Goal: Task Accomplishment & Management: Use online tool/utility

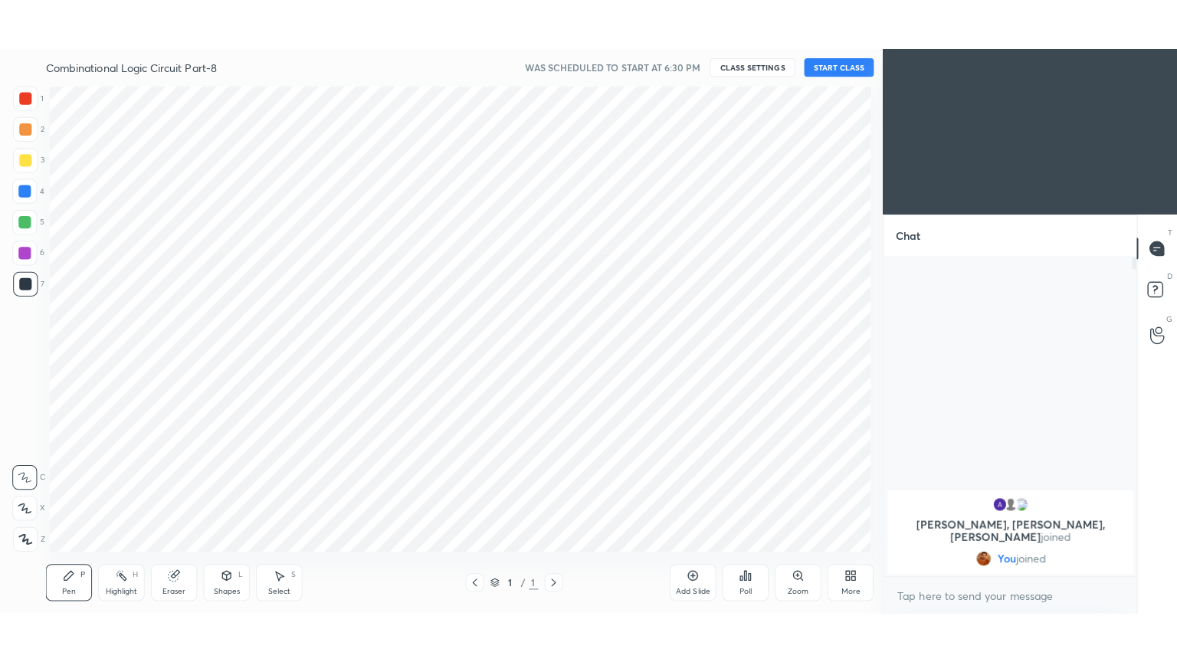
scroll to position [76157, 75804]
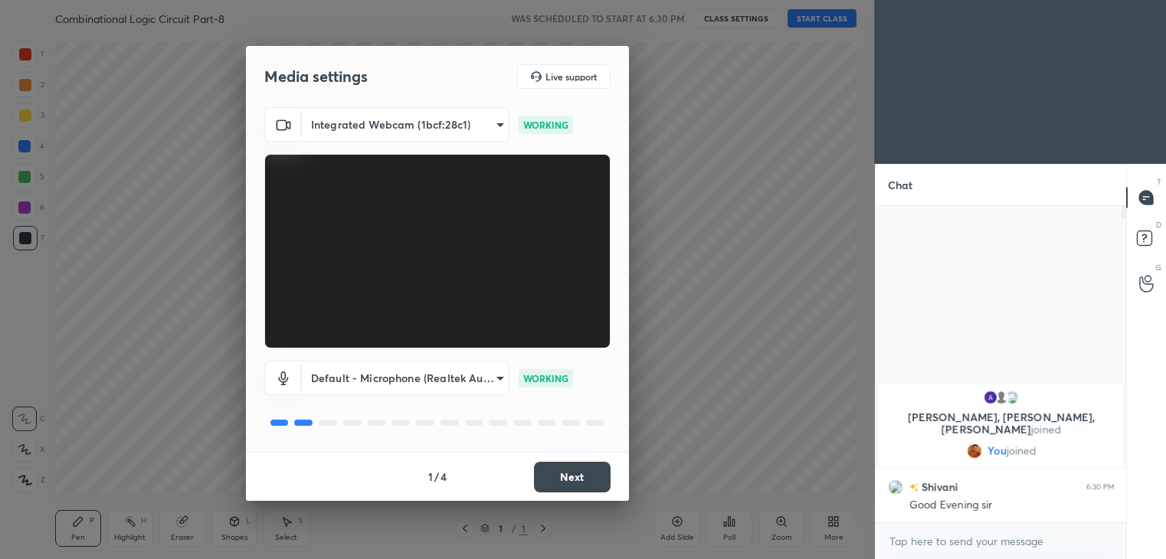
click at [564, 475] on button "Next" at bounding box center [572, 477] width 77 height 31
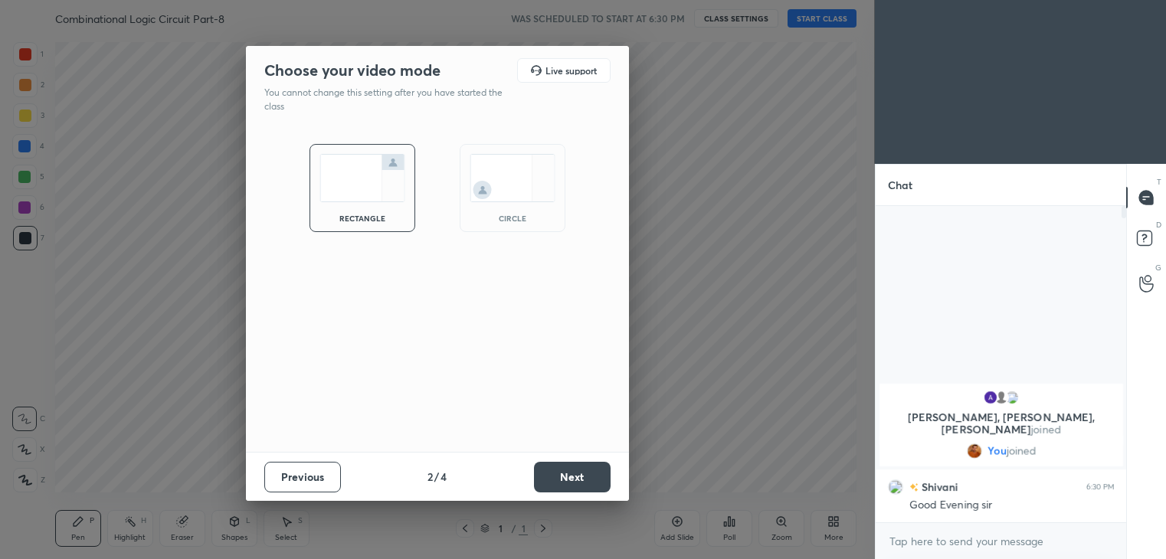
click at [564, 477] on button "Next" at bounding box center [572, 477] width 77 height 31
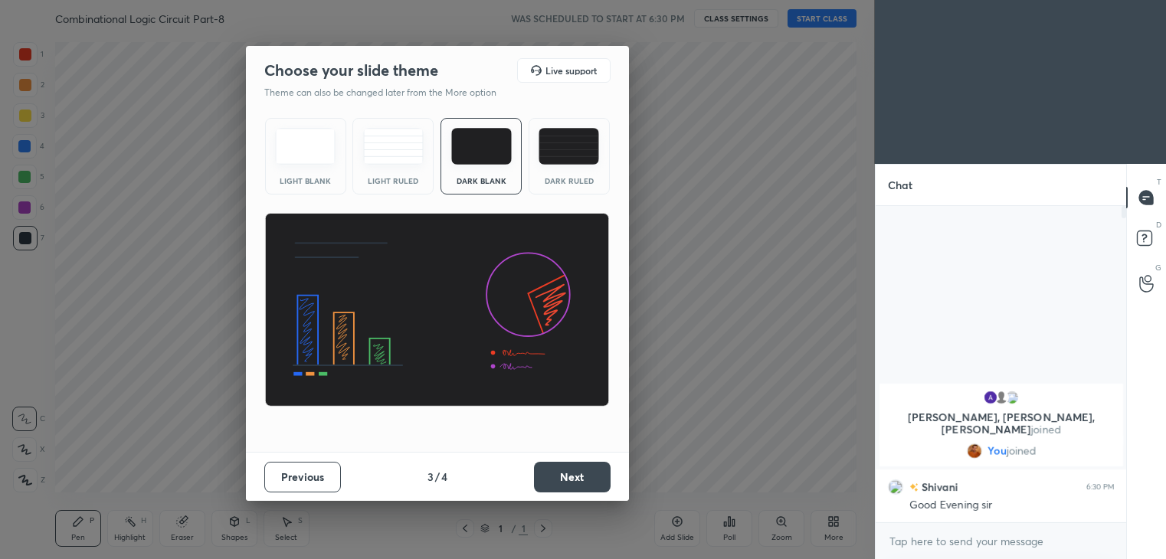
click at [562, 479] on button "Next" at bounding box center [572, 477] width 77 height 31
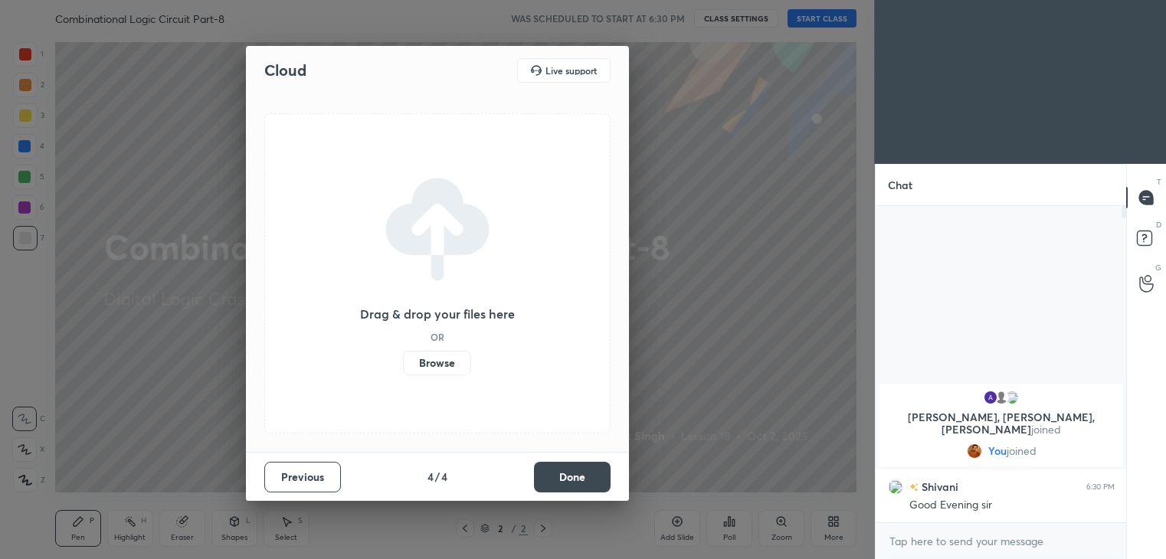
click at [563, 482] on button "Done" at bounding box center [572, 477] width 77 height 31
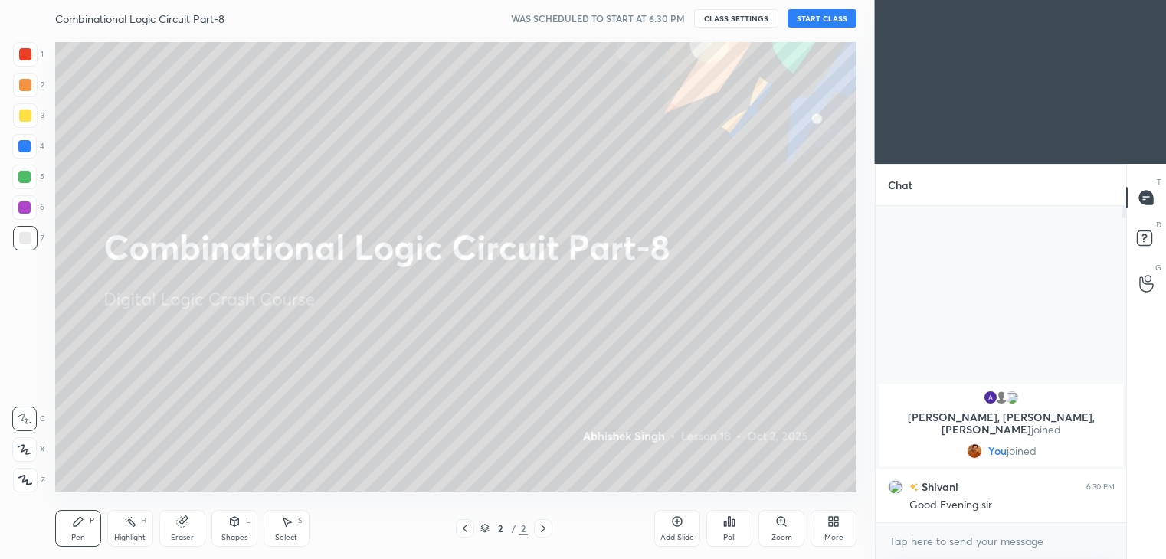
click at [822, 21] on button "START CLASS" at bounding box center [822, 18] width 69 height 18
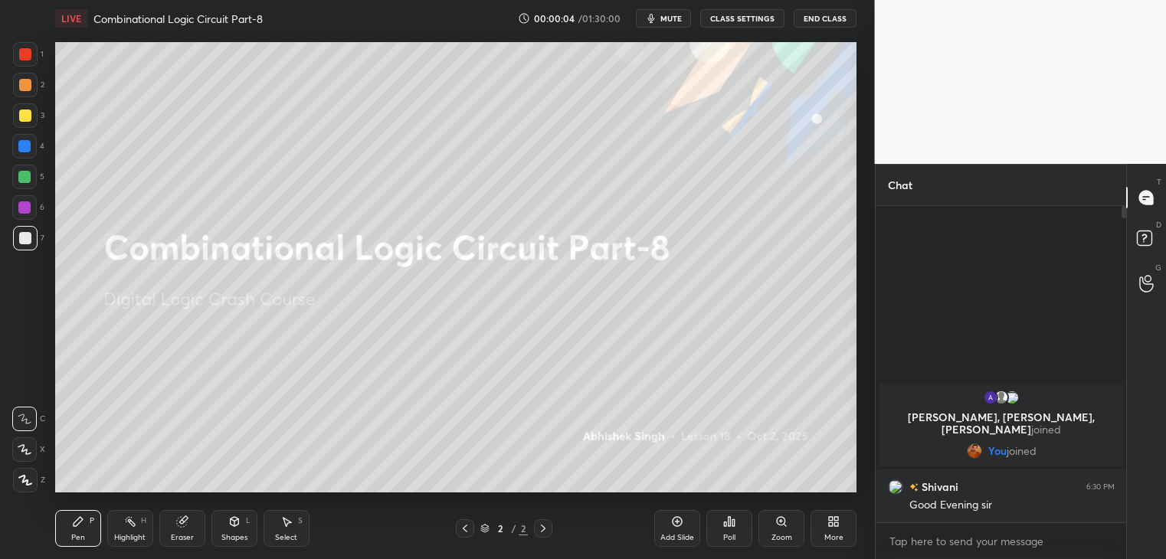
click at [828, 531] on div "More" at bounding box center [834, 528] width 46 height 37
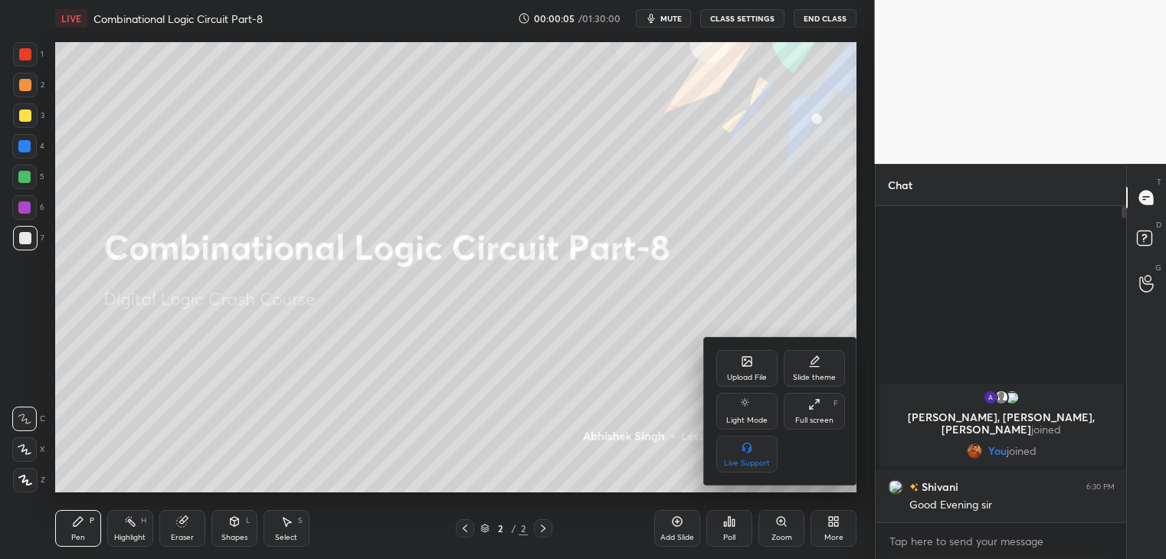
click at [811, 418] on div "Full screen" at bounding box center [814, 421] width 38 height 8
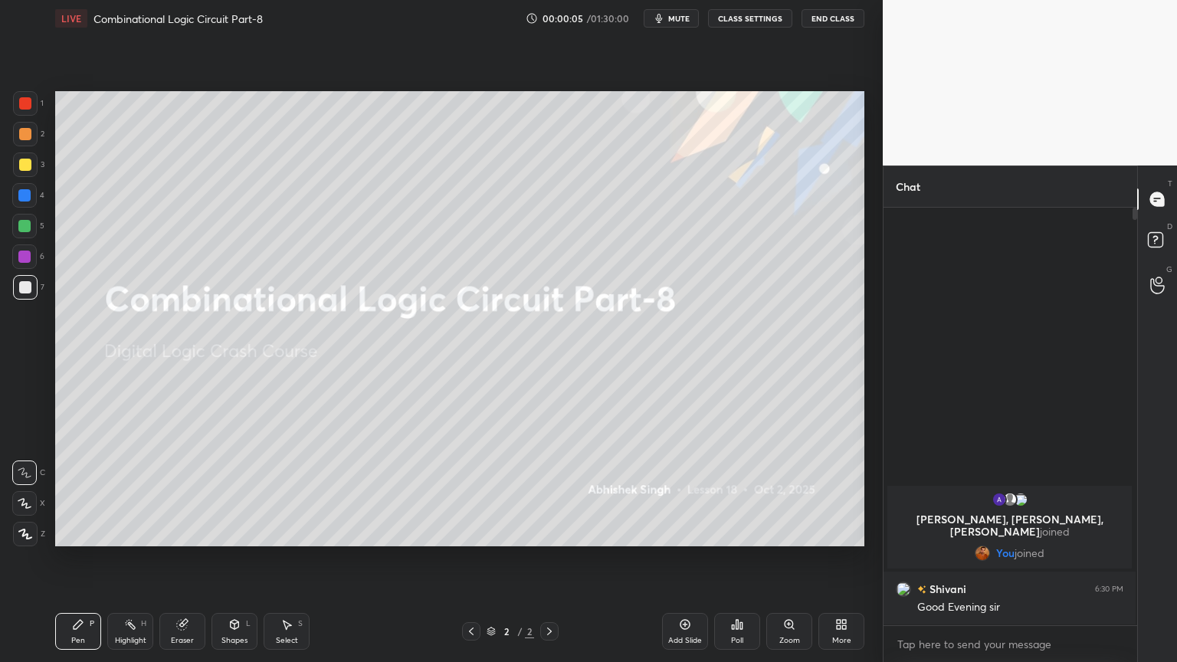
scroll to position [450, 249]
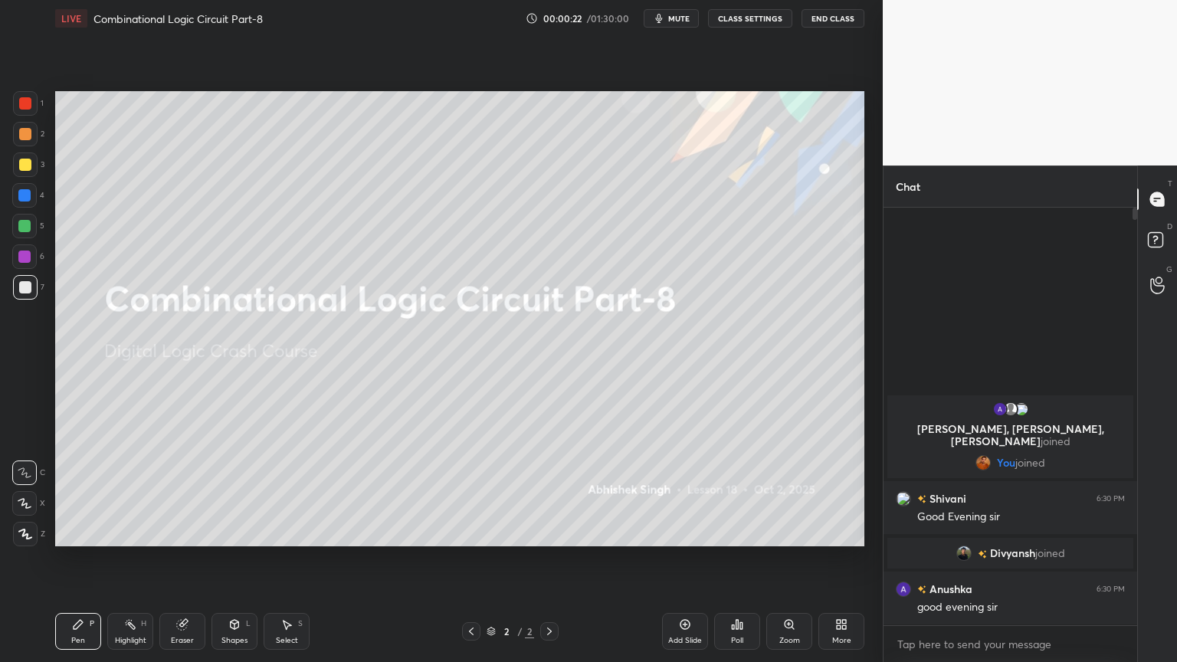
click at [688, 559] on div "Add Slide" at bounding box center [685, 631] width 46 height 37
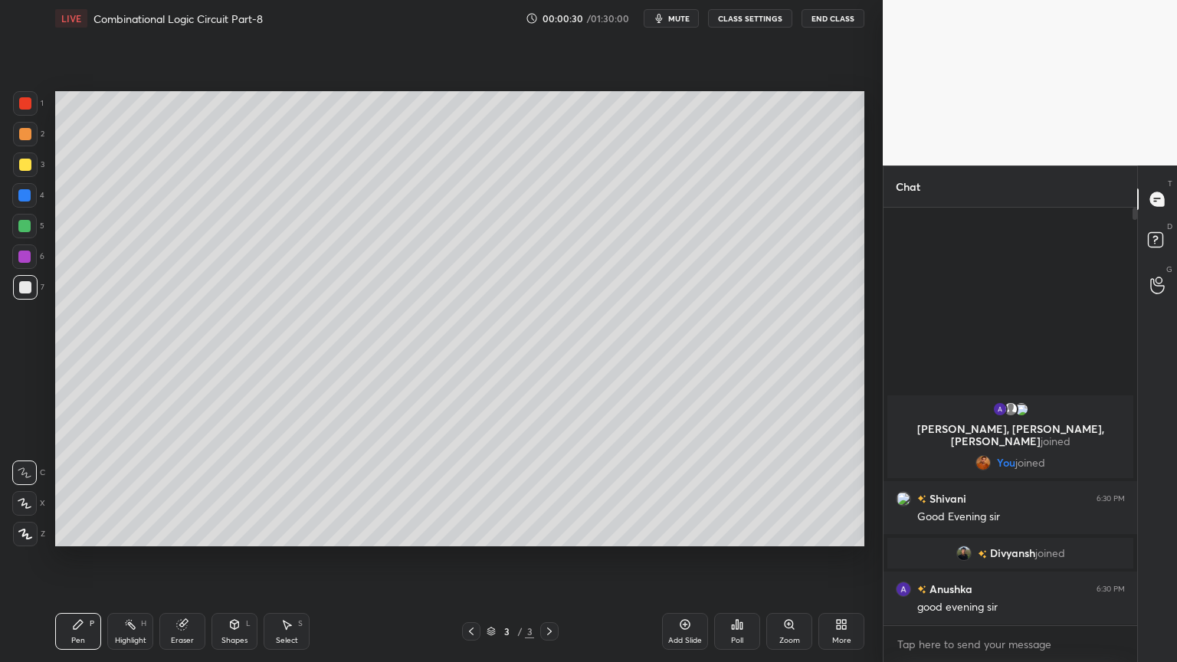
click at [29, 141] on div at bounding box center [25, 134] width 25 height 25
click at [20, 506] on icon at bounding box center [25, 503] width 14 height 11
click at [31, 170] on div at bounding box center [25, 164] width 25 height 25
click at [31, 199] on div at bounding box center [24, 195] width 25 height 25
click at [12, 464] on div at bounding box center [24, 472] width 25 height 25
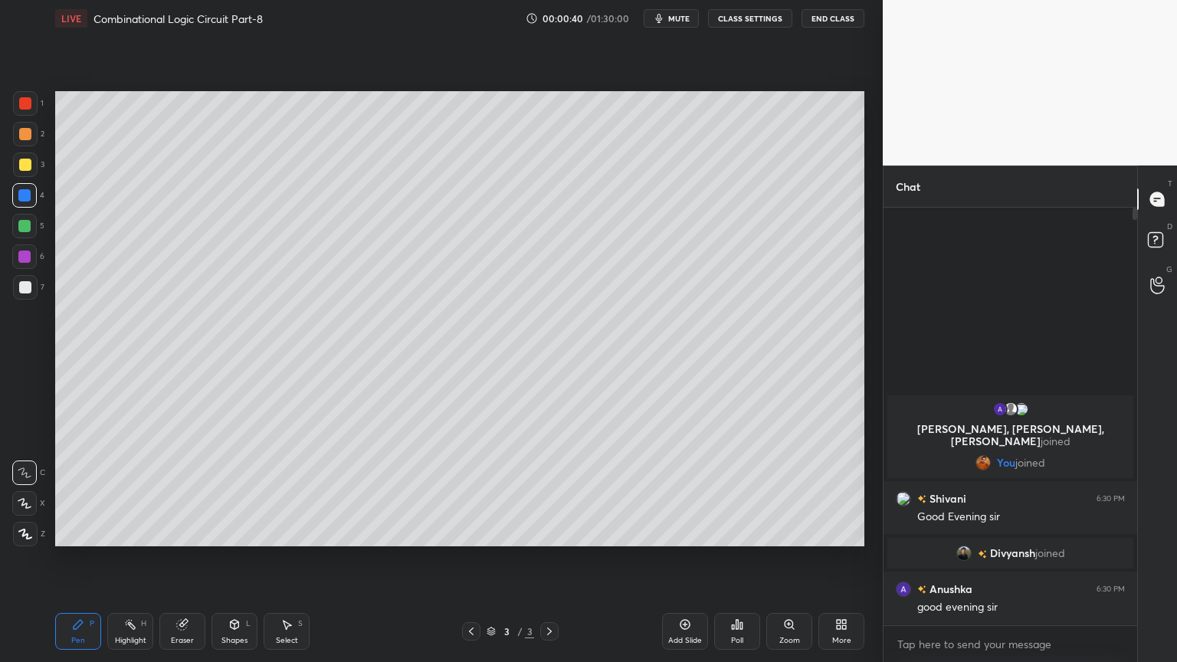
click at [187, 559] on icon at bounding box center [182, 624] width 12 height 12
click at [231, 559] on div "Shapes L" at bounding box center [234, 631] width 46 height 37
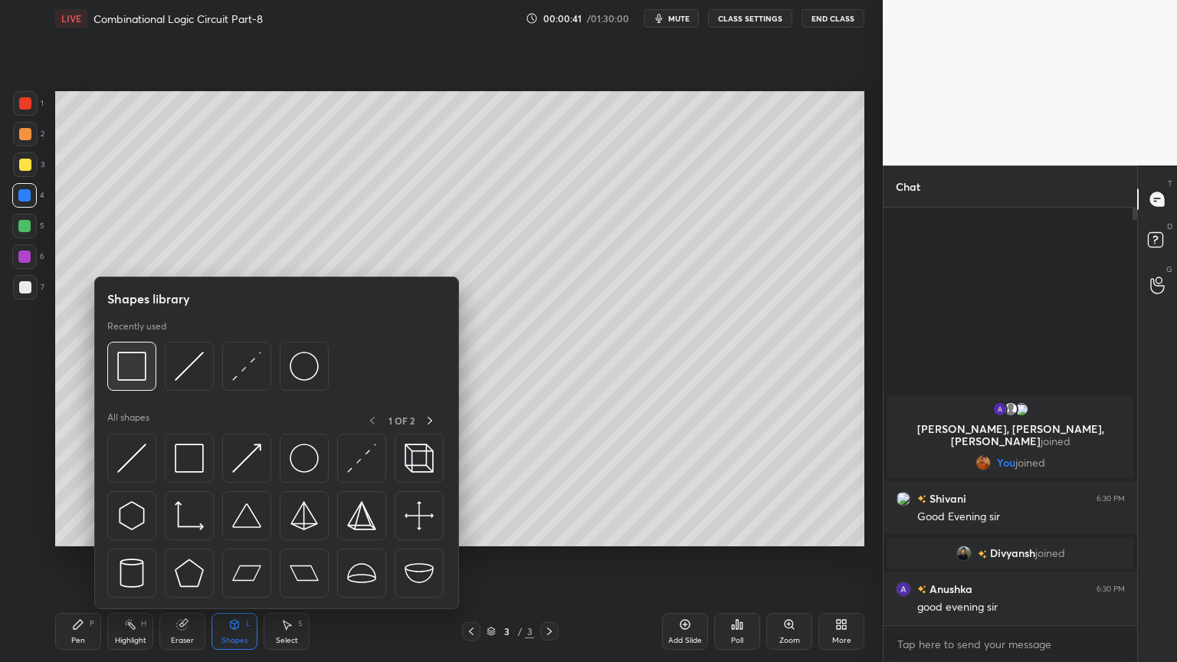
click at [147, 352] on div at bounding box center [131, 366] width 49 height 49
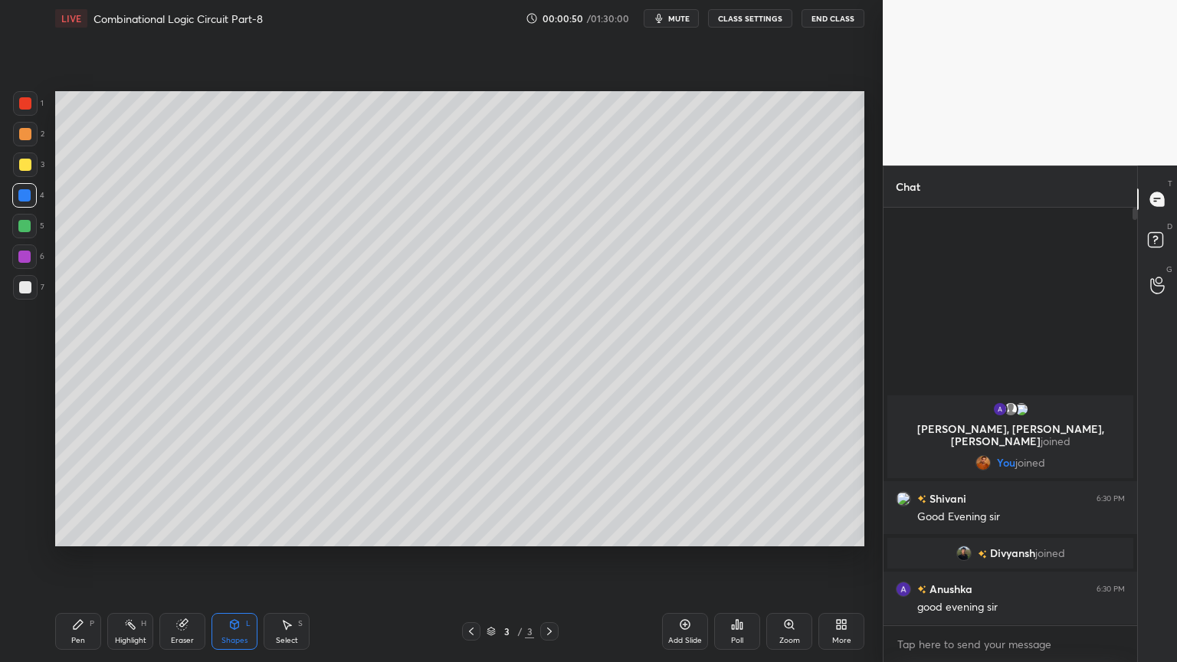
click at [83, 559] on icon at bounding box center [78, 624] width 12 height 12
click at [424, 503] on p "Undo" at bounding box center [426, 509] width 23 height 12
click at [261, 451] on p "Undo" at bounding box center [263, 450] width 23 height 12
click at [317, 445] on p "Undo" at bounding box center [320, 444] width 23 height 12
click at [25, 293] on div at bounding box center [25, 287] width 12 height 12
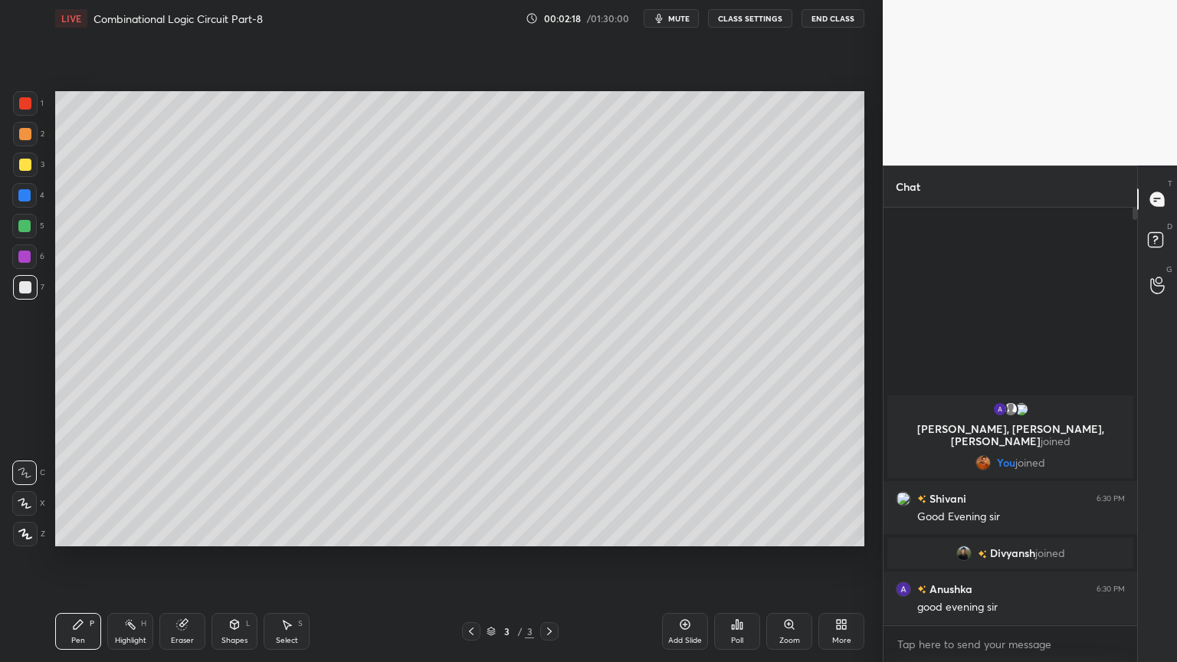
click at [30, 202] on div at bounding box center [24, 195] width 25 height 25
click at [31, 286] on div at bounding box center [25, 287] width 25 height 25
click at [185, 559] on div "Eraser" at bounding box center [182, 631] width 46 height 37
click at [73, 559] on div "Pen" at bounding box center [78, 641] width 14 height 8
click at [233, 559] on div "Shapes L" at bounding box center [234, 631] width 46 height 37
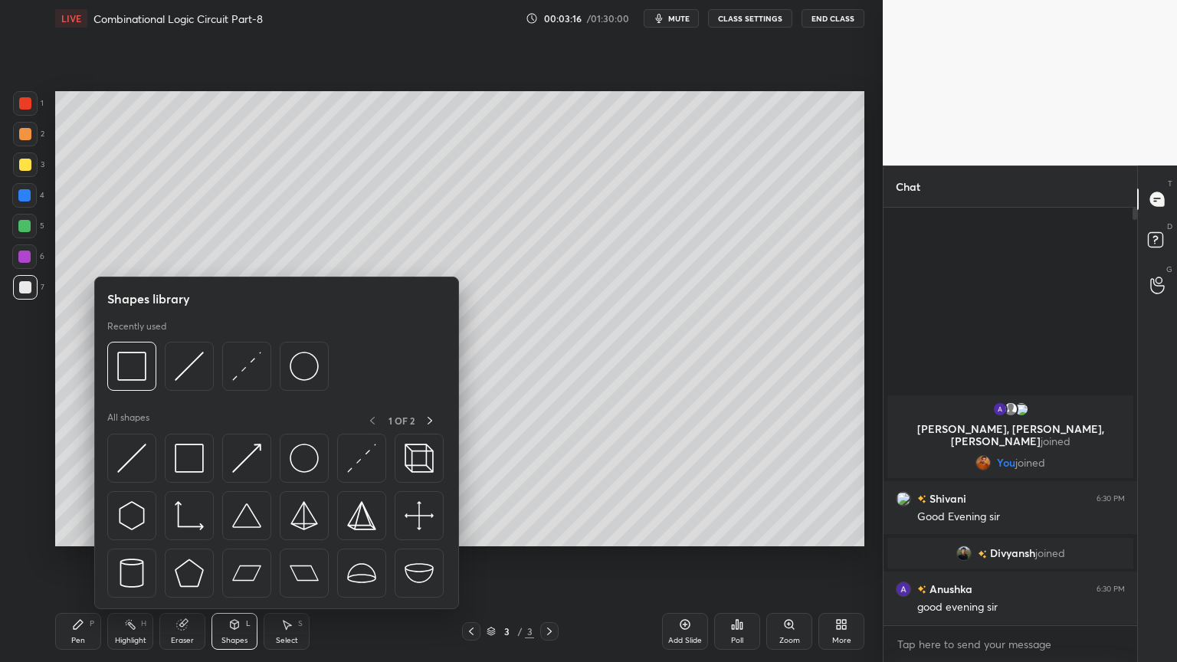
click at [288, 559] on div "Select S" at bounding box center [287, 631] width 46 height 37
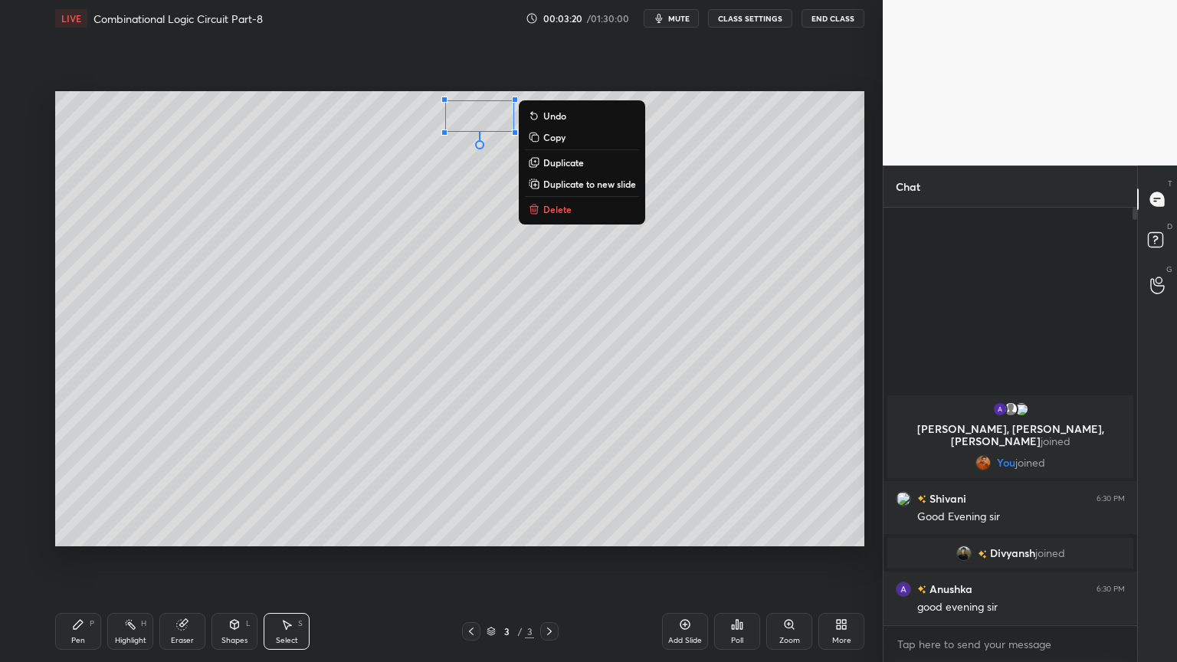
click at [72, 559] on div "Pen P" at bounding box center [78, 631] width 46 height 37
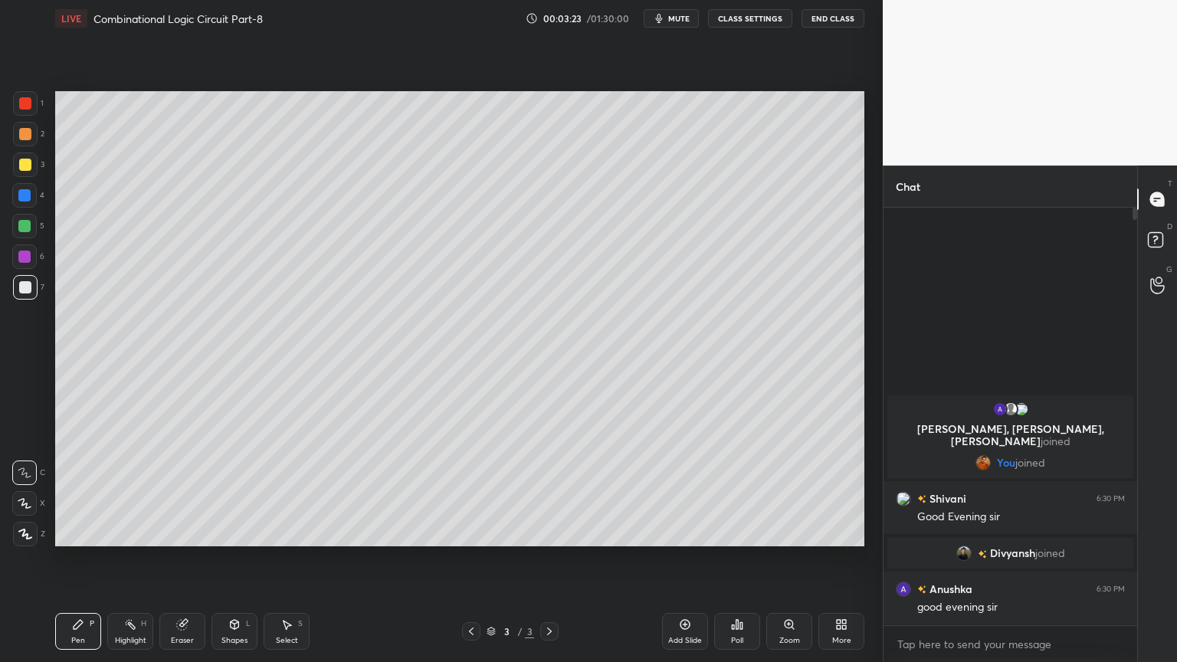
click at [35, 256] on div at bounding box center [24, 256] width 25 height 25
click at [234, 559] on icon at bounding box center [234, 626] width 0 height 5
click at [83, 559] on div "Pen P" at bounding box center [78, 631] width 46 height 37
click at [18, 498] on icon at bounding box center [25, 503] width 14 height 11
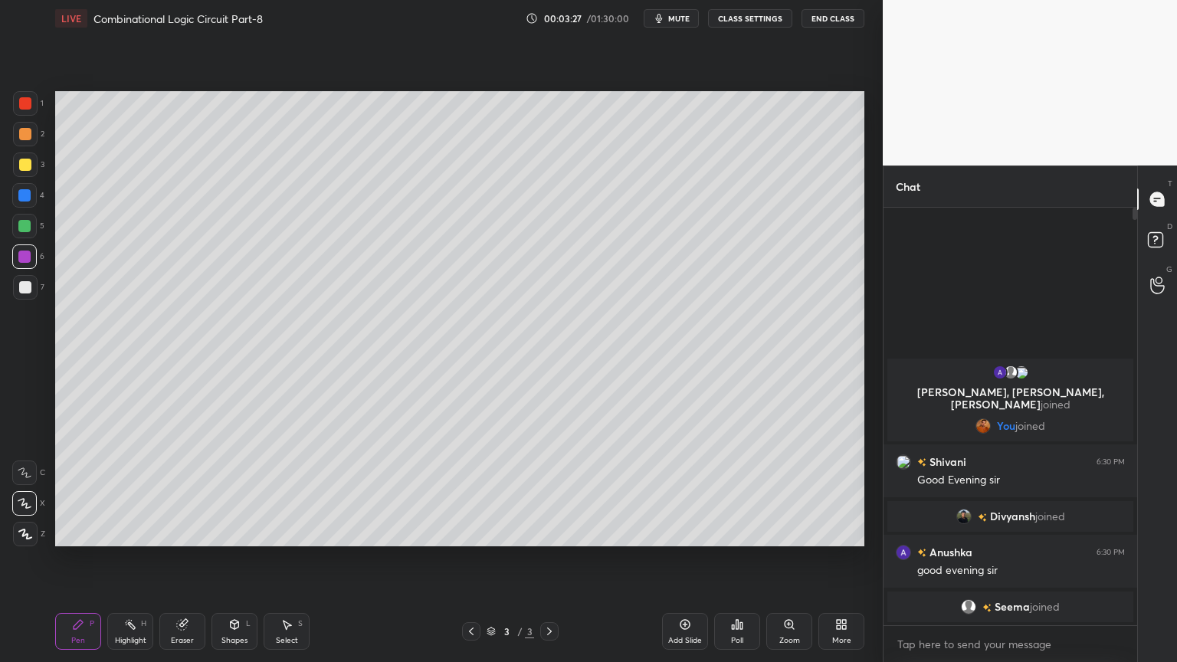
click at [239, 559] on div "Shapes" at bounding box center [234, 641] width 26 height 8
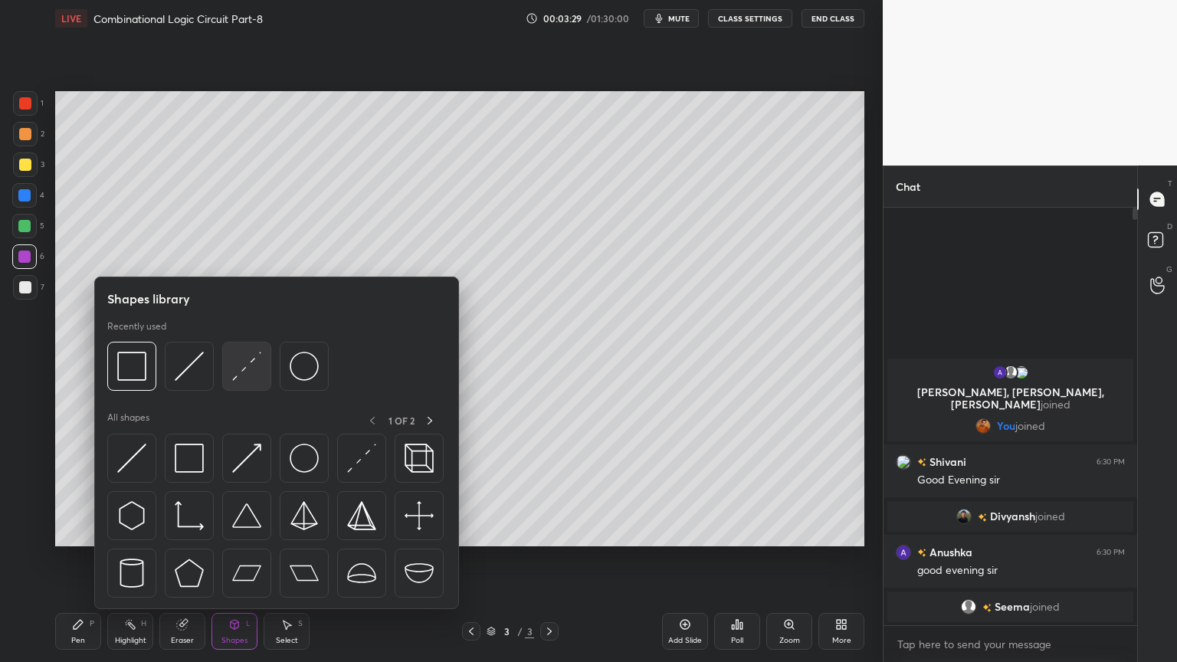
click at [244, 367] on img at bounding box center [246, 366] width 29 height 29
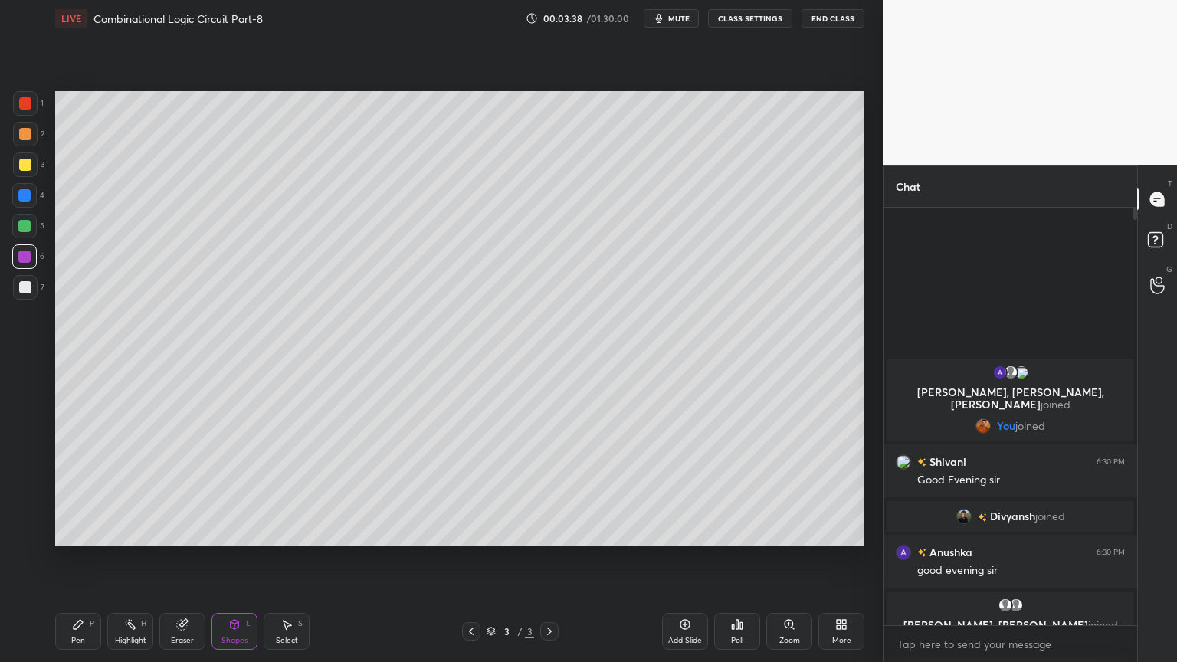
click at [85, 559] on div "Pen P" at bounding box center [78, 631] width 46 height 37
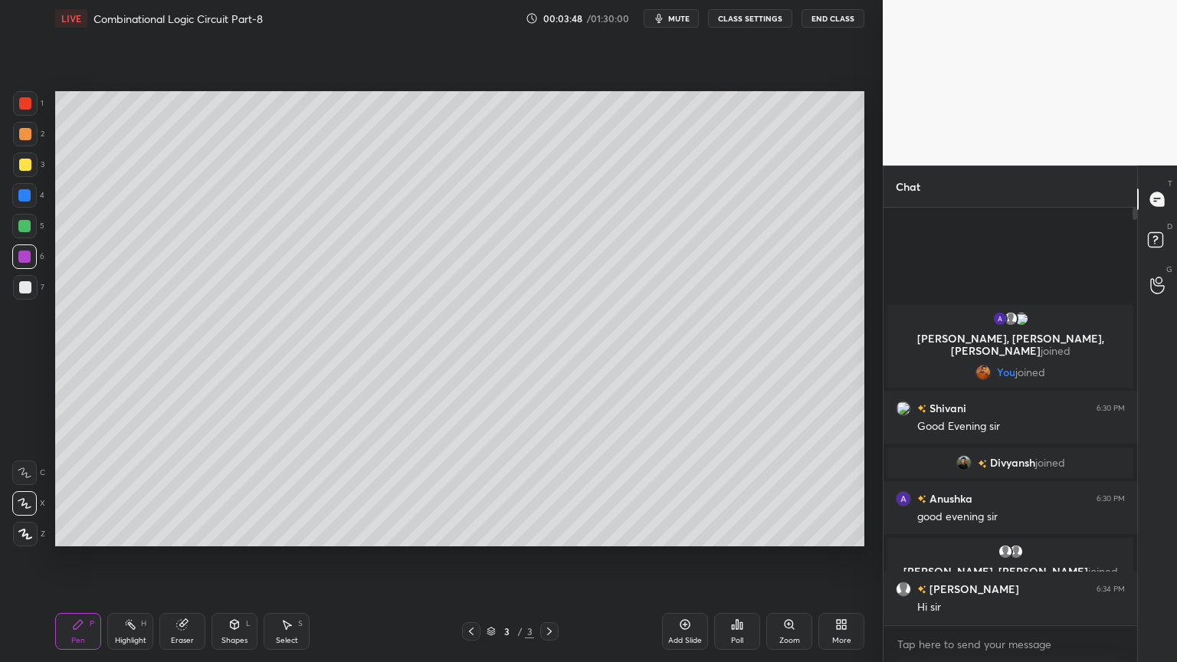
click at [18, 466] on div at bounding box center [24, 472] width 25 height 25
click at [32, 294] on div at bounding box center [25, 287] width 25 height 25
click at [34, 228] on div at bounding box center [24, 226] width 25 height 25
click at [234, 559] on div "Shapes L" at bounding box center [234, 631] width 46 height 37
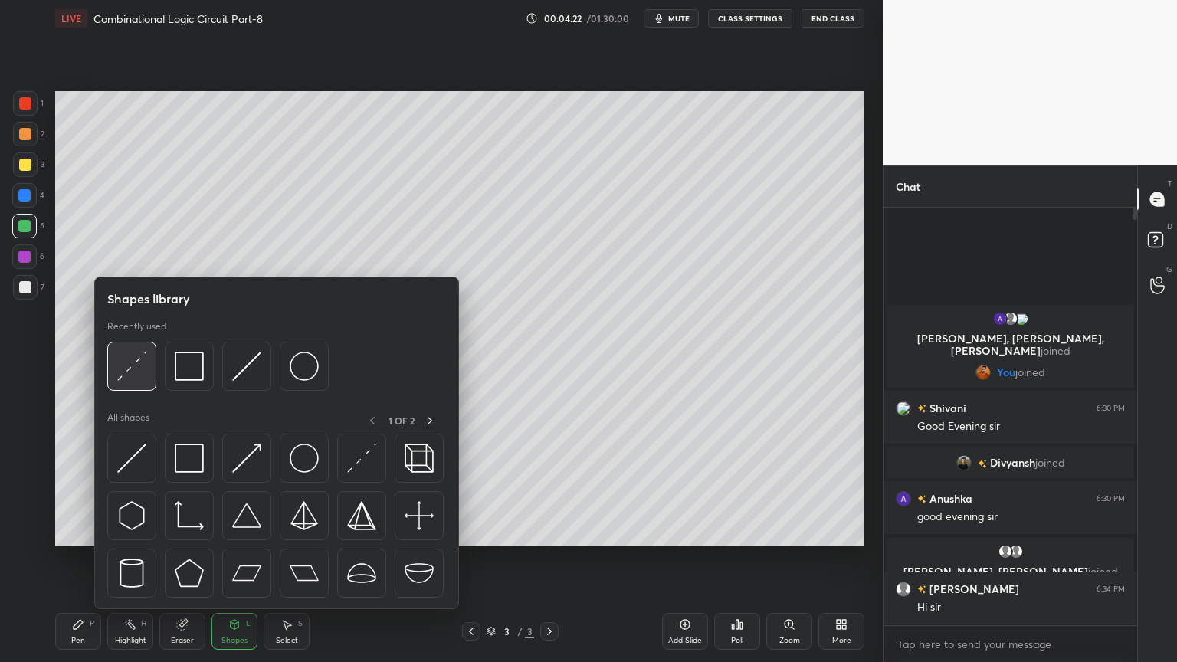
click at [130, 368] on img at bounding box center [131, 366] width 29 height 29
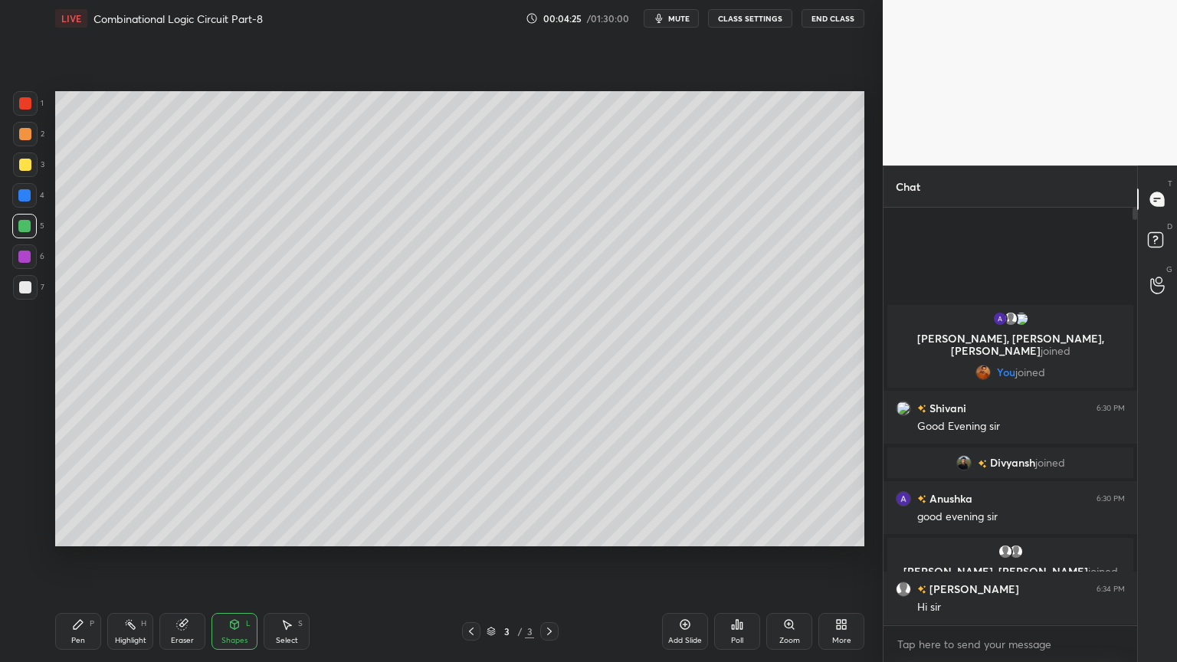
click at [80, 559] on div "Pen P" at bounding box center [78, 631] width 46 height 37
click at [28, 287] on div at bounding box center [25, 287] width 12 height 12
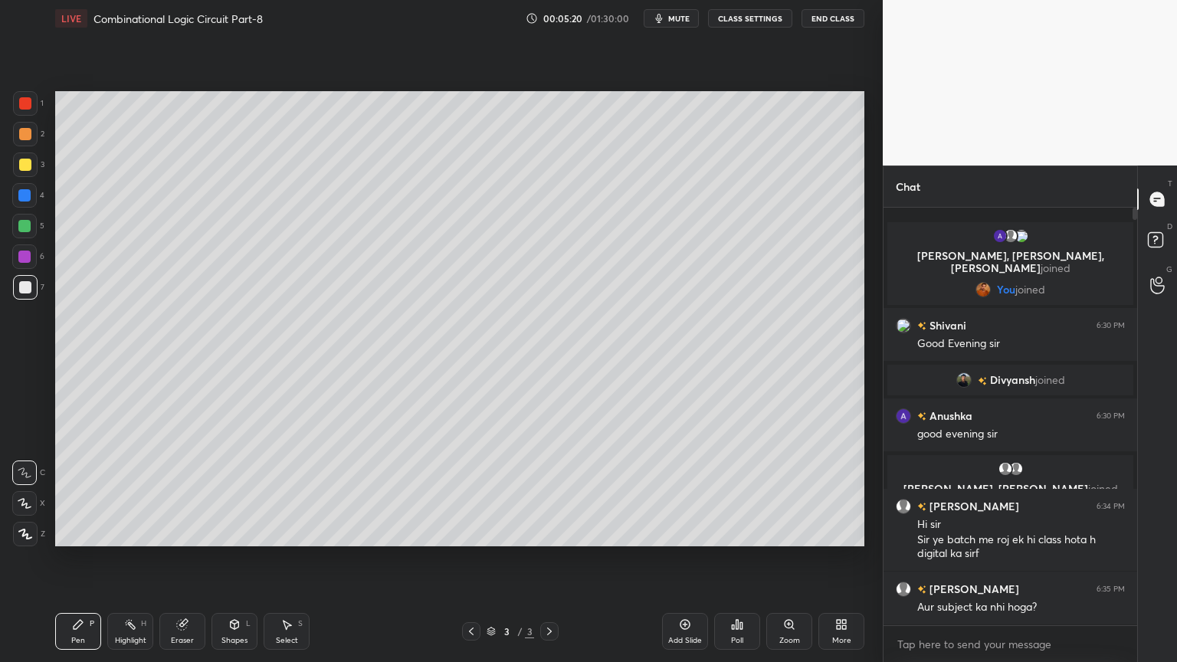
click at [31, 201] on div at bounding box center [24, 195] width 25 height 25
click at [182, 559] on div "Eraser" at bounding box center [182, 641] width 23 height 8
click at [65, 559] on div "Pen P" at bounding box center [78, 631] width 46 height 37
click at [22, 284] on div at bounding box center [25, 287] width 12 height 12
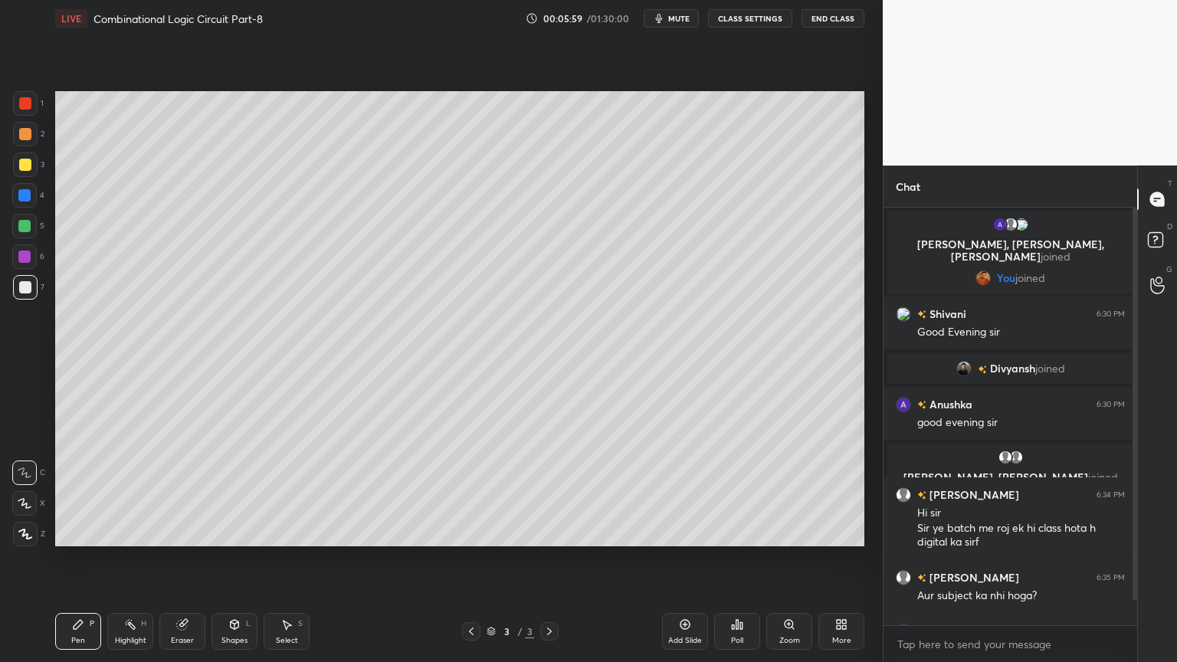
click at [182, 559] on div "Eraser" at bounding box center [182, 641] width 23 height 8
click at [86, 559] on div "Pen P" at bounding box center [78, 631] width 46 height 37
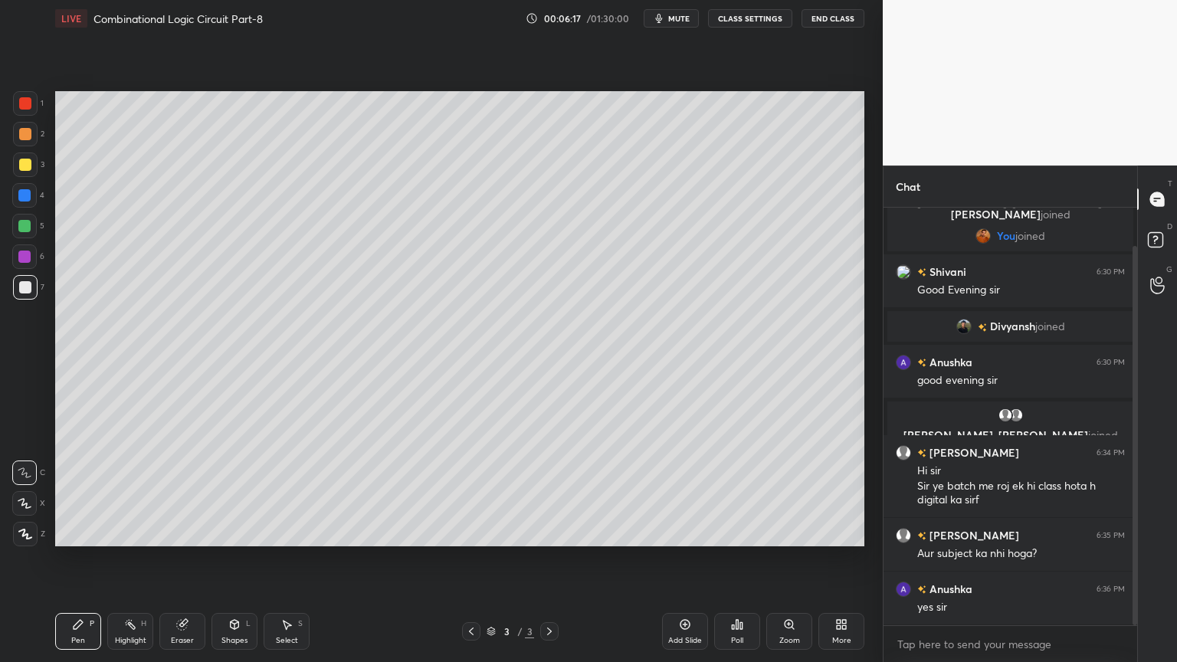
click at [34, 224] on div at bounding box center [24, 226] width 25 height 25
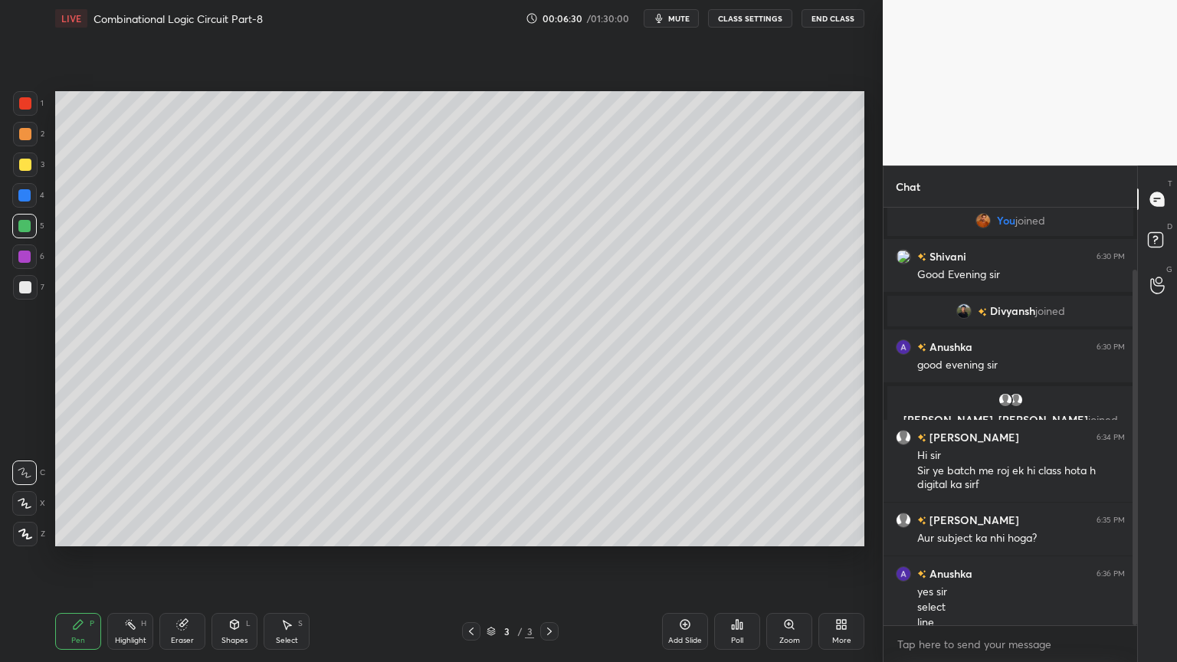
scroll to position [73, 0]
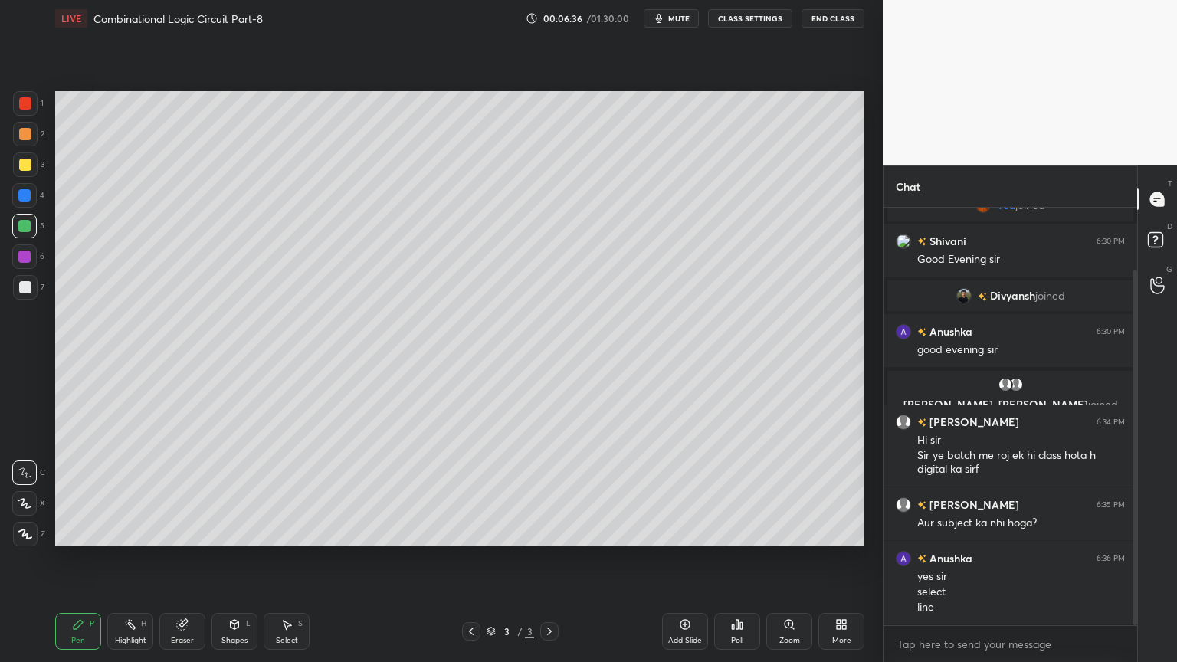
click at [136, 559] on div "Highlight" at bounding box center [130, 641] width 31 height 8
click at [59, 559] on div "Pen P" at bounding box center [78, 631] width 46 height 37
click at [200, 528] on p "Undo" at bounding box center [206, 532] width 23 height 12
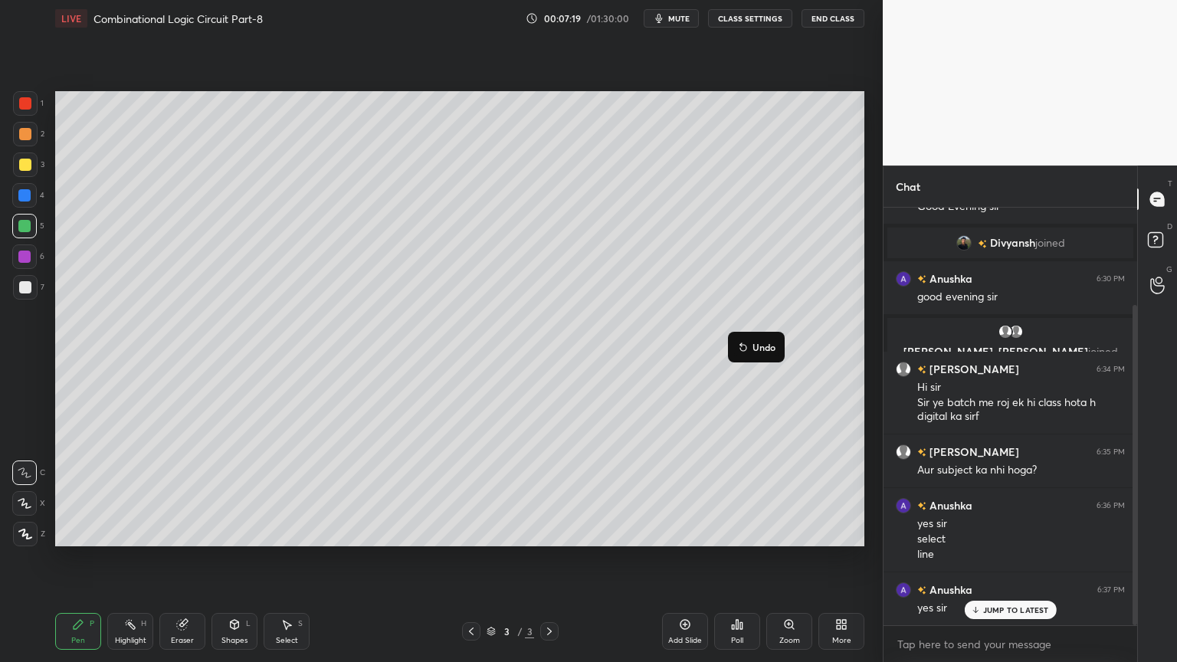
click at [773, 346] on p "Undo" at bounding box center [763, 347] width 23 height 12
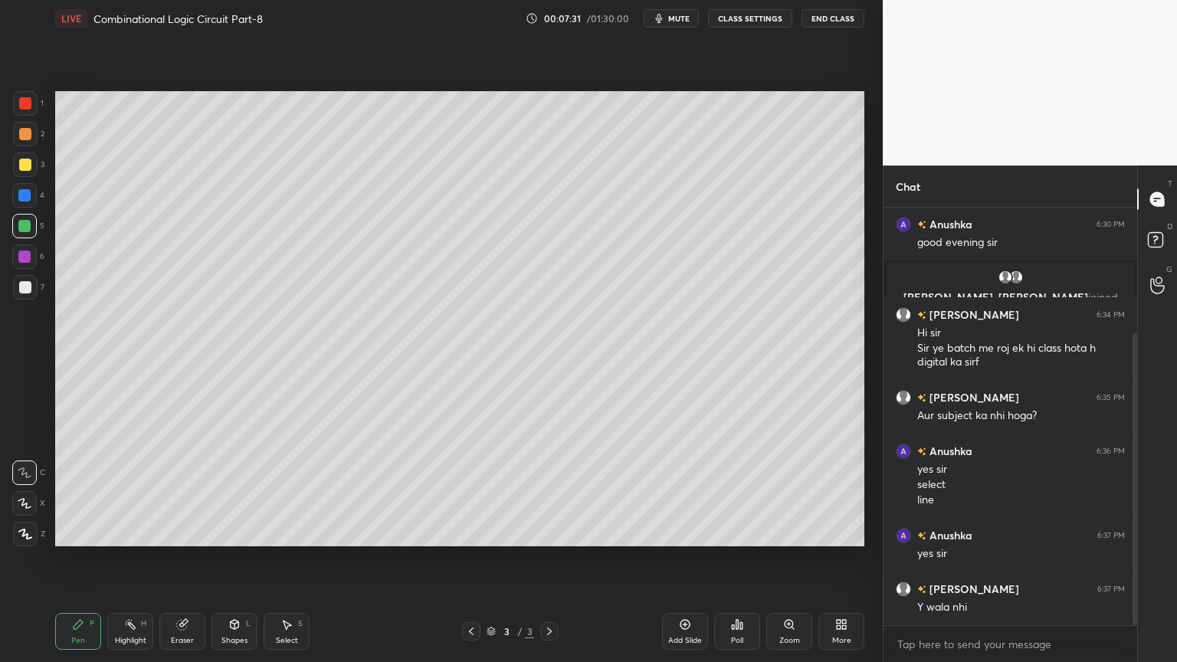
click at [132, 559] on icon at bounding box center [130, 624] width 12 height 12
click at [33, 170] on div at bounding box center [25, 164] width 25 height 25
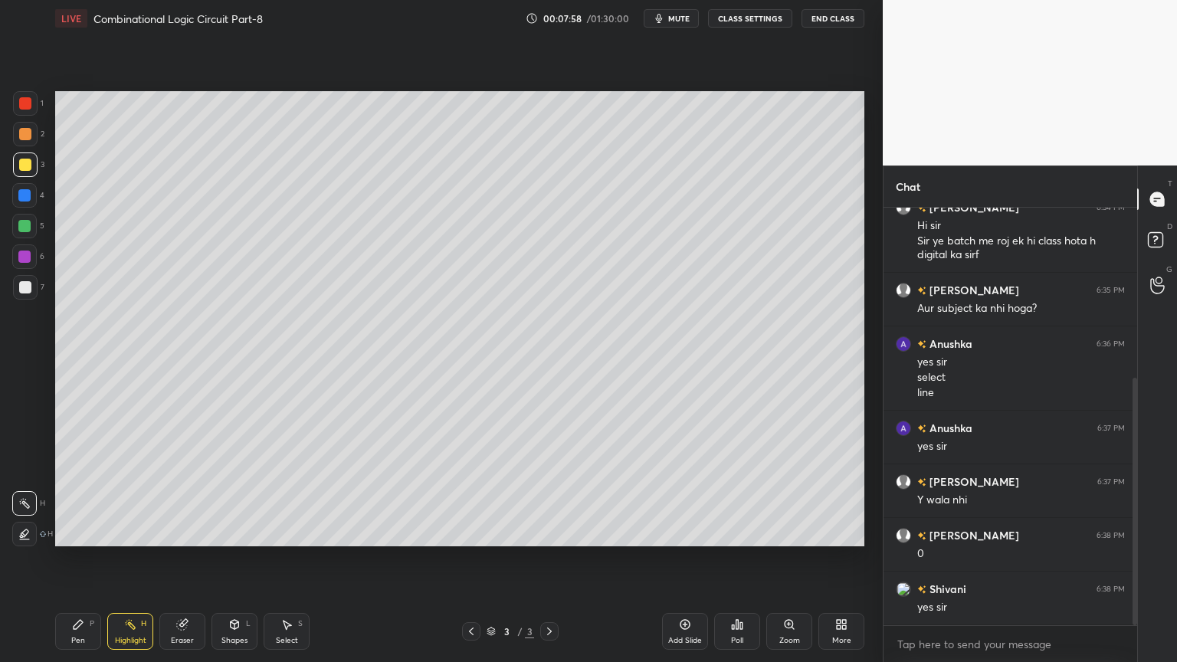
scroll to position [303, 0]
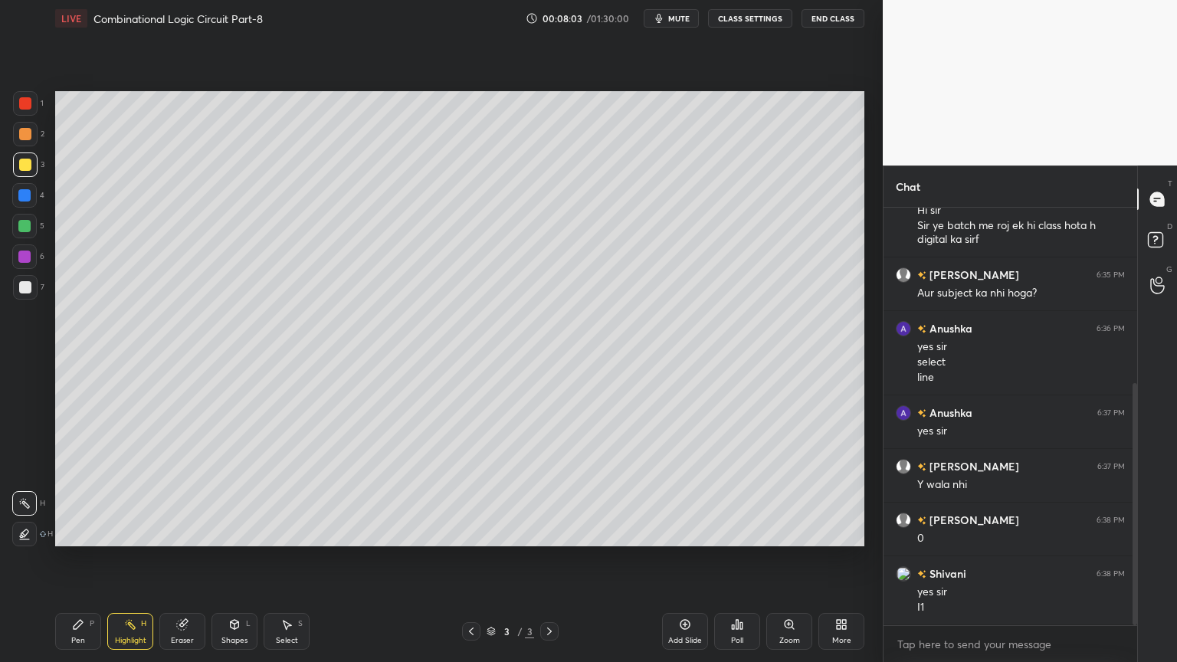
click at [85, 559] on div "Pen P" at bounding box center [78, 631] width 46 height 37
click at [34, 223] on div at bounding box center [24, 226] width 25 height 25
click at [185, 559] on div "Eraser" at bounding box center [182, 631] width 46 height 37
click at [78, 559] on icon at bounding box center [78, 624] width 12 height 12
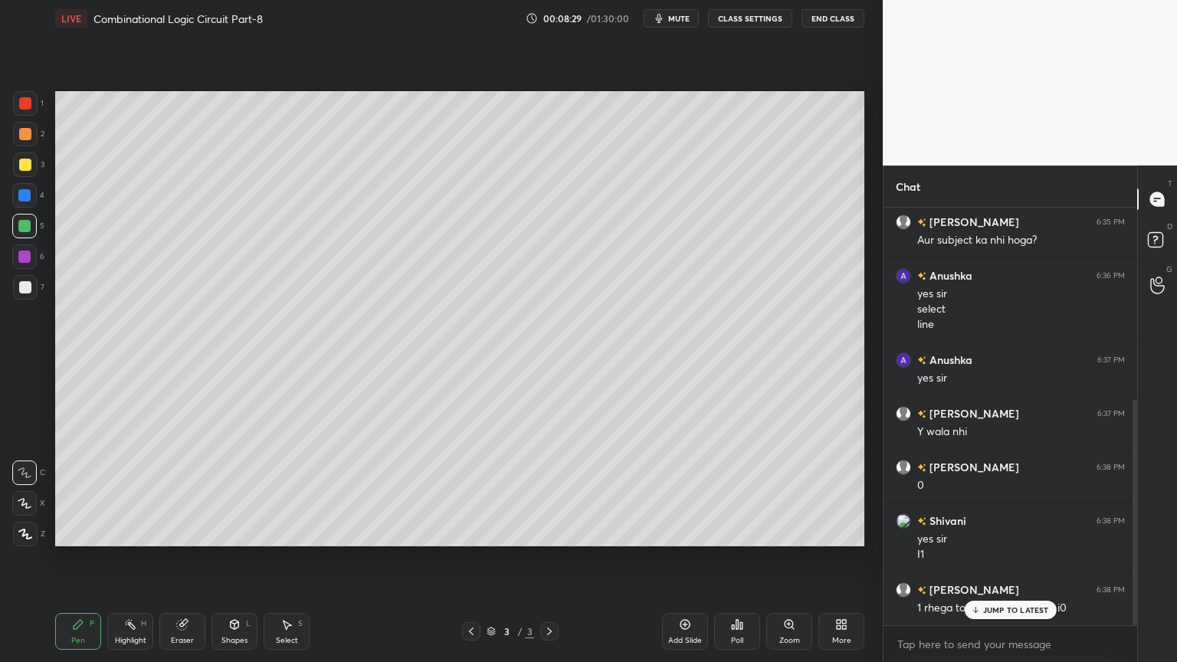
click at [1003, 559] on p "JUMP TO LATEST" at bounding box center [1016, 609] width 66 height 9
click at [37, 196] on div at bounding box center [24, 195] width 25 height 25
click at [233, 559] on div "Shapes" at bounding box center [234, 641] width 26 height 8
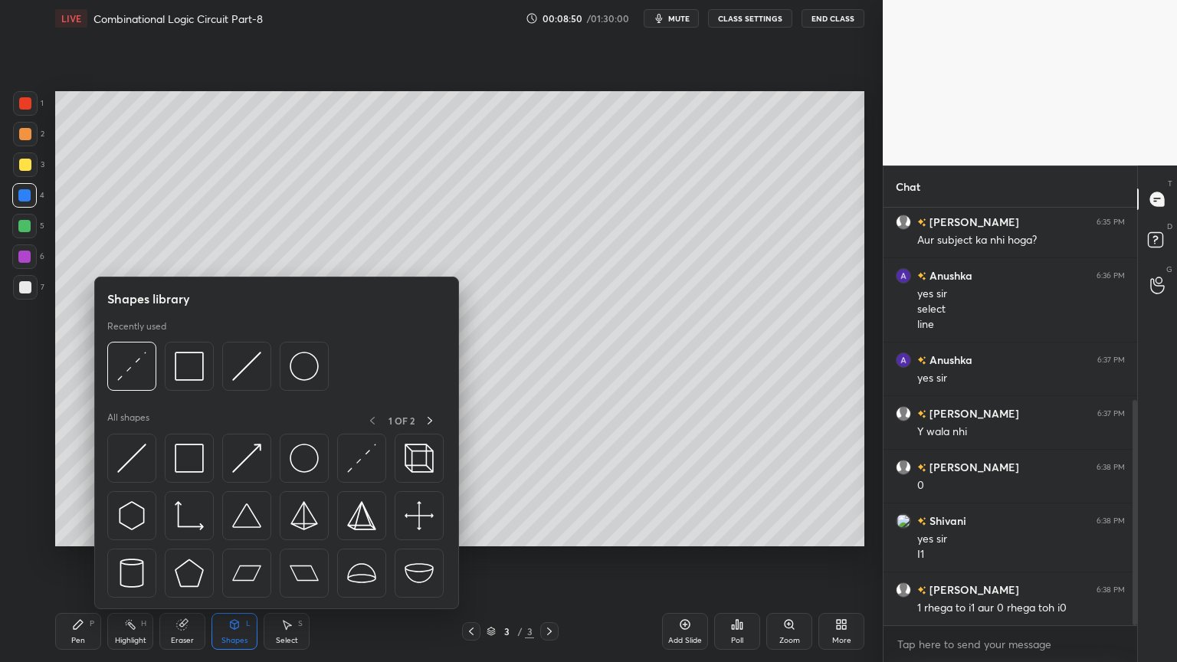
click at [34, 165] on div at bounding box center [25, 164] width 25 height 25
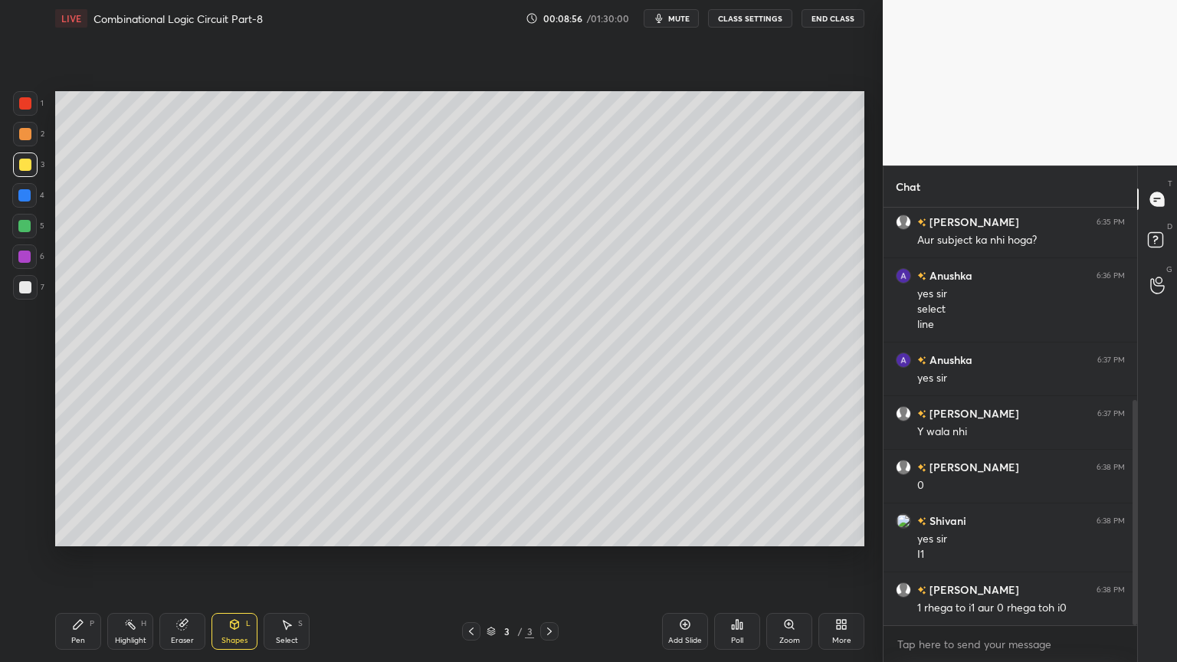
click at [179, 559] on icon at bounding box center [182, 625] width 10 height 10
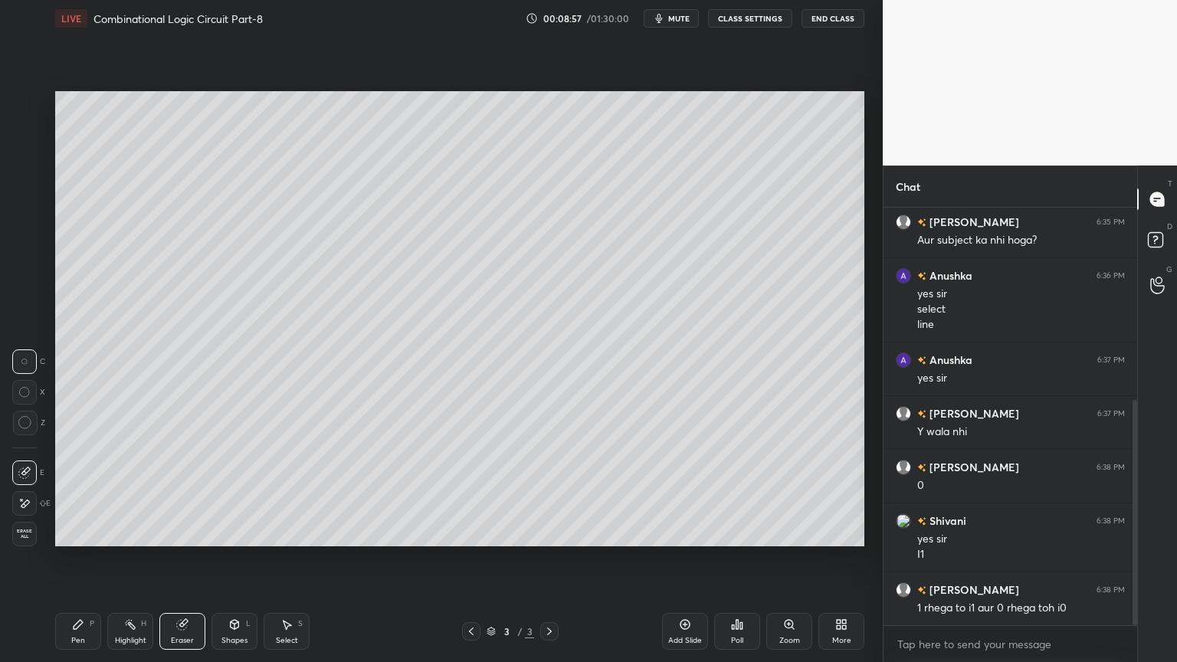
click at [237, 559] on icon at bounding box center [234, 624] width 12 height 12
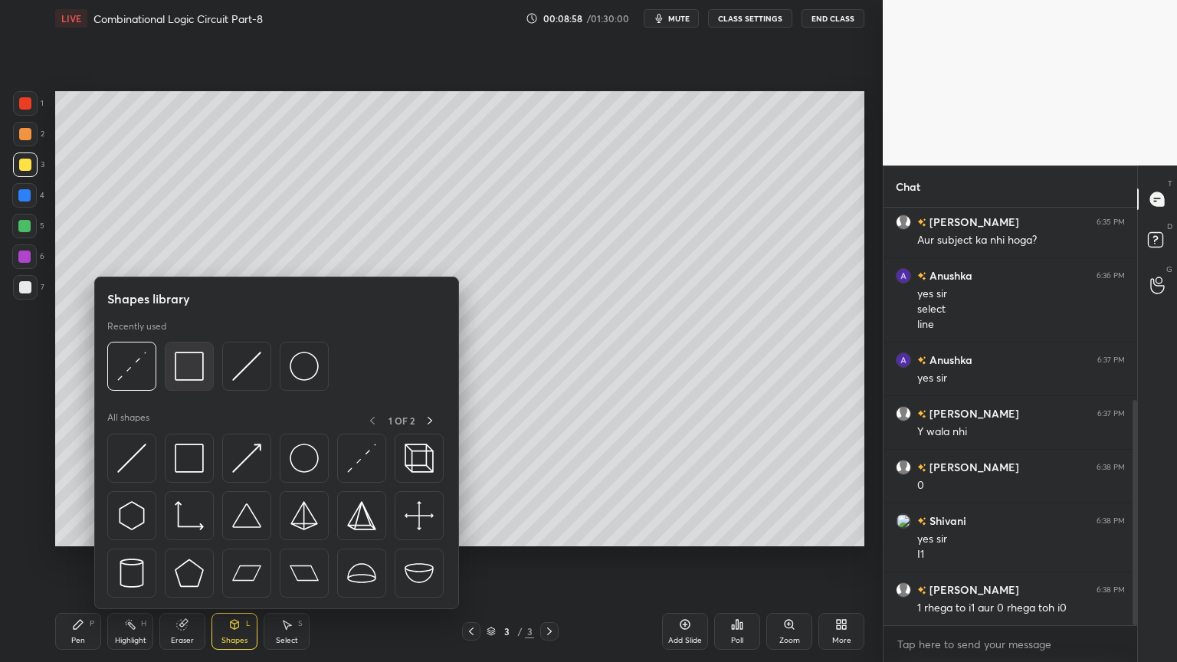
click at [186, 366] on img at bounding box center [189, 366] width 29 height 29
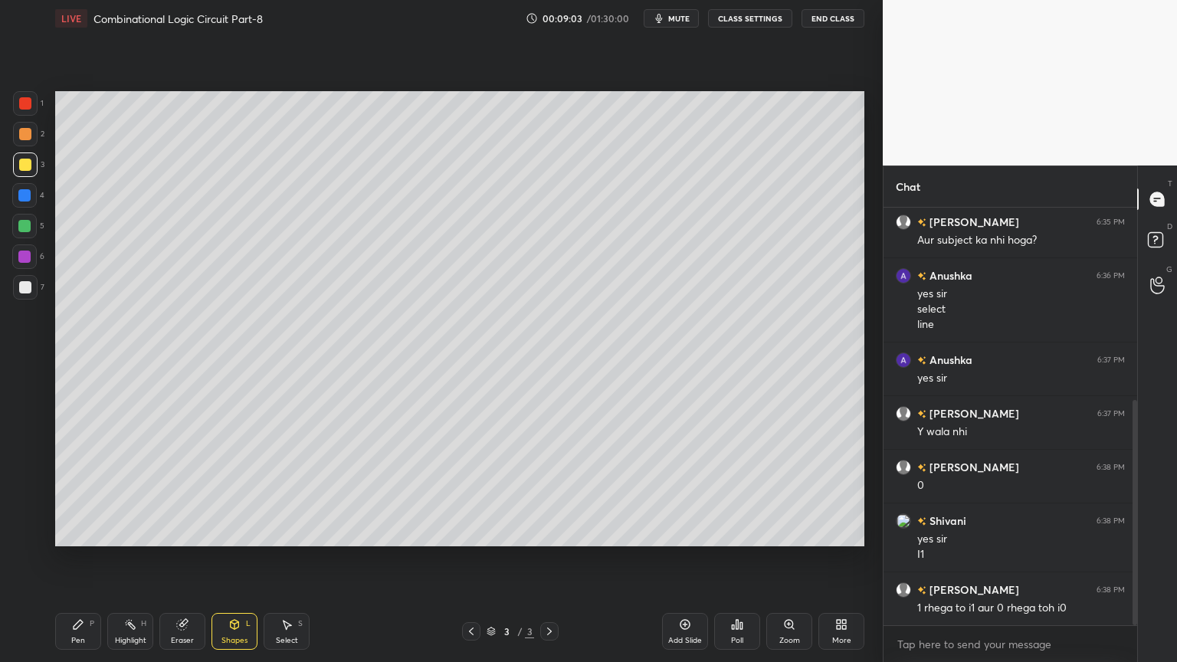
click at [230, 559] on div "Shapes L" at bounding box center [234, 631] width 46 height 37
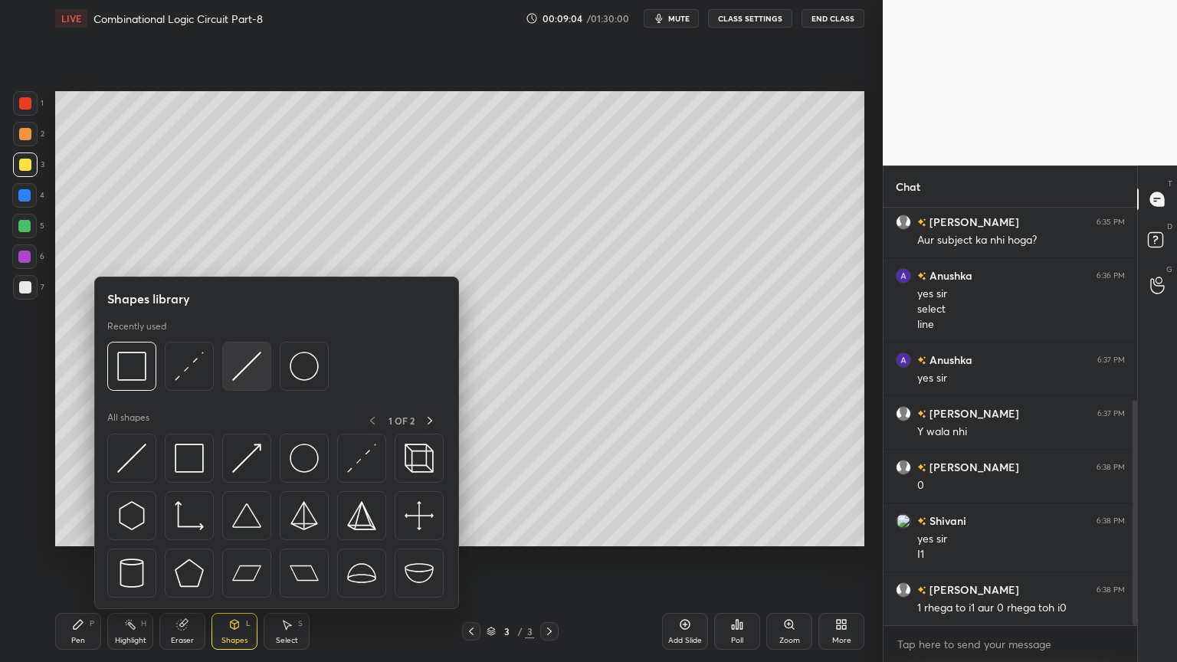
click at [238, 372] on img at bounding box center [246, 366] width 29 height 29
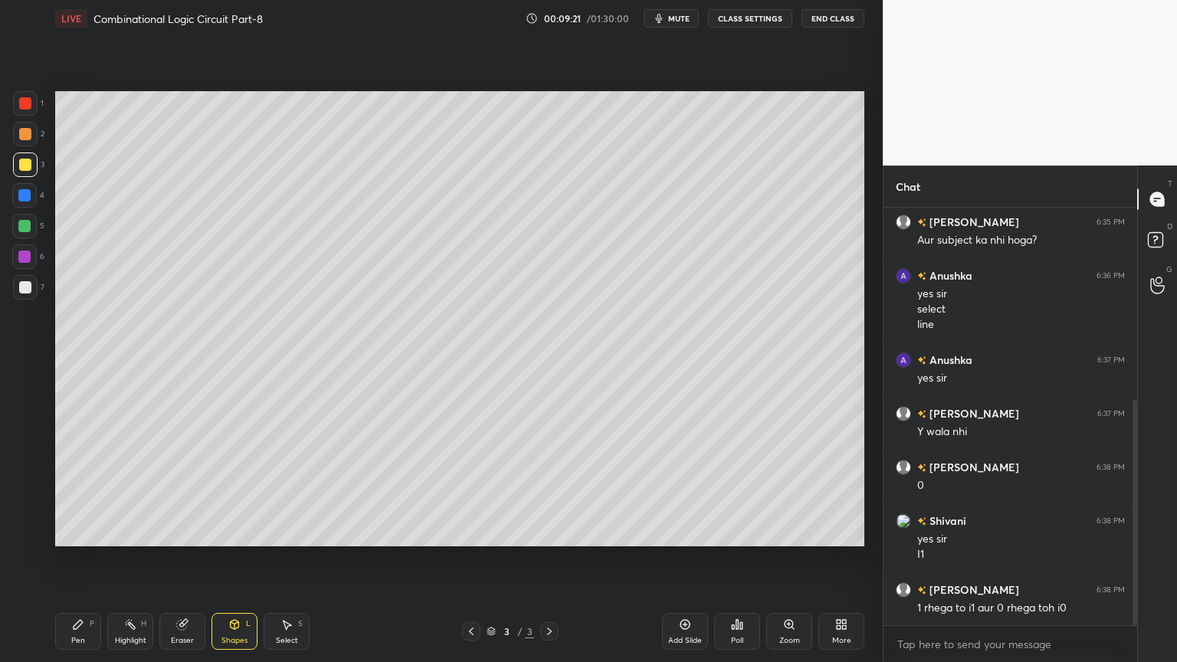
click at [77, 559] on div "Pen P" at bounding box center [78, 631] width 46 height 37
click at [182, 559] on div "Eraser" at bounding box center [182, 631] width 46 height 37
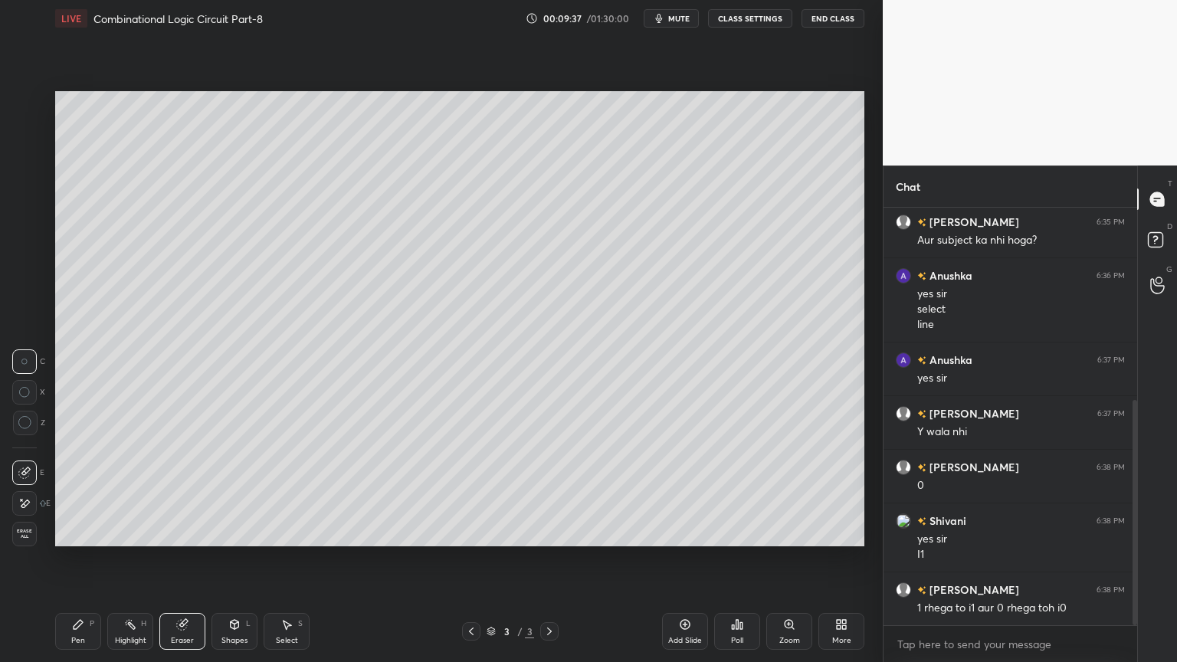
click at [77, 559] on icon at bounding box center [78, 624] width 9 height 9
click at [188, 559] on div "Eraser" at bounding box center [182, 631] width 46 height 37
click at [75, 559] on div "Pen P" at bounding box center [78, 631] width 46 height 37
click at [181, 559] on div "Eraser" at bounding box center [182, 641] width 23 height 8
click at [74, 559] on icon at bounding box center [78, 624] width 12 height 12
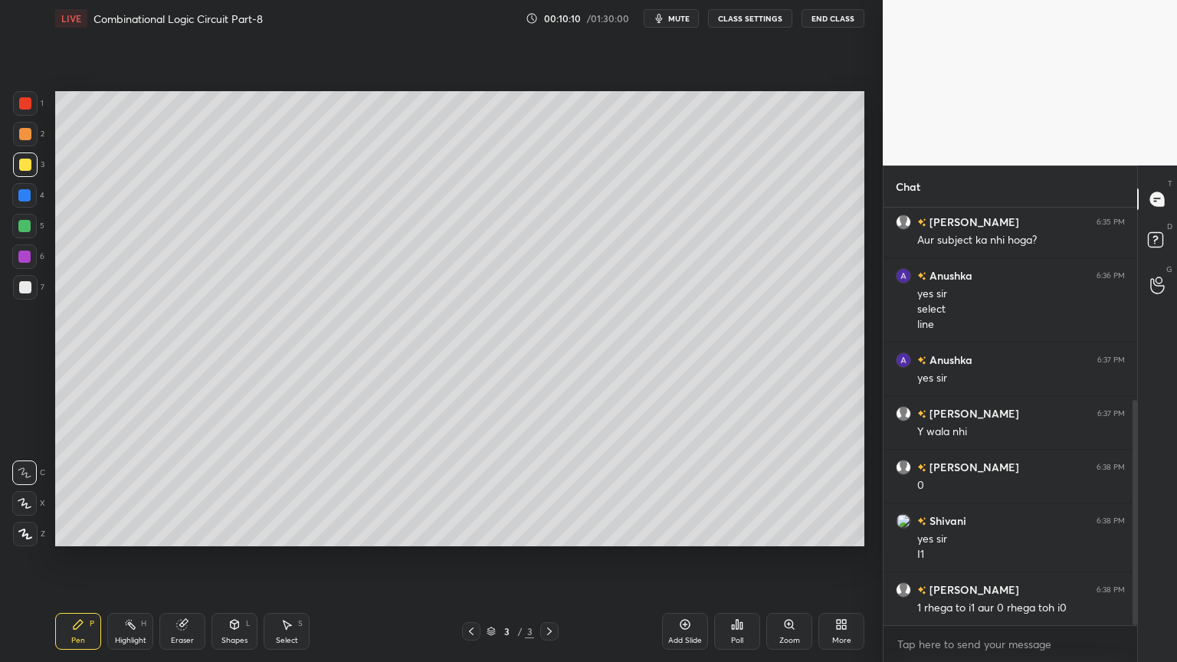
click at [35, 284] on div at bounding box center [25, 287] width 25 height 25
click at [132, 559] on div "Highlight H" at bounding box center [130, 631] width 46 height 37
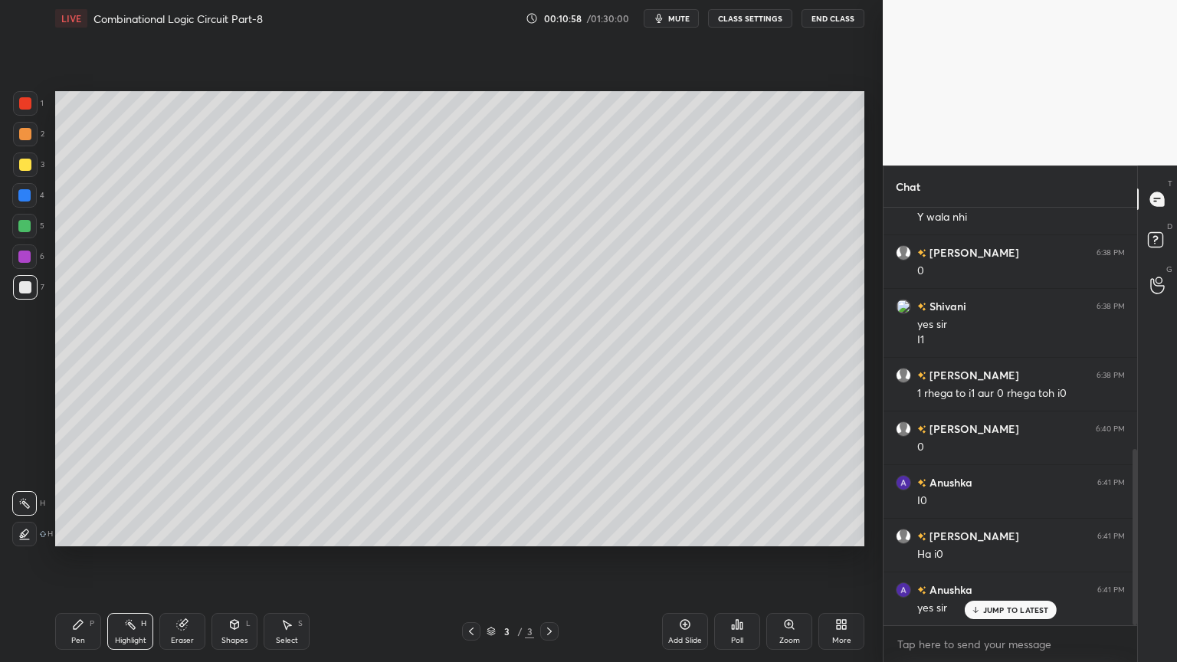
scroll to position [624, 0]
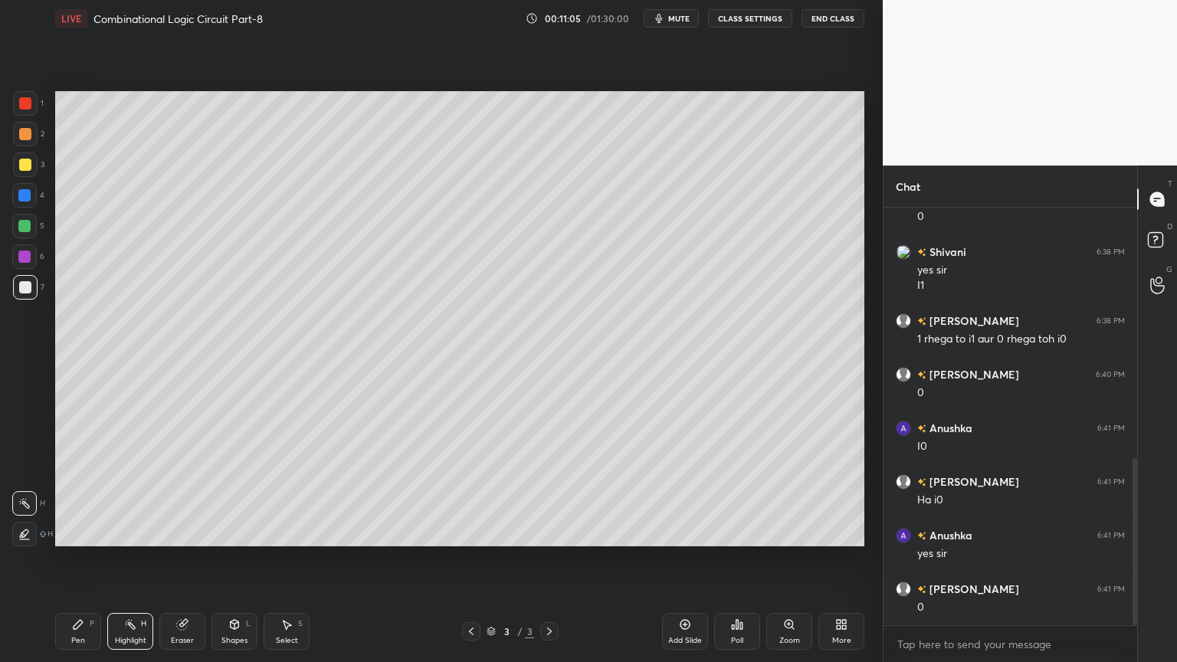
click at [62, 559] on div "Pen P" at bounding box center [78, 631] width 46 height 37
click at [132, 559] on div "Highlight H" at bounding box center [130, 631] width 46 height 37
click at [80, 559] on icon at bounding box center [78, 624] width 12 height 12
click at [135, 559] on div "Highlight" at bounding box center [130, 641] width 31 height 8
click at [74, 559] on div "Pen" at bounding box center [78, 641] width 14 height 8
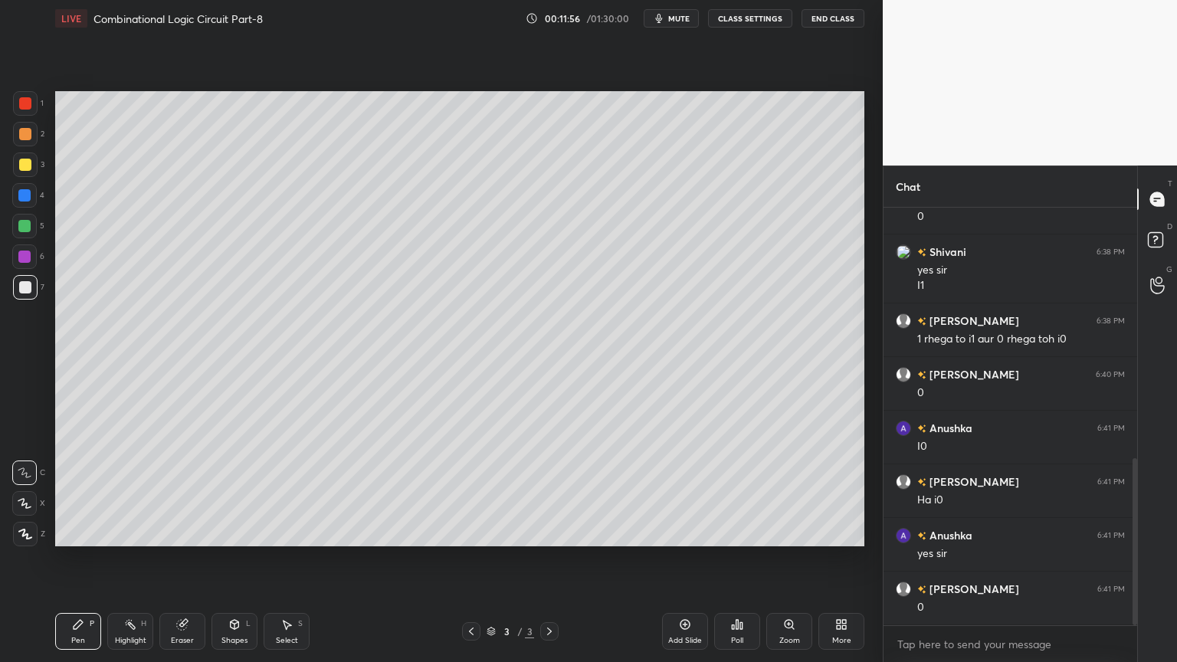
click at [134, 559] on icon at bounding box center [130, 624] width 12 height 12
click at [70, 559] on div "Pen P" at bounding box center [78, 631] width 46 height 37
click at [135, 559] on icon at bounding box center [130, 624] width 12 height 12
click at [70, 559] on div "Pen P" at bounding box center [78, 631] width 46 height 37
click at [138, 559] on div "Highlight H" at bounding box center [130, 631] width 46 height 37
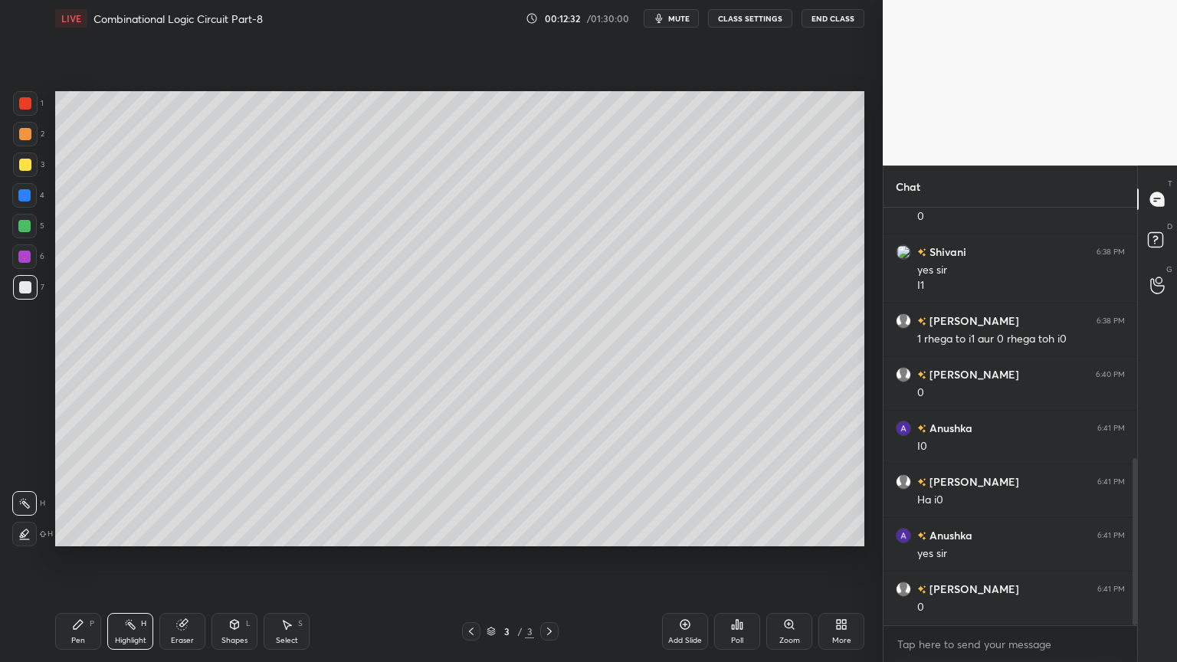
click at [74, 559] on div "Pen" at bounding box center [78, 641] width 14 height 8
click at [36, 136] on div at bounding box center [25, 134] width 25 height 25
click at [124, 559] on icon at bounding box center [130, 624] width 12 height 12
click at [77, 559] on icon at bounding box center [78, 624] width 9 height 9
click at [23, 501] on icon at bounding box center [24, 503] width 12 height 9
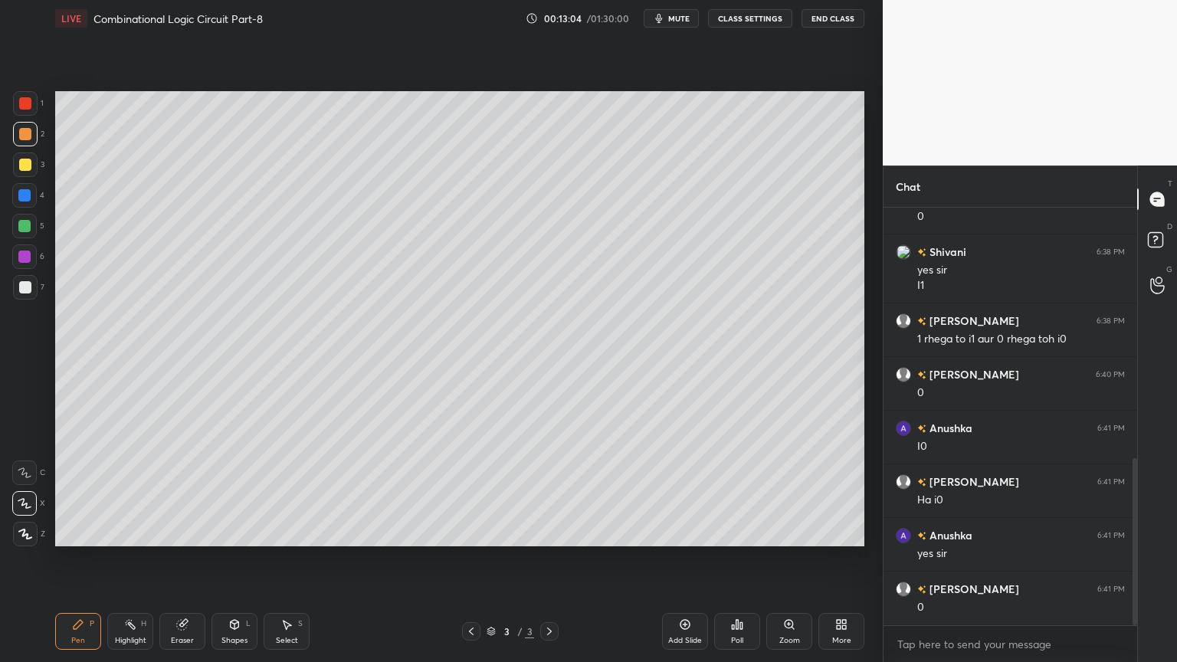
click at [27, 159] on div at bounding box center [25, 165] width 12 height 12
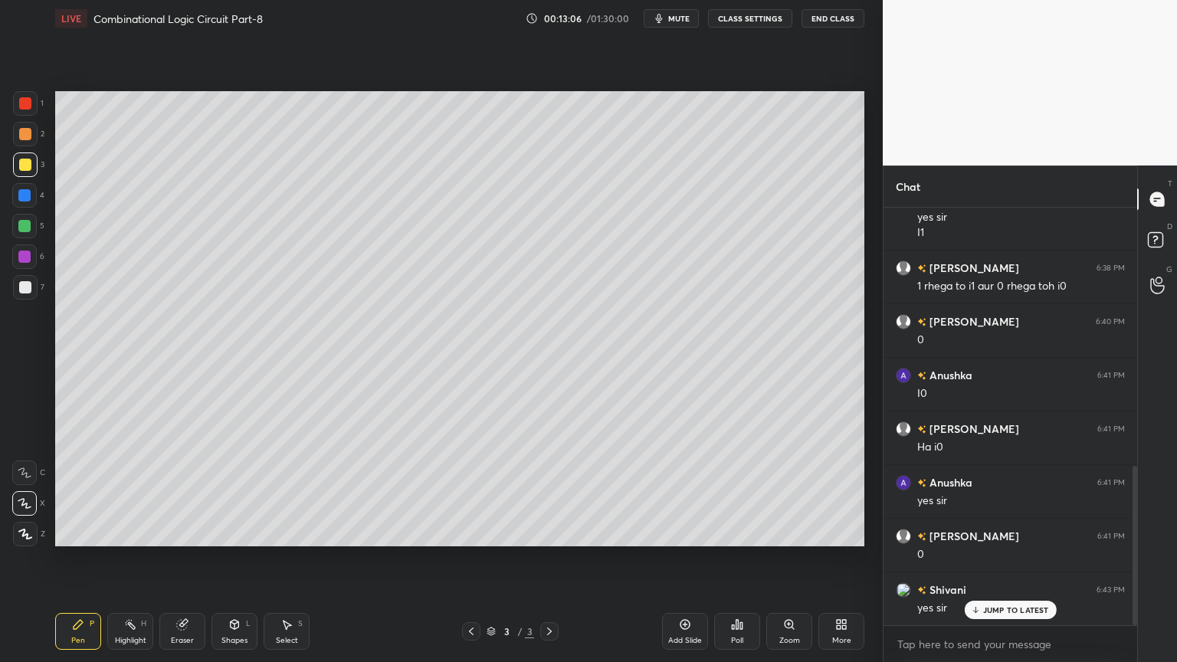
click at [39, 138] on div "2" at bounding box center [28, 134] width 31 height 25
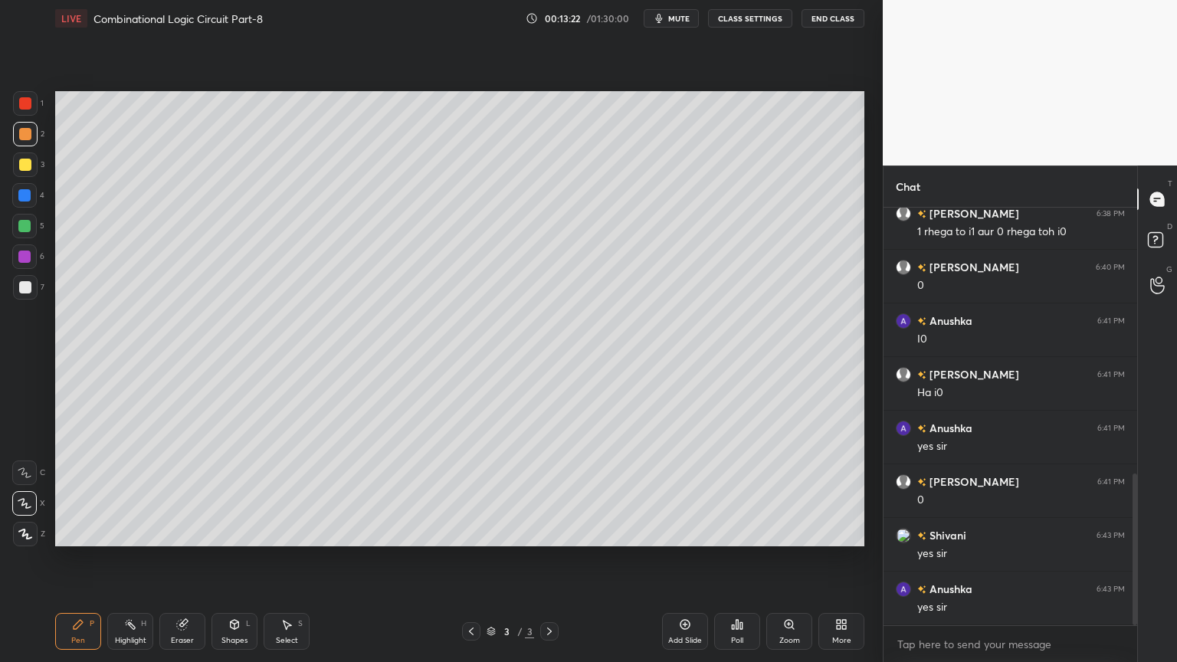
click at [184, 559] on div "Eraser" at bounding box center [182, 631] width 46 height 37
click at [77, 559] on icon at bounding box center [78, 624] width 9 height 9
click at [189, 559] on div "Eraser" at bounding box center [182, 631] width 46 height 37
click at [67, 559] on div "Pen P" at bounding box center [78, 631] width 46 height 37
click at [186, 559] on icon at bounding box center [182, 624] width 12 height 12
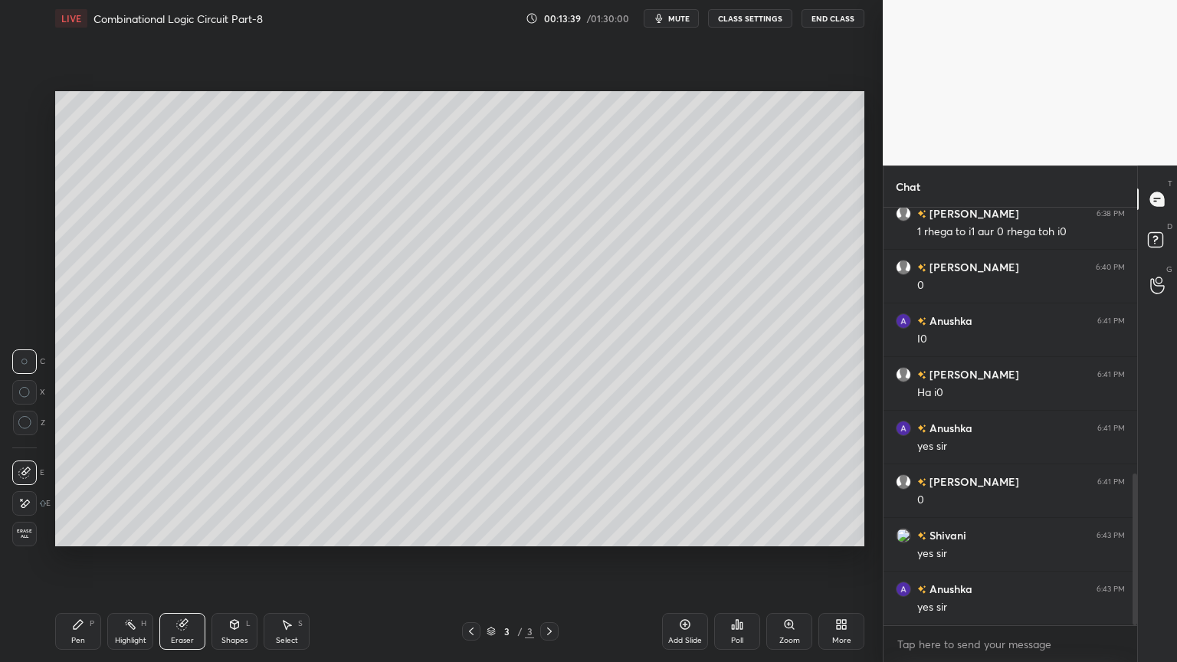
click at [74, 559] on div "Pen P" at bounding box center [78, 631] width 46 height 37
click at [32, 108] on div at bounding box center [25, 103] width 25 height 25
click at [237, 559] on div "Shapes" at bounding box center [234, 641] width 26 height 8
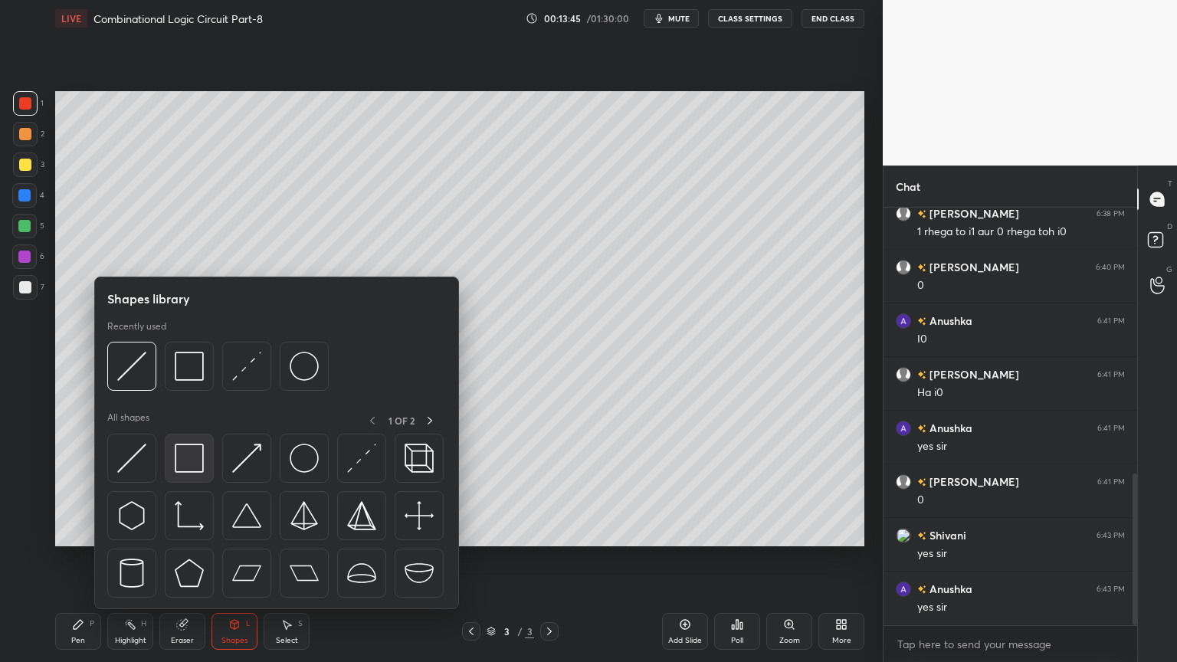
click at [187, 454] on img at bounding box center [189, 458] width 29 height 29
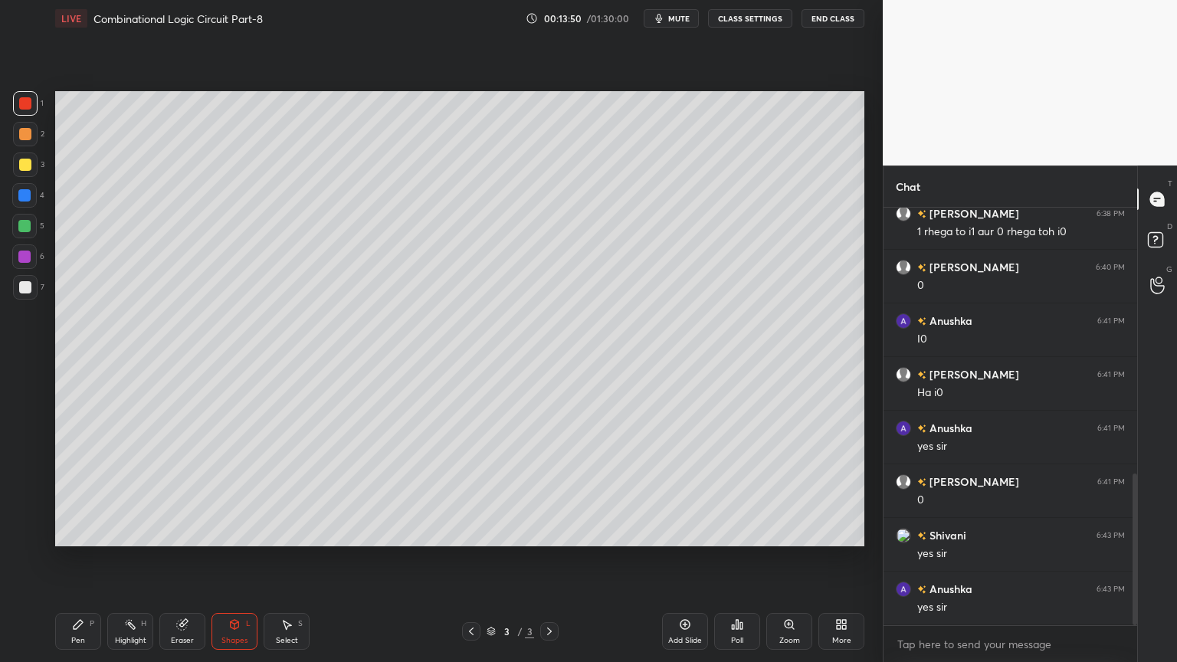
click at [86, 559] on div "Pen P" at bounding box center [78, 631] width 46 height 37
click at [31, 467] on icon at bounding box center [25, 472] width 14 height 11
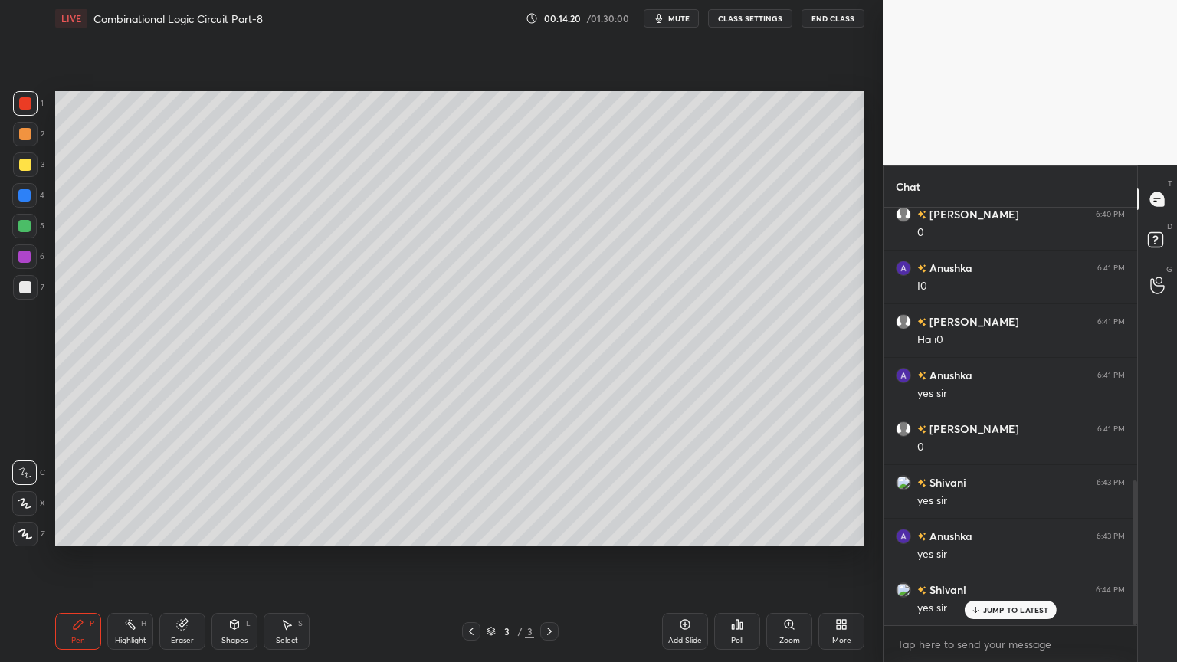
scroll to position [839, 0]
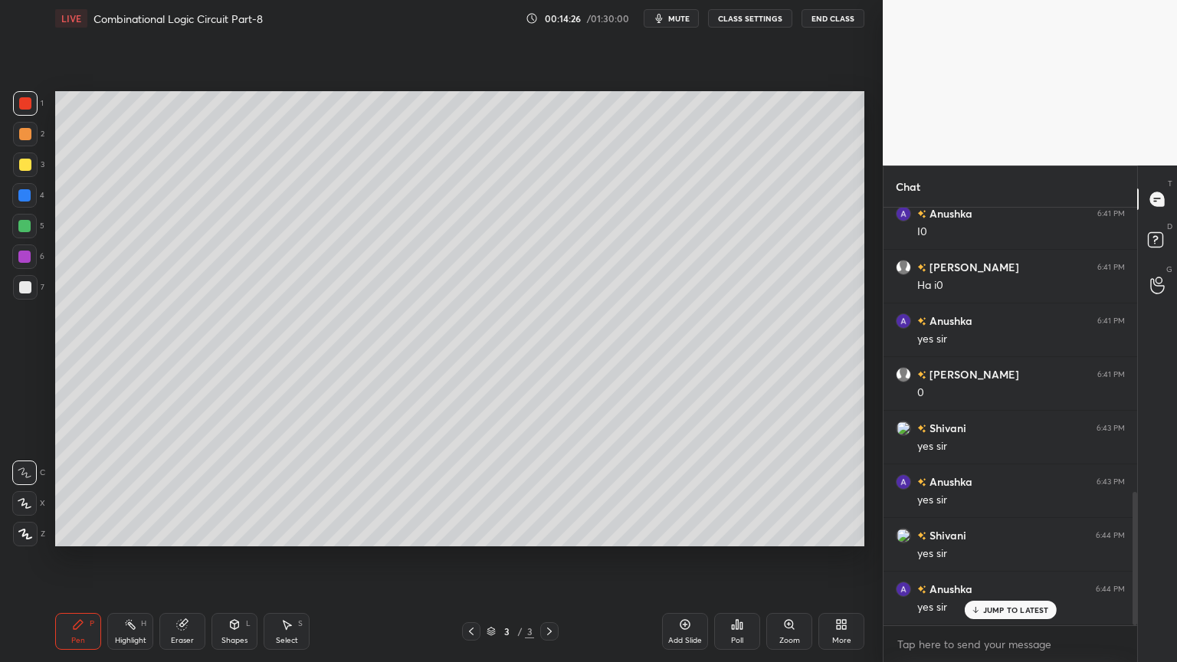
click at [132, 559] on rect at bounding box center [132, 626] width 8 height 8
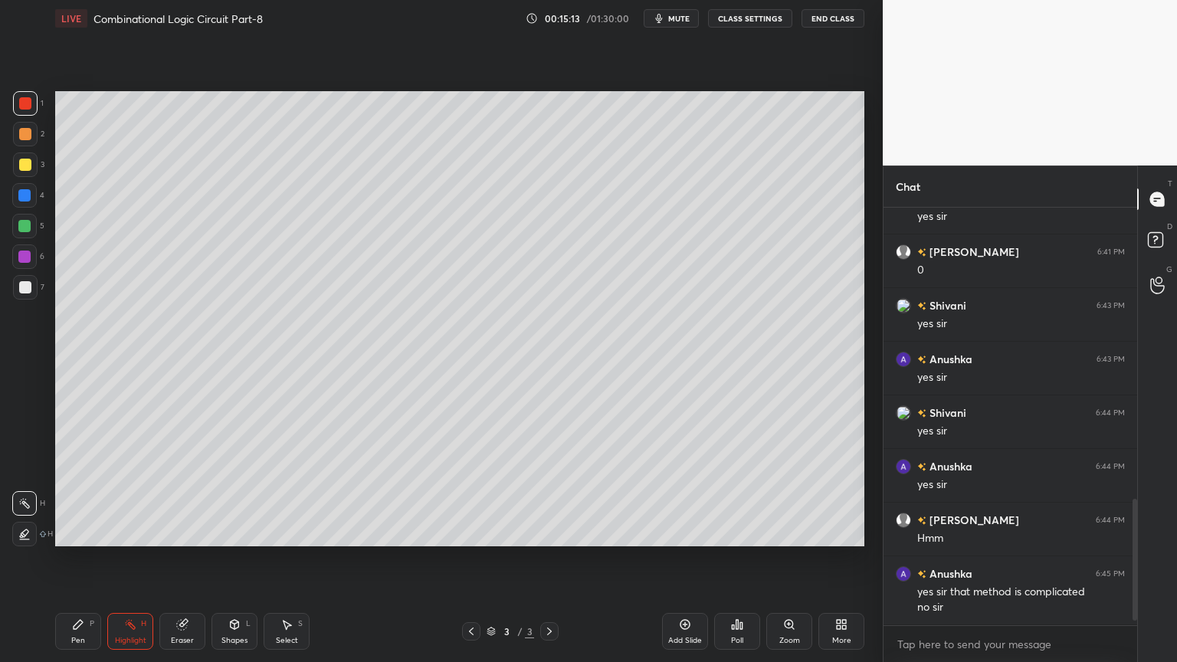
scroll to position [1014, 0]
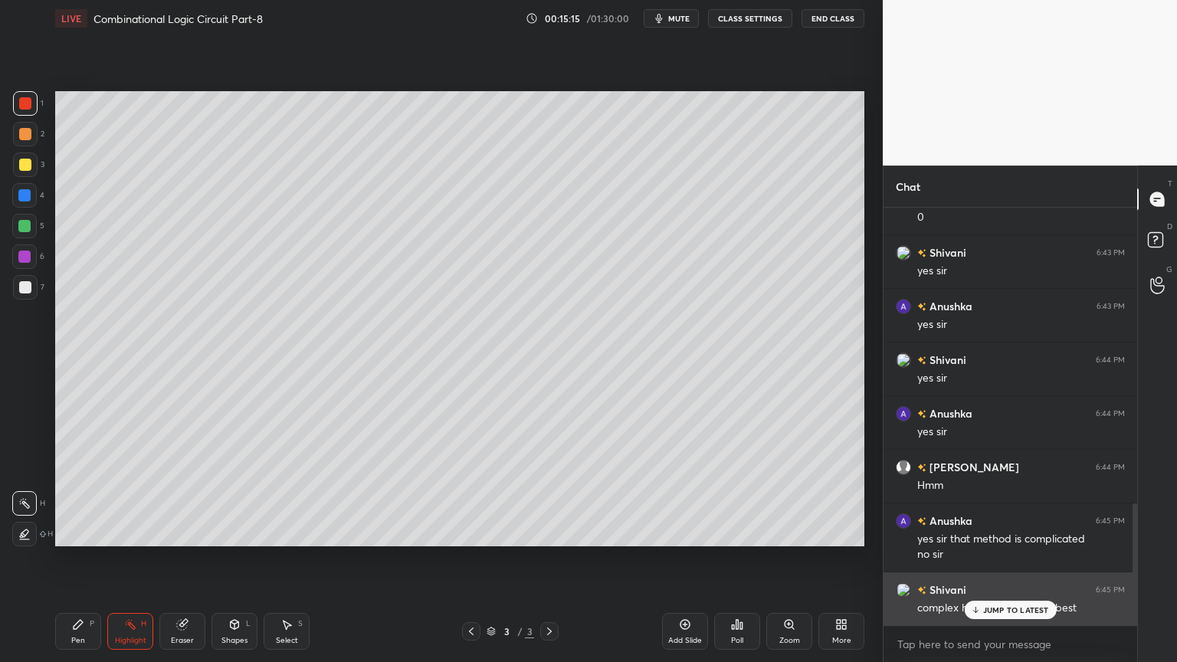
click at [1005, 559] on p "JUMP TO LATEST" at bounding box center [1016, 609] width 66 height 9
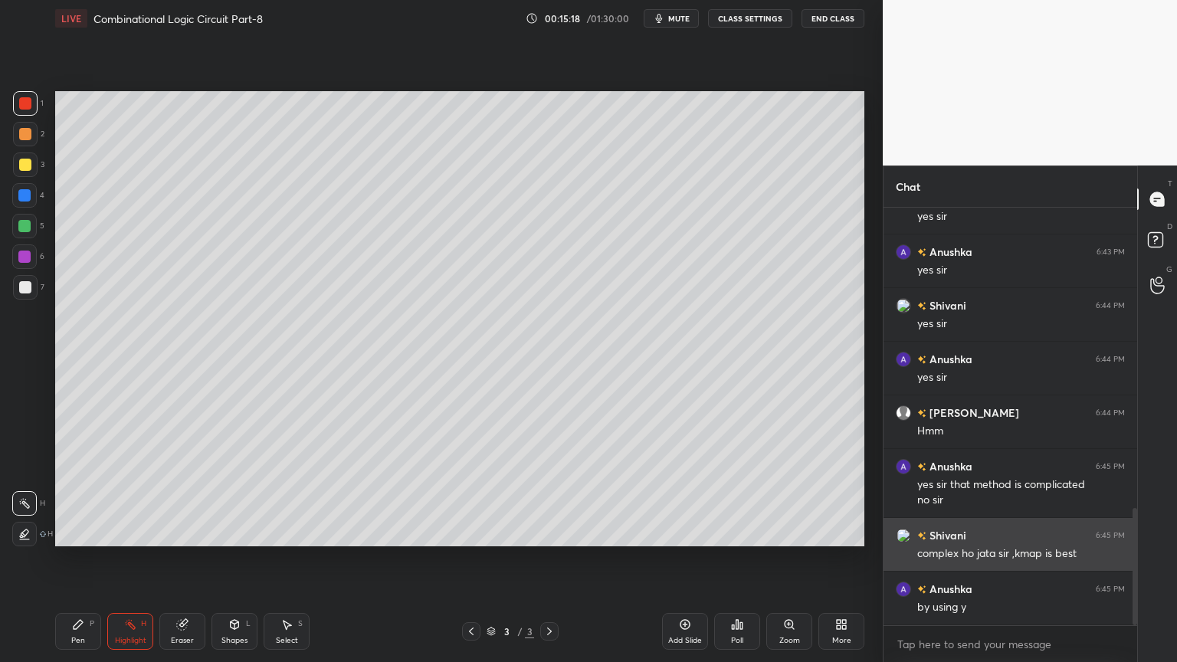
scroll to position [1122, 0]
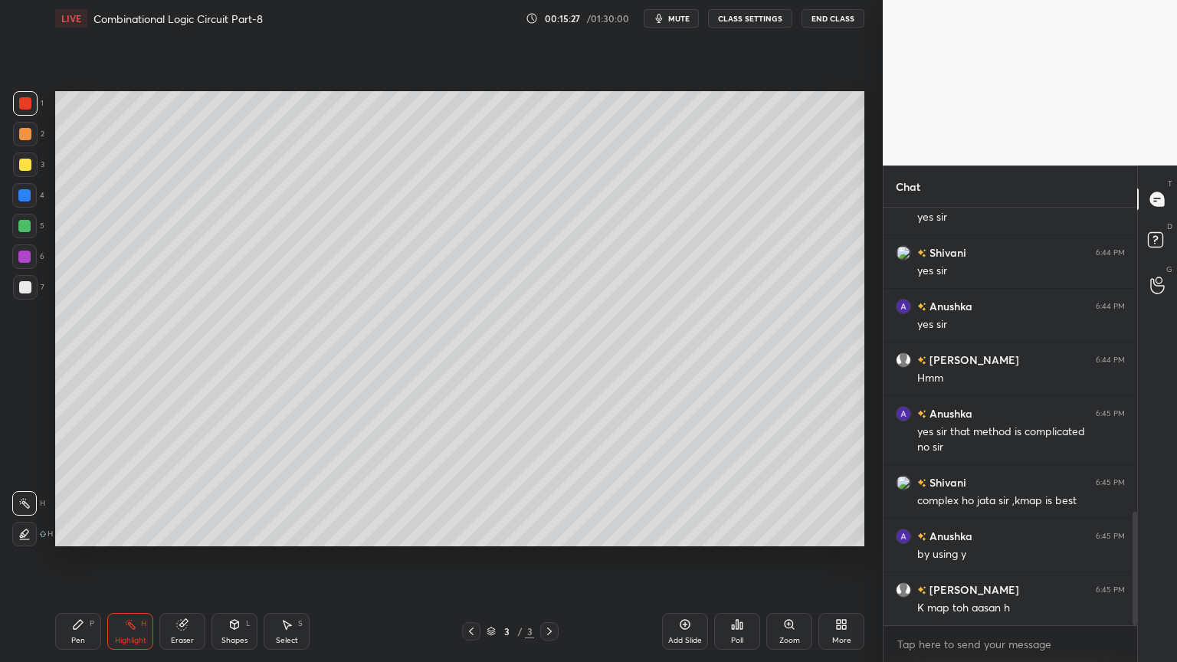
click at [40, 140] on div "2" at bounding box center [28, 134] width 31 height 25
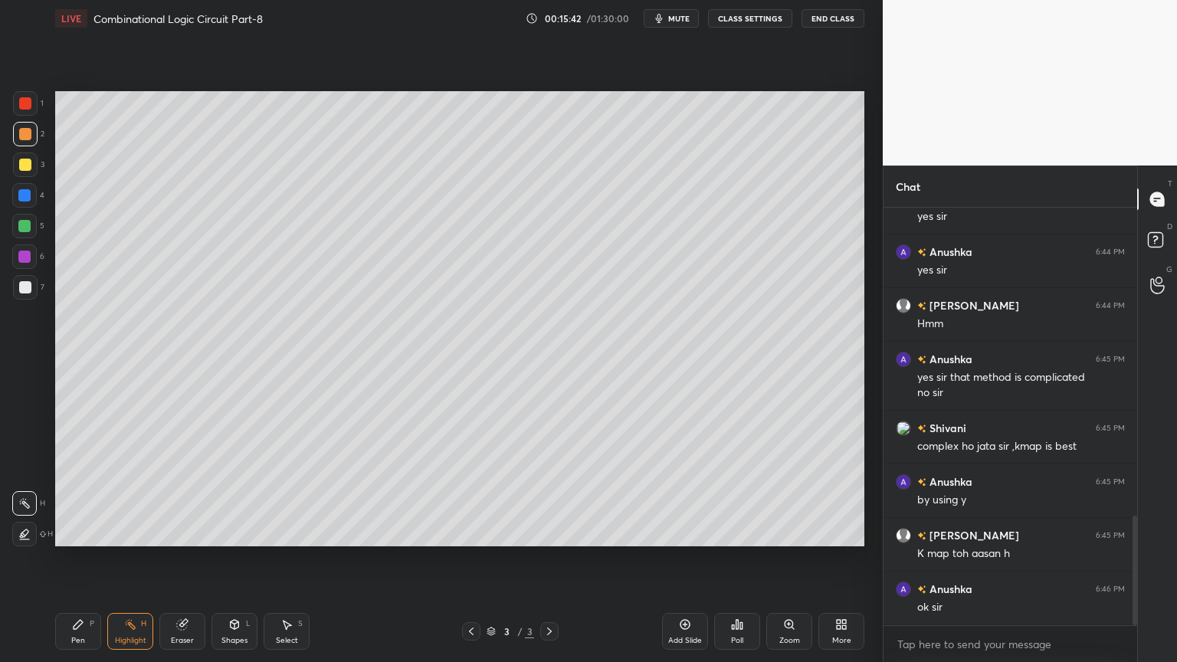
click at [687, 559] on div "Add Slide" at bounding box center [685, 631] width 46 height 37
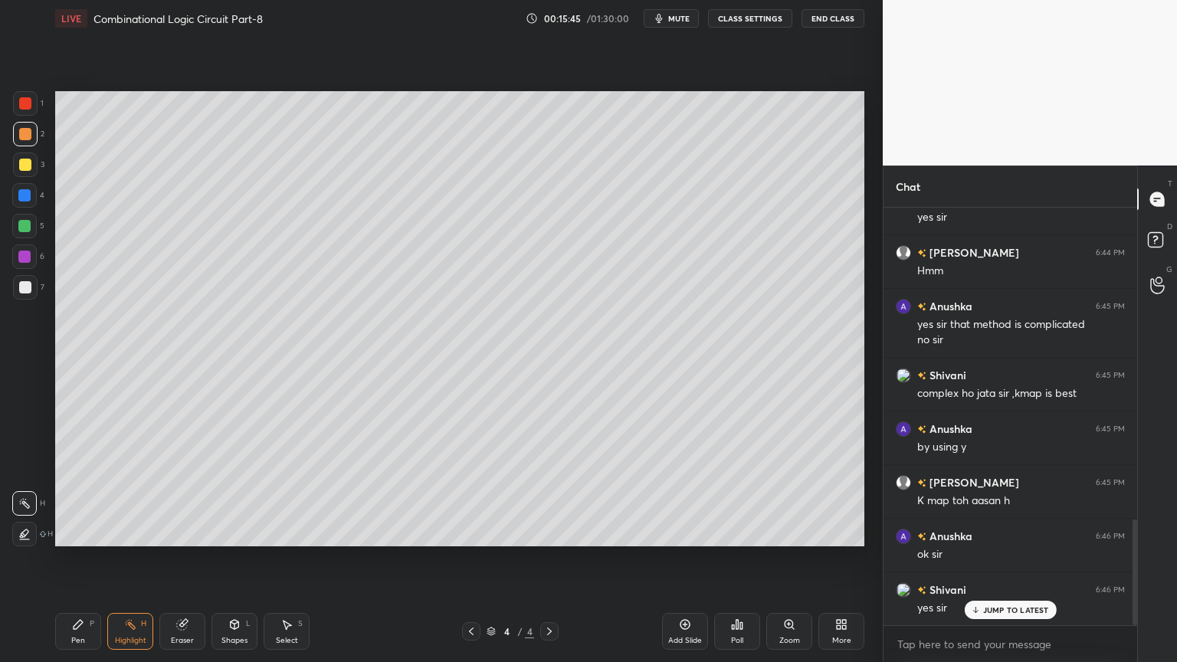
click at [33, 172] on div at bounding box center [25, 164] width 25 height 25
click at [69, 559] on div "Pen P" at bounding box center [78, 631] width 46 height 37
click at [28, 500] on icon at bounding box center [25, 503] width 14 height 11
click at [178, 559] on div "Eraser" at bounding box center [182, 641] width 23 height 8
click at [70, 559] on div "Pen P" at bounding box center [78, 631] width 46 height 37
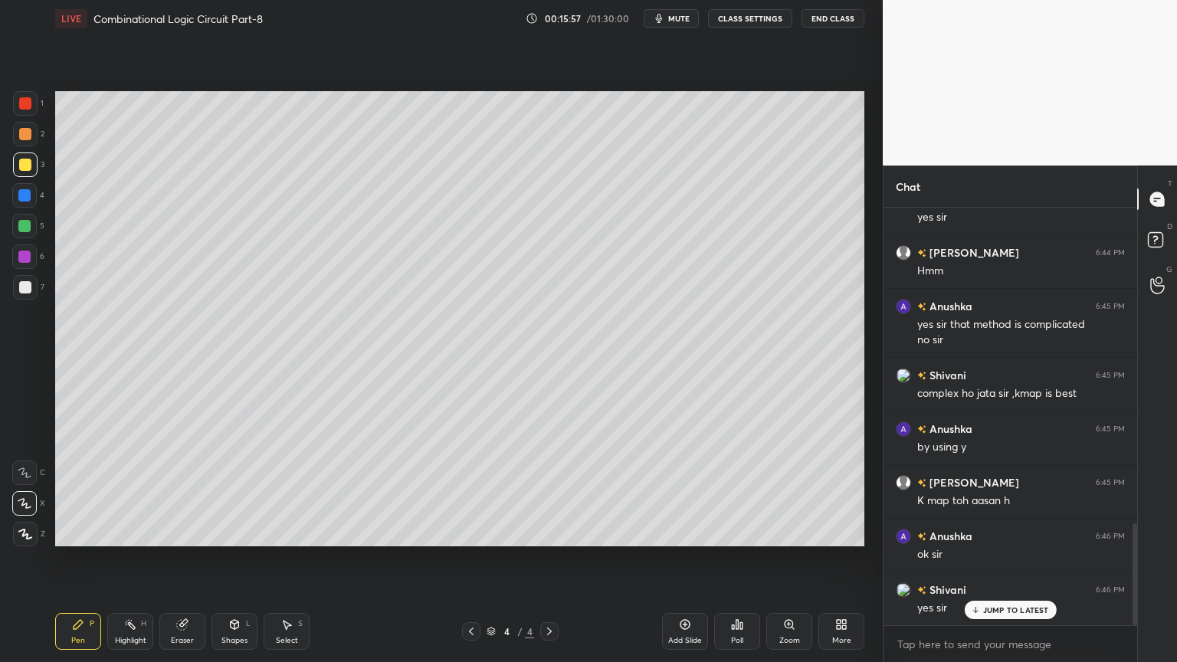
scroll to position [1296, 0]
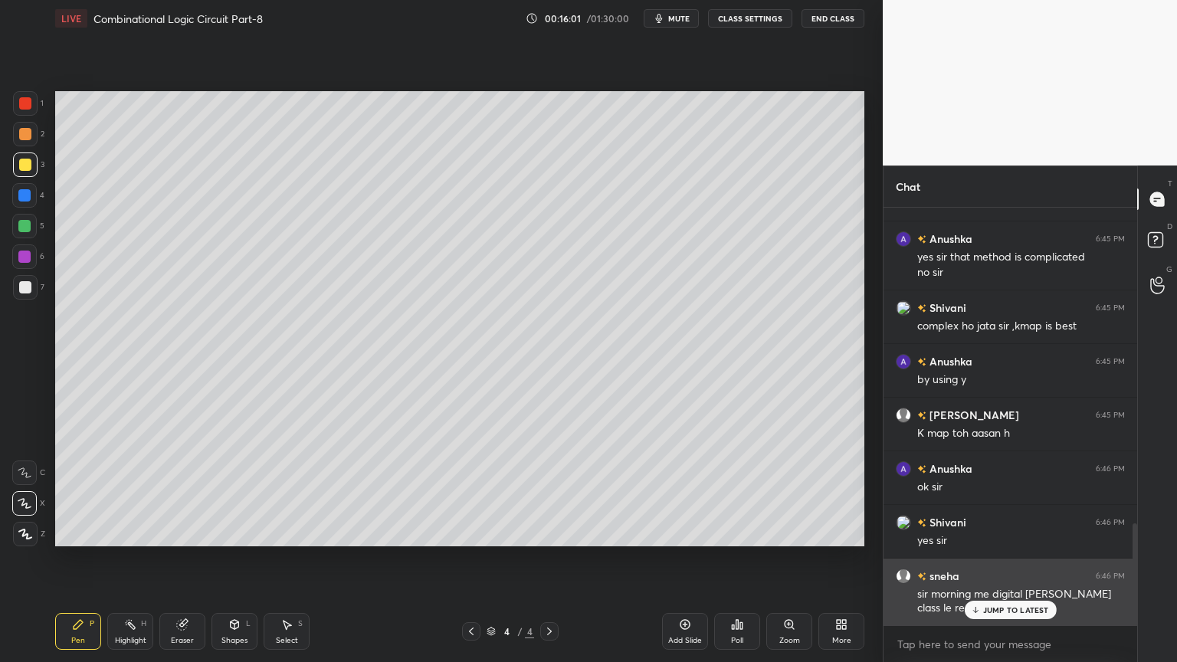
click at [990, 559] on p "JUMP TO LATEST" at bounding box center [1016, 609] width 66 height 9
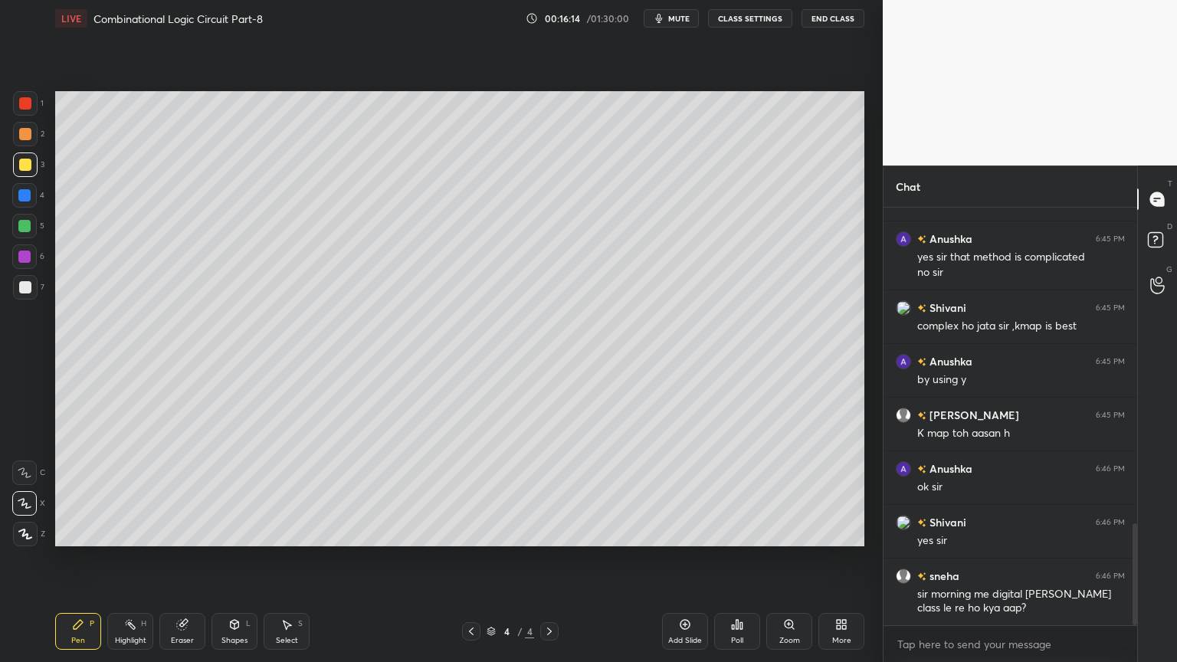
click at [176, 559] on div "Eraser" at bounding box center [182, 641] width 23 height 8
click at [77, 559] on icon at bounding box center [78, 624] width 12 height 12
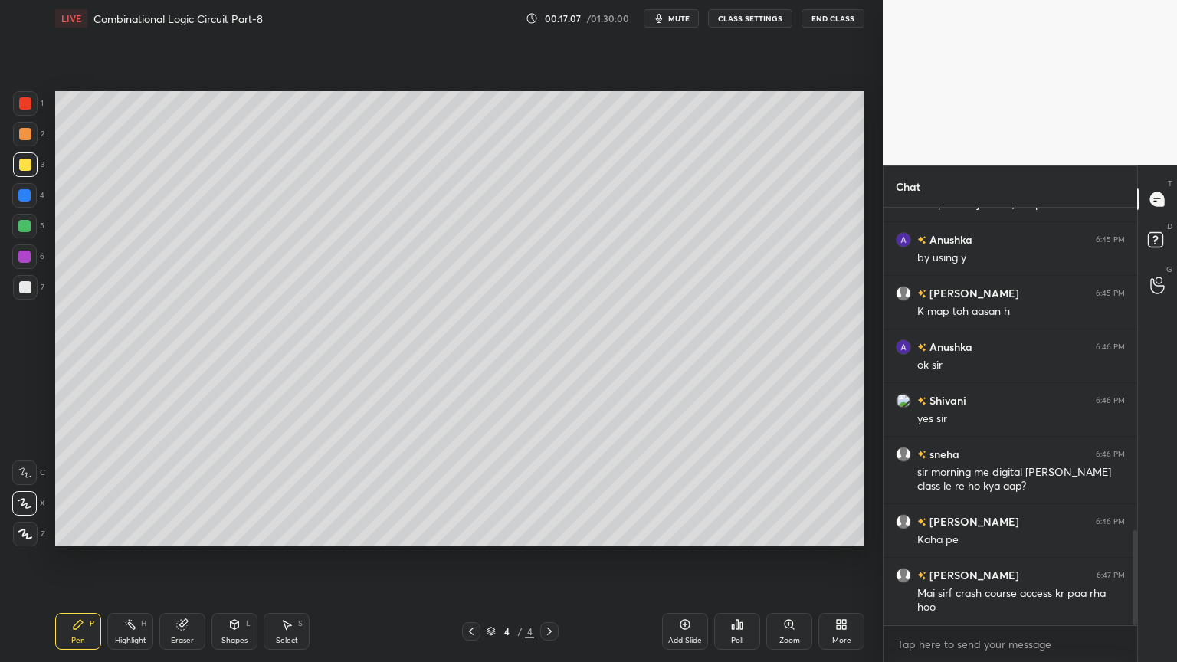
scroll to position [1471, 0]
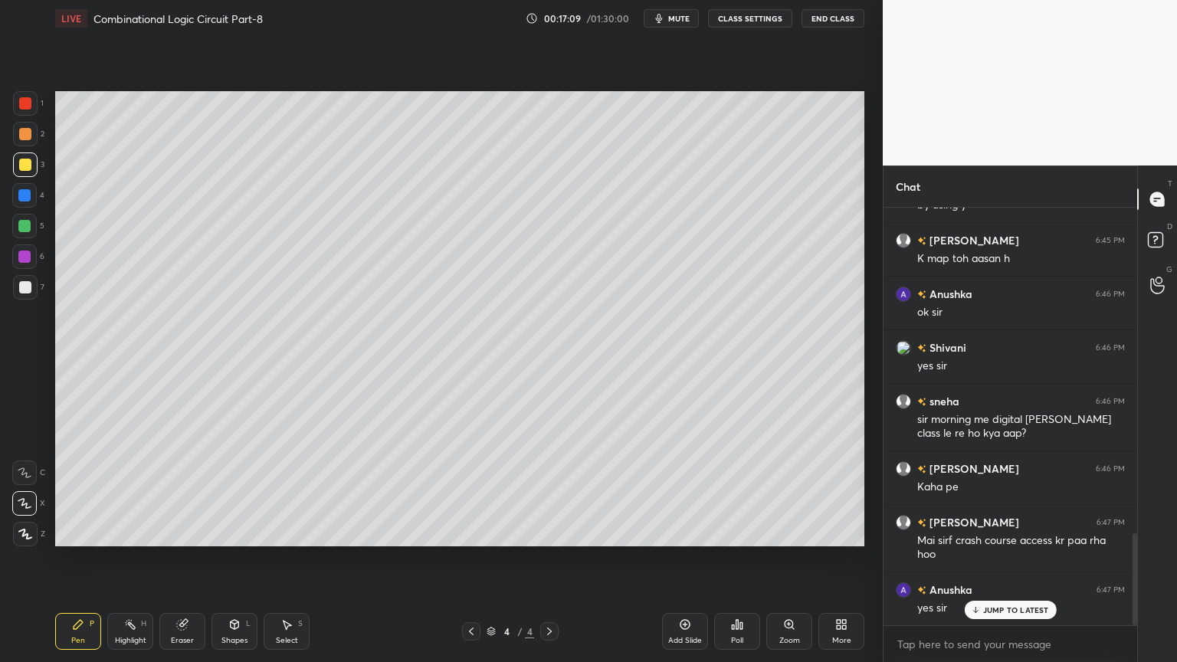
click at [34, 206] on div "4" at bounding box center [28, 195] width 32 height 25
click at [25, 480] on div at bounding box center [24, 472] width 25 height 25
click at [224, 559] on div "Shapes" at bounding box center [234, 641] width 26 height 8
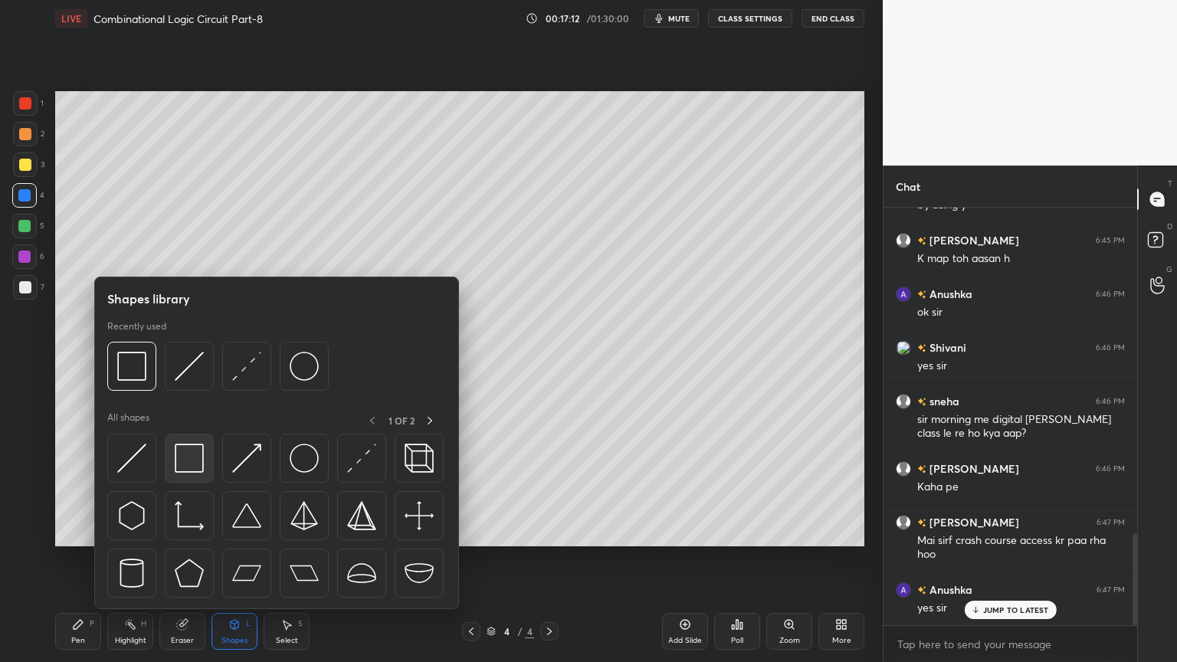
click at [192, 466] on img at bounding box center [189, 458] width 29 height 29
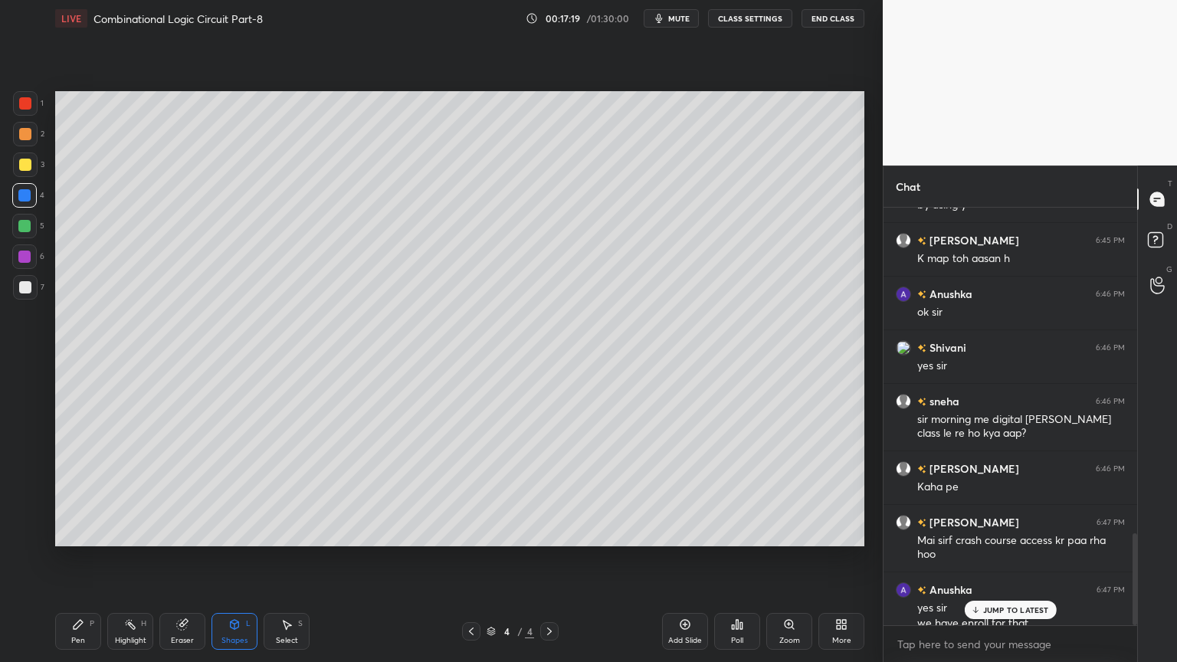
scroll to position [1486, 0]
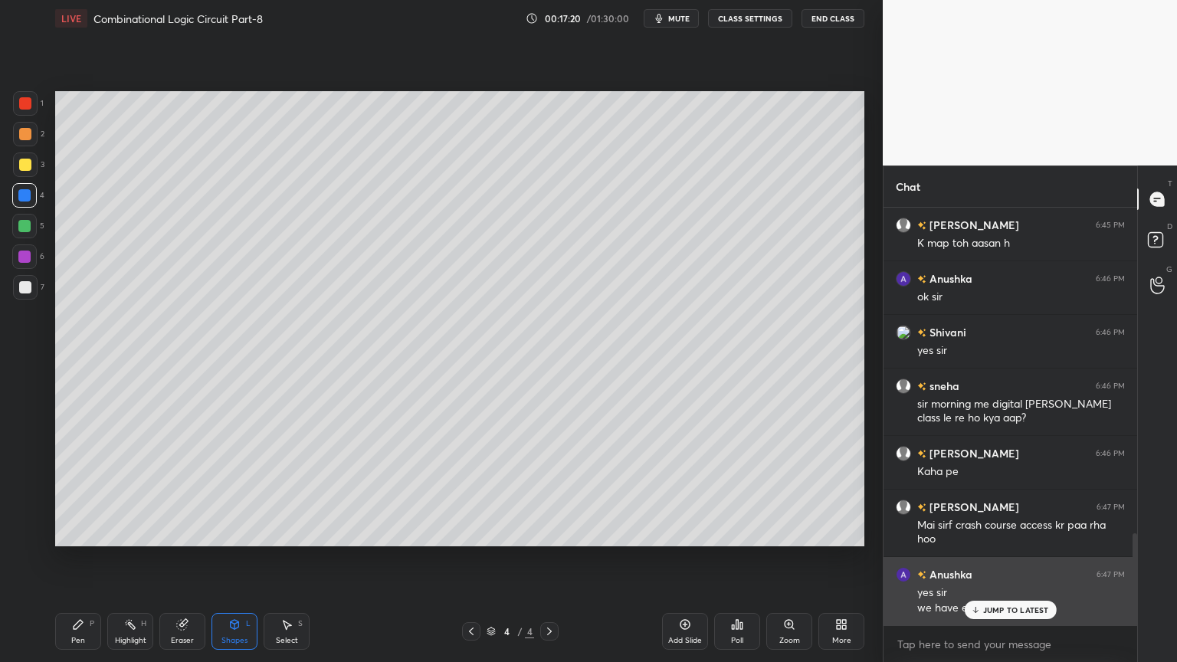
click at [978, 559] on icon at bounding box center [975, 609] width 10 height 9
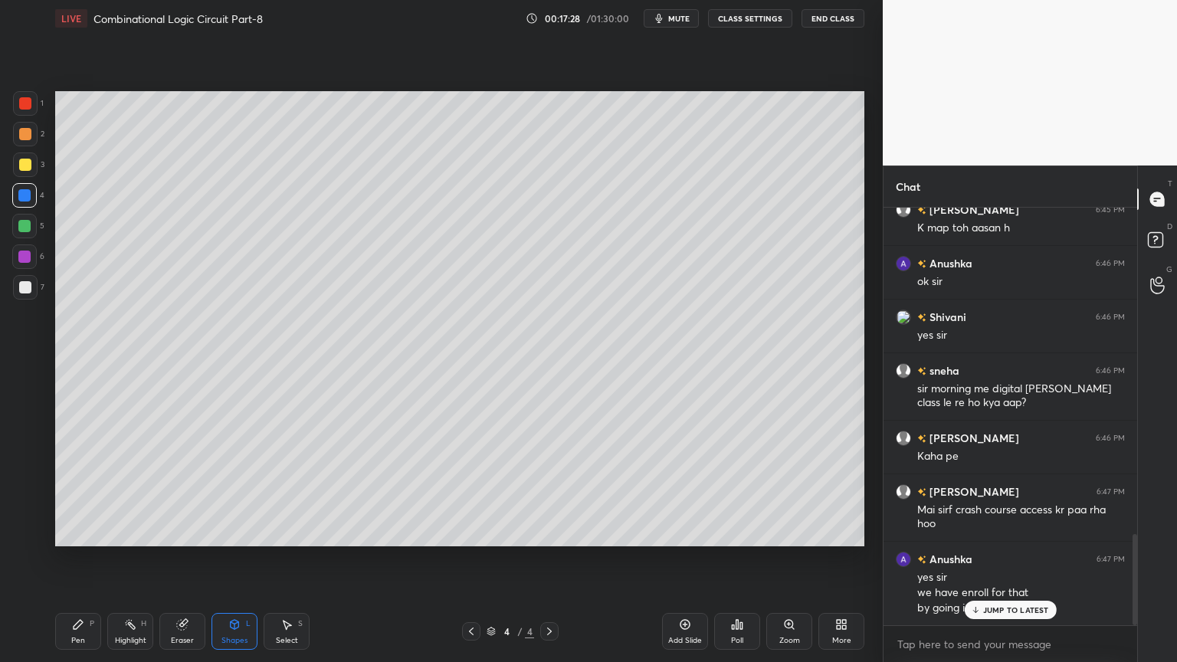
click at [1009, 559] on p "JUMP TO LATEST" at bounding box center [1016, 609] width 66 height 9
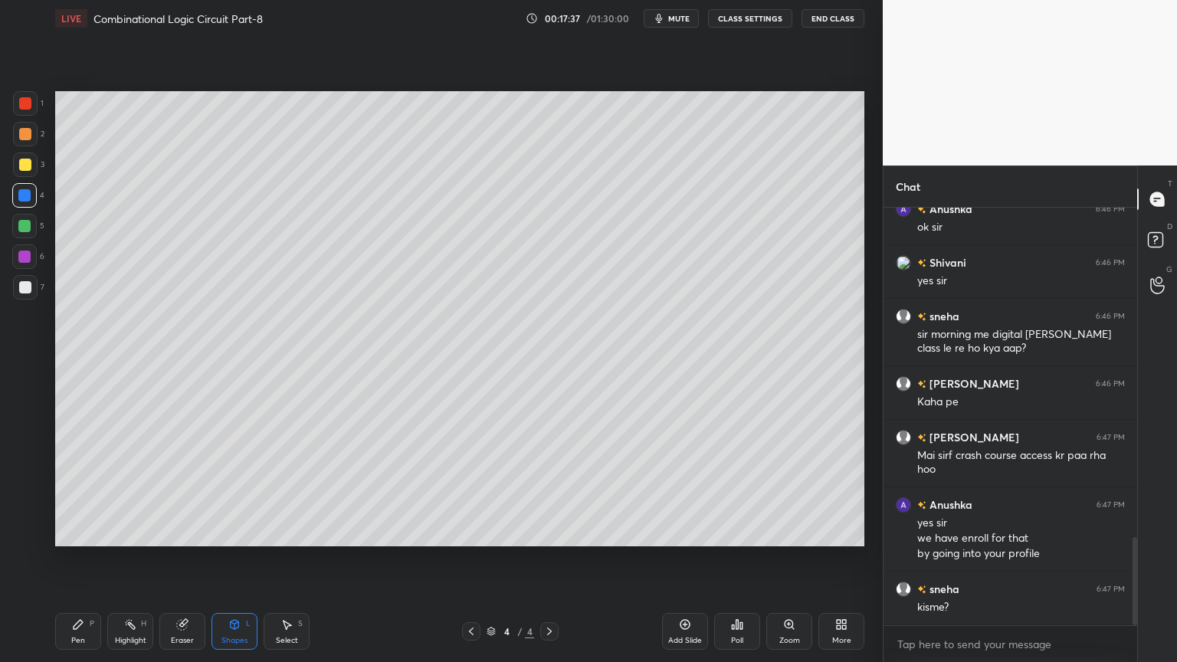
click at [73, 559] on div "Pen P" at bounding box center [78, 631] width 46 height 37
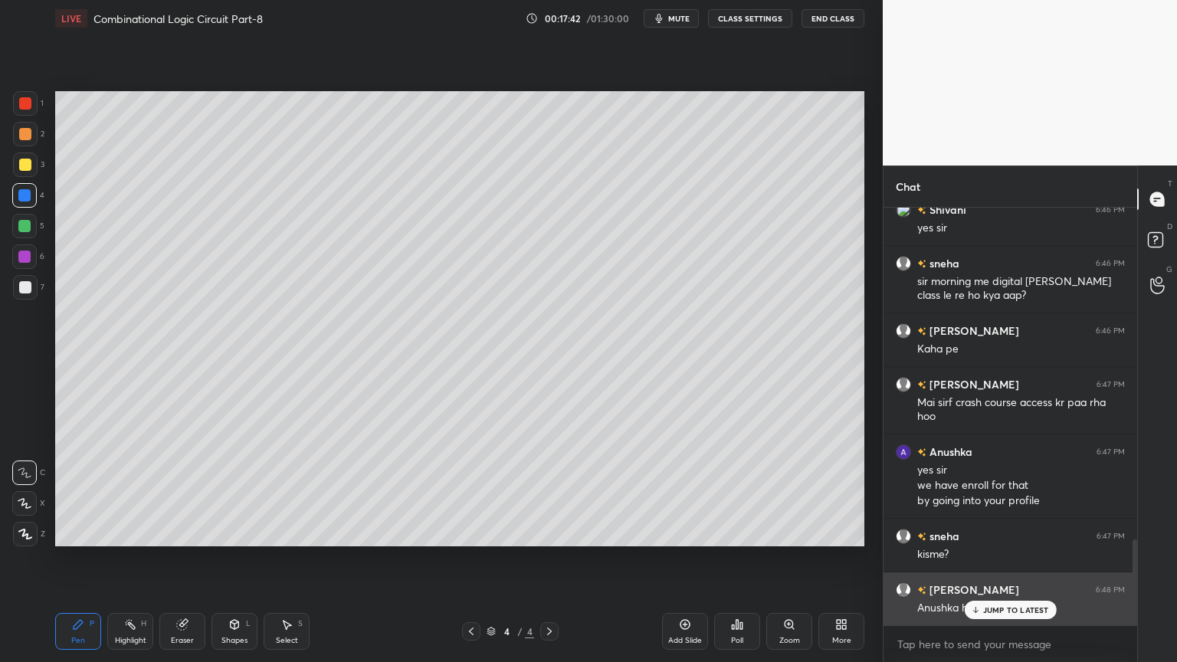
click at [991, 559] on p "JUMP TO LATEST" at bounding box center [1016, 609] width 66 height 9
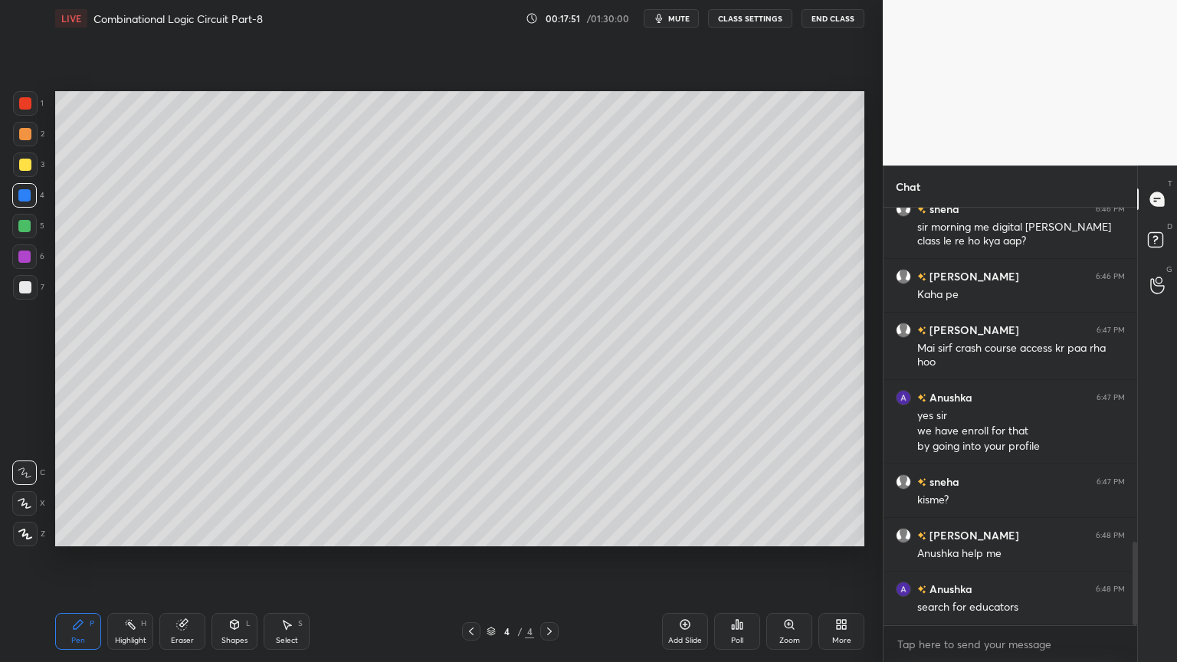
click at [183, 559] on div "Eraser" at bounding box center [182, 641] width 23 height 8
click at [90, 559] on div "P" at bounding box center [92, 624] width 5 height 8
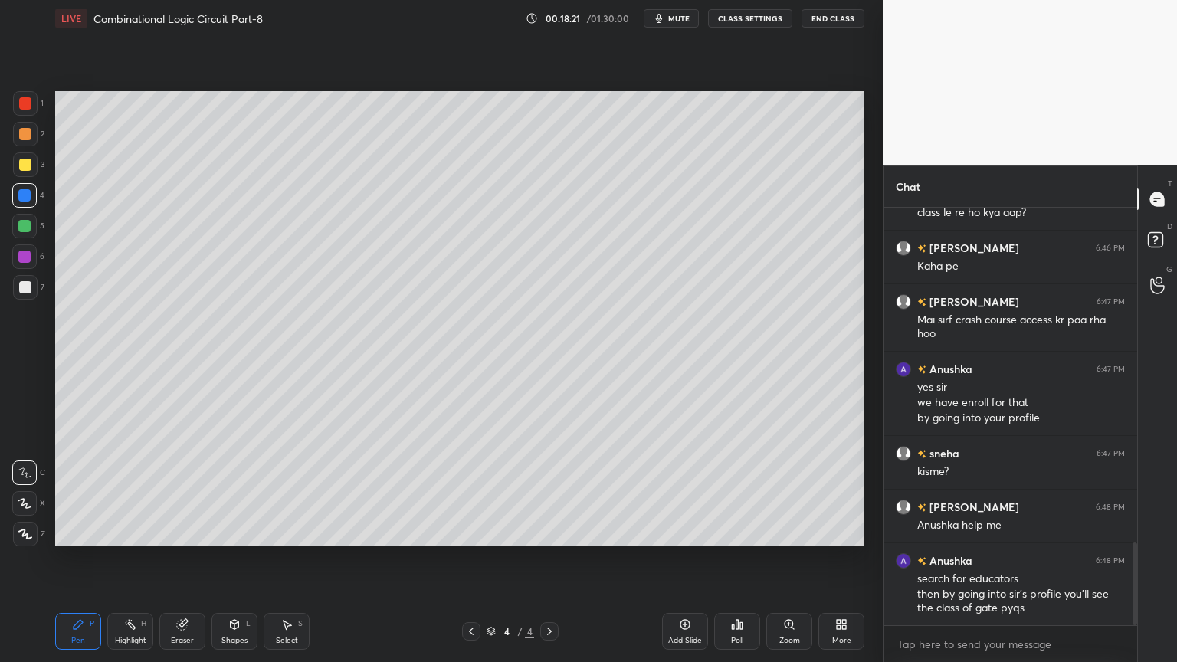
click at [188, 559] on div "Eraser" at bounding box center [182, 631] width 46 height 37
click at [67, 559] on div "Pen P" at bounding box center [78, 631] width 46 height 37
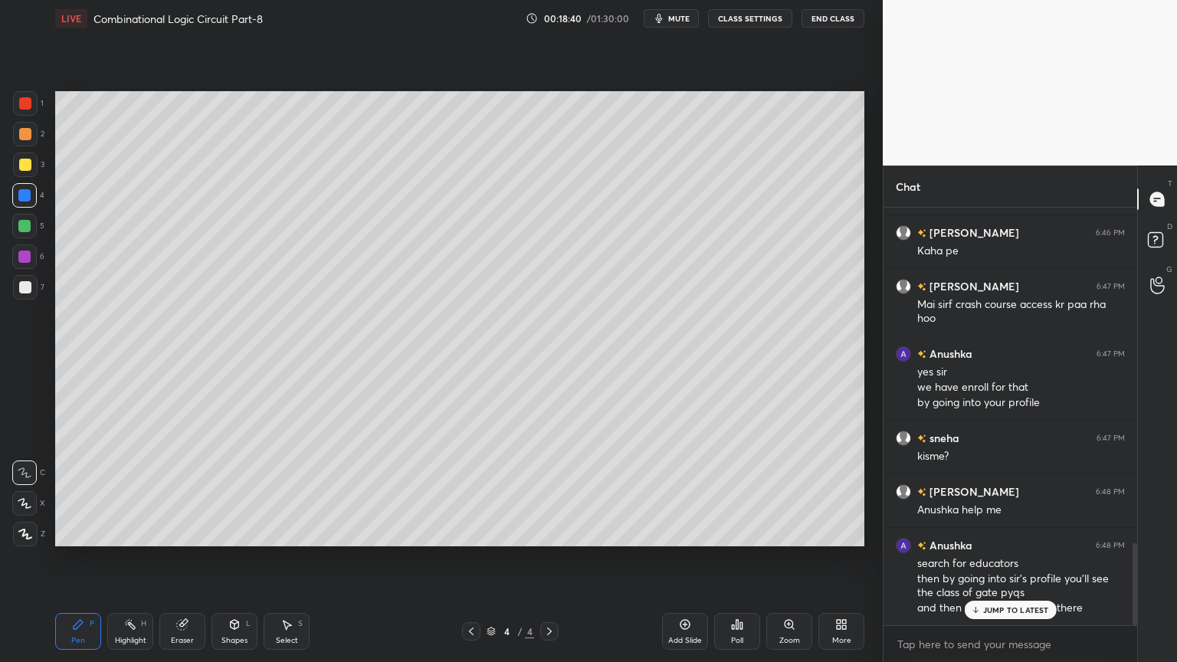
scroll to position [1774, 0]
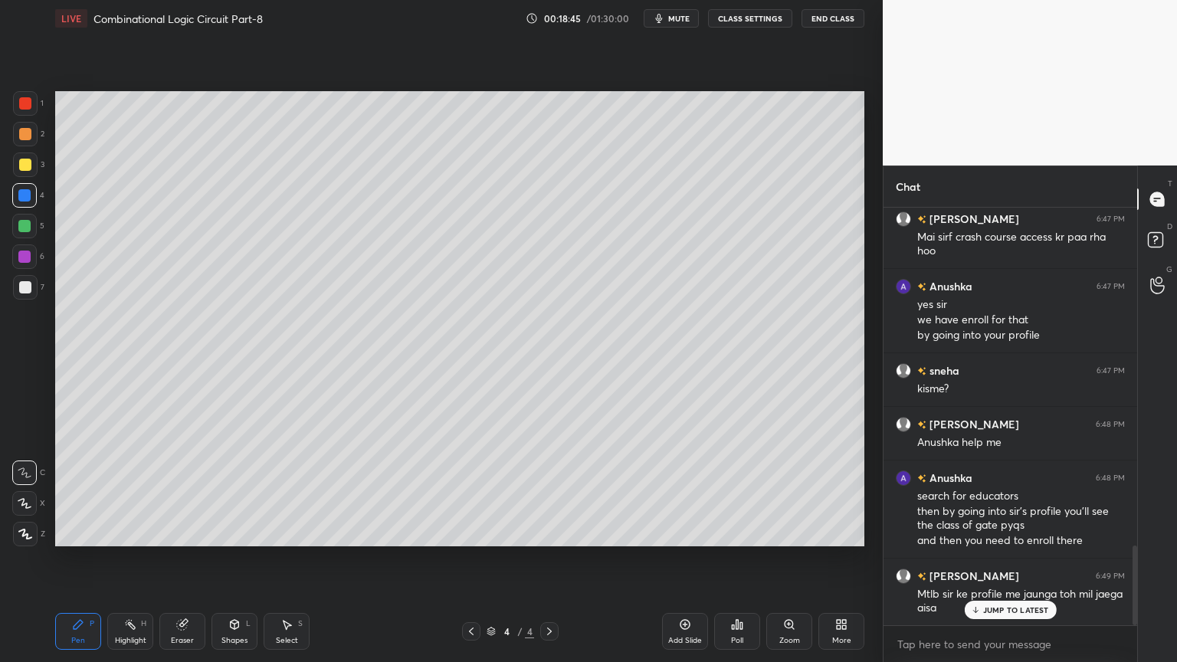
click at [34, 228] on div at bounding box center [24, 226] width 25 height 25
click at [28, 502] on icon at bounding box center [25, 503] width 14 height 11
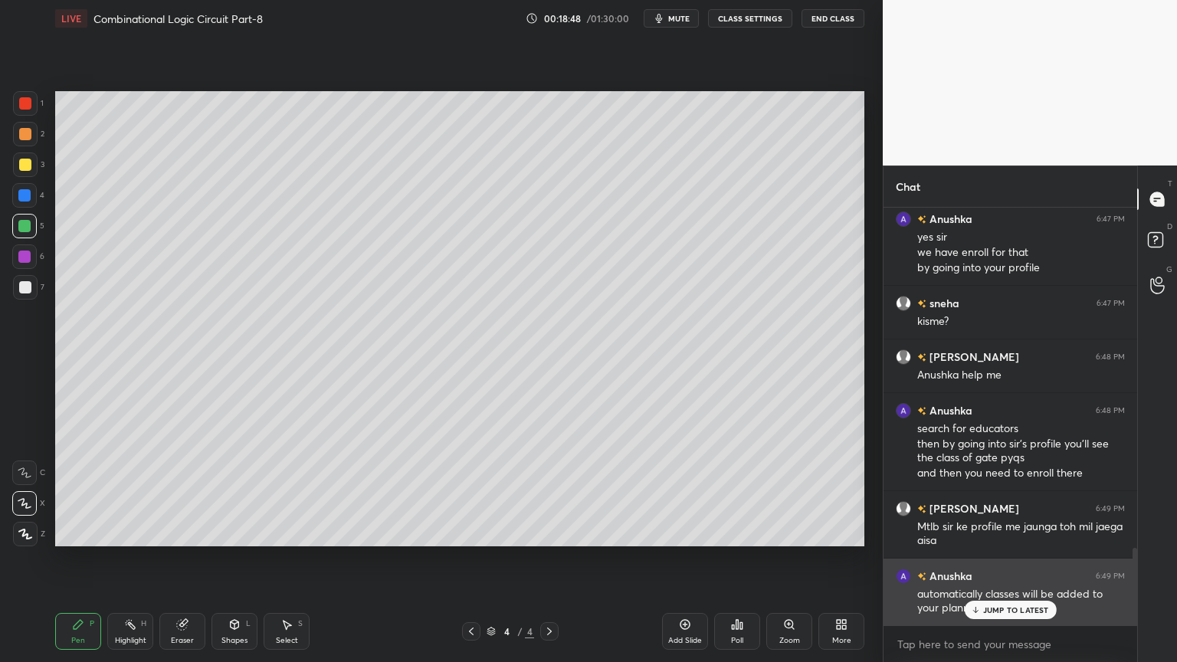
click at [991, 559] on p "JUMP TO LATEST" at bounding box center [1016, 609] width 66 height 9
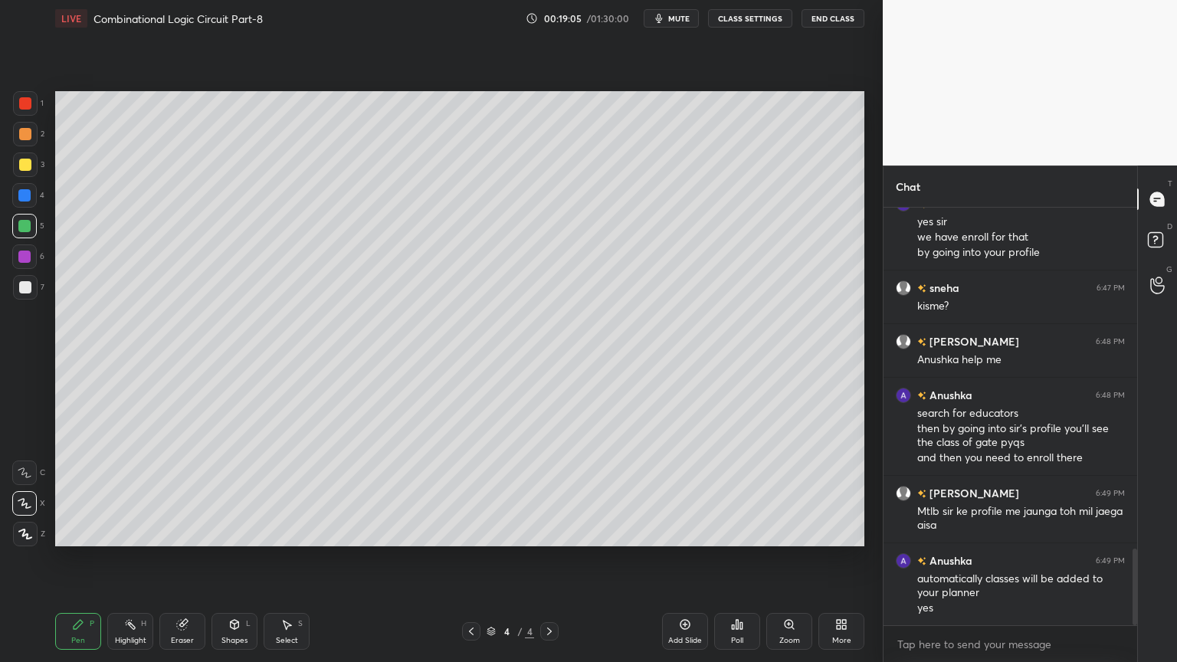
click at [31, 293] on div at bounding box center [25, 287] width 25 height 25
click at [29, 467] on icon at bounding box center [25, 472] width 14 height 11
click at [25, 257] on div at bounding box center [24, 257] width 12 height 12
click at [233, 559] on div "Shapes" at bounding box center [234, 641] width 26 height 8
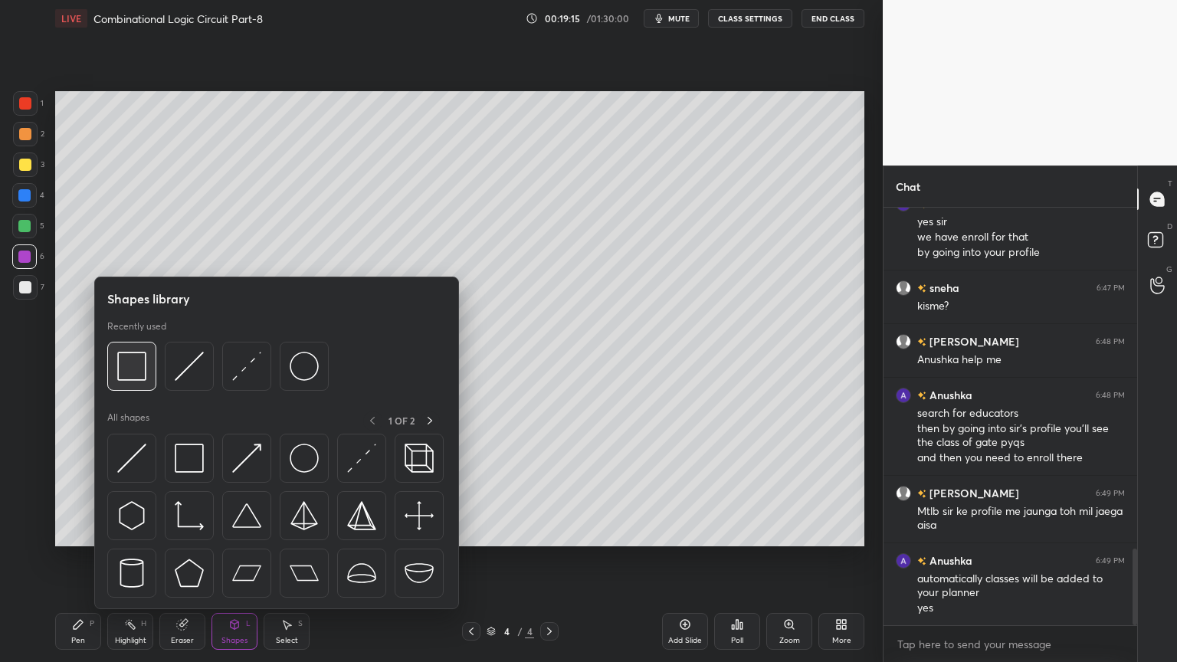
click at [136, 375] on img at bounding box center [131, 366] width 29 height 29
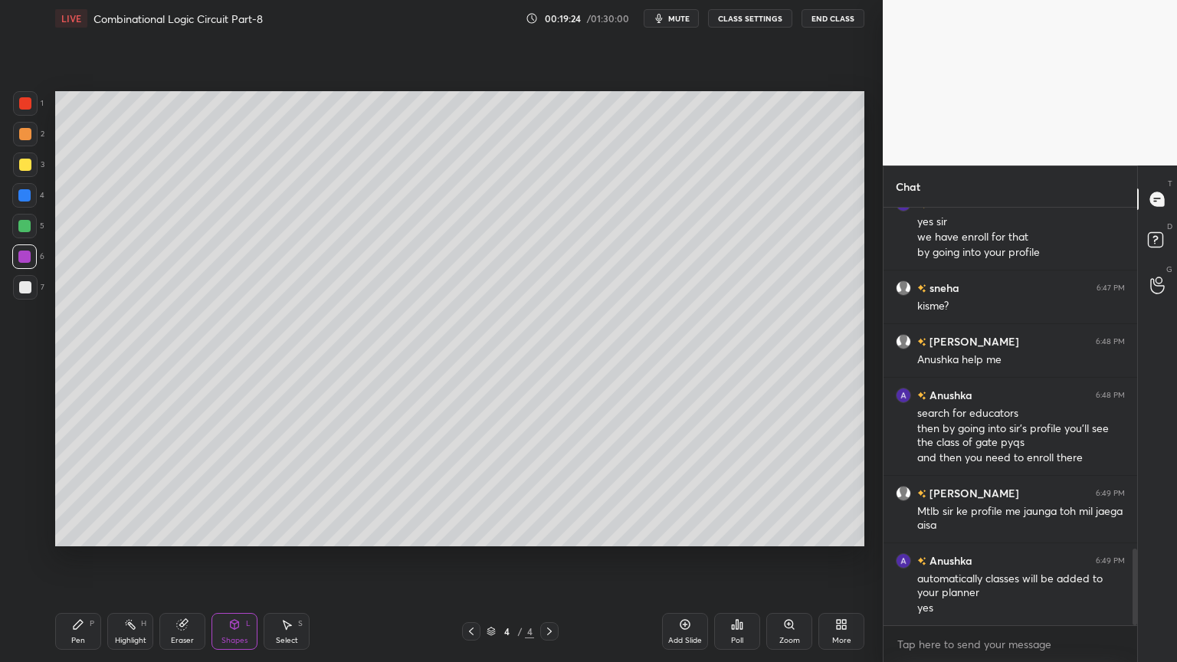
click at [232, 559] on div "Shapes" at bounding box center [234, 641] width 26 height 8
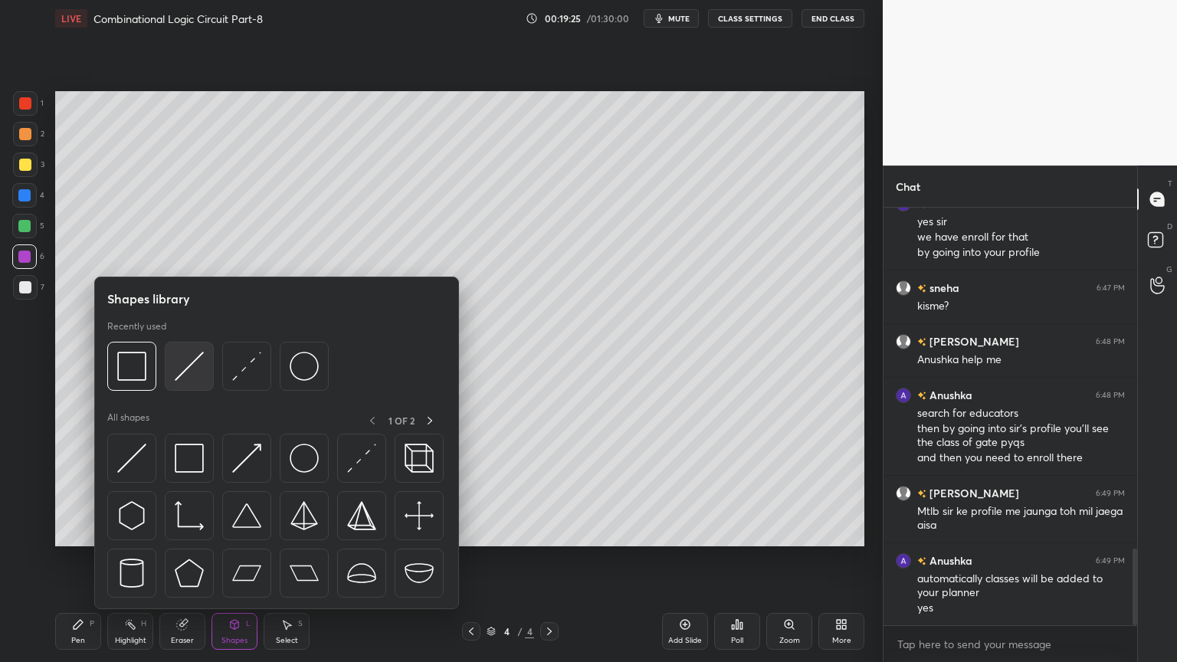
click at [180, 372] on img at bounding box center [189, 366] width 29 height 29
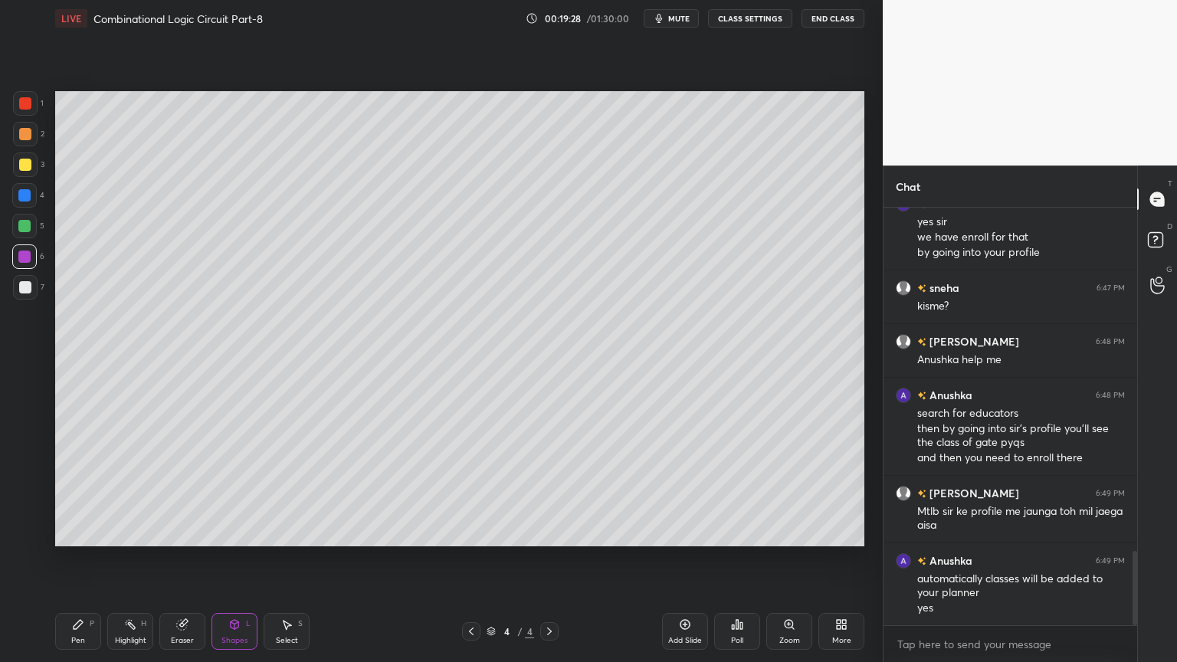
scroll to position [1925, 0]
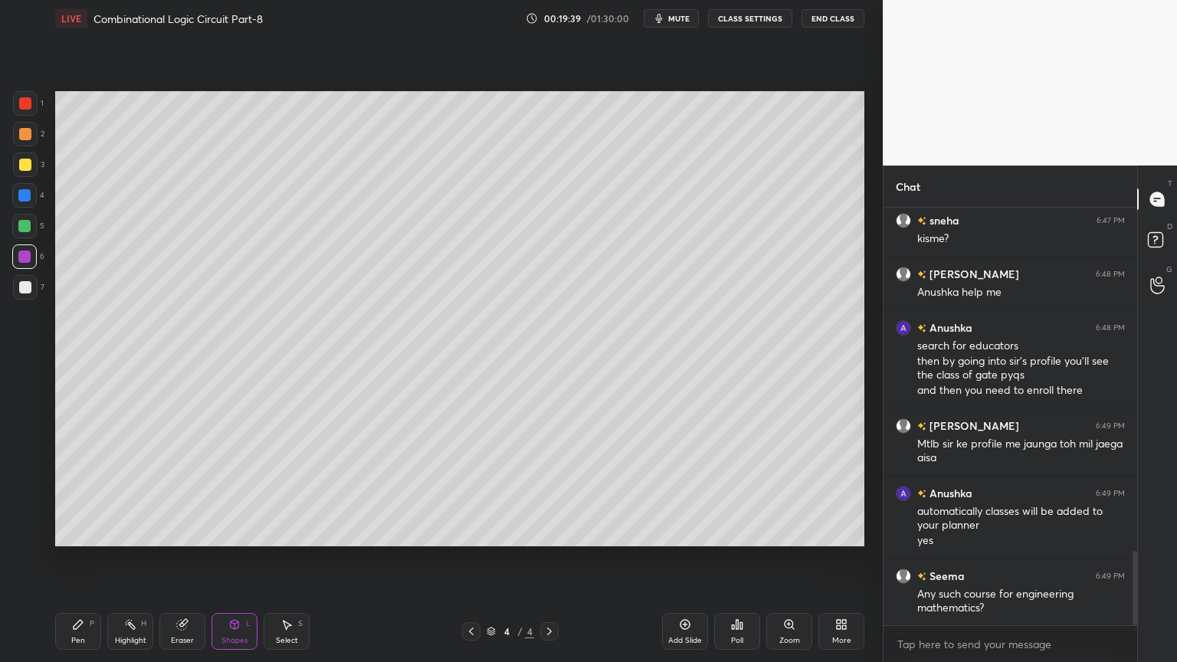
click at [77, 559] on icon at bounding box center [78, 624] width 9 height 9
click at [28, 292] on div at bounding box center [25, 287] width 12 height 12
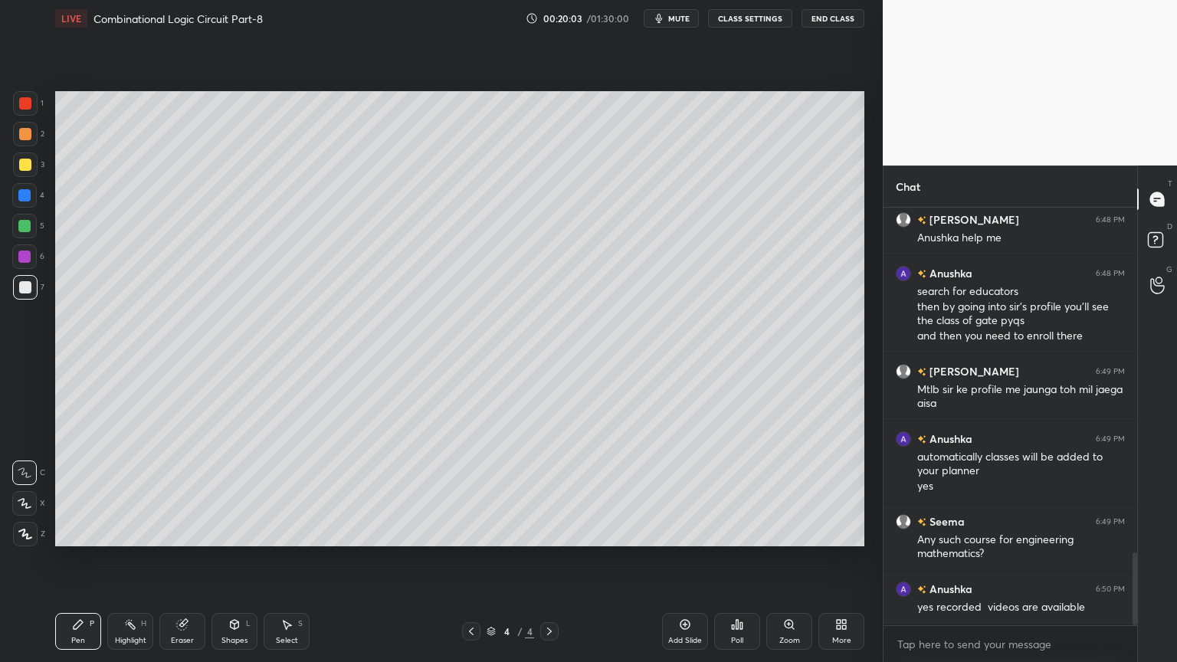
click at [179, 559] on div "Eraser" at bounding box center [182, 641] width 23 height 8
click at [84, 559] on div "Pen P" at bounding box center [78, 631] width 46 height 37
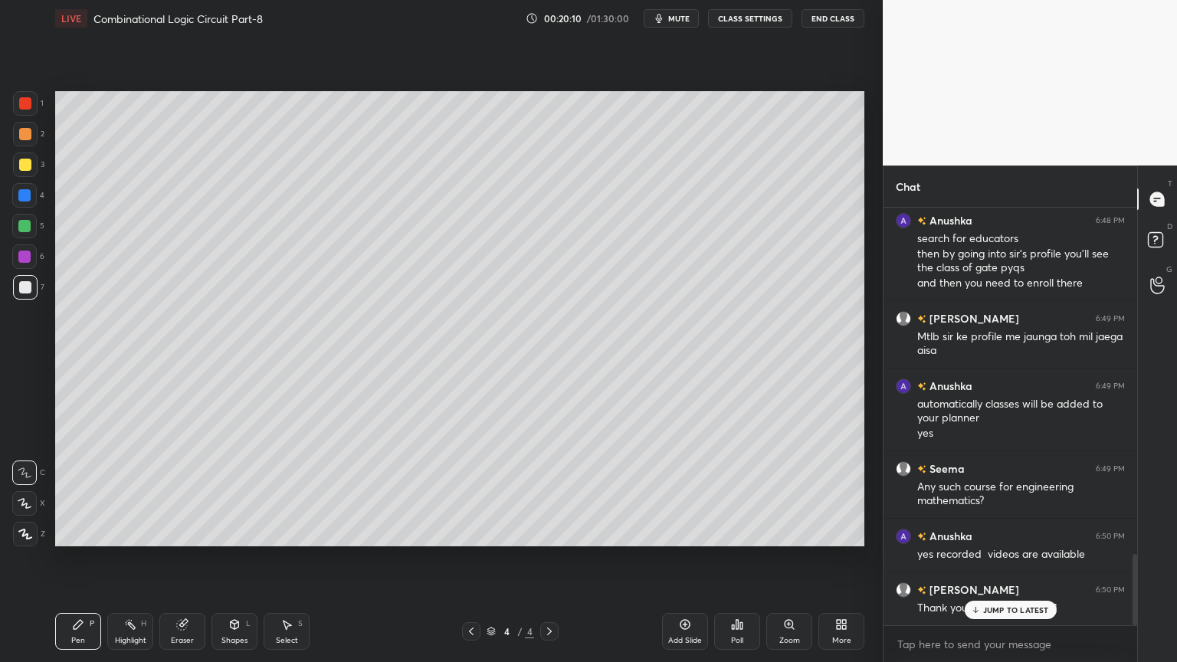
click at [178, 559] on div "Eraser" at bounding box center [182, 641] width 23 height 8
click at [86, 559] on div "Pen P" at bounding box center [78, 631] width 46 height 37
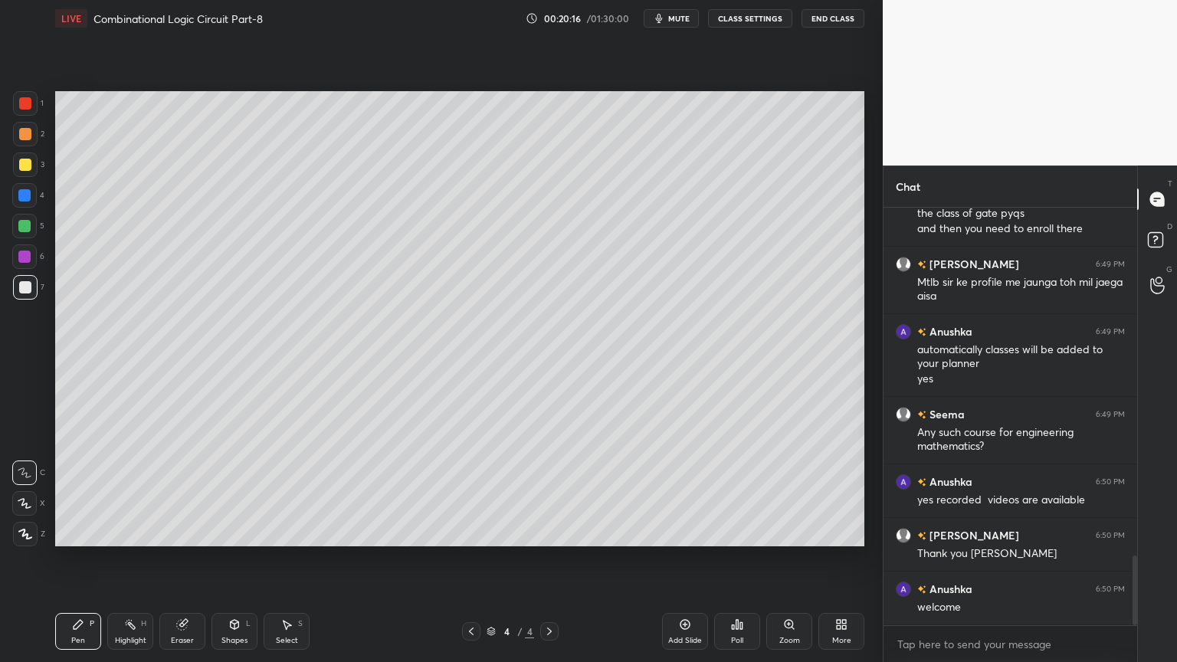
click at [31, 285] on div at bounding box center [25, 287] width 12 height 12
click at [23, 503] on icon at bounding box center [24, 503] width 12 height 9
click at [236, 559] on div "Shapes L" at bounding box center [234, 631] width 46 height 37
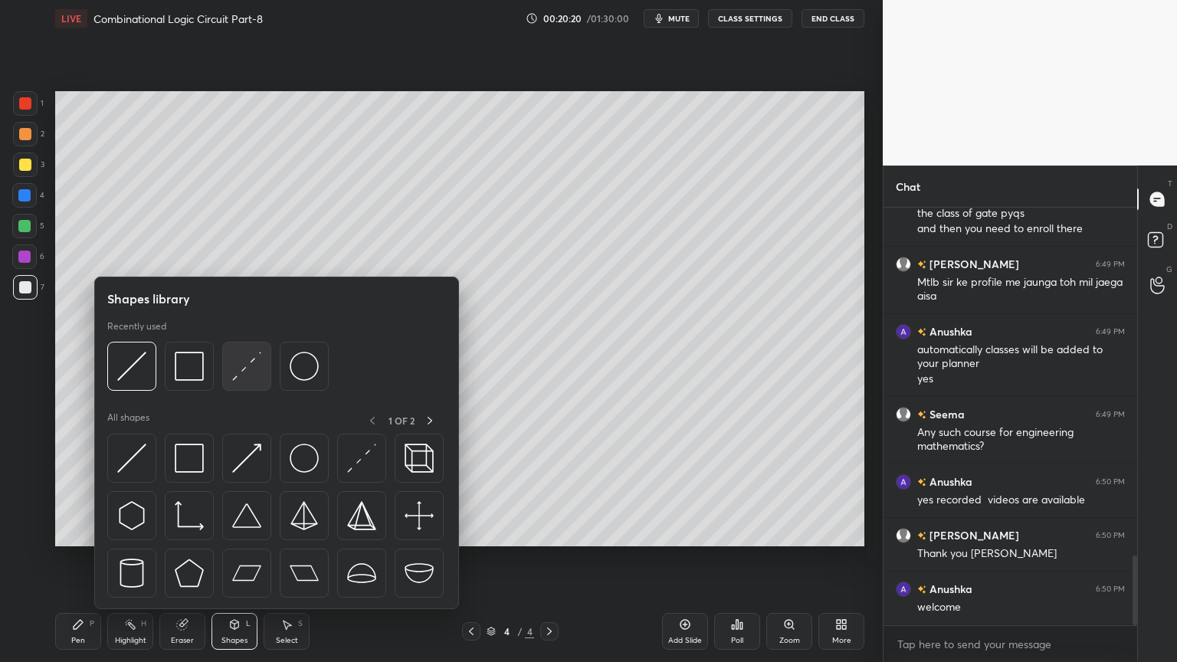
click at [251, 370] on img at bounding box center [246, 366] width 29 height 29
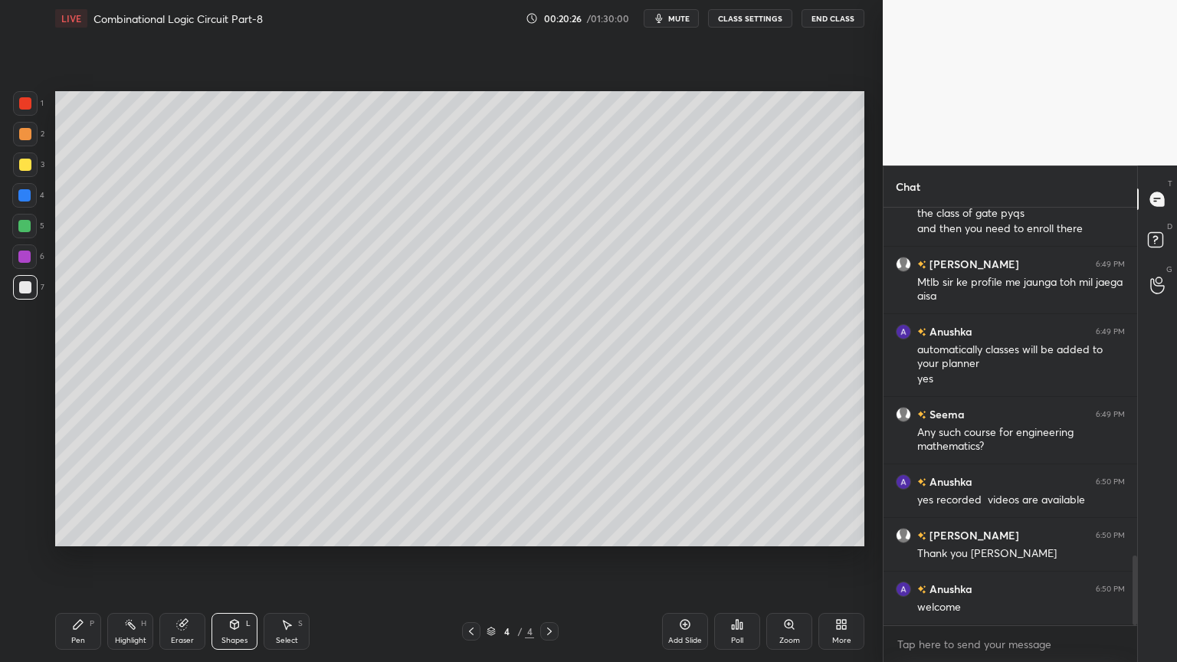
click at [82, 559] on div "Pen" at bounding box center [78, 641] width 14 height 8
click at [28, 473] on icon at bounding box center [25, 472] width 14 height 11
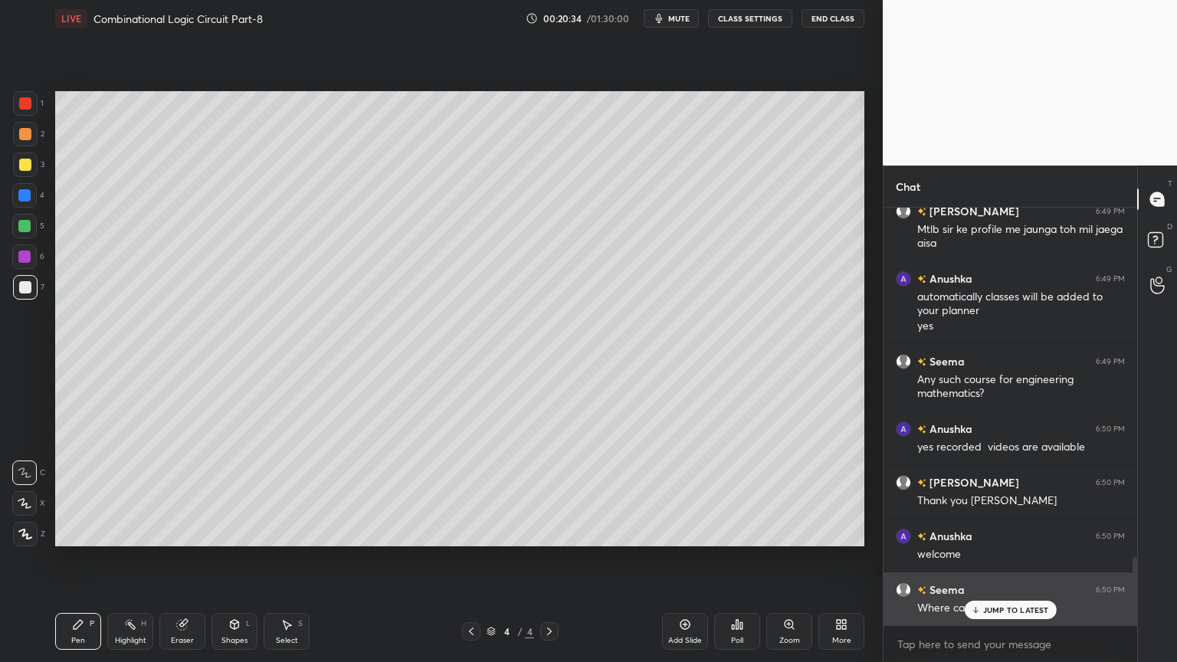
click at [980, 559] on icon at bounding box center [975, 609] width 10 height 9
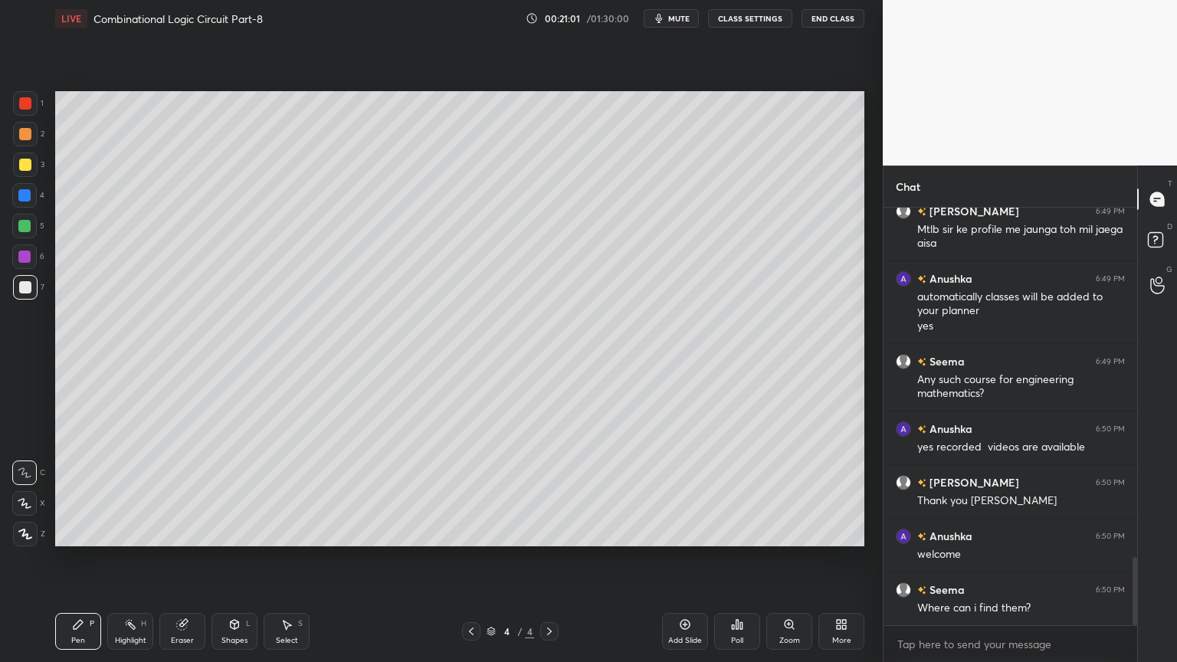
click at [39, 107] on div "1" at bounding box center [28, 103] width 31 height 25
click at [28, 491] on div at bounding box center [24, 503] width 25 height 25
click at [246, 559] on div "Shapes" at bounding box center [234, 641] width 26 height 8
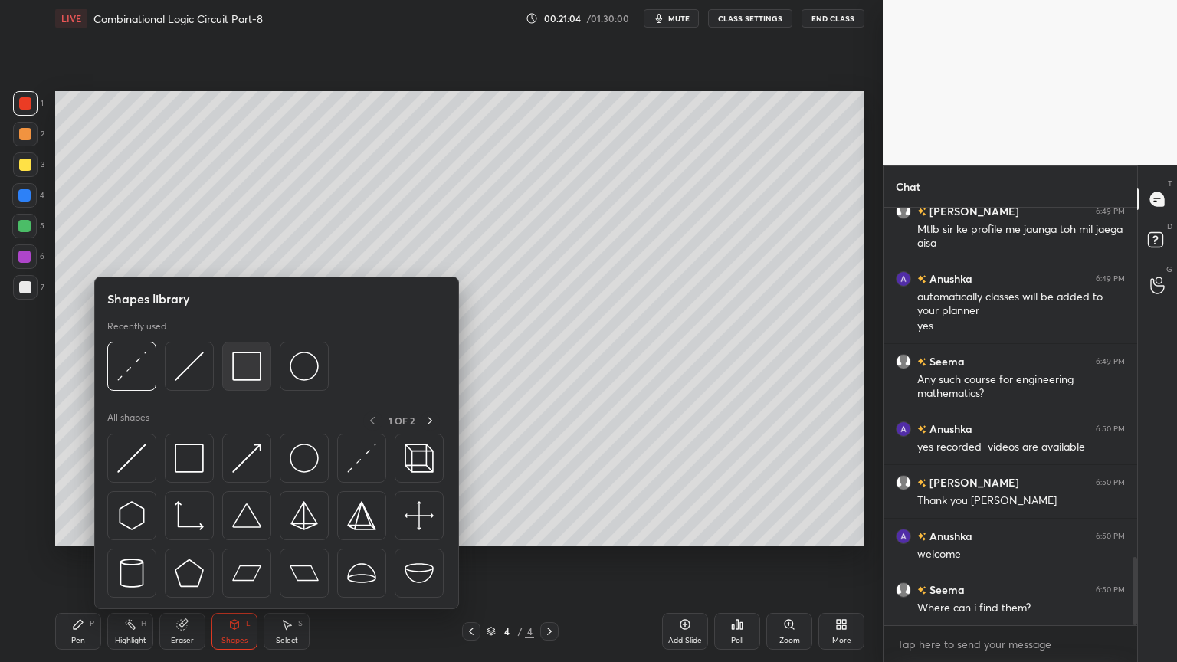
click at [242, 368] on img at bounding box center [246, 366] width 29 height 29
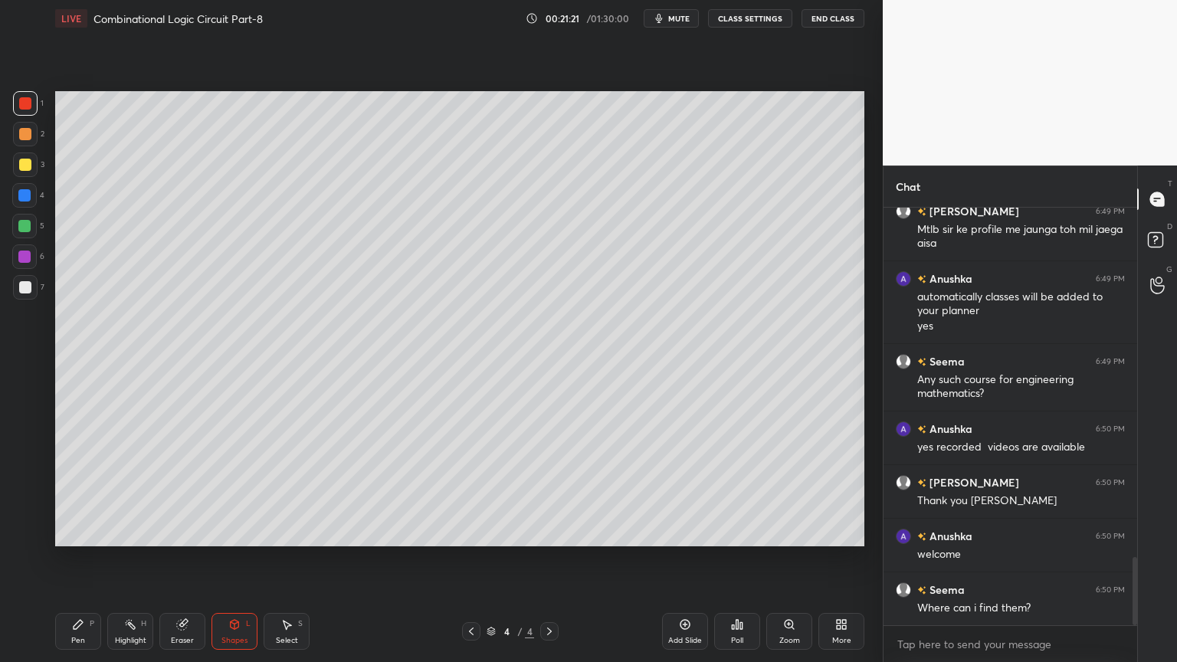
click at [34, 256] on div at bounding box center [24, 256] width 25 height 25
click at [90, 559] on div "P" at bounding box center [92, 624] width 5 height 8
click at [35, 287] on div at bounding box center [25, 287] width 25 height 25
click at [233, 559] on div "Shapes" at bounding box center [234, 641] width 26 height 8
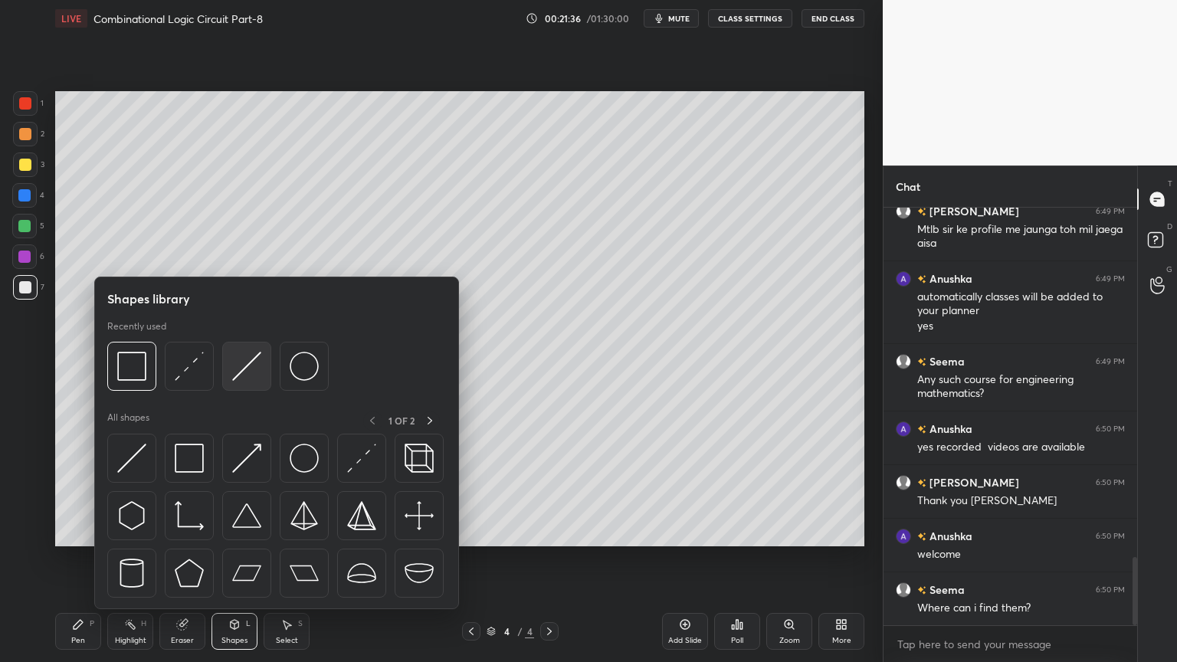
click at [253, 371] on img at bounding box center [246, 366] width 29 height 29
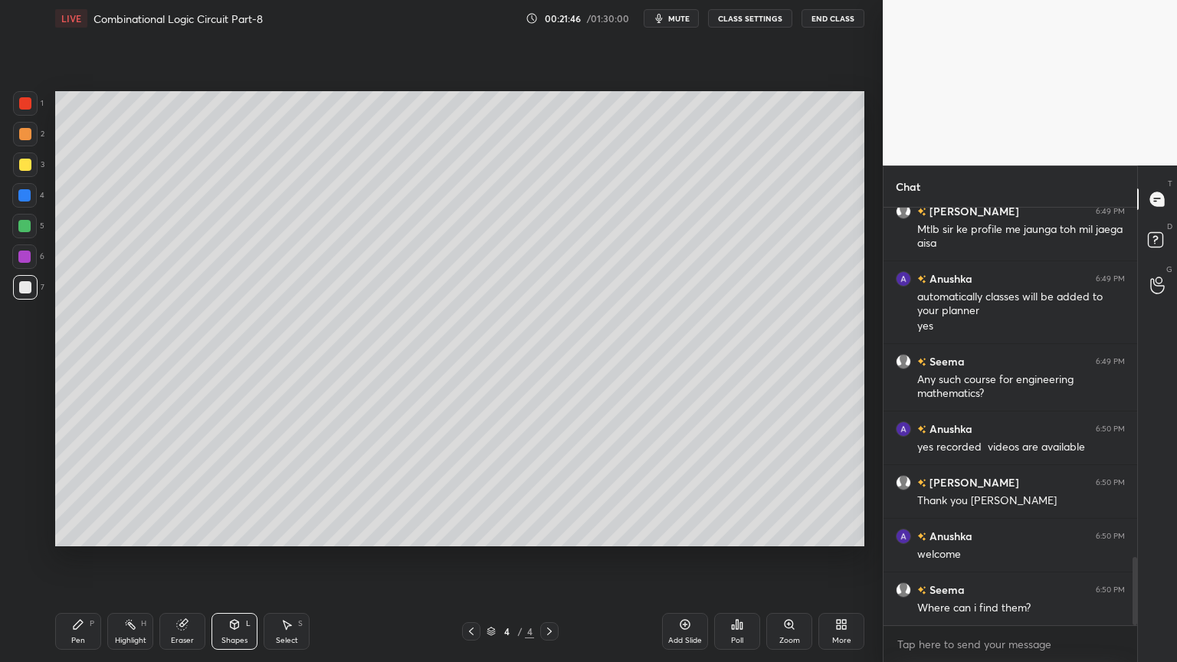
click at [70, 559] on div "Pen P" at bounding box center [78, 631] width 46 height 37
click at [236, 559] on div "Shapes L" at bounding box center [234, 631] width 46 height 37
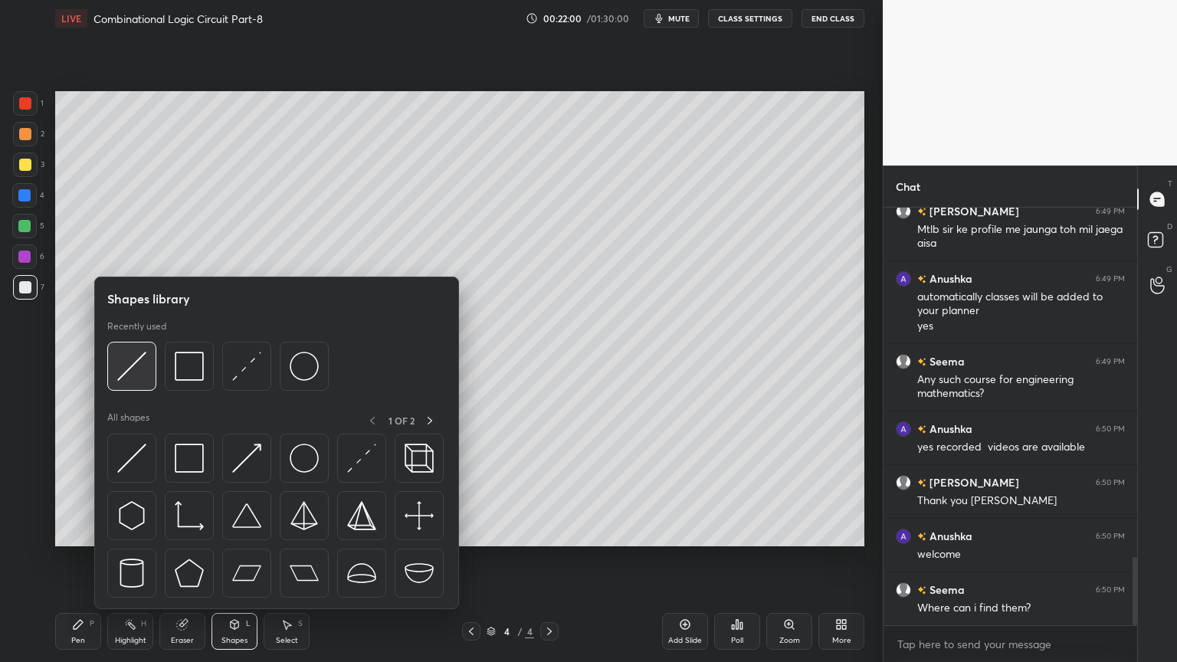
click at [129, 372] on img at bounding box center [131, 366] width 29 height 29
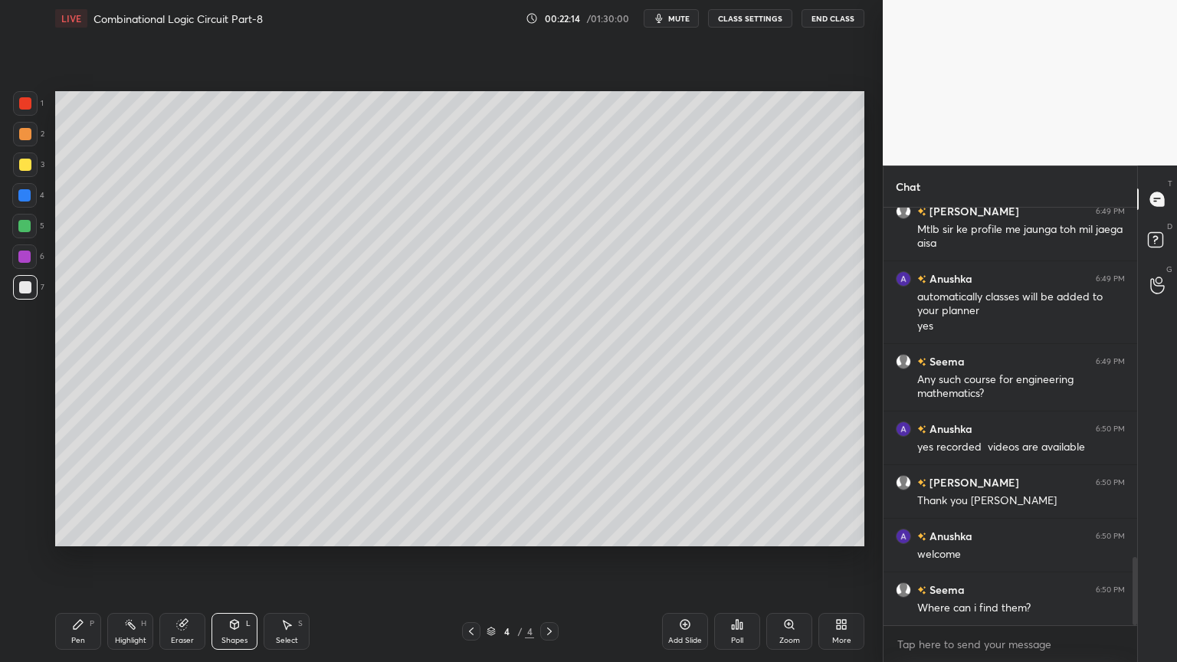
click at [83, 559] on icon at bounding box center [78, 624] width 12 height 12
click at [236, 559] on div "Shapes" at bounding box center [234, 641] width 26 height 8
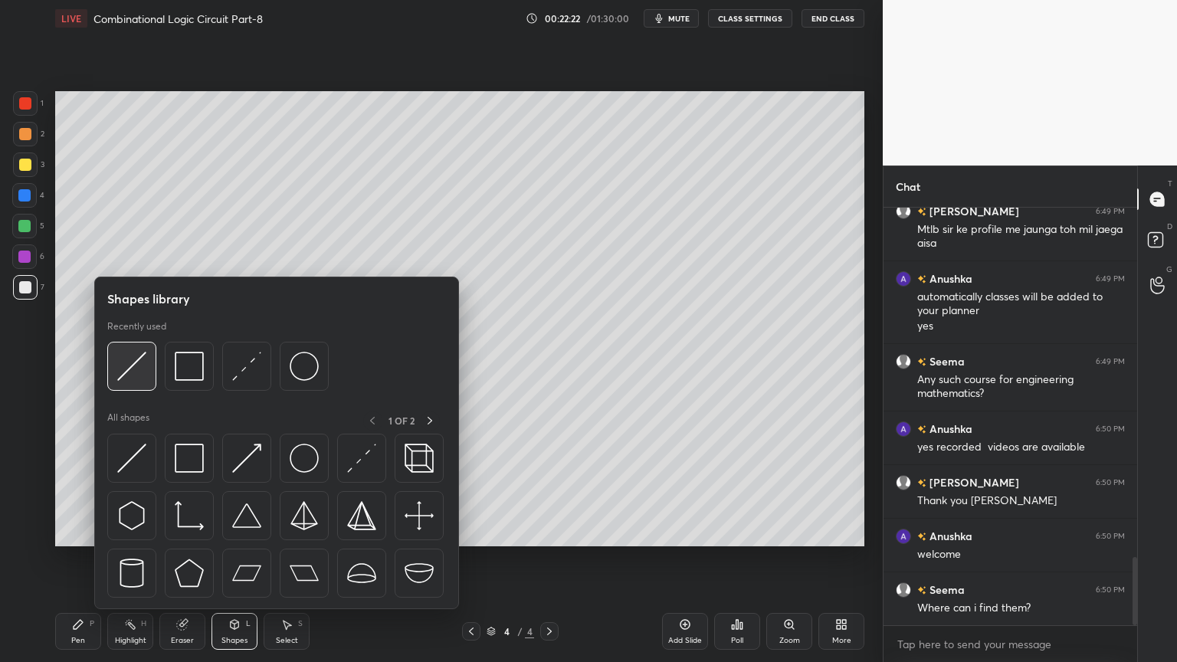
click at [152, 372] on div at bounding box center [131, 366] width 49 height 49
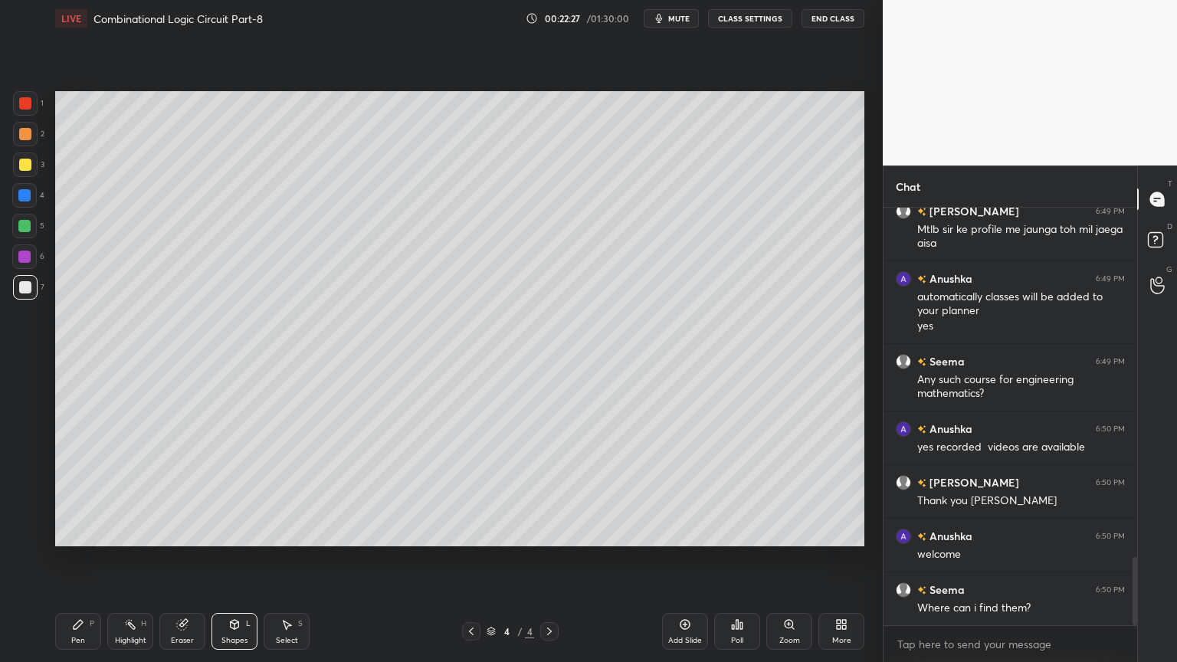
click at [178, 559] on div "Eraser" at bounding box center [182, 641] width 23 height 8
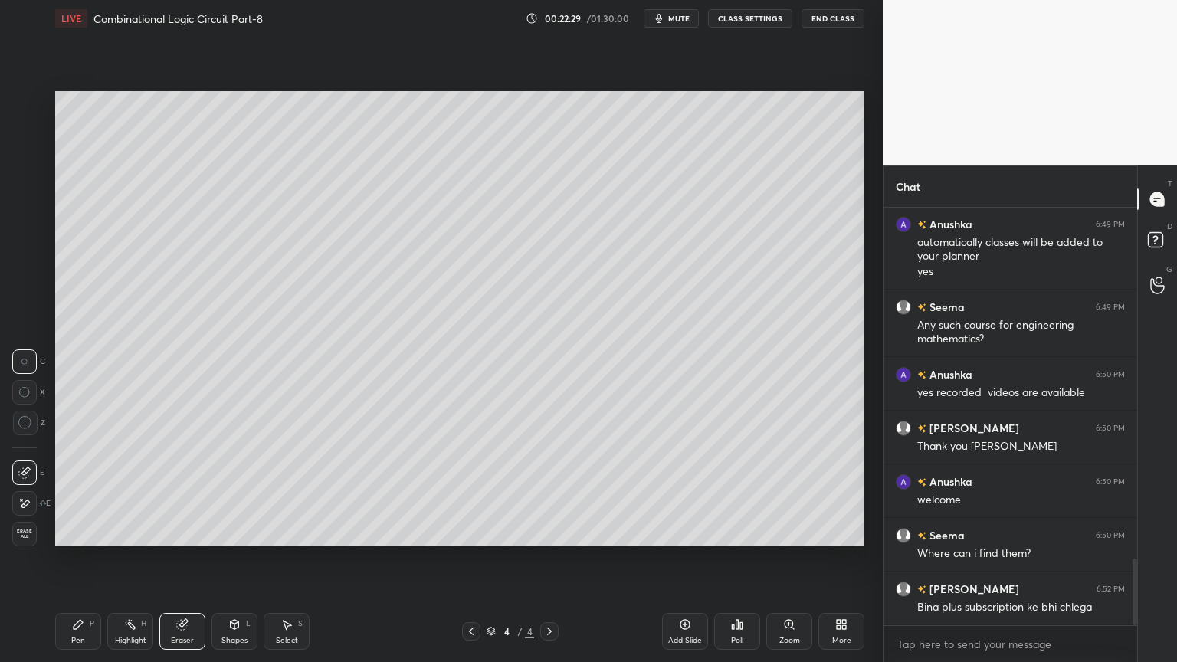
click at [74, 559] on div "Pen P" at bounding box center [78, 631] width 46 height 37
click at [228, 559] on div "Shapes" at bounding box center [234, 641] width 26 height 8
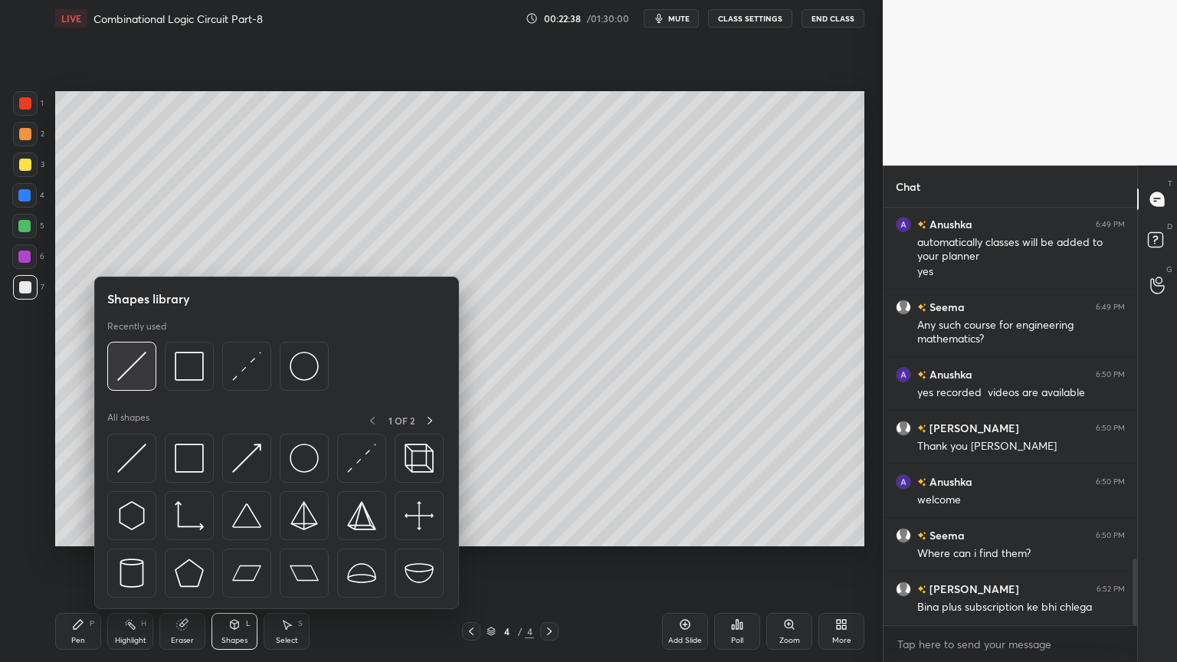
click at [146, 370] on img at bounding box center [131, 366] width 29 height 29
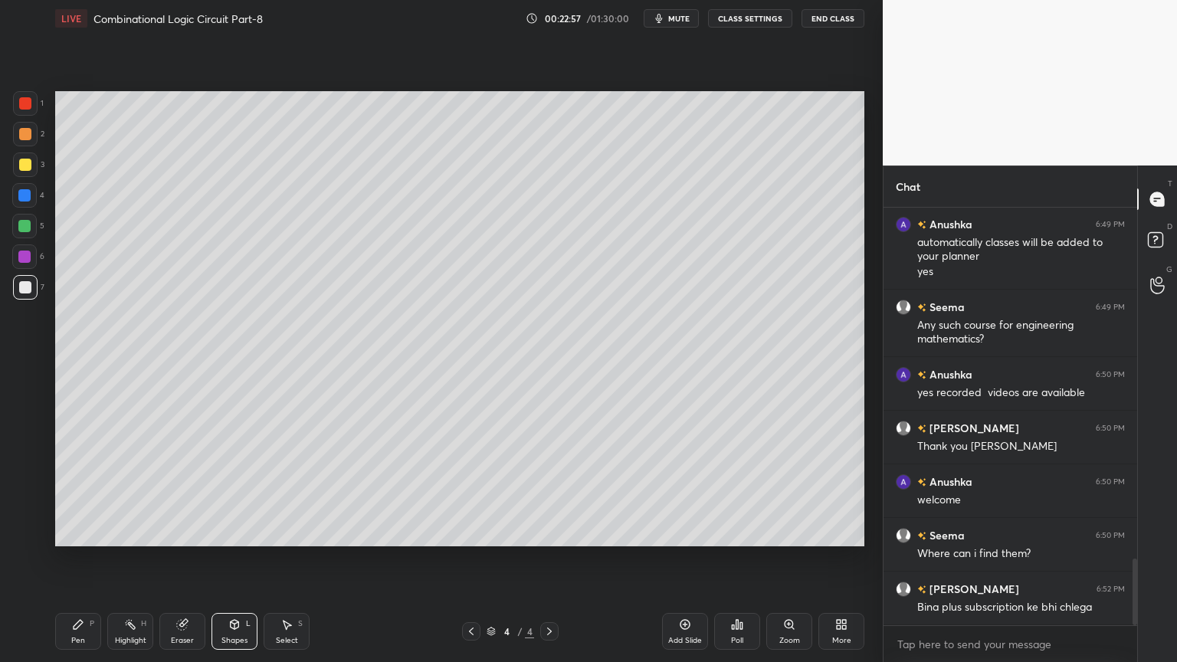
click at [90, 559] on div "Pen P" at bounding box center [78, 631] width 46 height 37
click at [601, 416] on p "Undo" at bounding box center [599, 416] width 23 height 12
click at [187, 559] on div "Eraser" at bounding box center [182, 631] width 46 height 37
click at [80, 559] on div "Pen" at bounding box center [78, 641] width 14 height 8
click at [187, 559] on div "Eraser" at bounding box center [182, 631] width 46 height 37
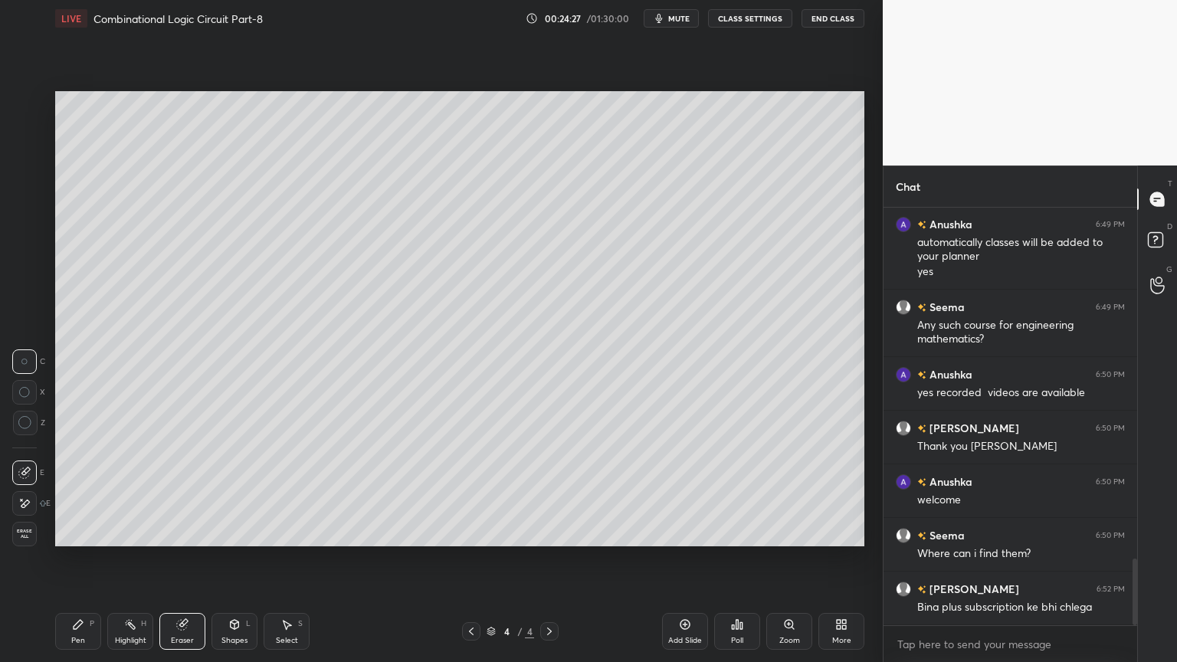
click at [83, 559] on div "Pen" at bounding box center [78, 641] width 14 height 8
click at [190, 559] on div "Eraser" at bounding box center [182, 631] width 46 height 37
click at [81, 559] on icon at bounding box center [78, 624] width 12 height 12
click at [182, 559] on div "Eraser" at bounding box center [182, 631] width 46 height 37
click at [80, 559] on div "Pen" at bounding box center [78, 641] width 14 height 8
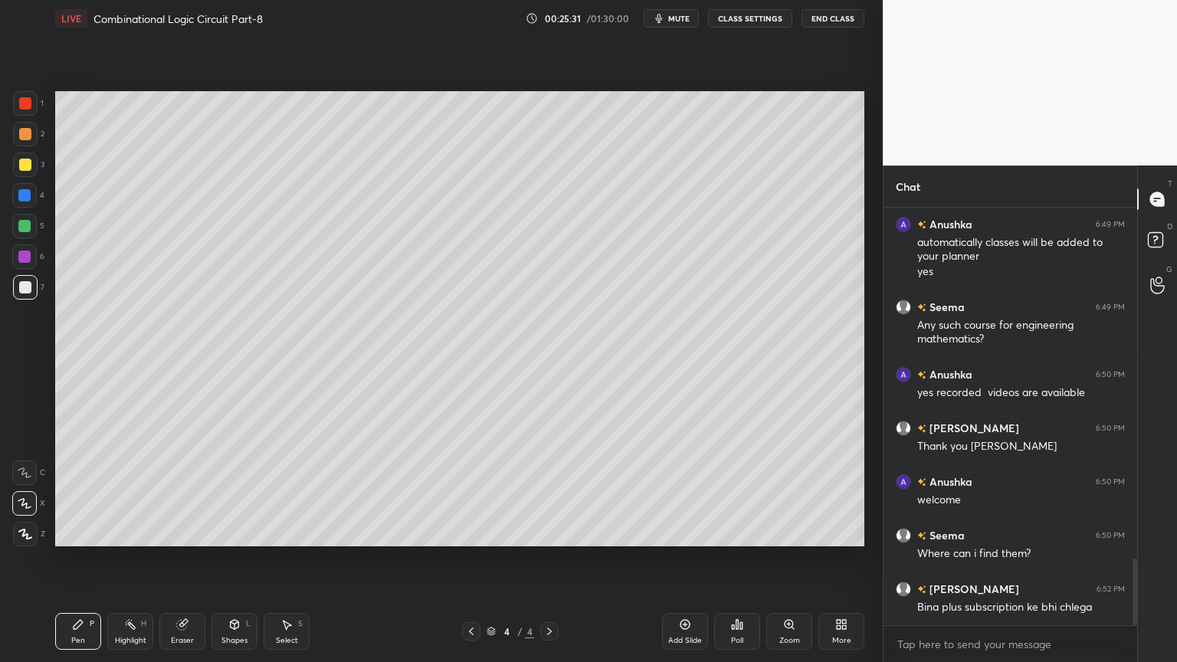
click at [195, 559] on div "Eraser" at bounding box center [182, 631] width 46 height 37
click at [71, 559] on div "Pen" at bounding box center [78, 641] width 14 height 8
click at [834, 408] on p "Undo" at bounding box center [838, 411] width 23 height 12
click at [837, 405] on p "Undo" at bounding box center [840, 405] width 23 height 12
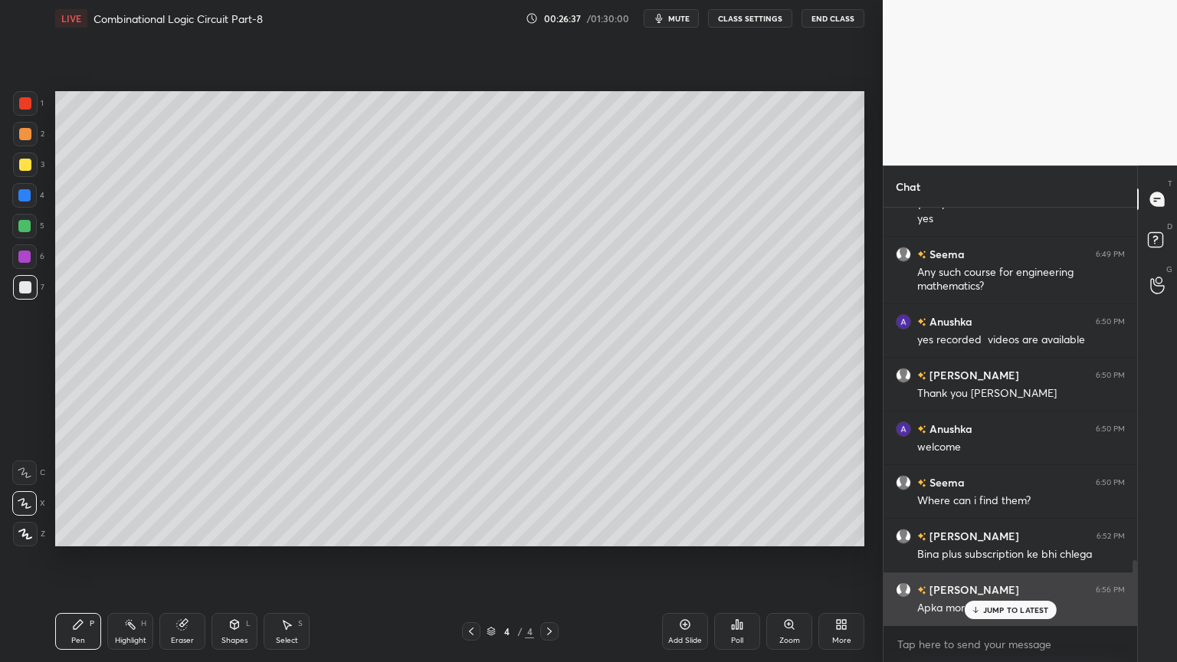
click at [999, 559] on div "JUMP TO LATEST" at bounding box center [1010, 610] width 92 height 18
click at [1010, 559] on div "Apka morning ka class" at bounding box center [1021, 608] width 208 height 15
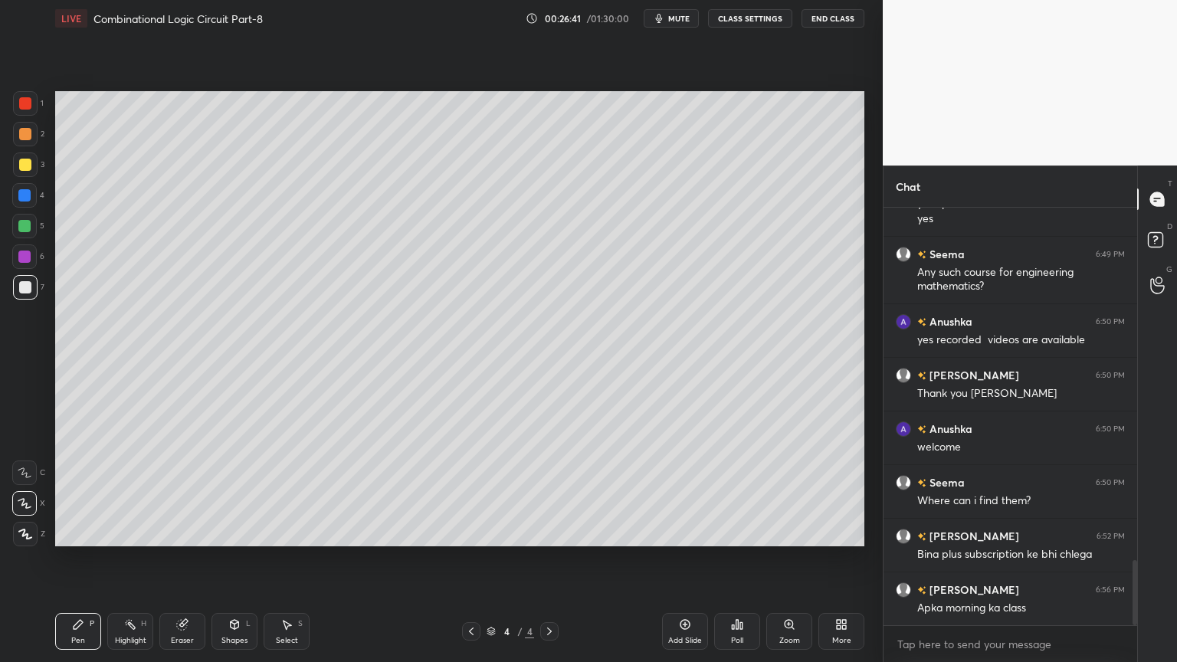
click at [181, 559] on div "Eraser" at bounding box center [182, 631] width 46 height 37
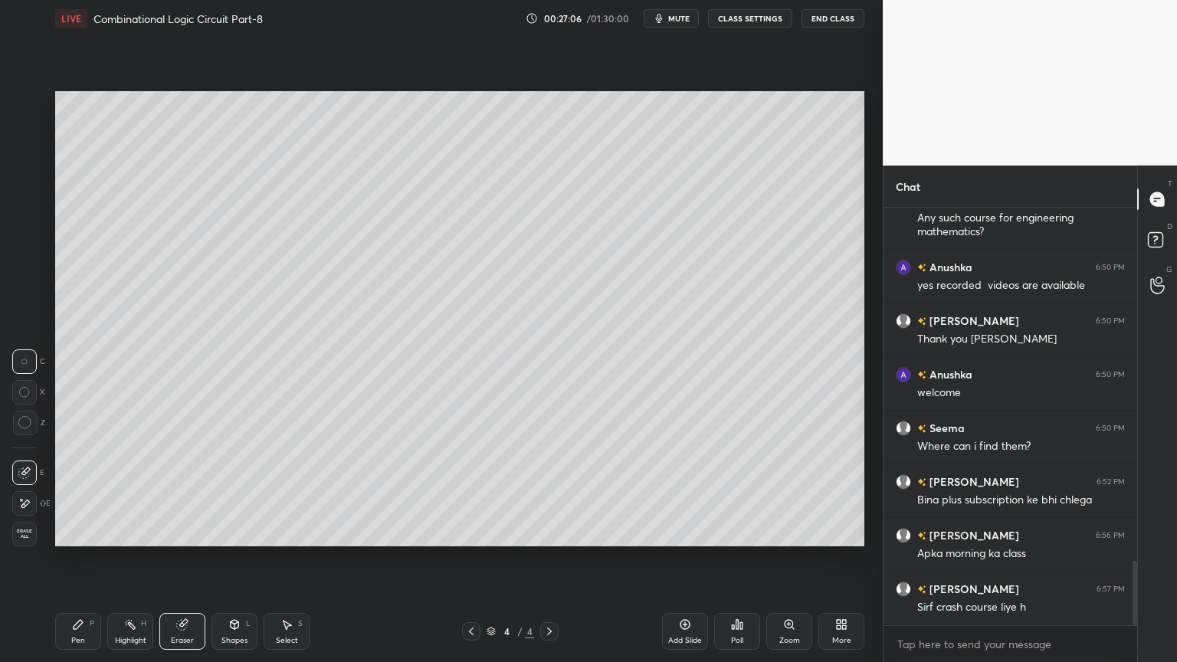
click at [184, 559] on div "Eraser" at bounding box center [182, 641] width 23 height 8
click at [77, 559] on div "Pen" at bounding box center [78, 641] width 14 height 8
click at [187, 559] on div "Eraser" at bounding box center [182, 631] width 46 height 37
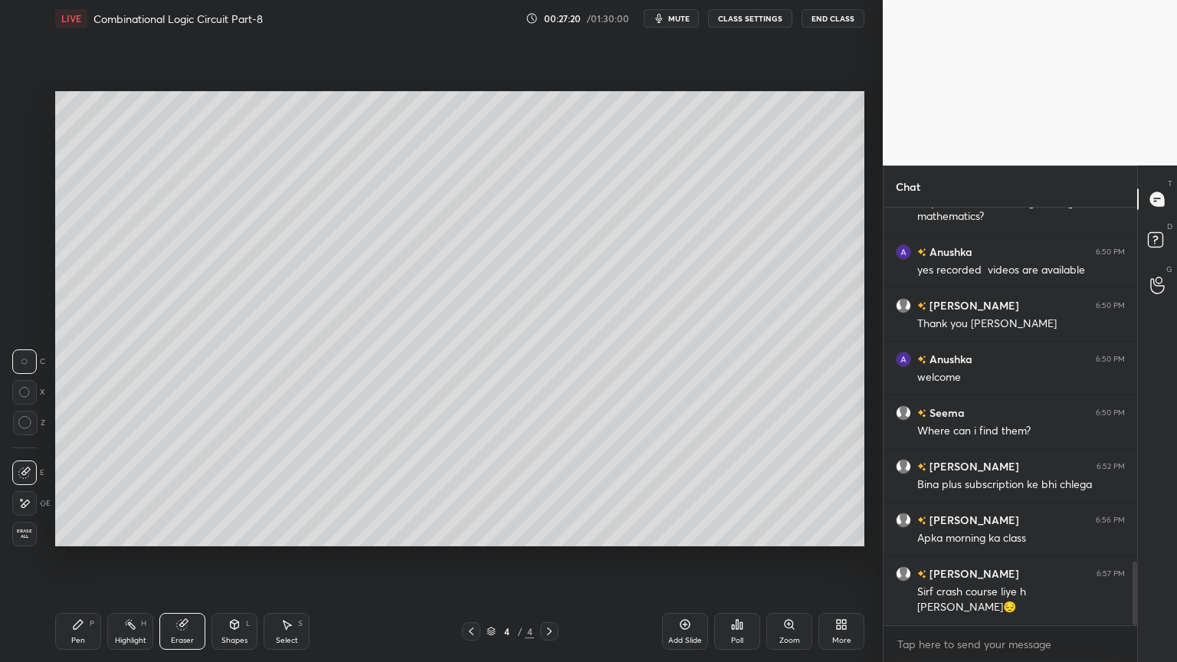
click at [80, 559] on icon at bounding box center [78, 624] width 12 height 12
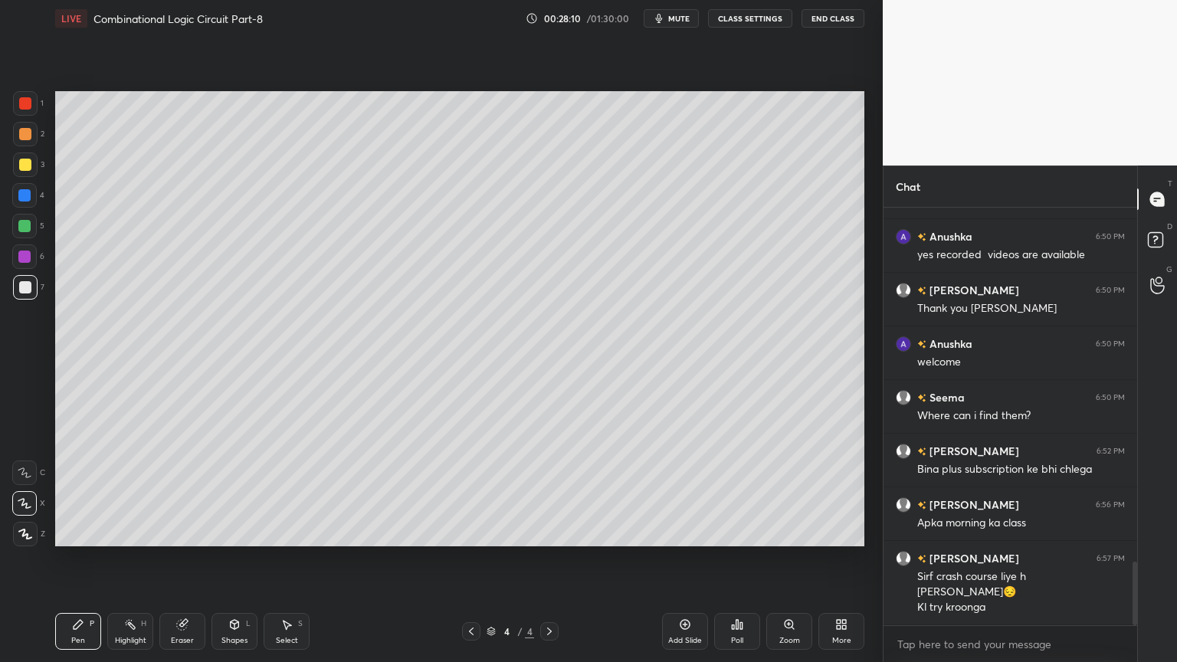
click at [691, 559] on div "Add Slide" at bounding box center [685, 641] width 34 height 8
click at [26, 164] on div at bounding box center [25, 165] width 12 height 12
click at [33, 202] on div at bounding box center [24, 195] width 25 height 25
click at [18, 467] on icon at bounding box center [25, 472] width 14 height 11
click at [230, 559] on div "Shapes L" at bounding box center [234, 631] width 46 height 37
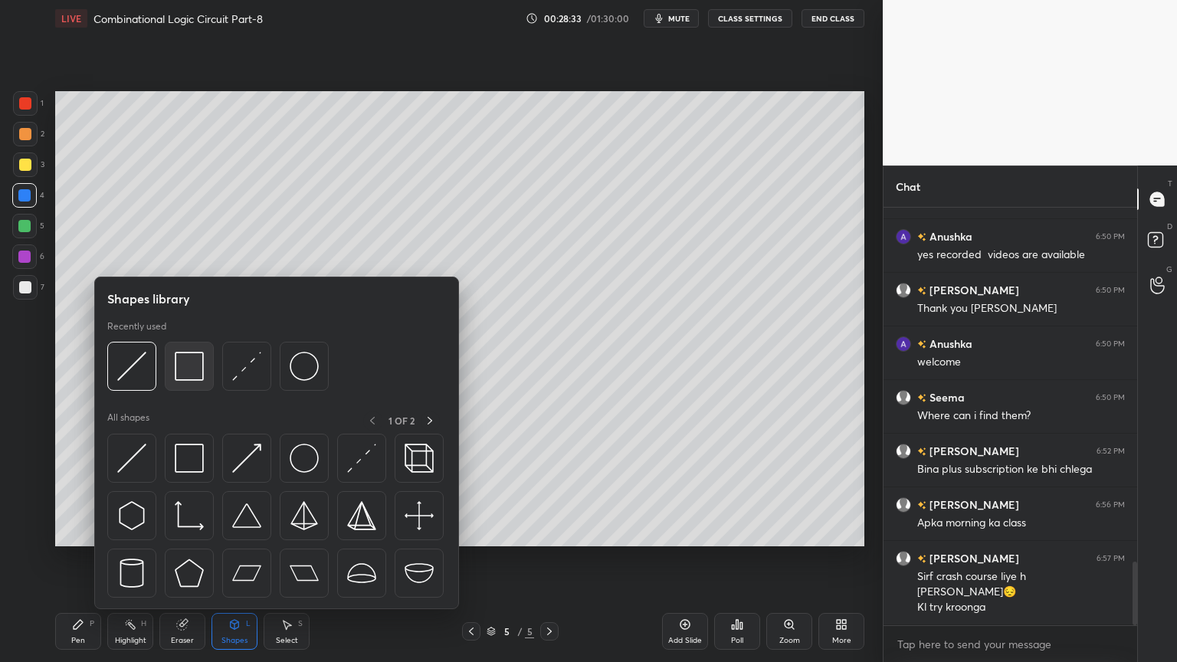
click at [187, 371] on img at bounding box center [189, 366] width 29 height 29
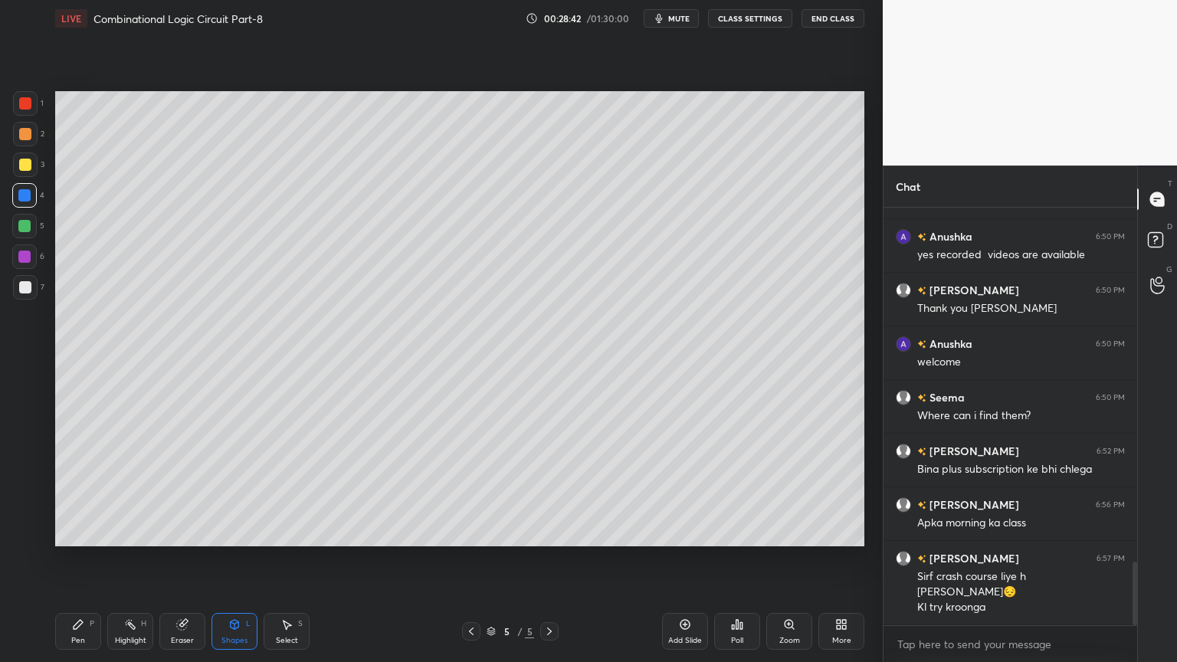
click at [81, 559] on div "Pen P" at bounding box center [78, 631] width 46 height 37
click at [184, 559] on div "Eraser" at bounding box center [182, 641] width 23 height 8
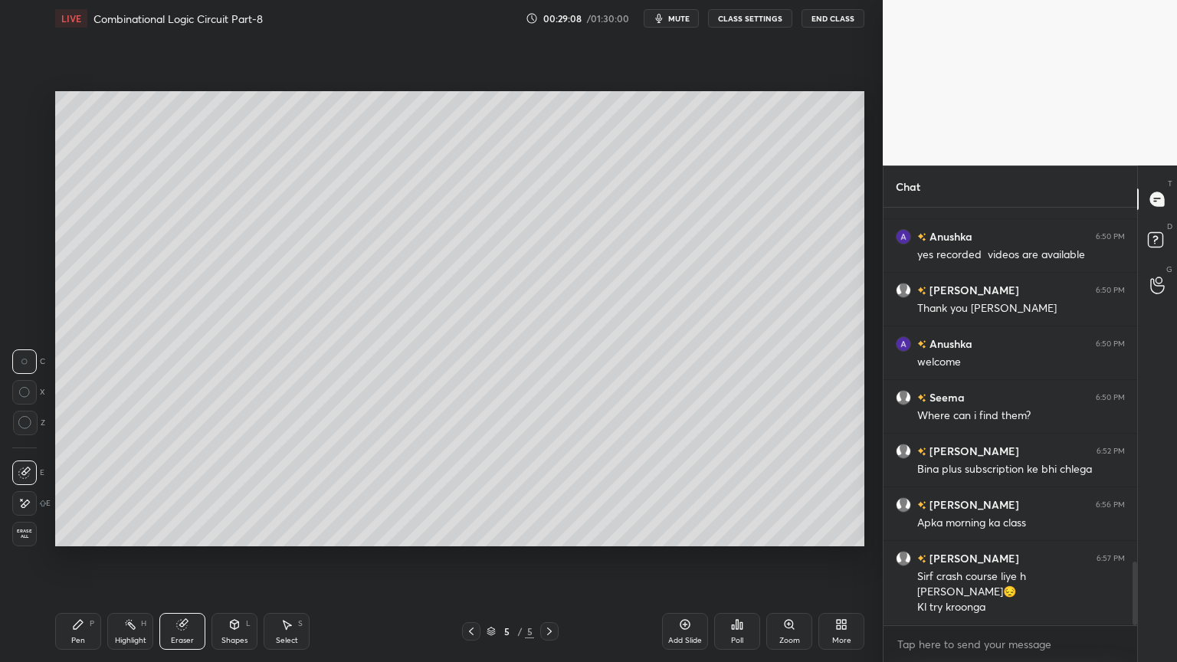
click at [76, 559] on icon at bounding box center [78, 624] width 9 height 9
click at [187, 559] on div "Eraser" at bounding box center [182, 641] width 23 height 8
click at [84, 559] on div "Pen P" at bounding box center [78, 631] width 46 height 37
click at [178, 559] on div "Eraser" at bounding box center [182, 641] width 23 height 8
click at [72, 559] on div "Pen P" at bounding box center [78, 631] width 46 height 37
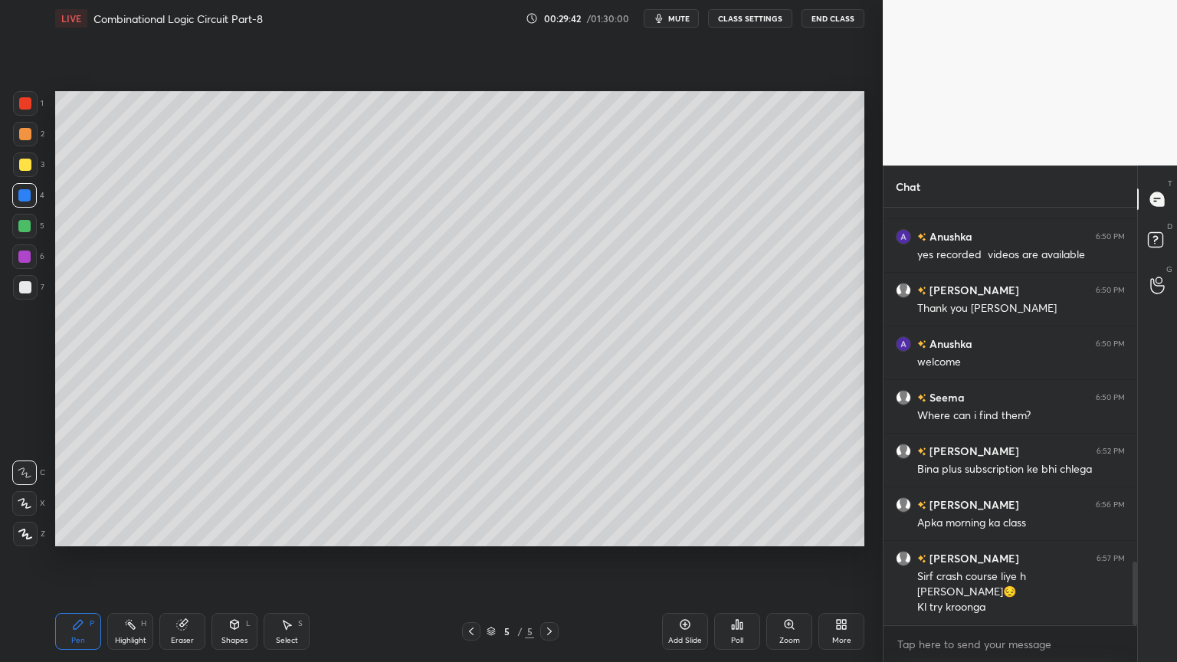
click at [182, 559] on div "Eraser" at bounding box center [182, 641] width 23 height 8
click at [68, 559] on div "Pen P" at bounding box center [78, 631] width 46 height 37
drag, startPoint x: 354, startPoint y: 560, endPoint x: 396, endPoint y: 546, distance: 44.3
click at [389, 512] on p "Undo" at bounding box center [391, 512] width 23 height 12
click at [423, 524] on p "Undo" at bounding box center [432, 527] width 23 height 12
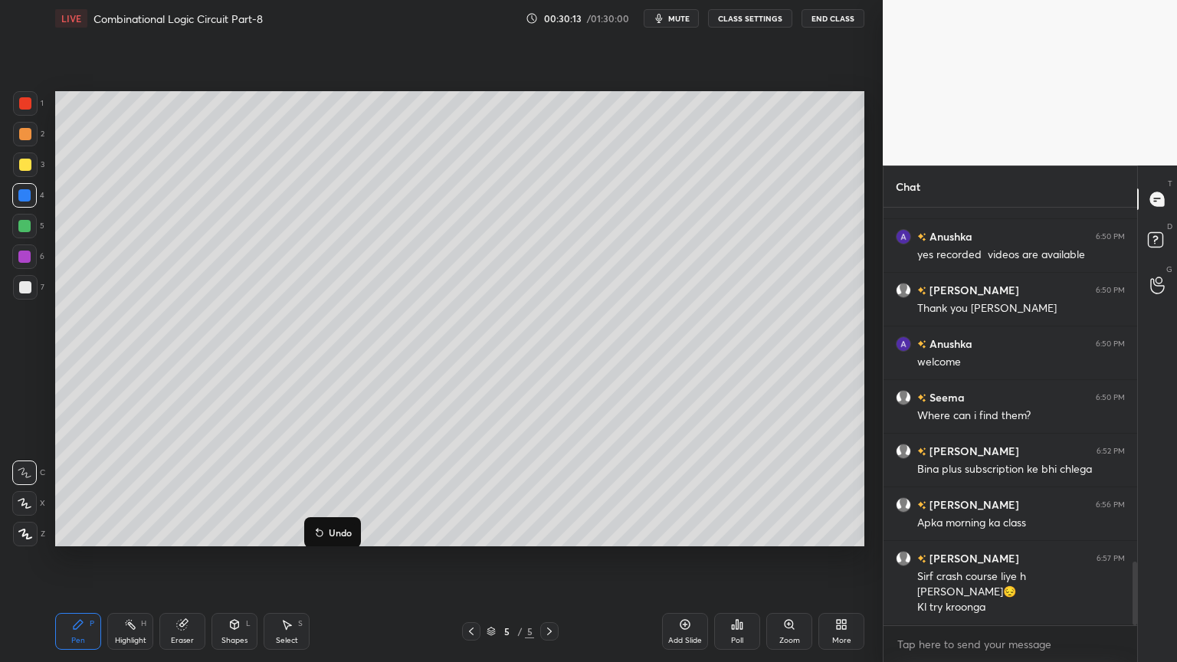
click at [341, 530] on p "Undo" at bounding box center [340, 532] width 23 height 12
click at [239, 559] on div "Shapes L" at bounding box center [234, 631] width 46 height 37
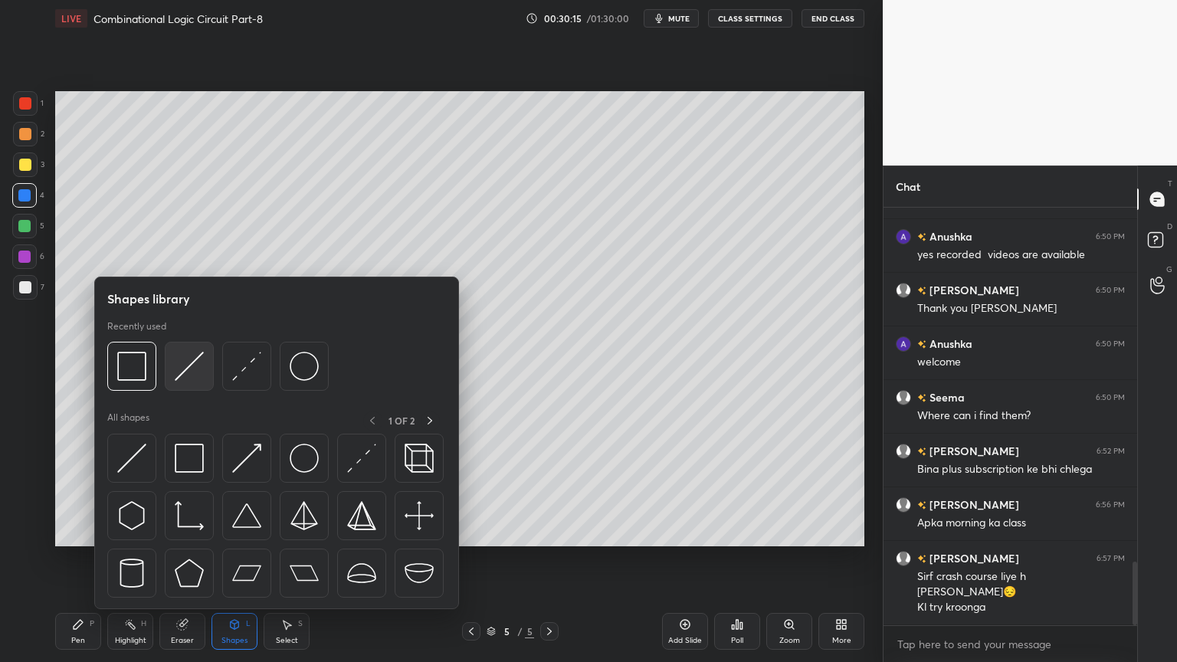
click at [190, 370] on img at bounding box center [189, 366] width 29 height 29
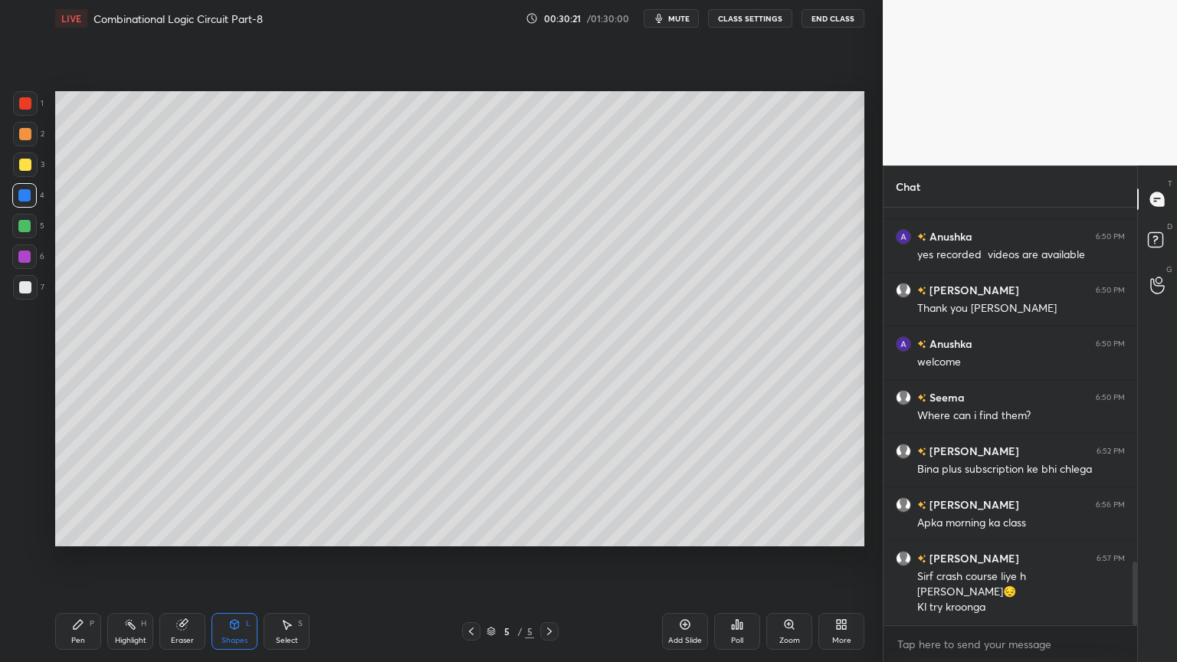
click at [76, 559] on icon at bounding box center [78, 624] width 9 height 9
click at [180, 559] on div "Eraser" at bounding box center [182, 631] width 46 height 37
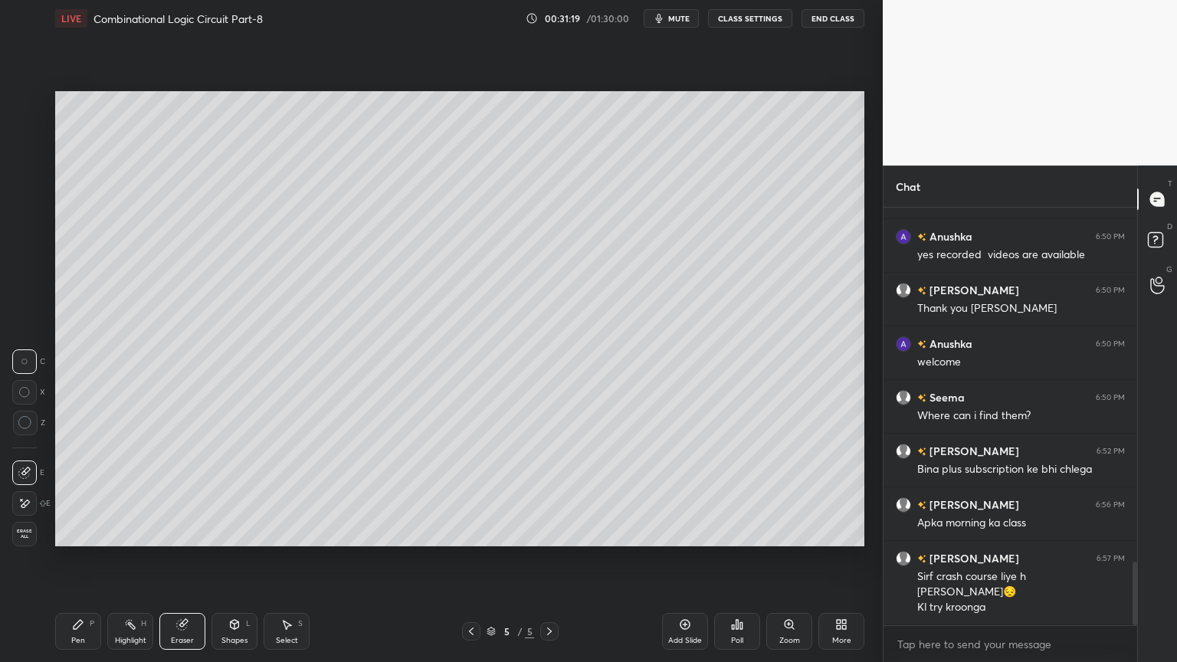
click at [84, 559] on div "Pen P" at bounding box center [78, 631] width 46 height 37
click at [182, 559] on div "Eraser" at bounding box center [182, 631] width 46 height 37
click at [78, 559] on icon at bounding box center [78, 624] width 9 height 9
click at [182, 559] on div "Eraser" at bounding box center [182, 641] width 23 height 8
click at [74, 559] on div "Pen" at bounding box center [78, 641] width 14 height 8
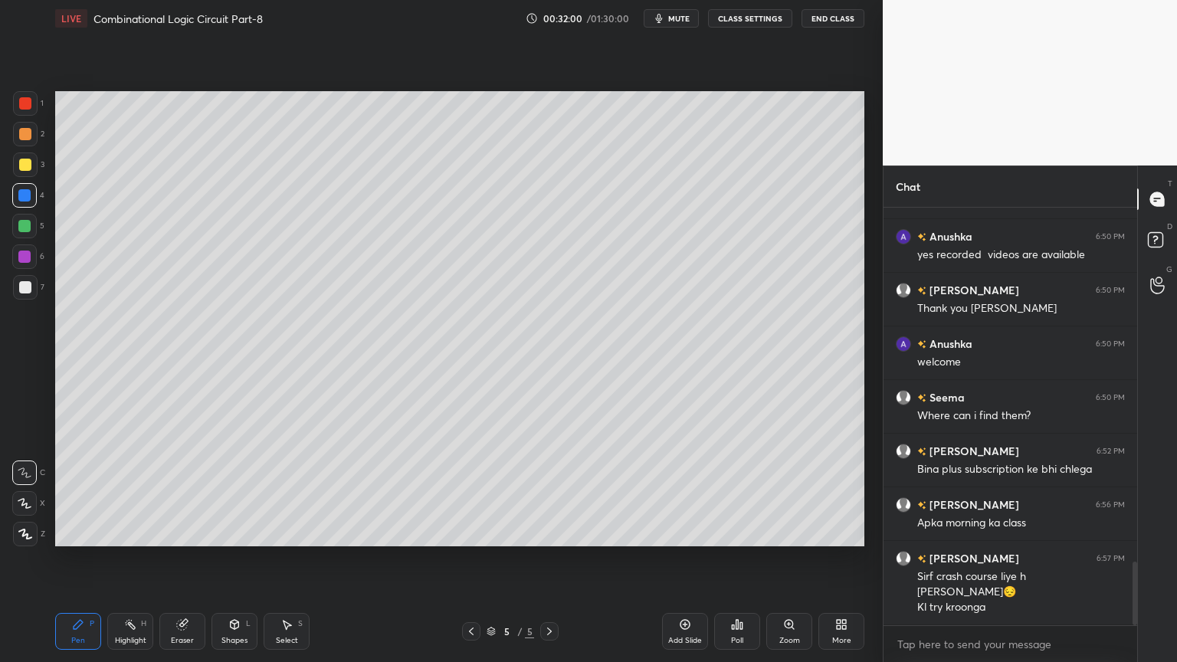
click at [32, 291] on div at bounding box center [25, 287] width 25 height 25
click at [23, 490] on div "X" at bounding box center [28, 500] width 33 height 31
click at [34, 460] on div "C" at bounding box center [28, 472] width 33 height 25
click at [683, 18] on span "mute" at bounding box center [678, 18] width 21 height 11
click at [677, 23] on button "unmute" at bounding box center [671, 18] width 55 height 18
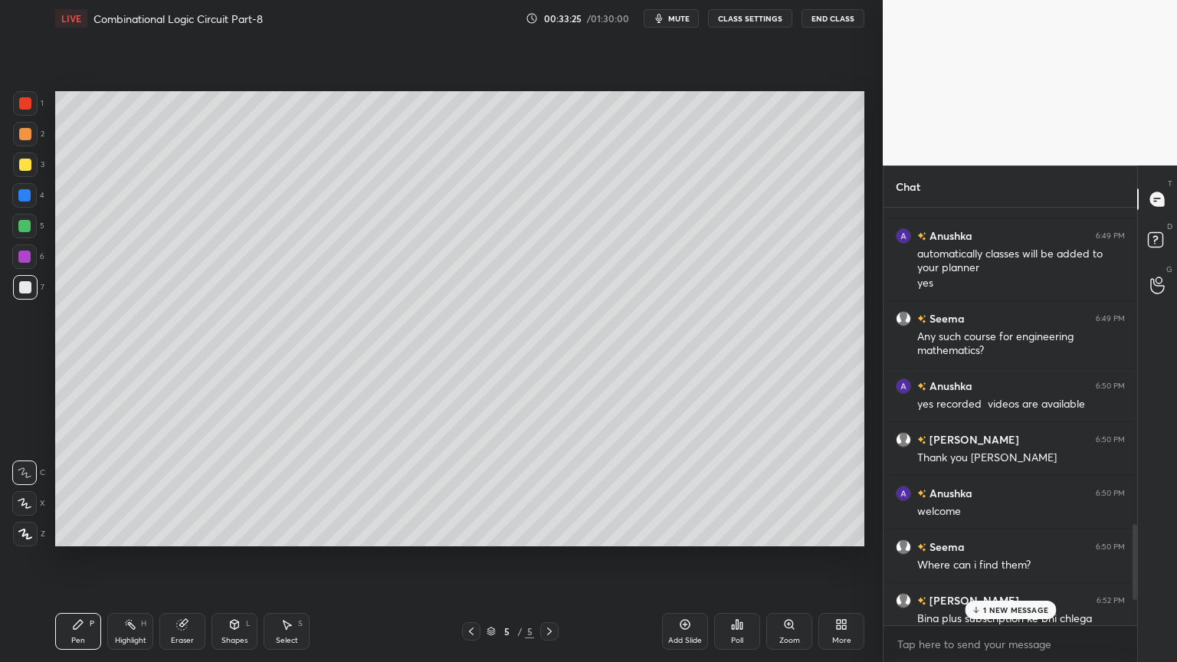
scroll to position [2183, 0]
click at [1076, 382] on div "Anushka 6:48 PM search for educators then by going into sir's profile you'll se…" at bounding box center [1010, 417] width 254 height 418
click at [995, 559] on p "1 NEW MESSAGE" at bounding box center [1015, 609] width 65 height 9
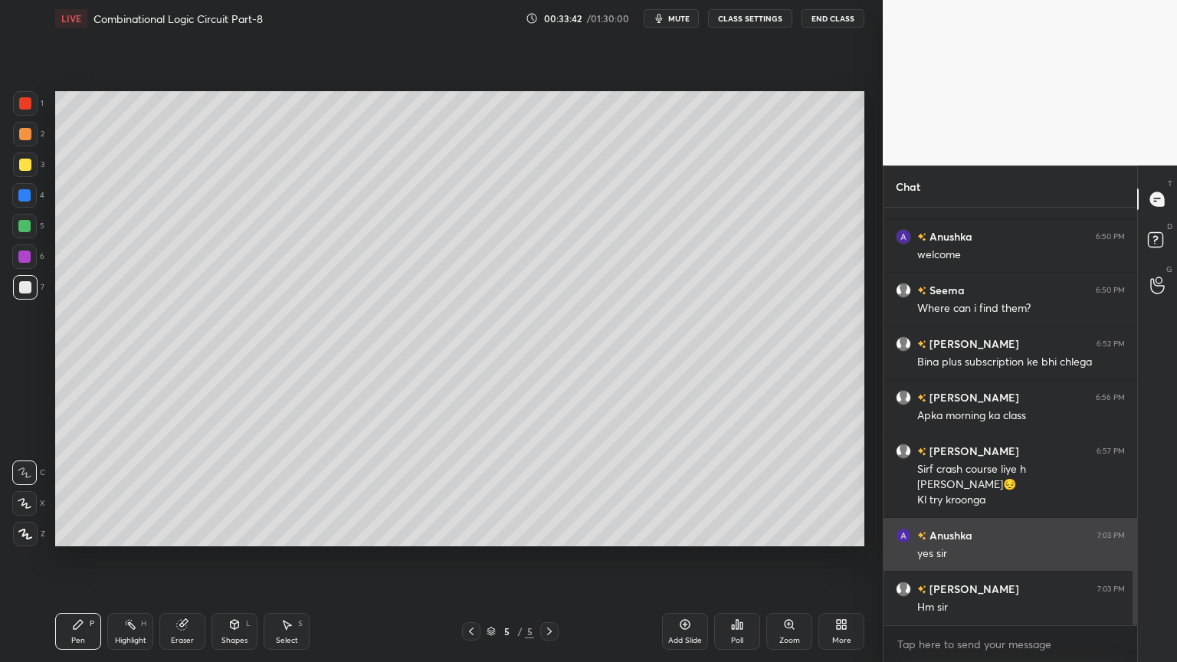
scroll to position [2492, 0]
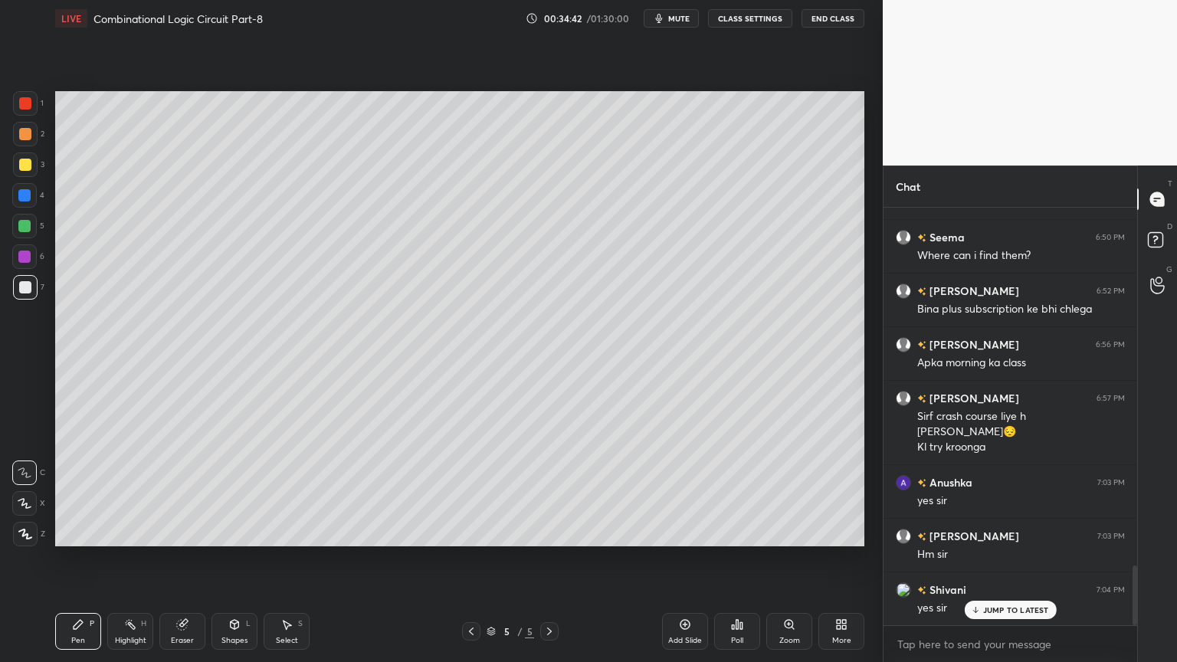
click at [25, 260] on div at bounding box center [24, 257] width 12 height 12
click at [27, 500] on icon at bounding box center [25, 503] width 14 height 11
click at [235, 559] on div "Shapes L" at bounding box center [234, 631] width 46 height 37
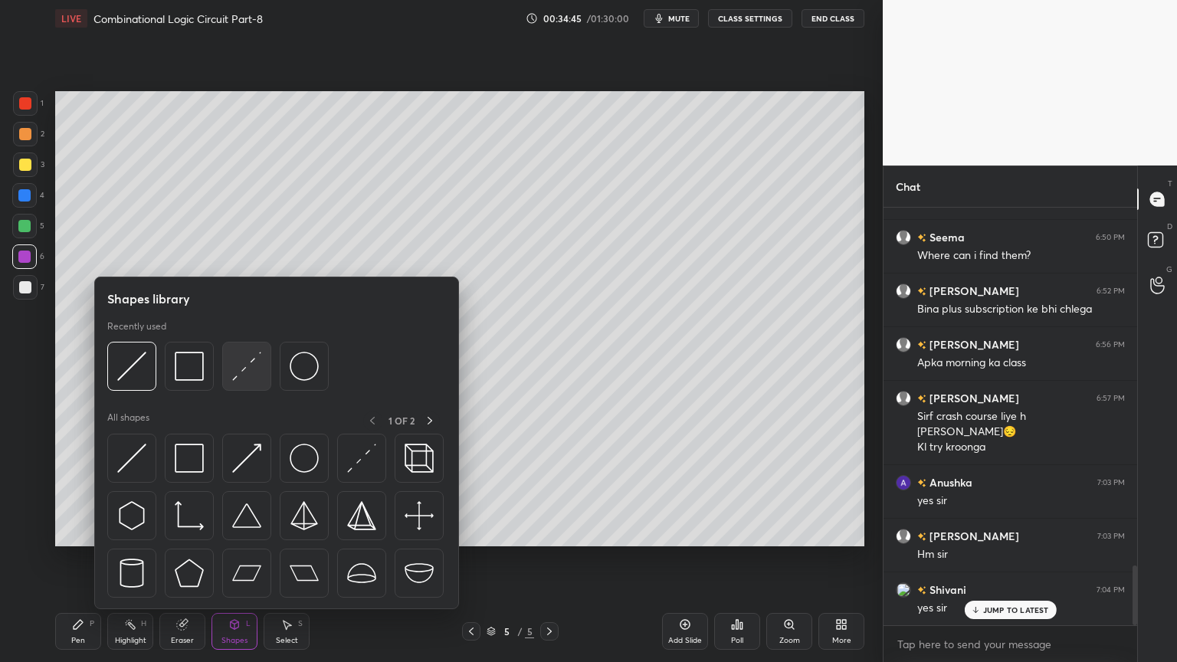
click at [261, 365] on div at bounding box center [246, 366] width 49 height 49
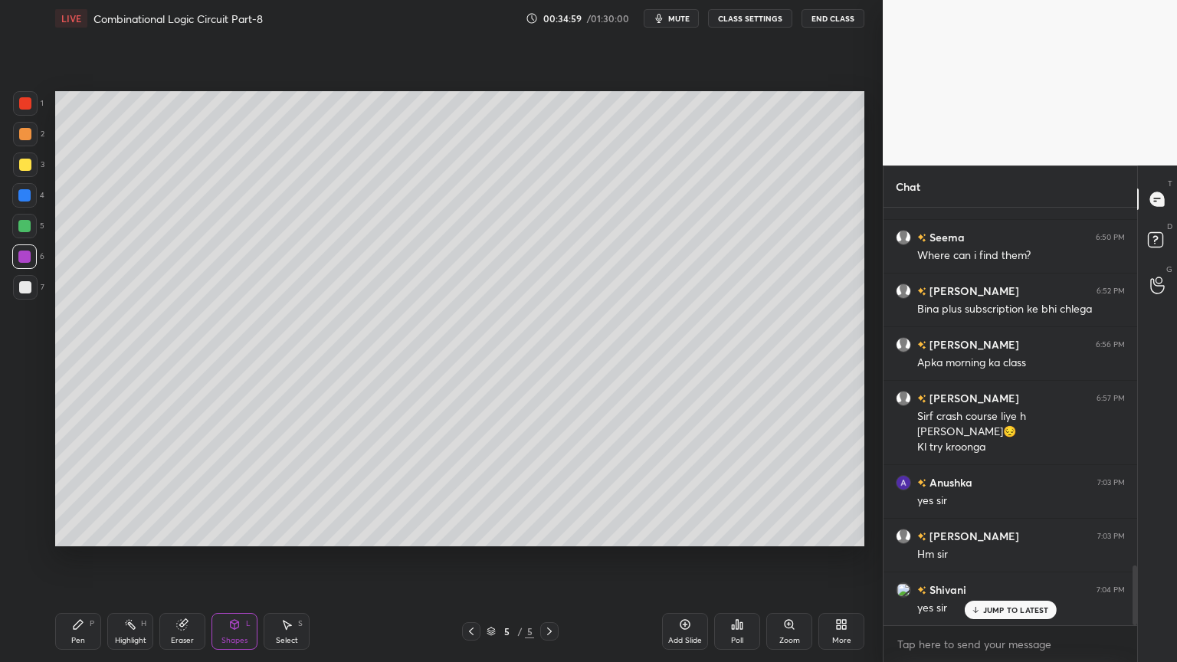
click at [70, 559] on div "Pen P" at bounding box center [78, 631] width 46 height 37
click at [21, 286] on div at bounding box center [25, 287] width 12 height 12
click at [25, 474] on icon at bounding box center [25, 472] width 14 height 11
click at [175, 559] on div "Eraser" at bounding box center [182, 641] width 23 height 8
click at [80, 559] on div "Pen P" at bounding box center [78, 631] width 46 height 37
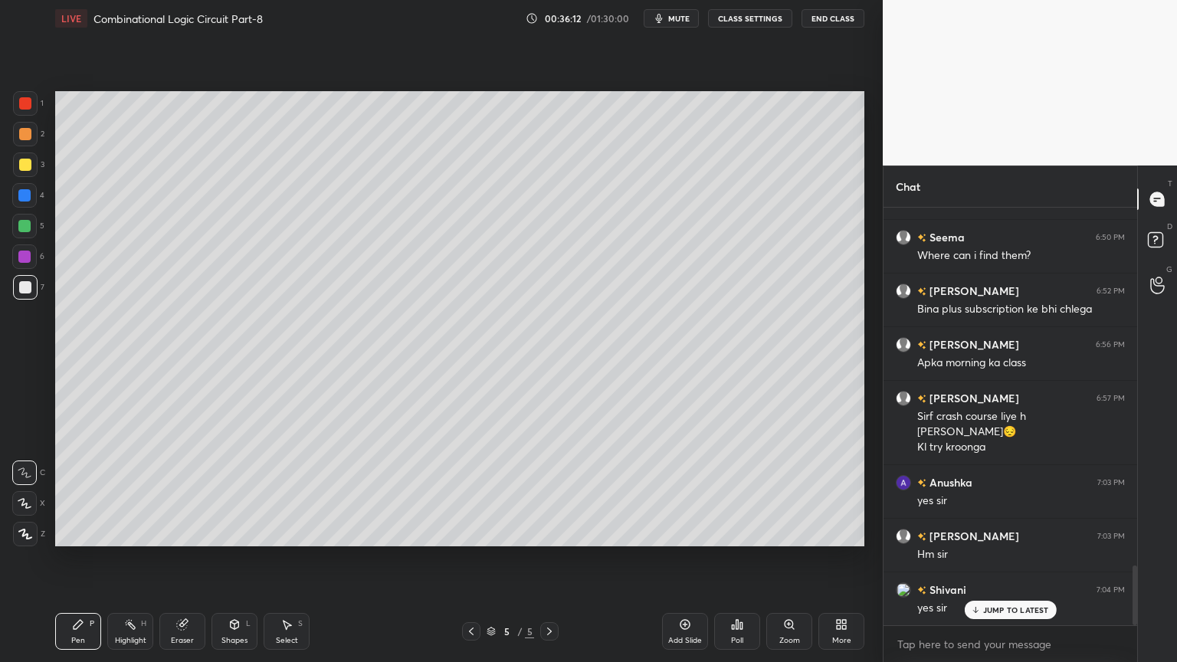
scroll to position [2546, 0]
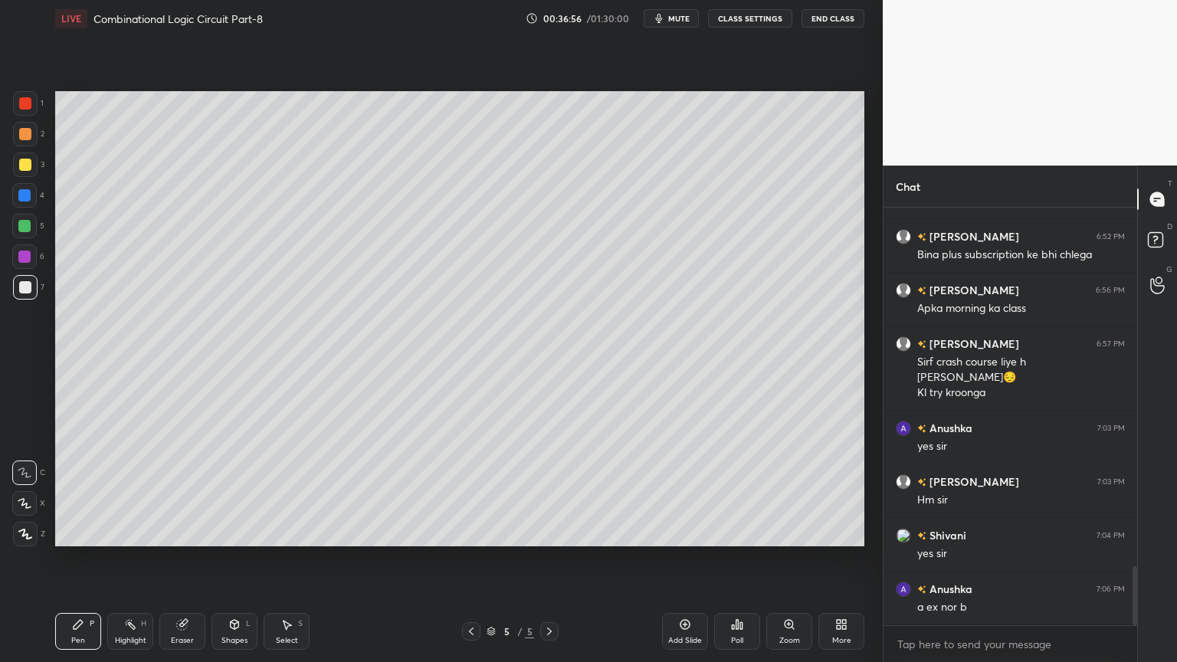
click at [32, 285] on div at bounding box center [25, 287] width 25 height 25
click at [236, 559] on div "Shapes L" at bounding box center [234, 631] width 46 height 37
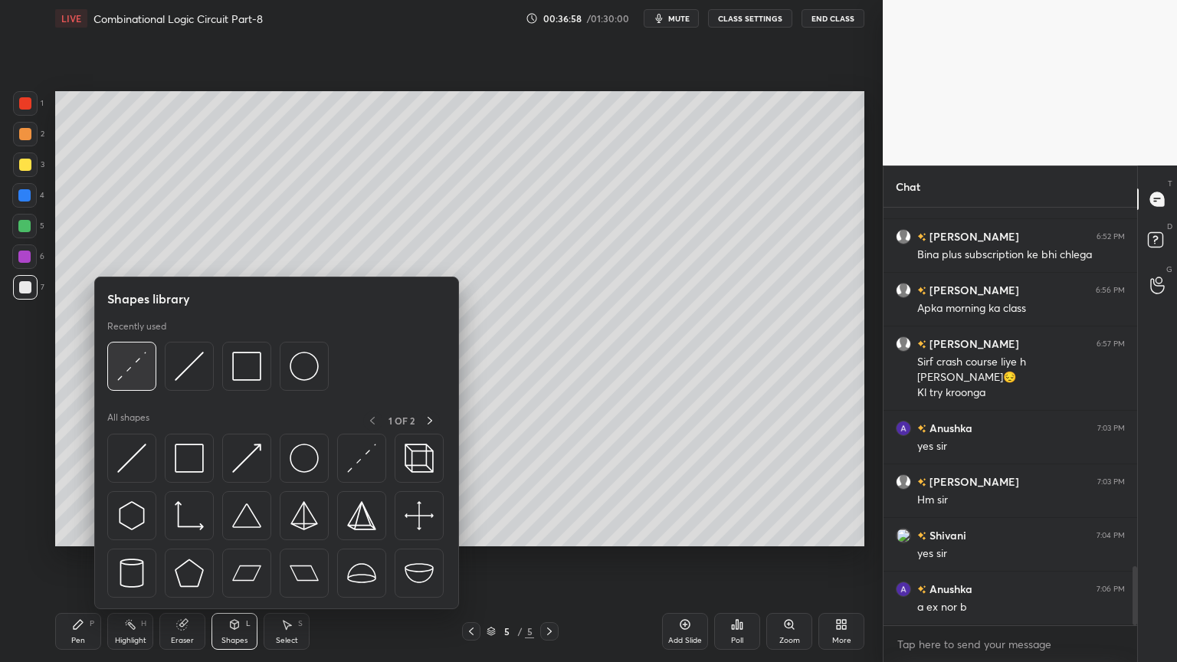
click at [143, 367] on img at bounding box center [131, 366] width 29 height 29
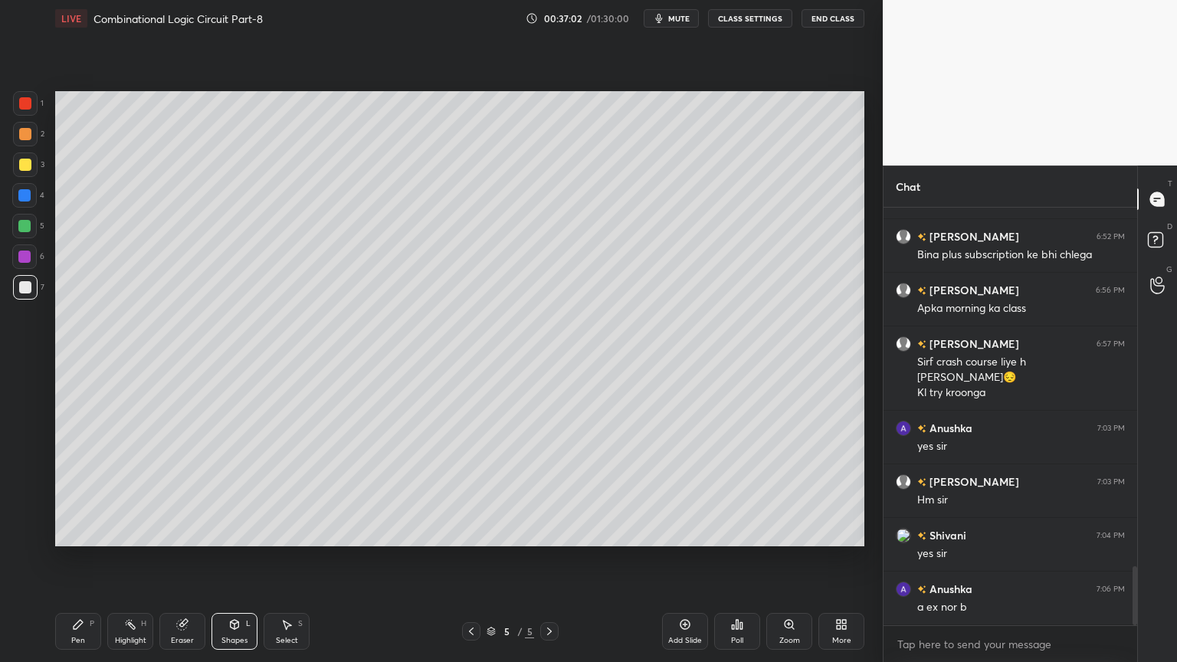
click at [77, 559] on div "Pen P" at bounding box center [78, 631] width 46 height 37
click at [180, 559] on div "Eraser" at bounding box center [182, 631] width 46 height 37
click at [70, 559] on div "Pen P" at bounding box center [78, 631] width 46 height 37
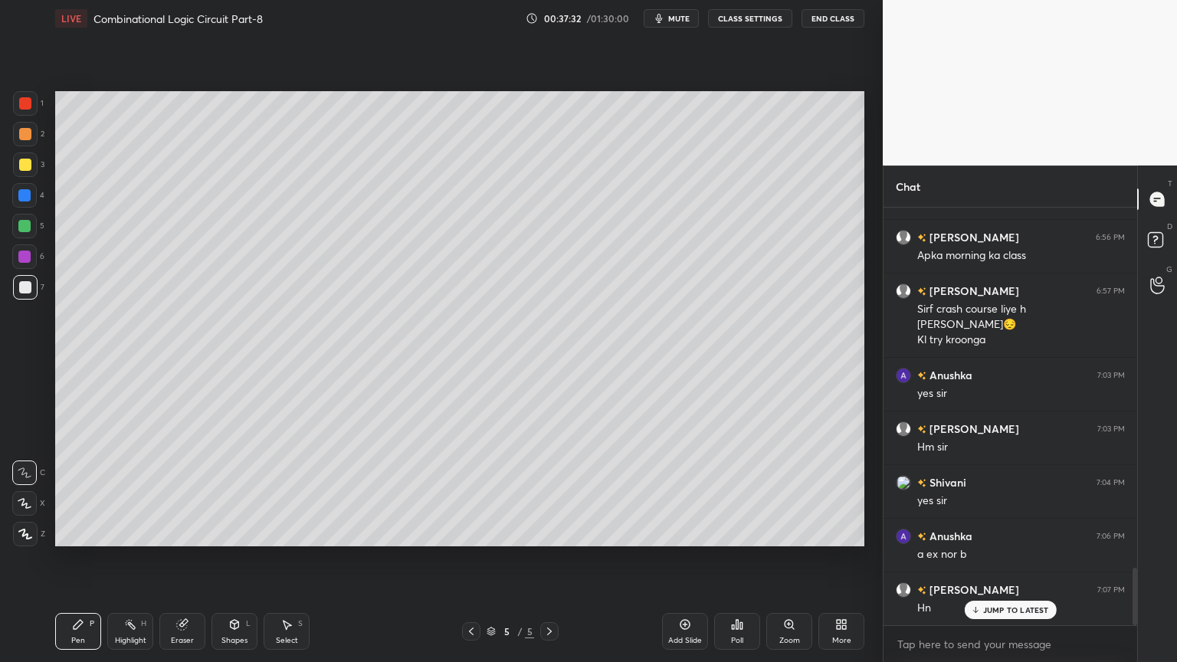
scroll to position [2653, 0]
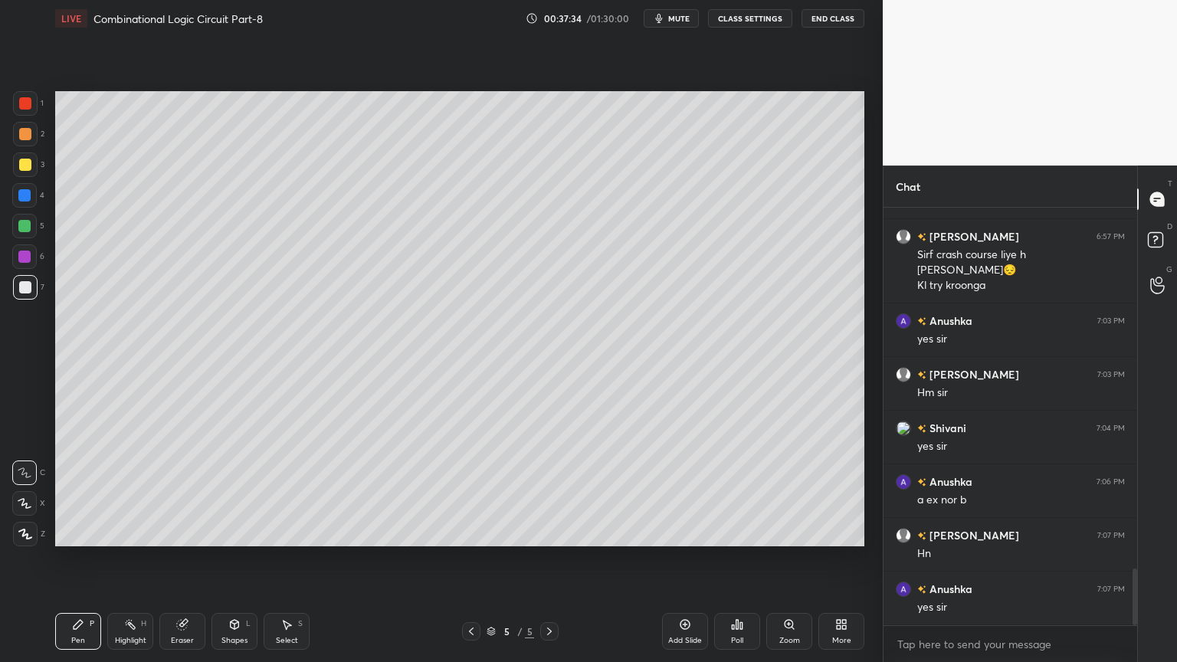
click at [175, 559] on div "Eraser" at bounding box center [182, 641] width 23 height 8
click at [69, 559] on div "Pen P" at bounding box center [78, 631] width 46 height 37
click at [34, 229] on div at bounding box center [24, 226] width 25 height 25
click at [235, 559] on div "Shapes" at bounding box center [234, 641] width 26 height 8
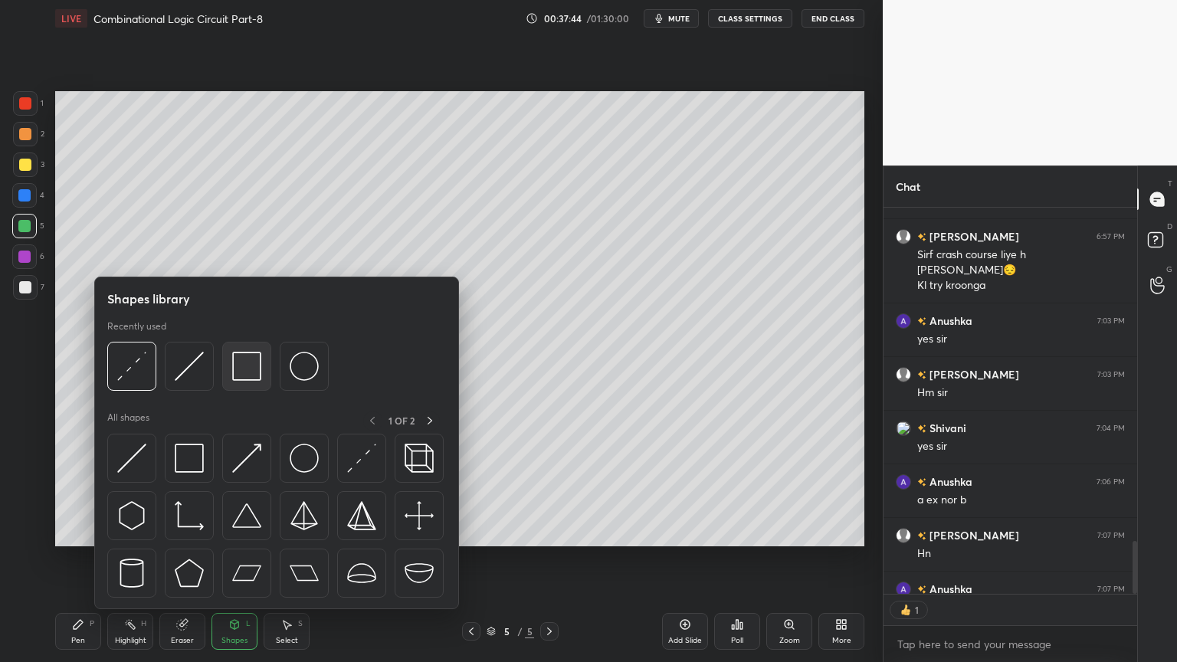
click at [247, 368] on img at bounding box center [246, 366] width 29 height 29
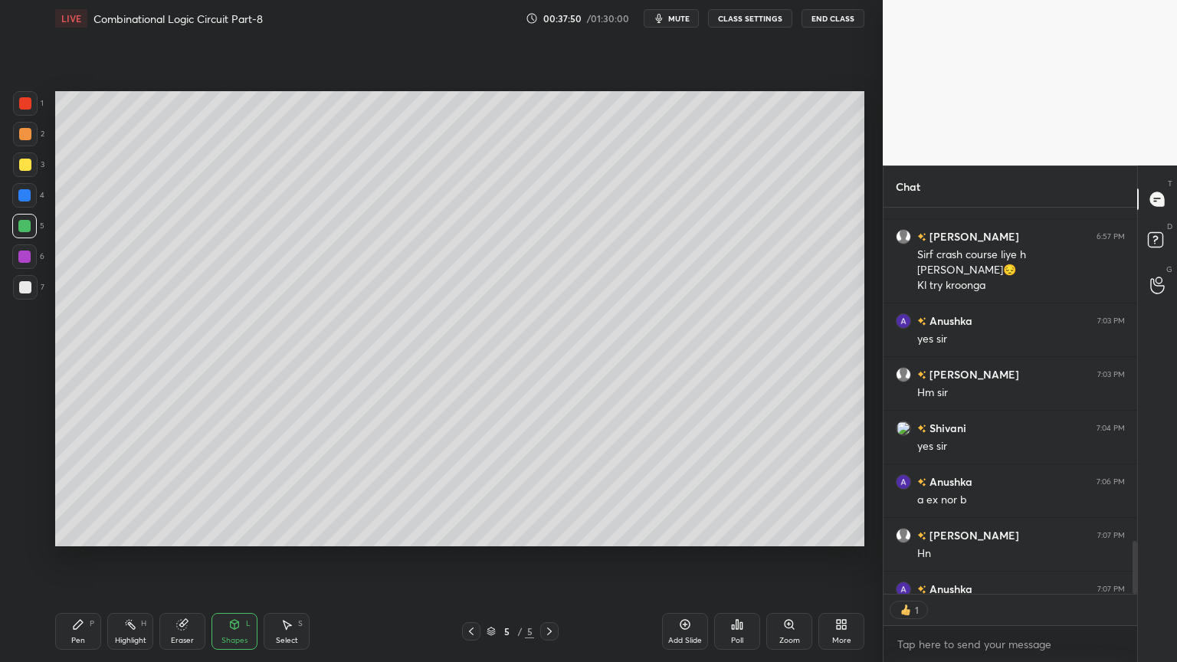
click at [229, 559] on div "Shapes L" at bounding box center [234, 631] width 46 height 37
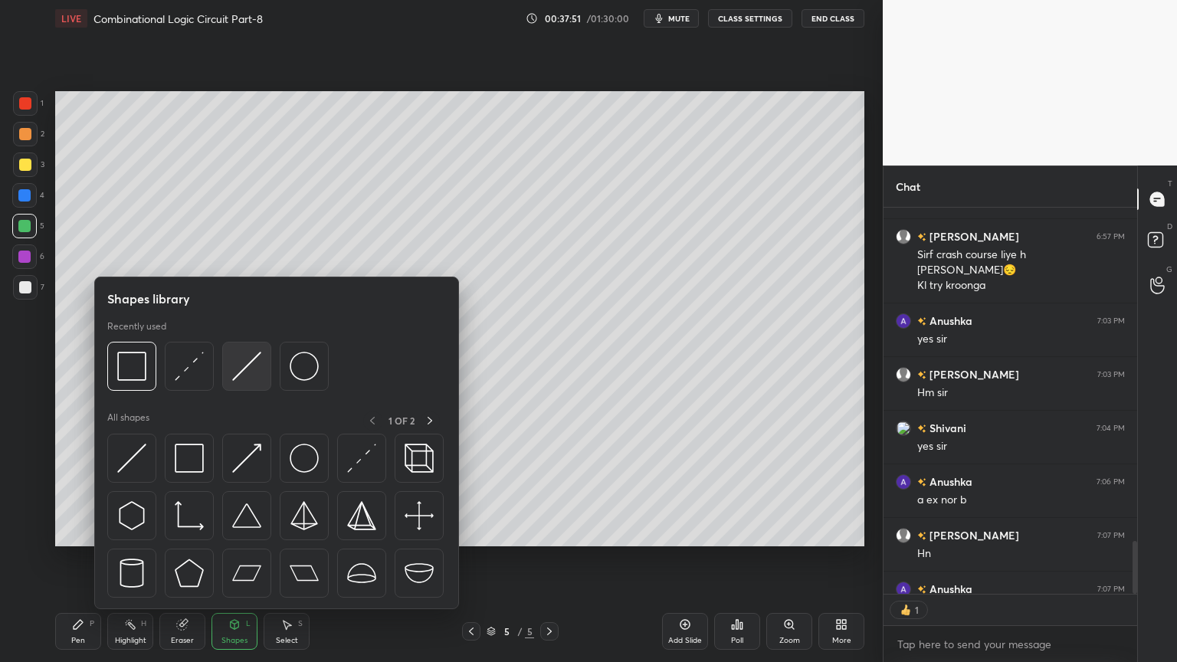
click at [238, 370] on img at bounding box center [246, 366] width 29 height 29
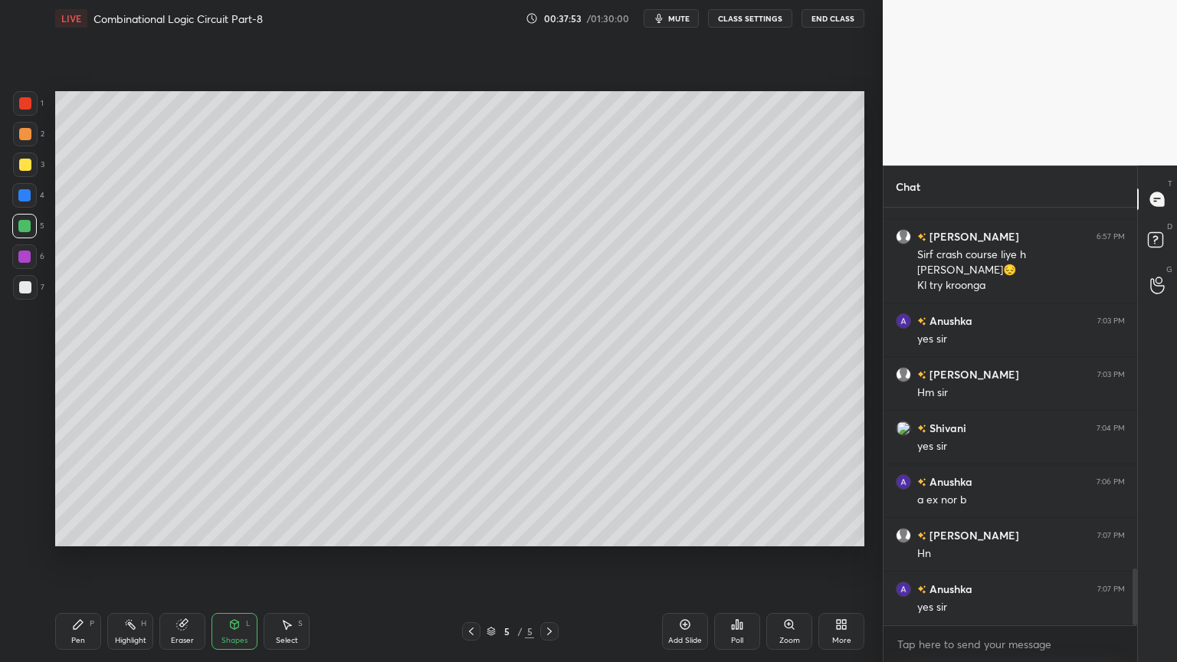
scroll to position [2653, 0]
click at [77, 559] on div "Pen P" at bounding box center [78, 631] width 46 height 37
click at [182, 559] on div "Eraser" at bounding box center [182, 641] width 23 height 8
click at [86, 559] on div "Pen P" at bounding box center [78, 631] width 46 height 37
click at [680, 25] on button "mute" at bounding box center [671, 18] width 55 height 18
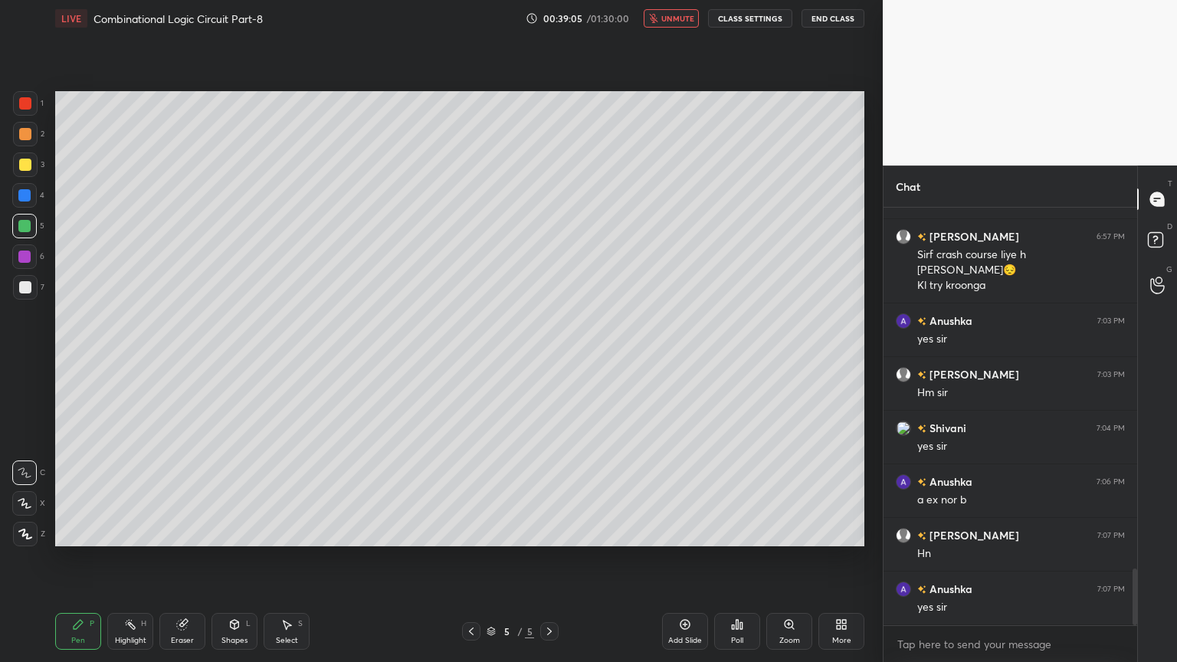
click at [28, 169] on div at bounding box center [25, 165] width 12 height 12
click at [127, 559] on icon at bounding box center [130, 624] width 12 height 12
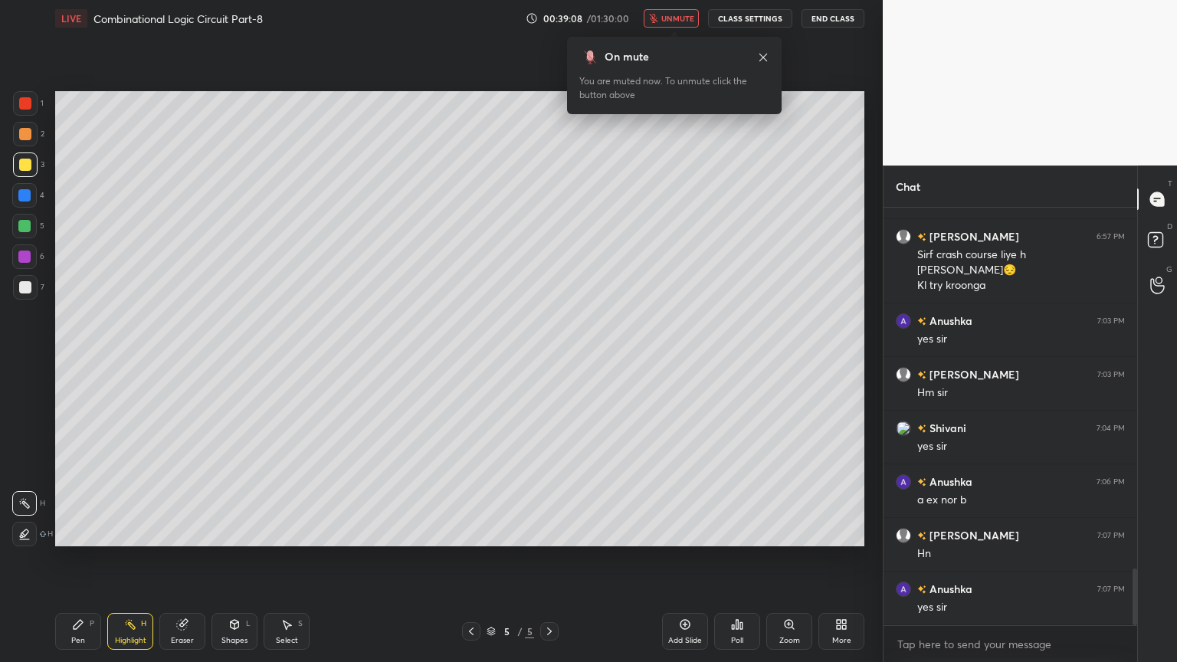
click at [667, 17] on span "unmute" at bounding box center [677, 18] width 33 height 11
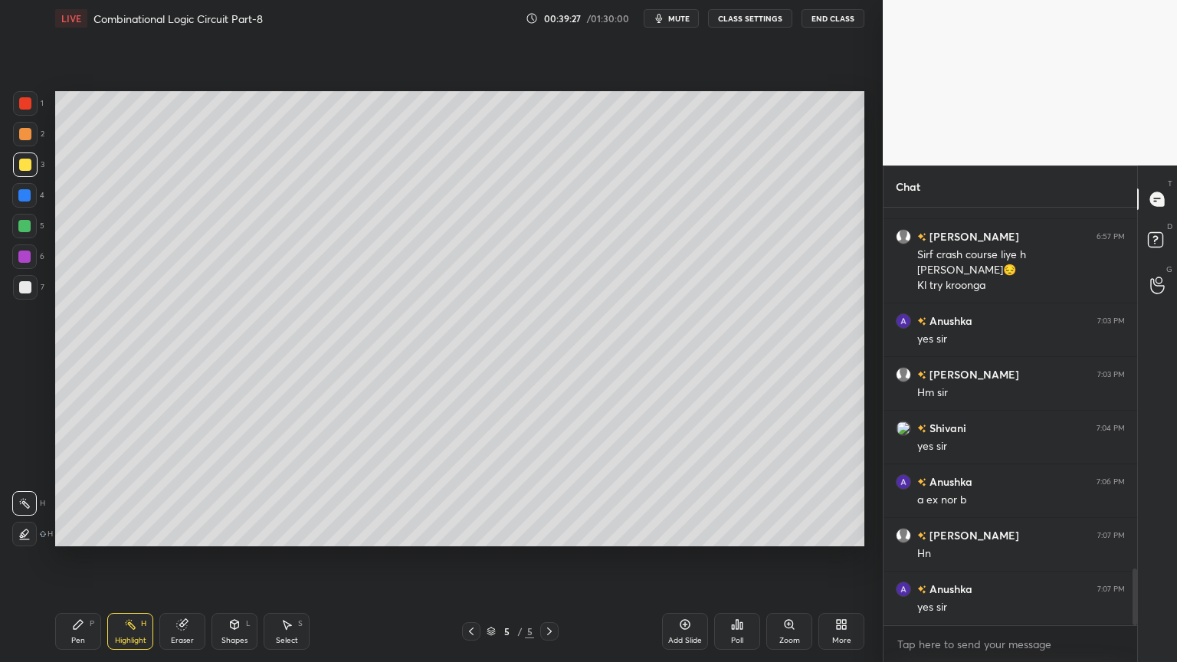
click at [34, 283] on div at bounding box center [25, 287] width 25 height 25
click at [88, 559] on div "Pen P" at bounding box center [78, 631] width 46 height 37
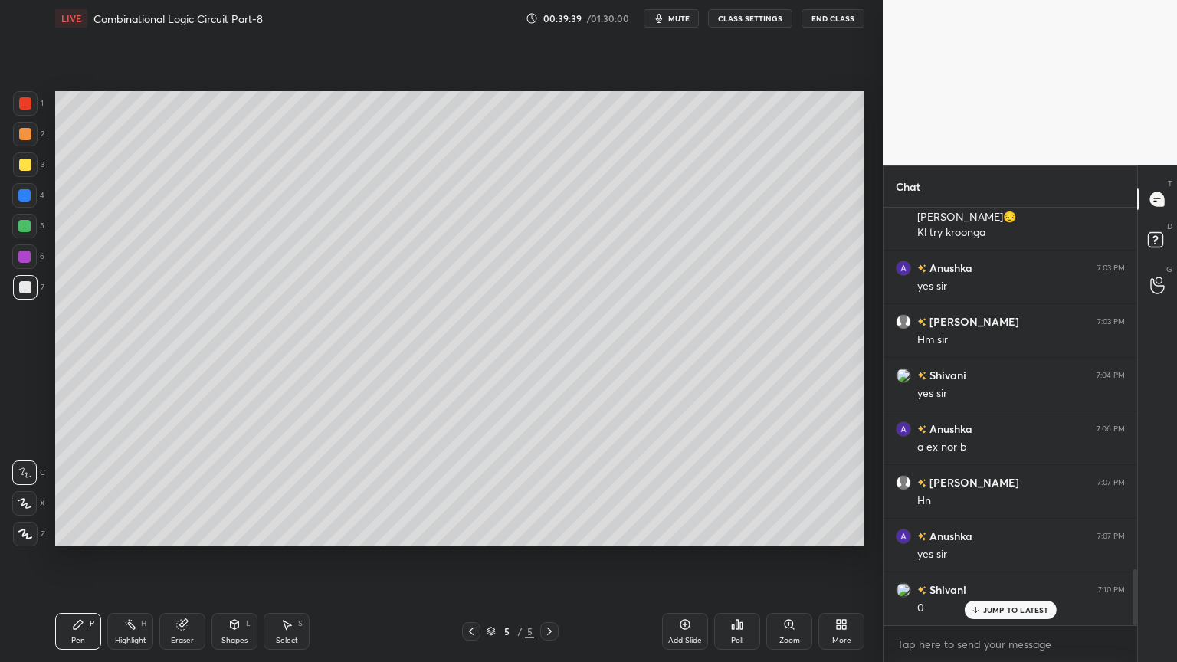
scroll to position [2761, 0]
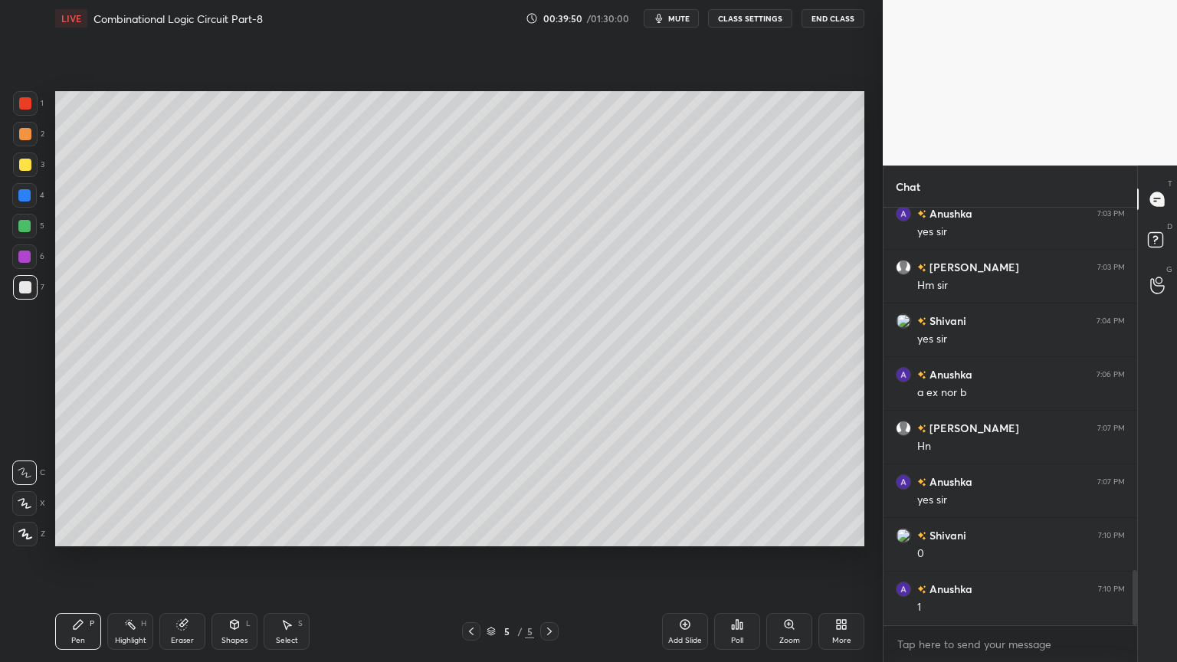
click at [129, 559] on div "Highlight H" at bounding box center [130, 631] width 46 height 37
click at [31, 166] on div at bounding box center [25, 164] width 25 height 25
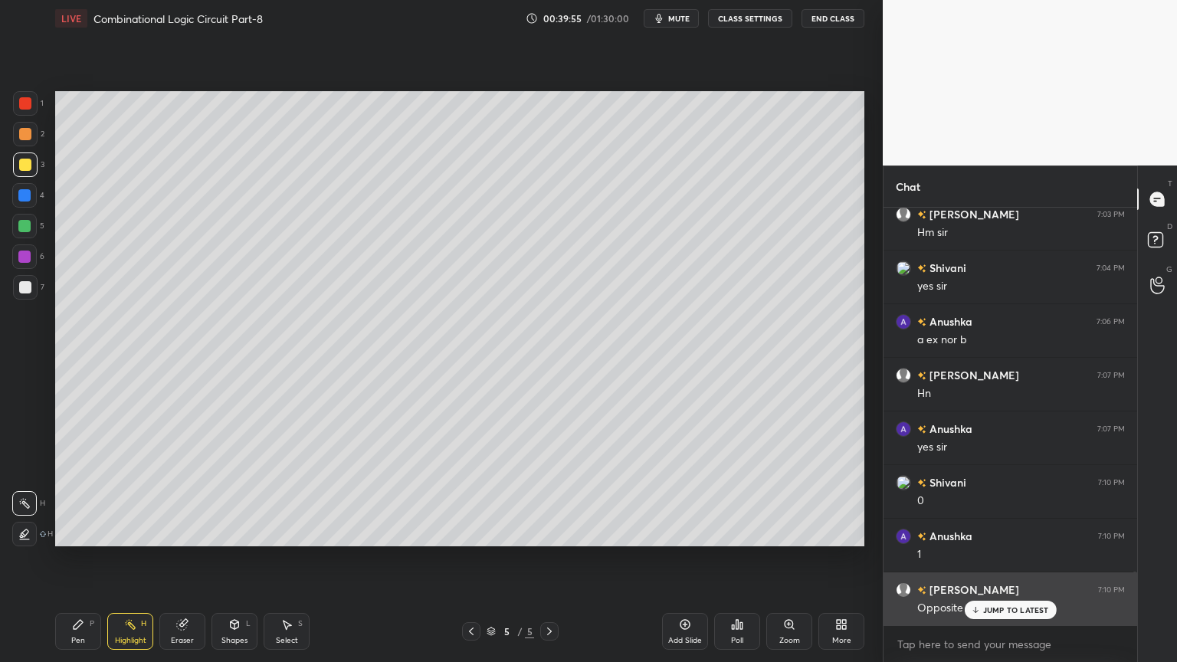
click at [1004, 559] on div "JUMP TO LATEST" at bounding box center [1010, 610] width 92 height 18
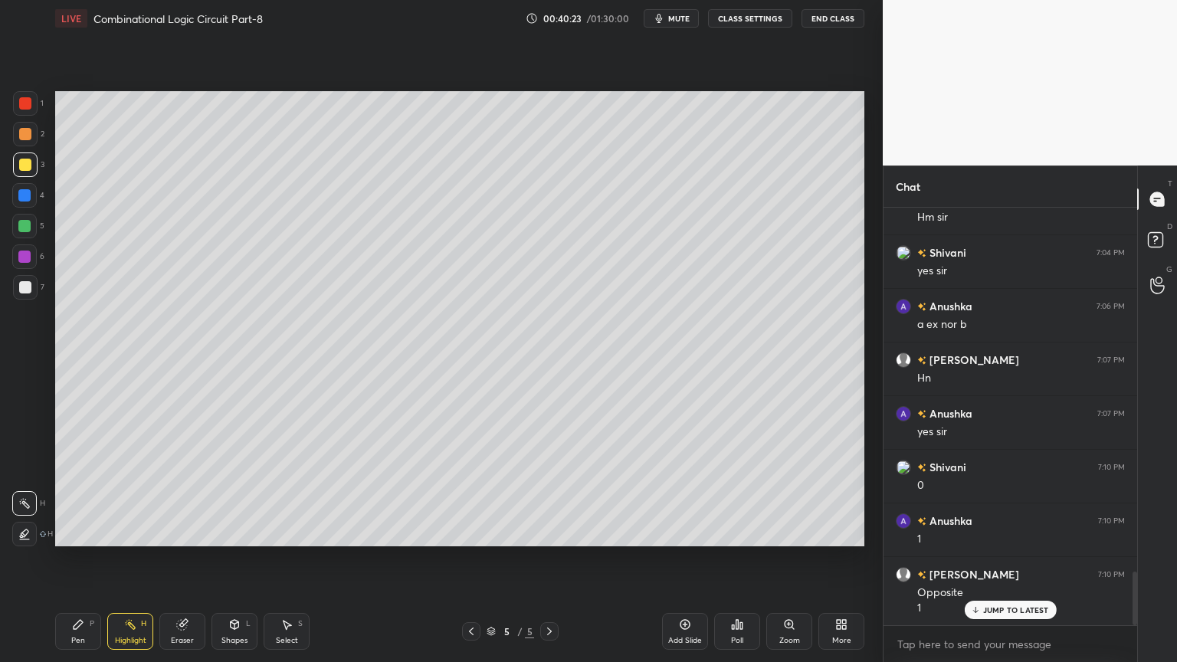
click at [183, 559] on div "Eraser" at bounding box center [182, 631] width 46 height 37
click at [83, 559] on icon at bounding box center [78, 624] width 12 height 12
click at [28, 290] on div at bounding box center [25, 287] width 12 height 12
click at [126, 559] on div "Highlight H" at bounding box center [130, 631] width 46 height 37
click at [29, 165] on div at bounding box center [25, 165] width 12 height 12
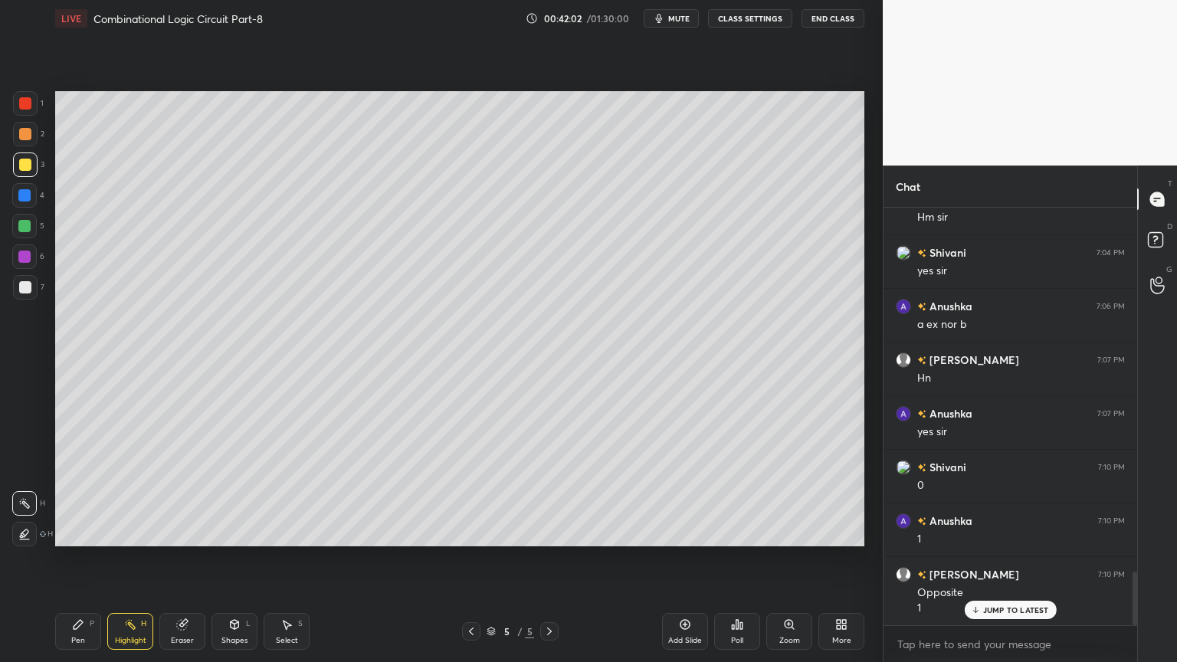
click at [90, 559] on div "P" at bounding box center [92, 624] width 5 height 8
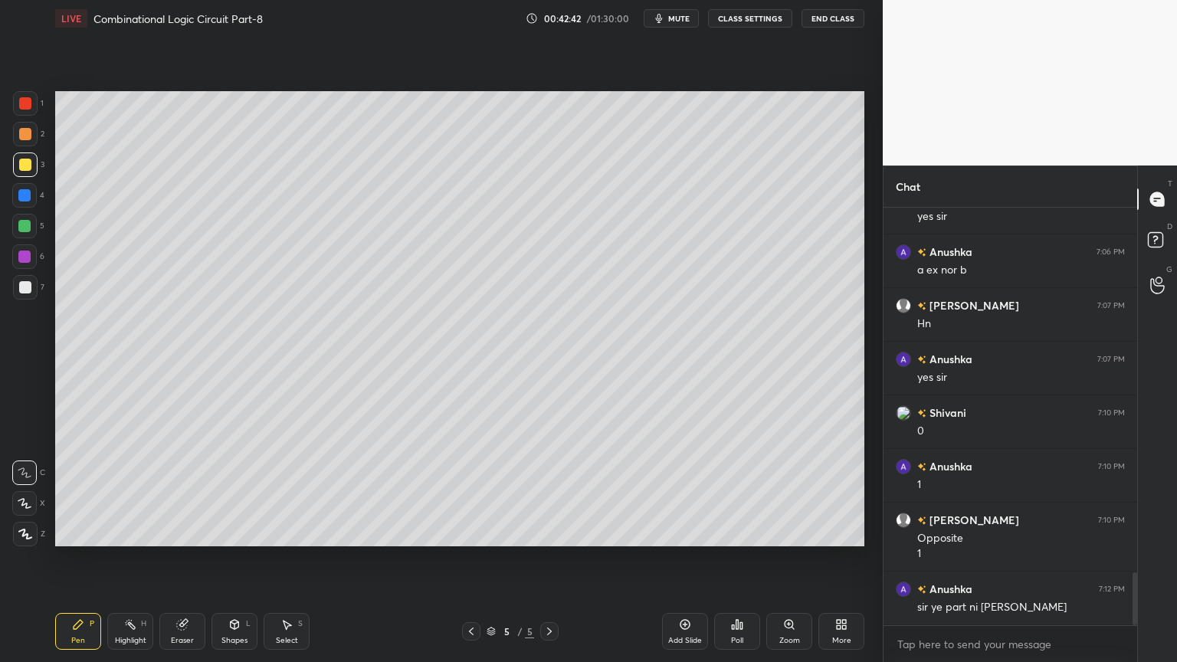
scroll to position [2936, 0]
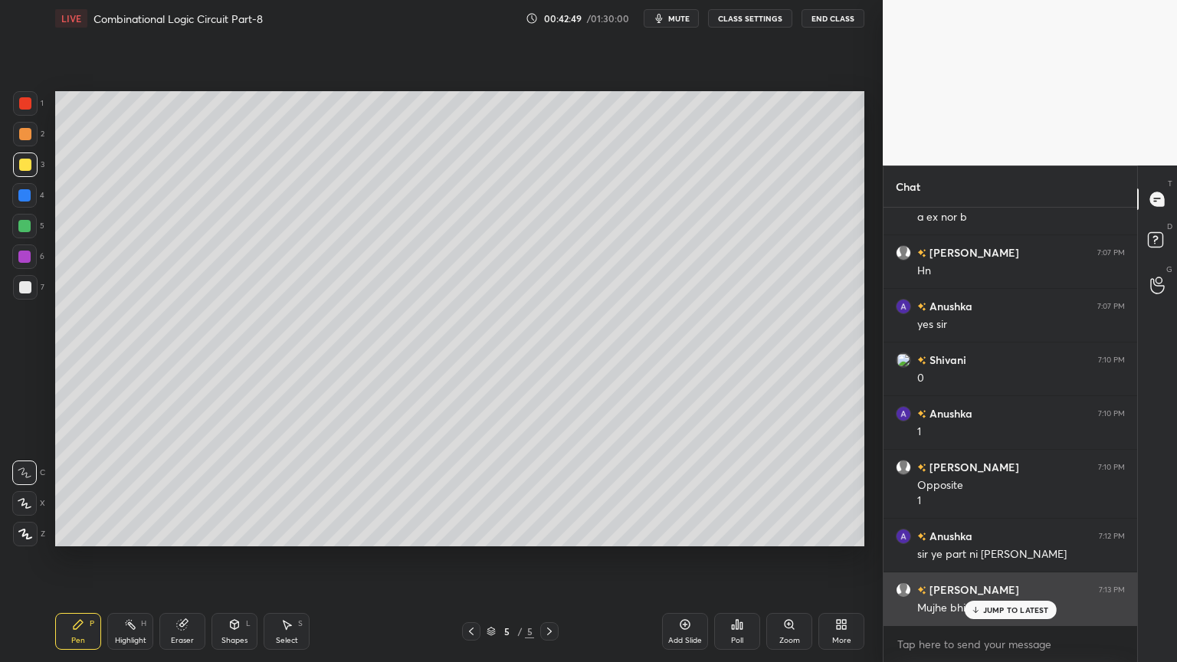
click at [1014, 559] on p "JUMP TO LATEST" at bounding box center [1016, 609] width 66 height 9
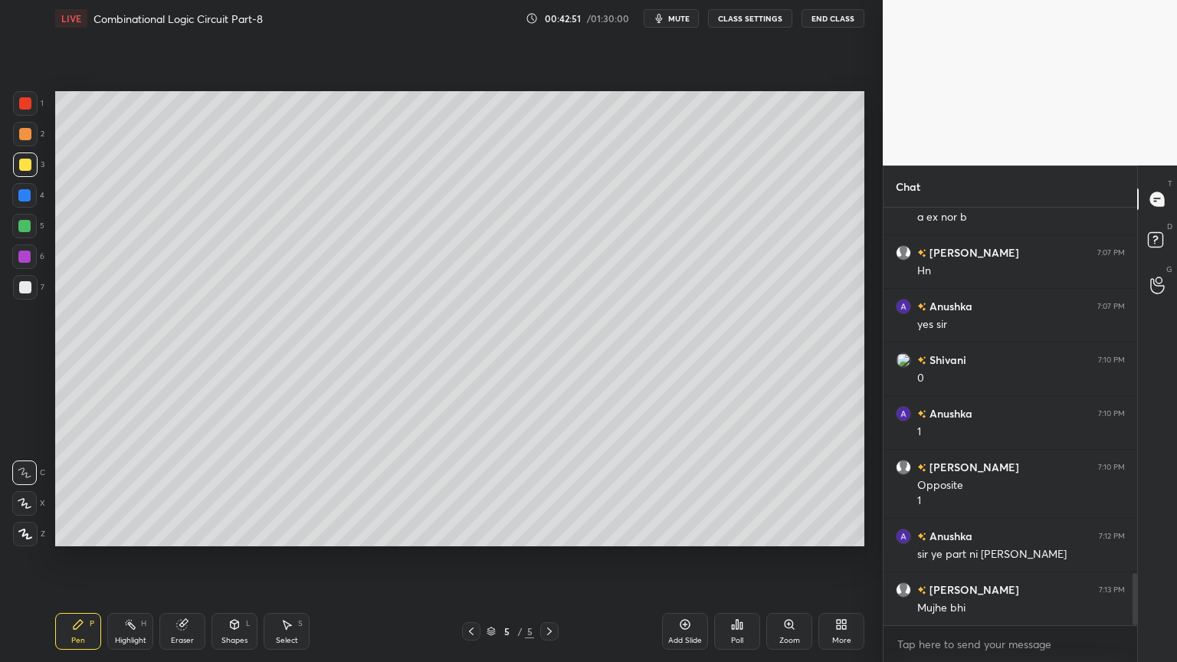
click at [185, 559] on icon at bounding box center [182, 625] width 10 height 10
click at [133, 559] on div "Highlight H" at bounding box center [130, 631] width 46 height 37
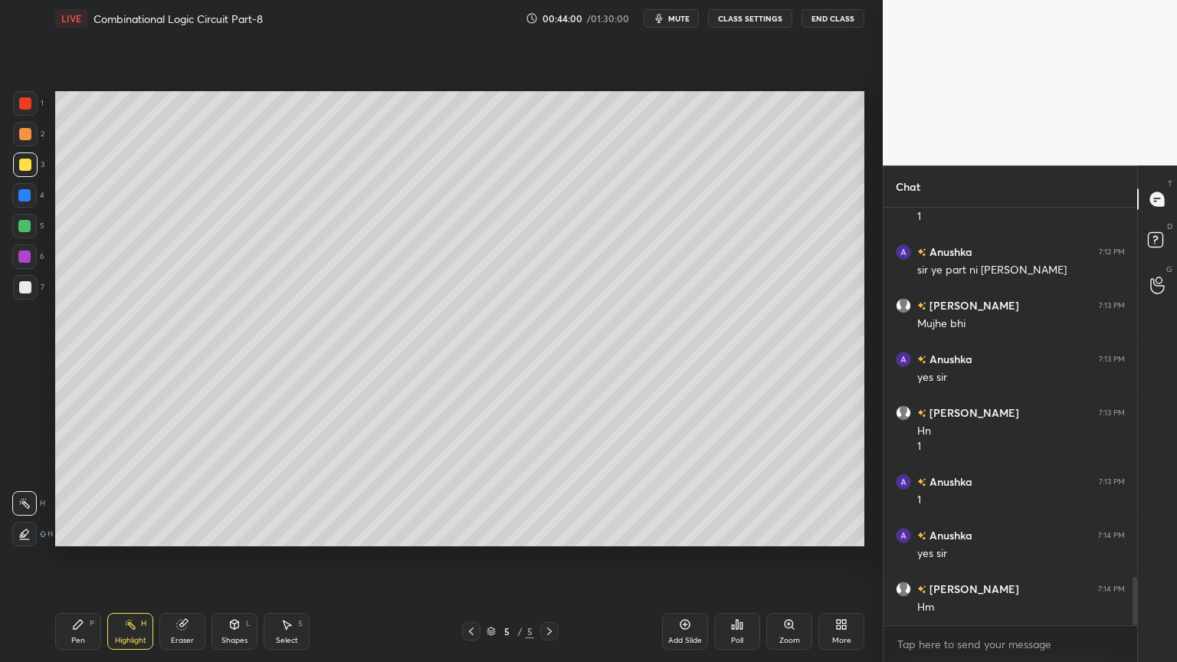
scroll to position [3236, 0]
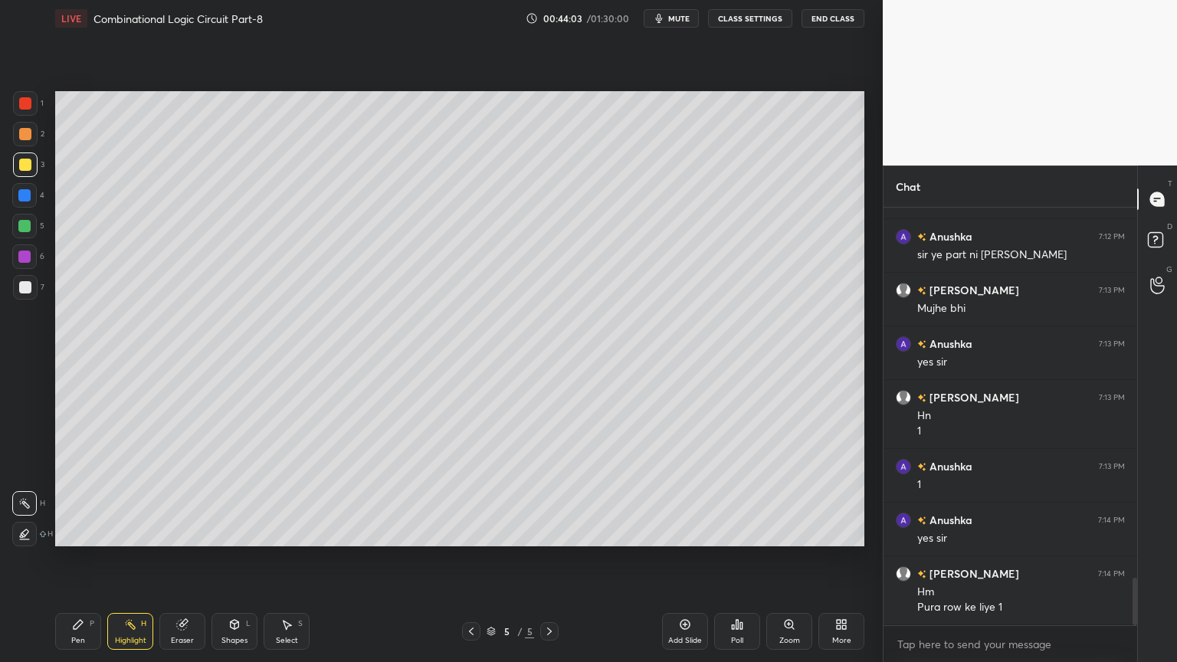
click at [690, 13] on span "mute" at bounding box center [678, 18] width 21 height 11
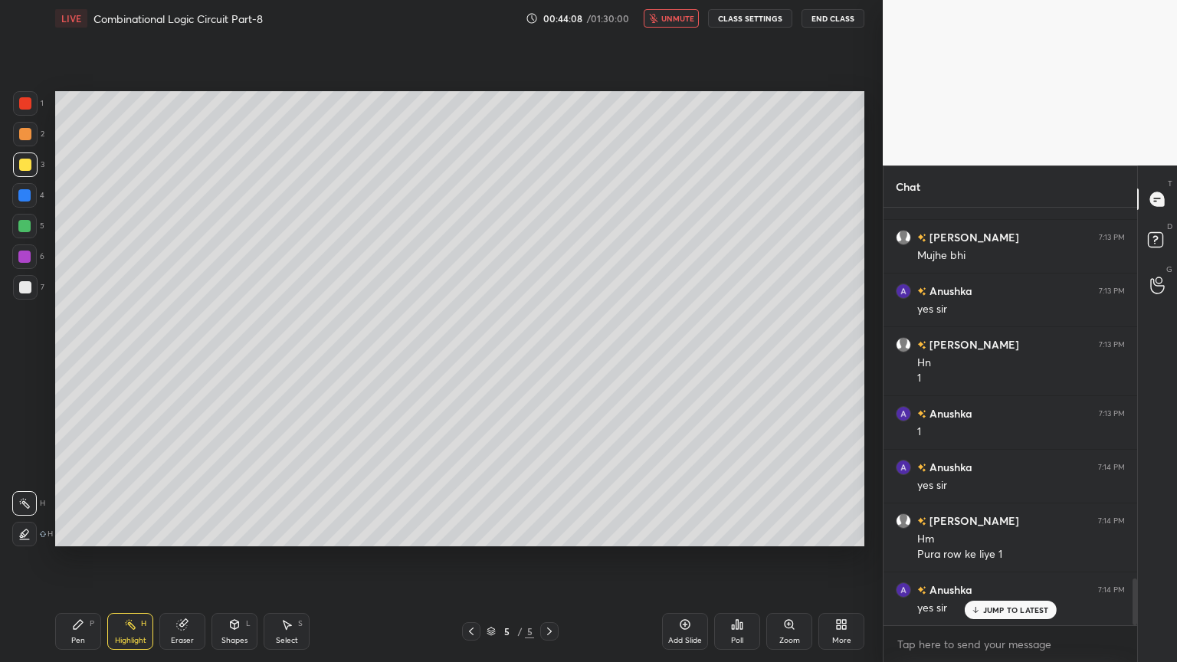
click at [693, 21] on span "unmute" at bounding box center [677, 18] width 33 height 11
click at [82, 559] on icon at bounding box center [78, 624] width 12 height 12
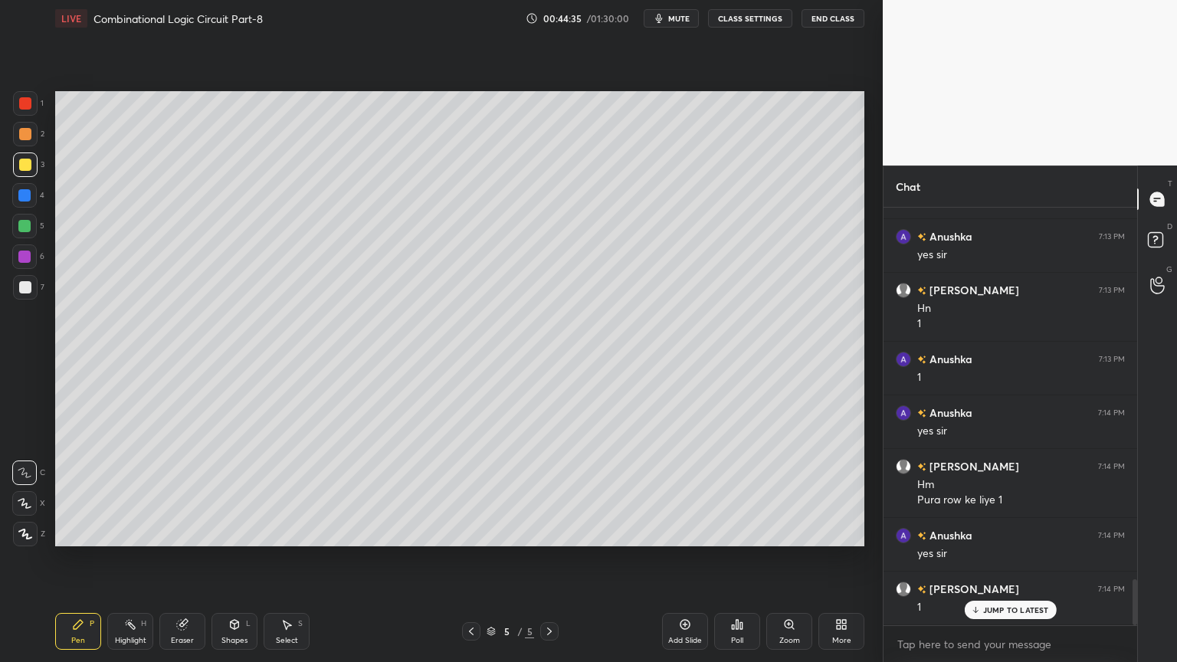
scroll to position [3396, 0]
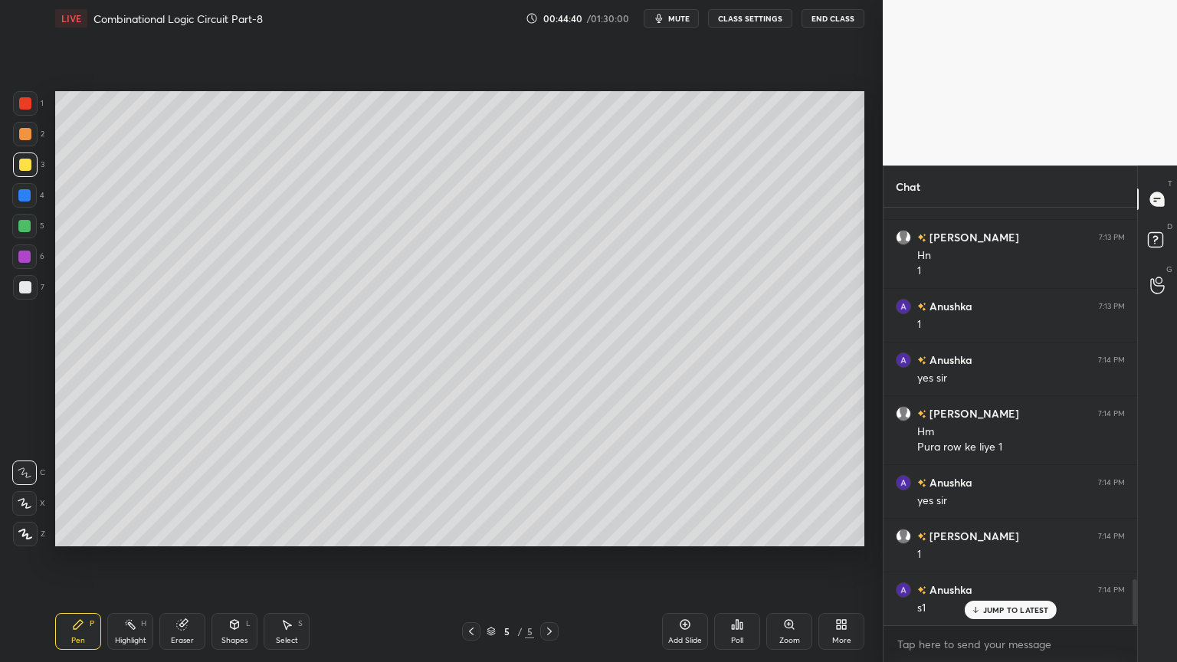
click at [117, 559] on div "Highlight H" at bounding box center [130, 631] width 46 height 37
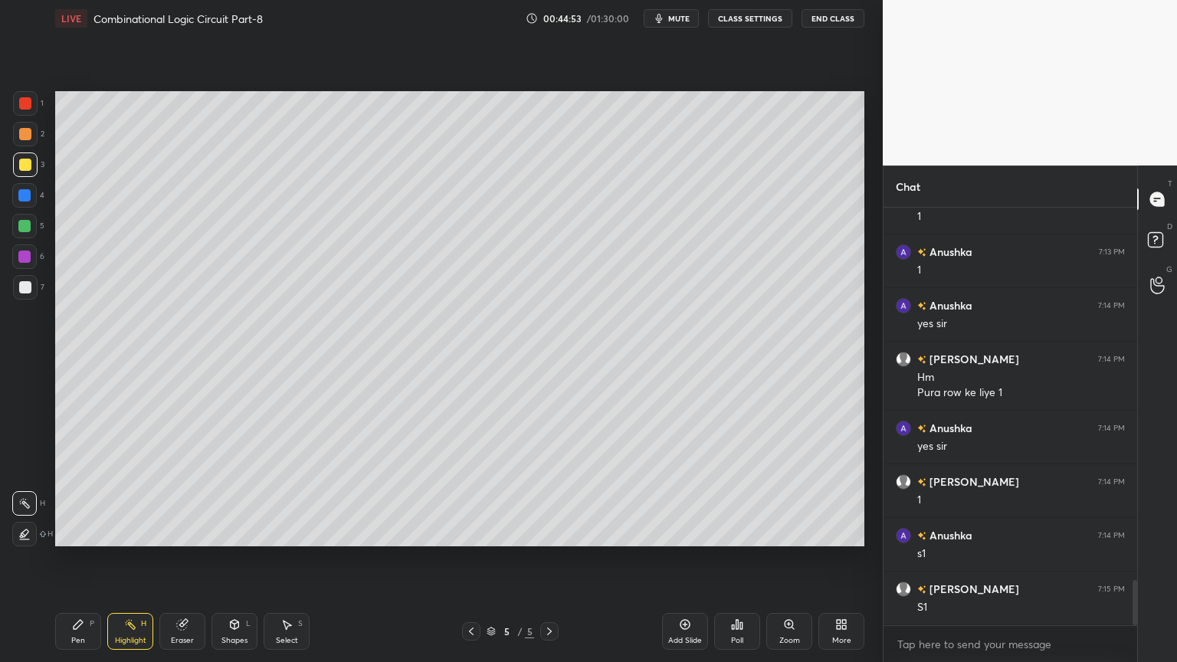
click at [473, 559] on div "Pen P Highlight H Eraser Shapes L Select S 5 / 5 Add Slide Poll Zoom More" at bounding box center [459, 631] width 809 height 61
click at [470, 559] on icon at bounding box center [471, 631] width 12 height 12
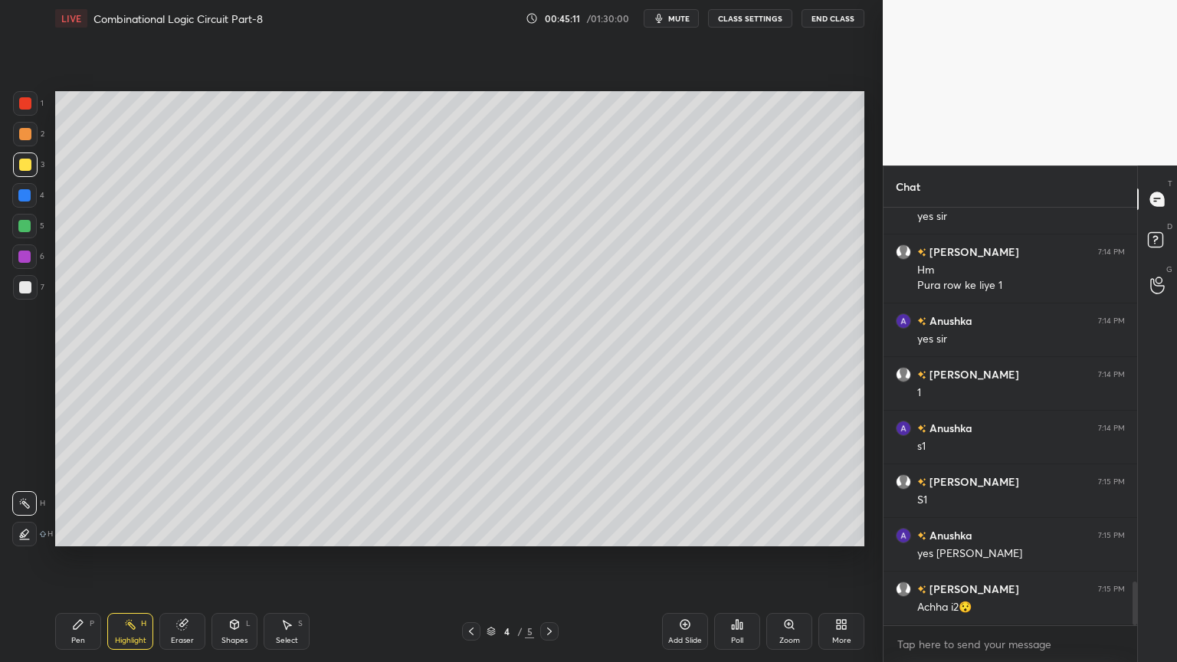
scroll to position [3610, 0]
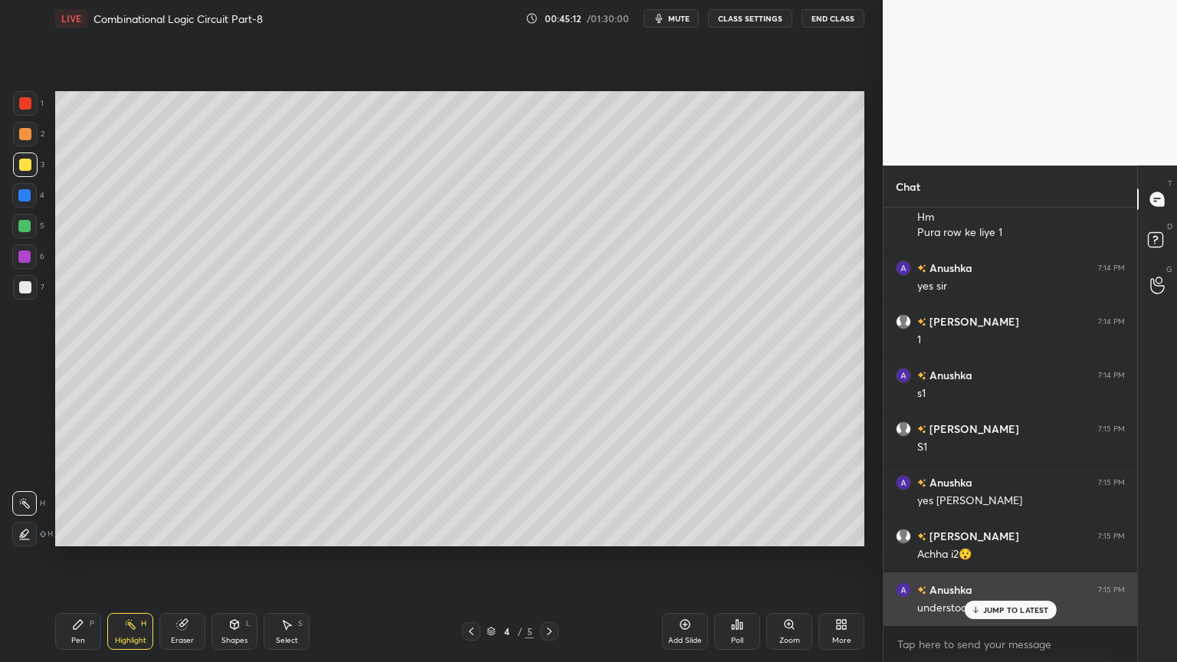
click at [1007, 559] on p "JUMP TO LATEST" at bounding box center [1016, 609] width 66 height 9
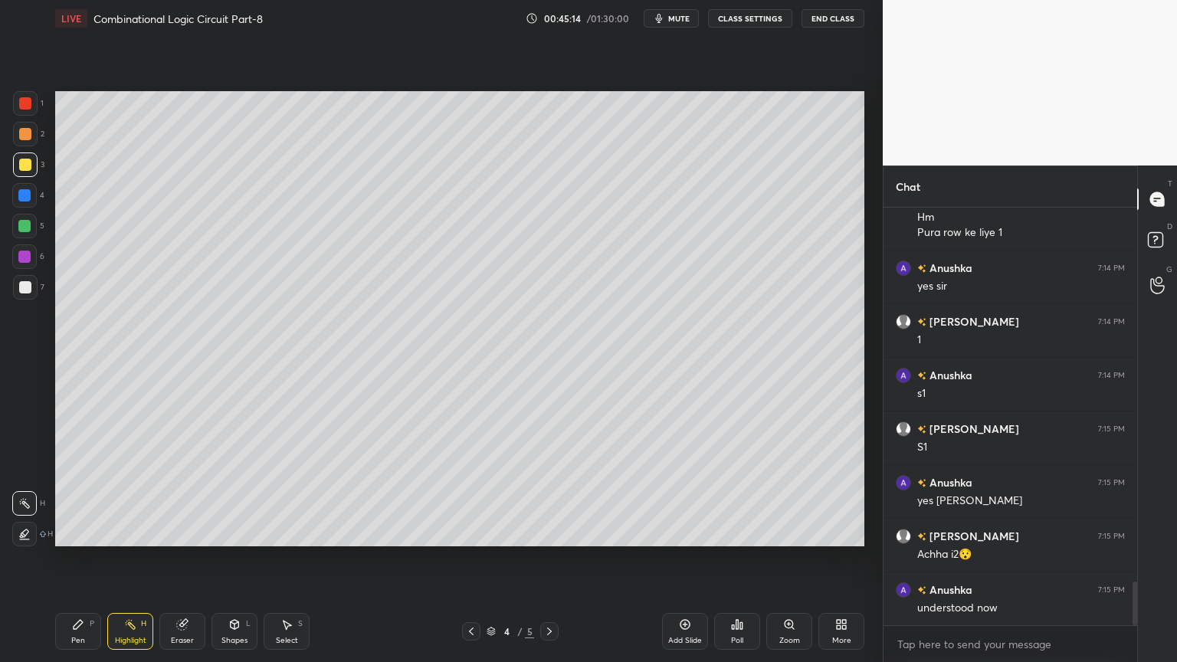
click at [554, 559] on icon at bounding box center [549, 631] width 12 height 12
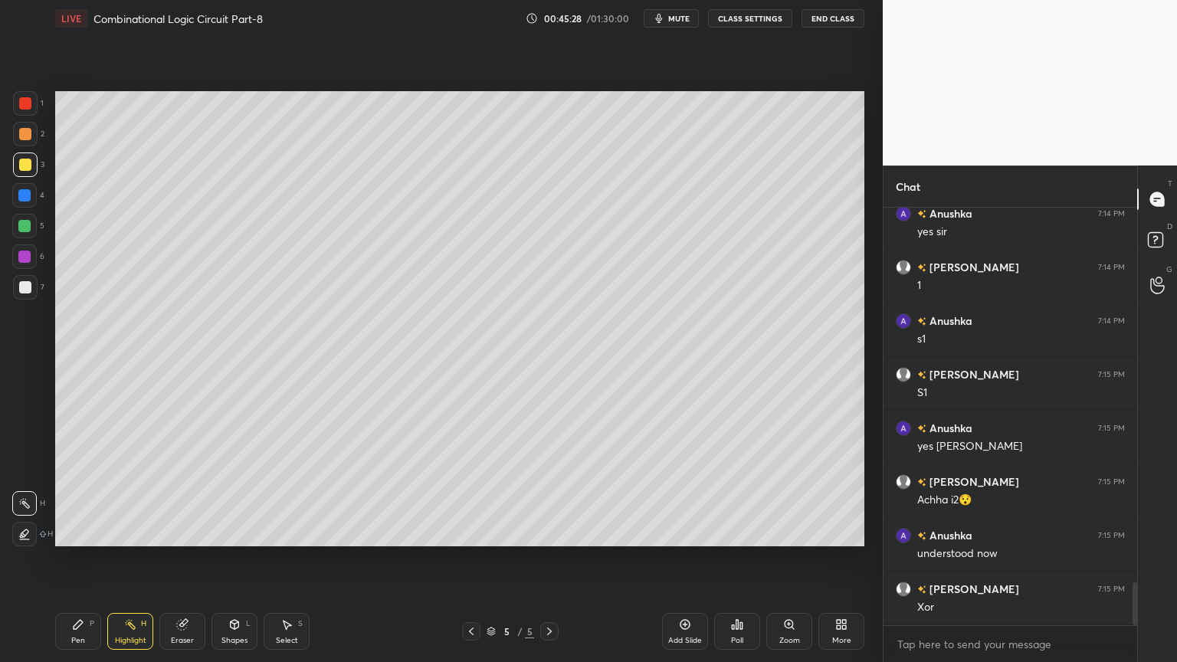
click at [77, 559] on icon at bounding box center [78, 624] width 9 height 9
click at [189, 559] on div "Eraser" at bounding box center [182, 631] width 46 height 37
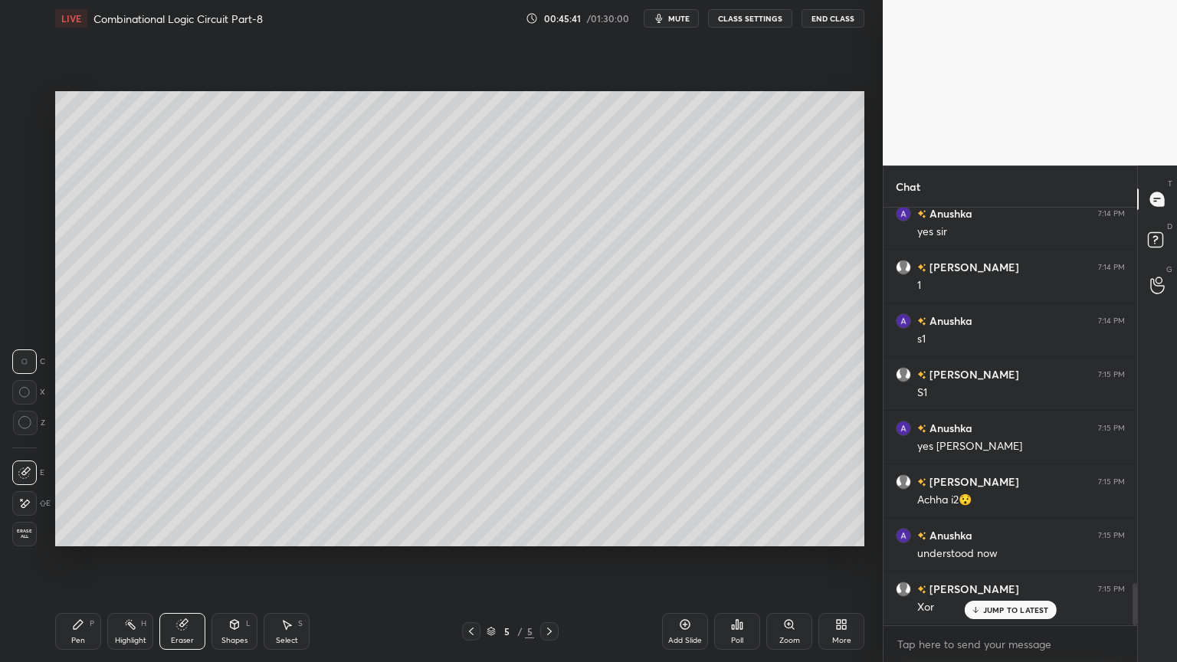
scroll to position [3718, 0]
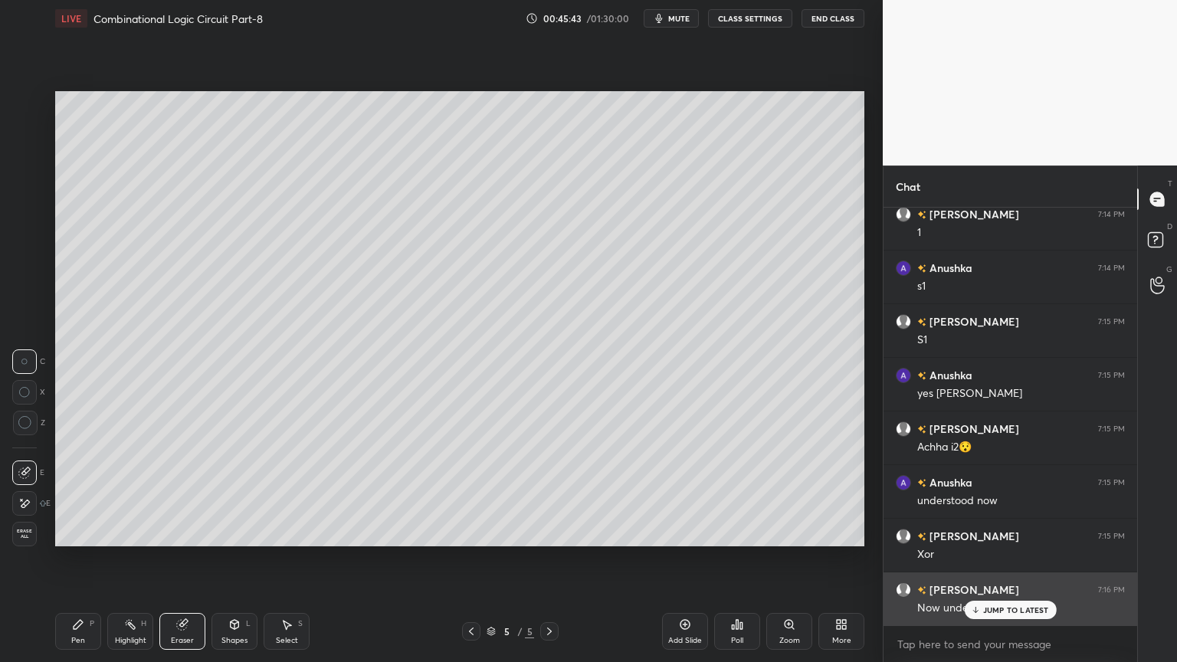
click at [1007, 559] on p "JUMP TO LATEST" at bounding box center [1016, 609] width 66 height 9
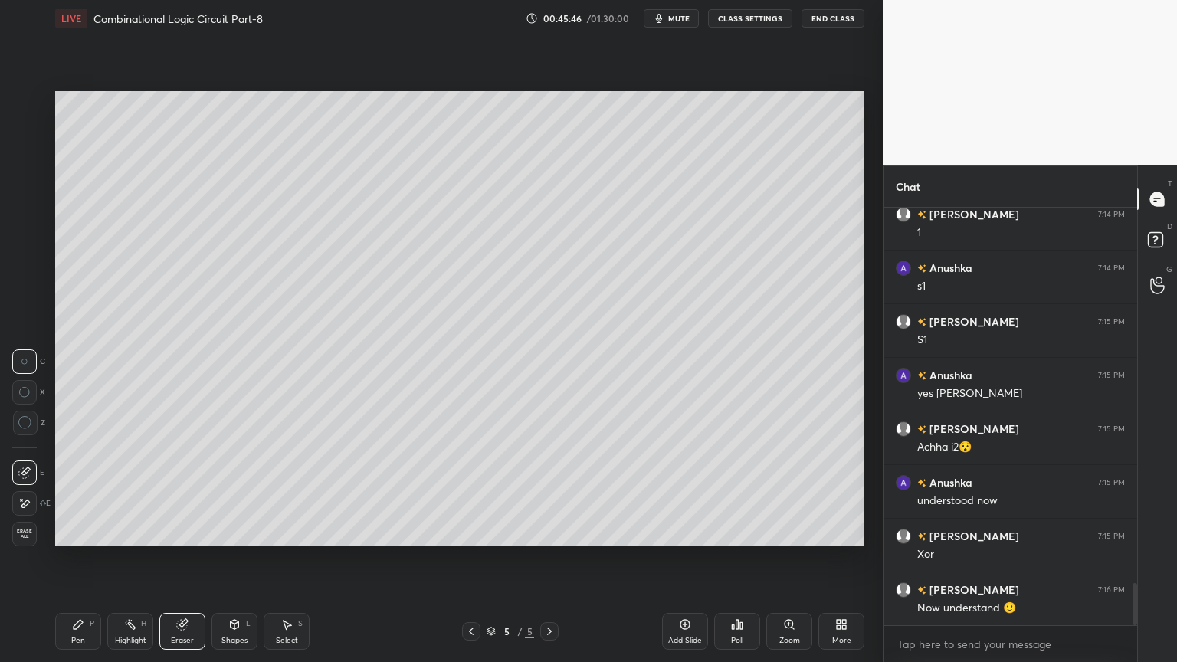
click at [72, 559] on div "Pen" at bounding box center [78, 641] width 14 height 8
click at [136, 559] on div "Highlight" at bounding box center [130, 641] width 31 height 8
click at [80, 559] on div "Pen P" at bounding box center [78, 631] width 46 height 37
click at [126, 559] on div "Highlight" at bounding box center [130, 641] width 31 height 8
click at [67, 559] on div "Pen P" at bounding box center [78, 631] width 46 height 37
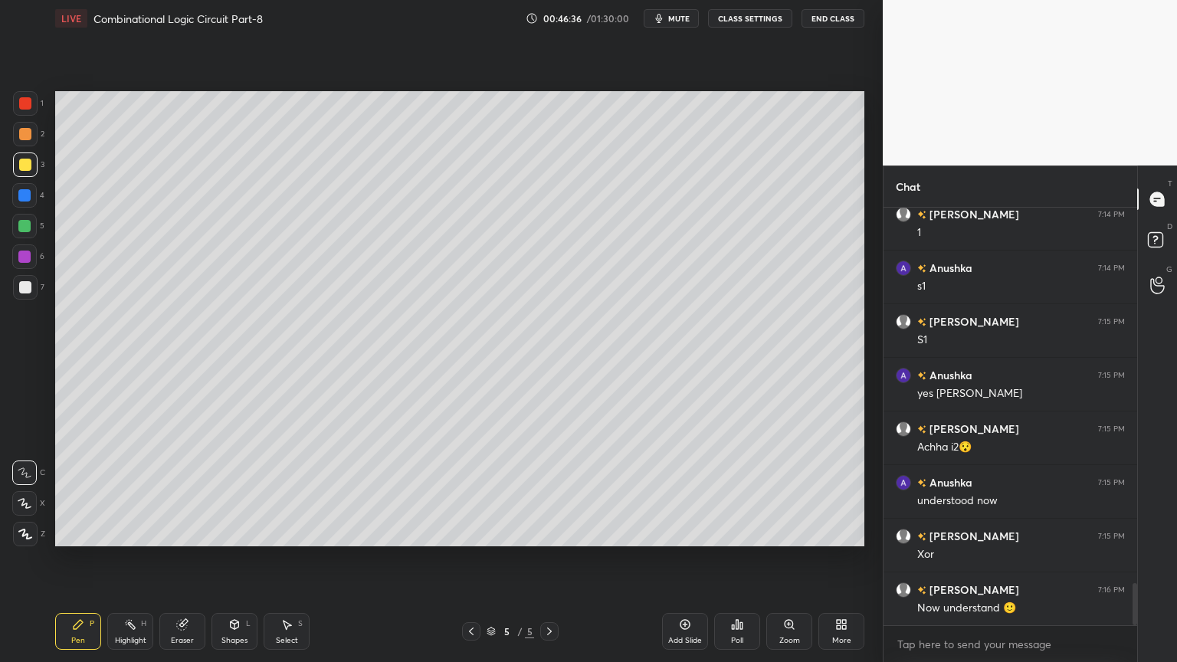
click at [133, 559] on div "Highlight" at bounding box center [130, 641] width 31 height 8
click at [28, 290] on div at bounding box center [25, 287] width 12 height 12
click at [66, 559] on div "Pen P" at bounding box center [78, 631] width 46 height 37
click at [18, 487] on div "X" at bounding box center [28, 500] width 33 height 31
click at [184, 559] on div "Eraser" at bounding box center [182, 631] width 46 height 37
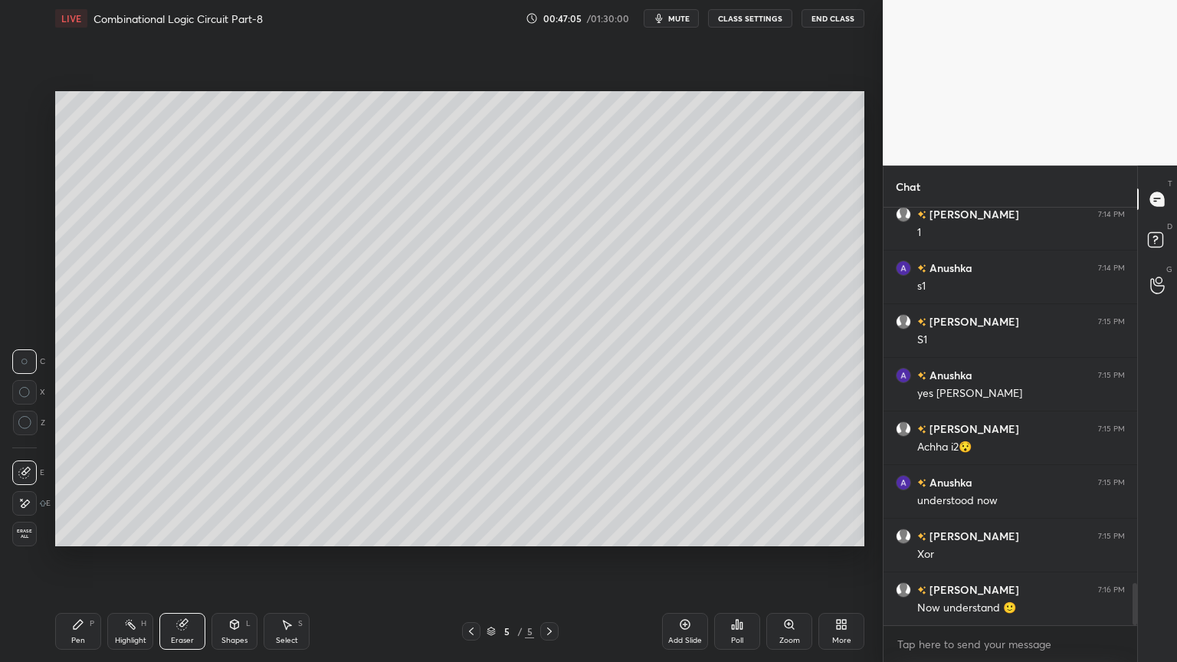
click at [70, 559] on div "Pen P" at bounding box center [78, 631] width 46 height 37
click at [23, 464] on div at bounding box center [24, 472] width 25 height 25
click at [28, 165] on div at bounding box center [25, 165] width 12 height 12
click at [128, 559] on div "Highlight H" at bounding box center [130, 631] width 46 height 37
click at [70, 559] on div "Pen P" at bounding box center [78, 631] width 46 height 37
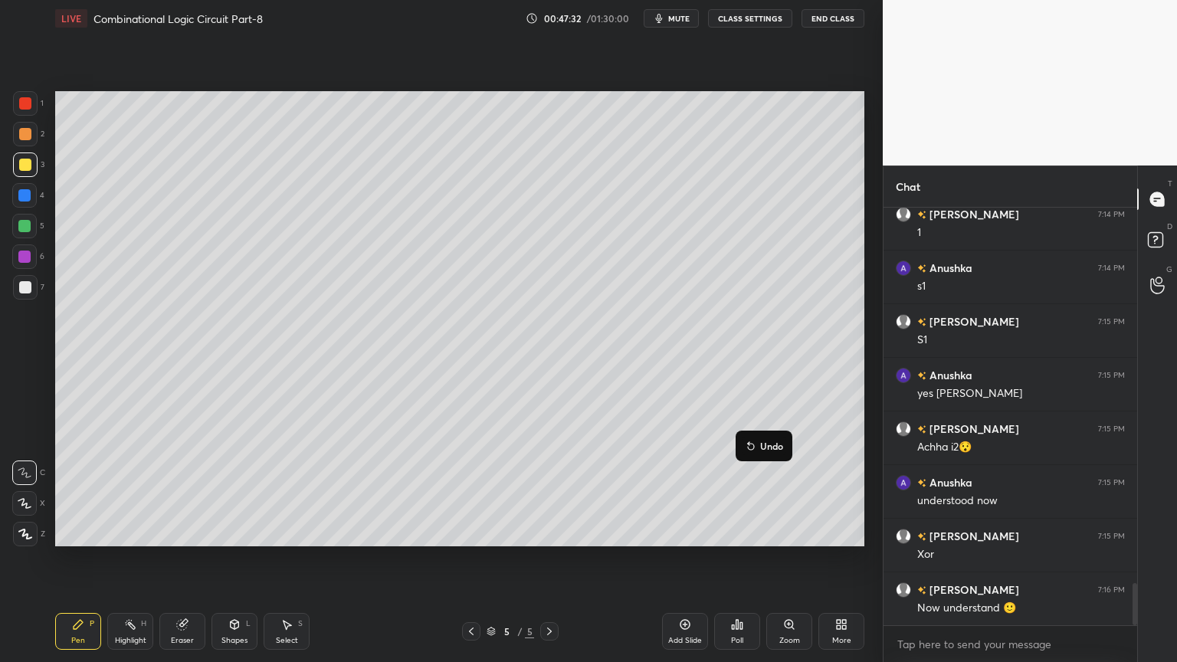
click at [765, 447] on p "Undo" at bounding box center [771, 446] width 23 height 12
click at [132, 559] on icon at bounding box center [130, 624] width 12 height 12
click at [90, 559] on div "P" at bounding box center [92, 624] width 5 height 8
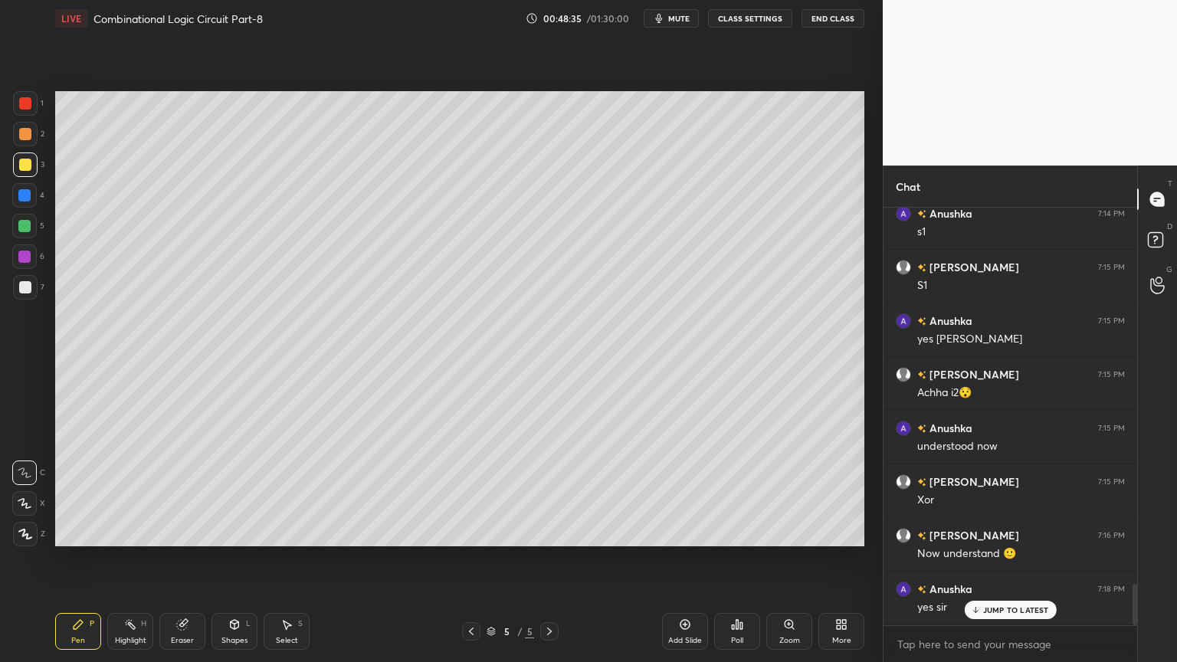
scroll to position [3825, 0]
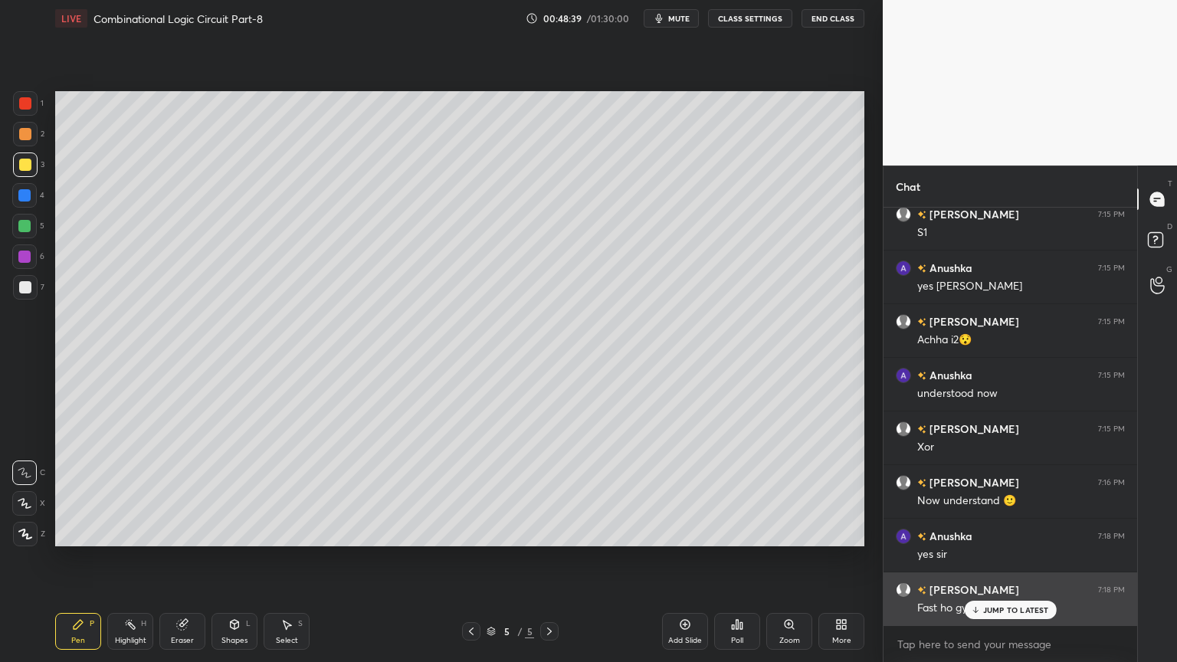
click at [1001, 559] on p "JUMP TO LATEST" at bounding box center [1016, 609] width 66 height 9
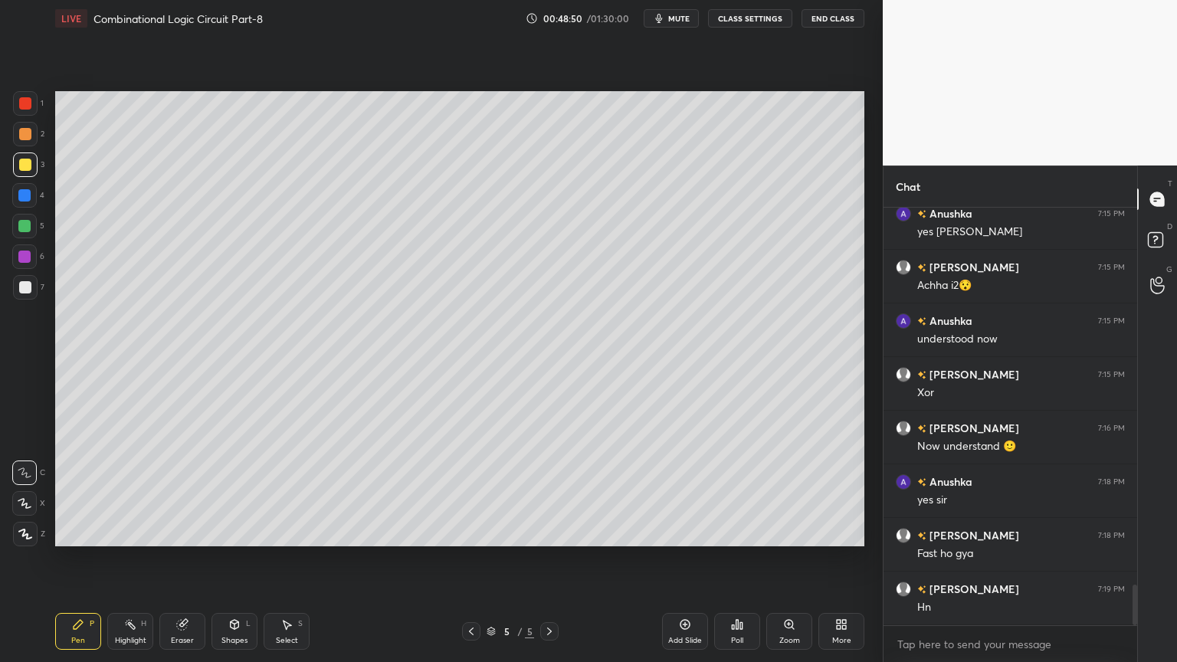
click at [138, 559] on div "Highlight H" at bounding box center [130, 631] width 46 height 37
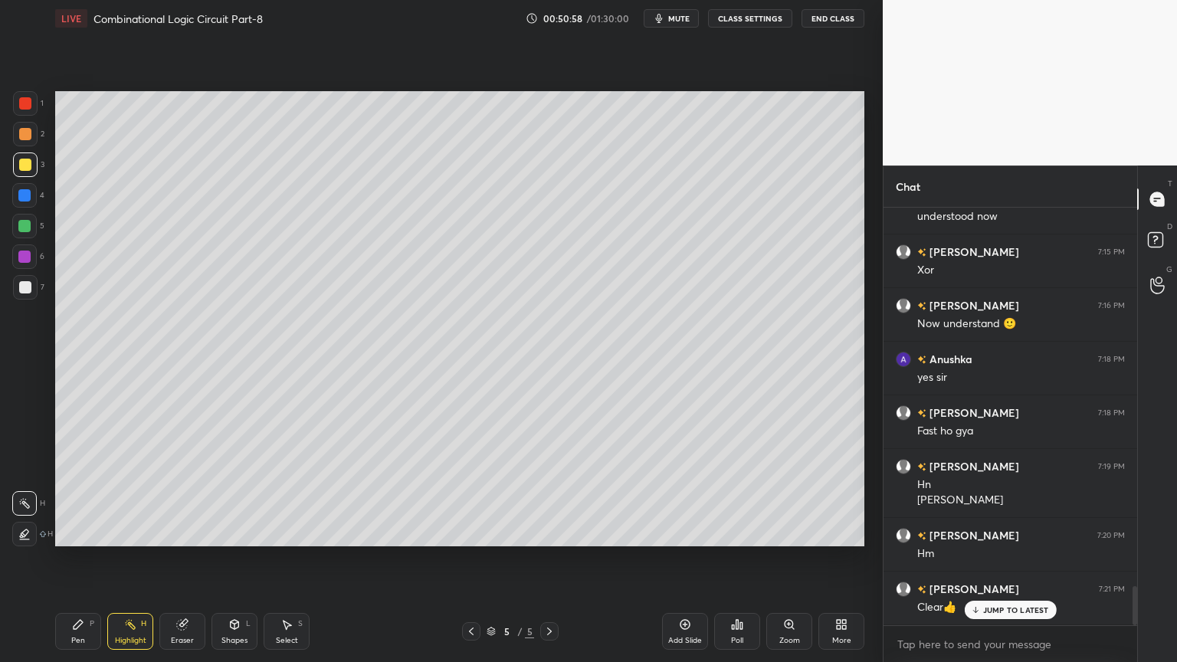
scroll to position [4055, 0]
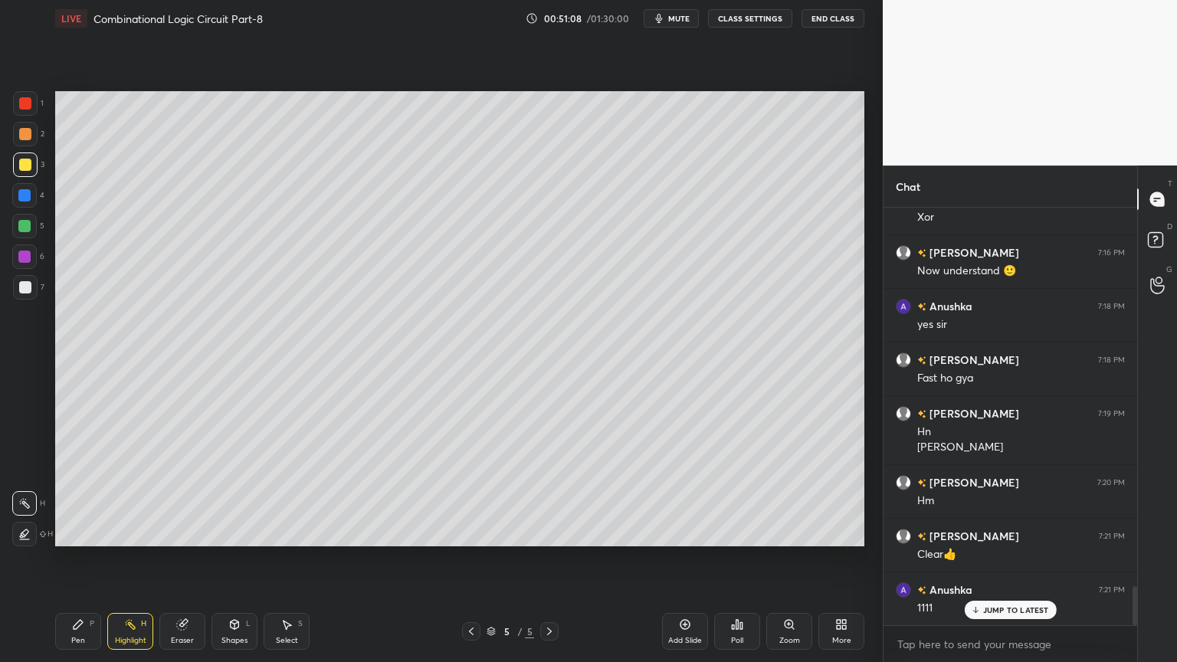
click at [77, 559] on icon at bounding box center [78, 624] width 9 height 9
click at [124, 559] on icon at bounding box center [130, 624] width 12 height 12
click at [67, 559] on div "Pen P" at bounding box center [78, 631] width 46 height 37
click at [126, 559] on icon at bounding box center [130, 624] width 12 height 12
click at [75, 559] on icon at bounding box center [78, 624] width 9 height 9
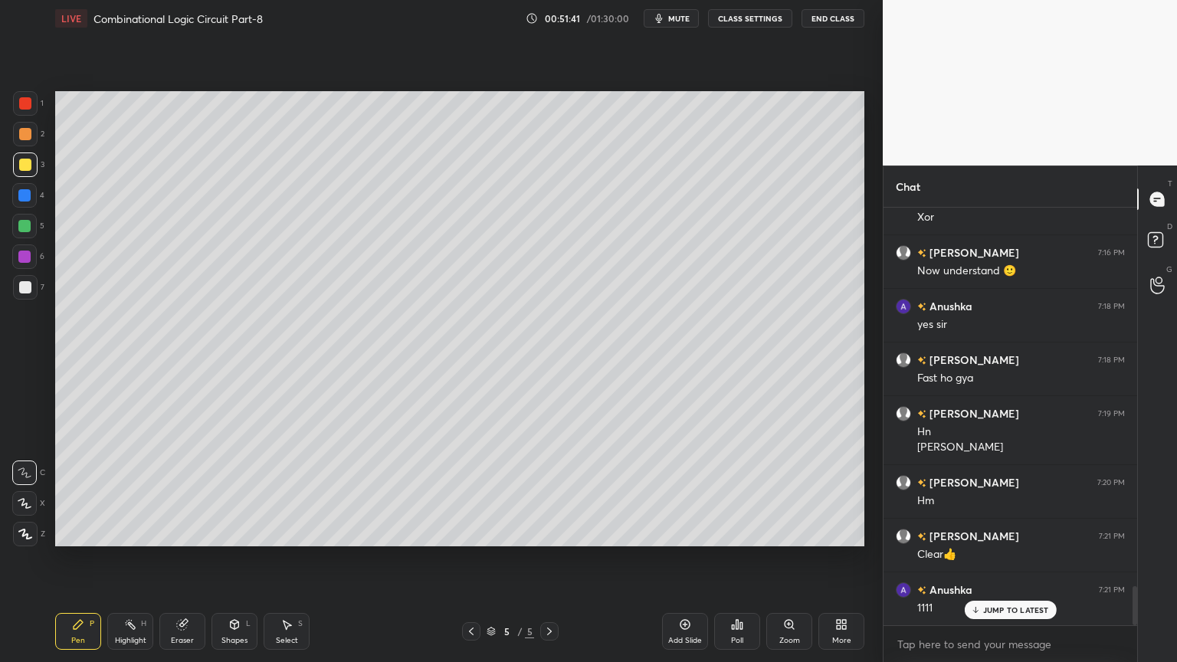
click at [123, 559] on div "Highlight H" at bounding box center [130, 631] width 46 height 37
click at [77, 559] on icon at bounding box center [78, 624] width 12 height 12
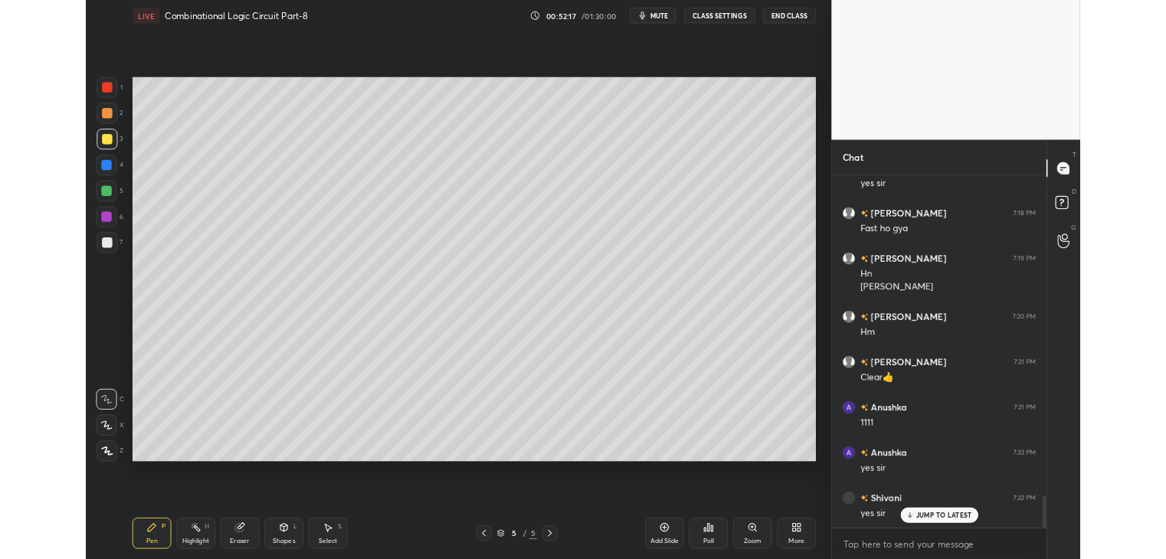
scroll to position [4216, 0]
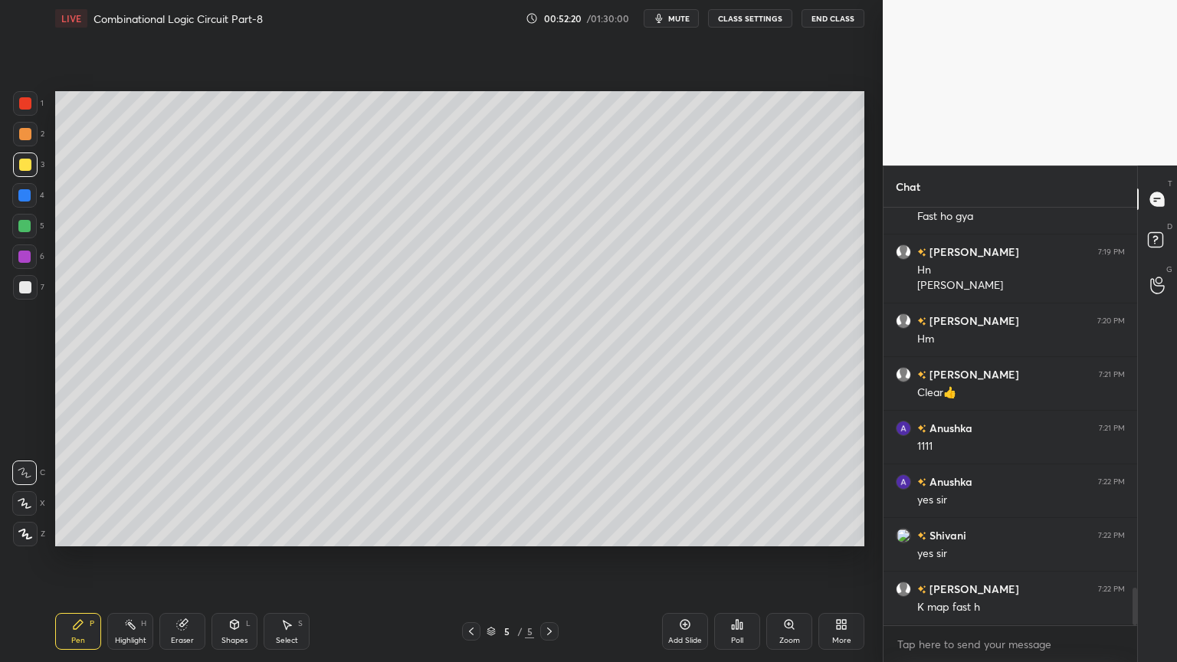
click at [31, 141] on div at bounding box center [25, 134] width 25 height 25
click at [38, 108] on div "1" at bounding box center [28, 103] width 31 height 25
click at [21, 503] on icon at bounding box center [25, 503] width 14 height 11
click at [788, 328] on p "Undo" at bounding box center [796, 327] width 23 height 12
click at [188, 559] on div "Eraser" at bounding box center [182, 631] width 46 height 37
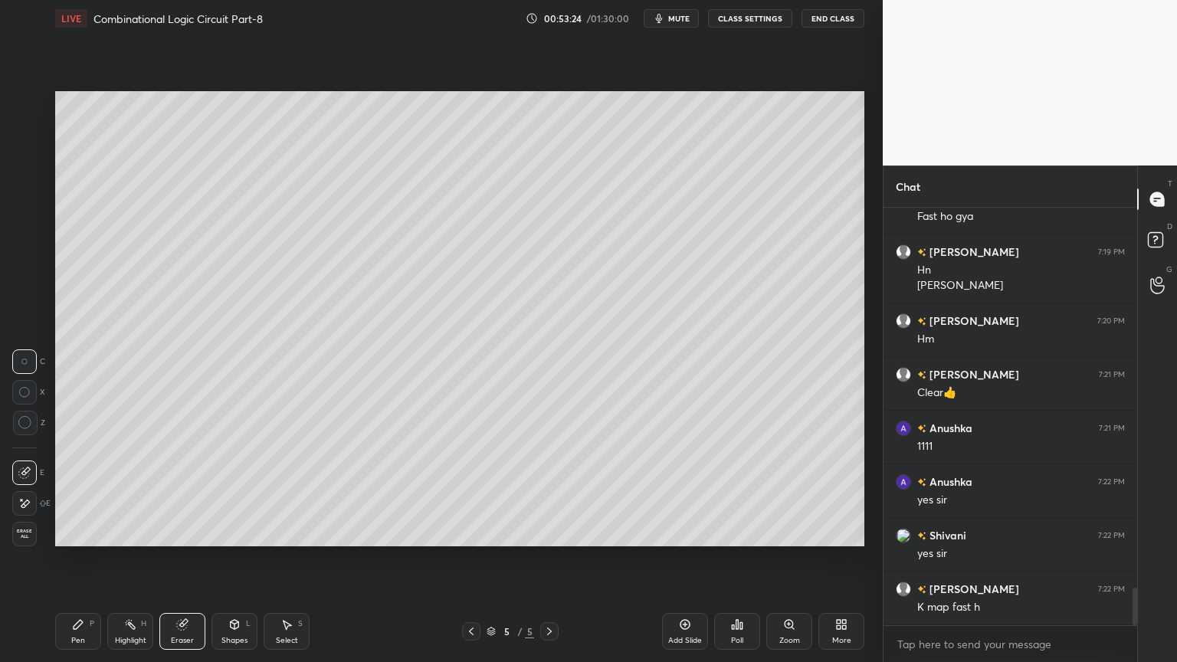
click at [129, 559] on div "Highlight" at bounding box center [130, 641] width 31 height 8
click at [71, 559] on div "Pen" at bounding box center [78, 641] width 14 height 8
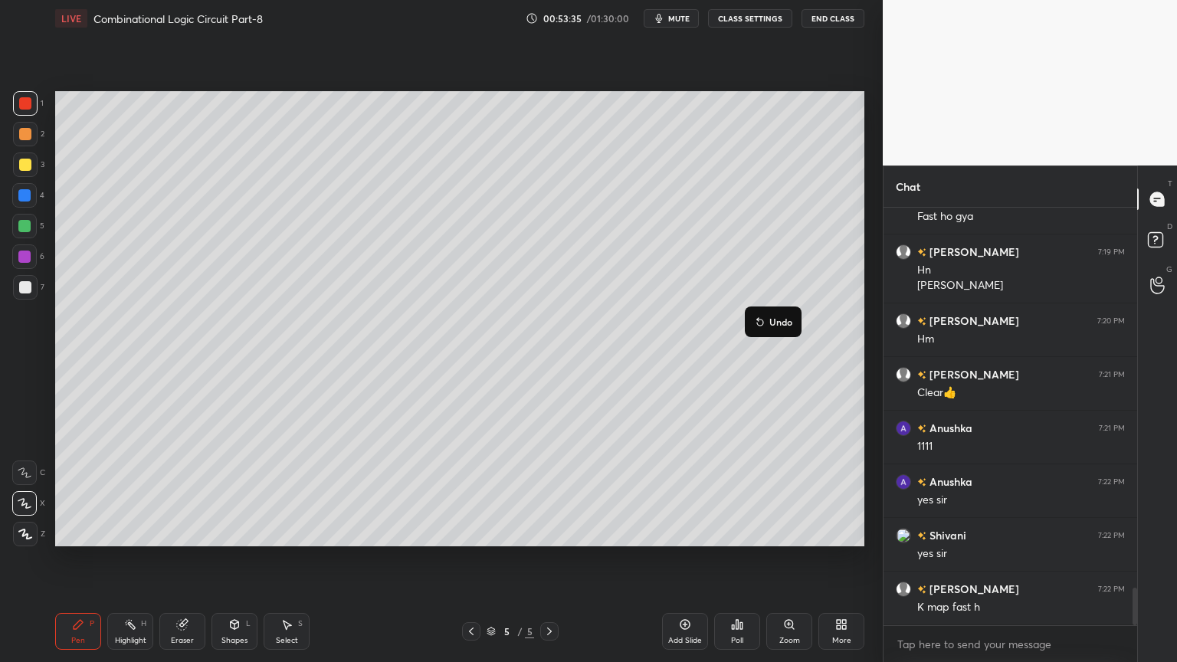
click at [779, 328] on button "Undo" at bounding box center [773, 322] width 44 height 18
click at [667, 468] on p "Undo" at bounding box center [667, 472] width 23 height 12
click at [723, 480] on p "Undo" at bounding box center [727, 479] width 23 height 12
click at [175, 559] on div "Eraser" at bounding box center [182, 631] width 46 height 37
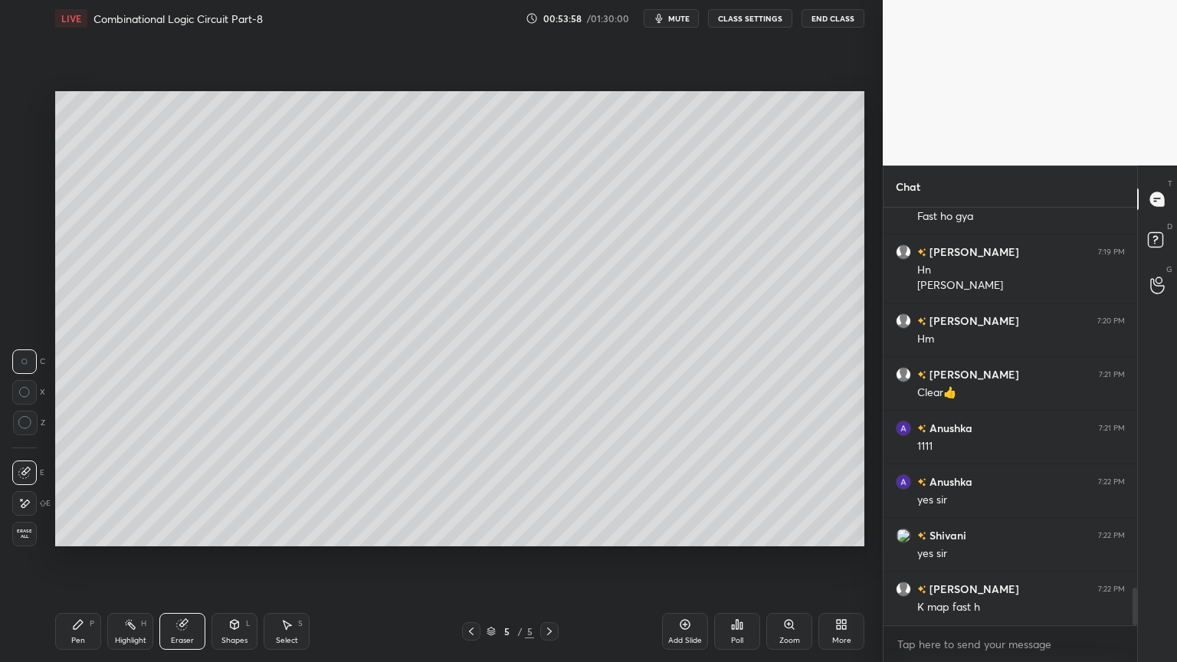
click at [86, 559] on div "Pen P" at bounding box center [78, 631] width 46 height 37
click at [37, 136] on div at bounding box center [25, 134] width 25 height 25
click at [31, 262] on div at bounding box center [24, 256] width 25 height 25
click at [237, 559] on icon at bounding box center [235, 624] width 8 height 9
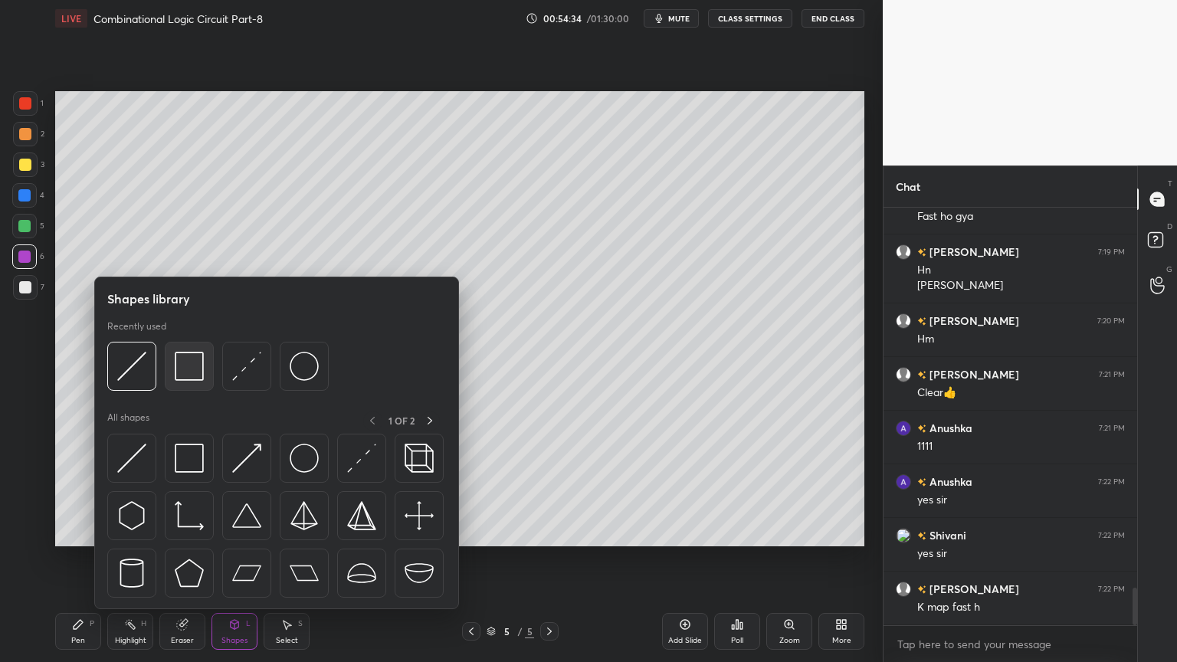
click at [202, 362] on img at bounding box center [189, 366] width 29 height 29
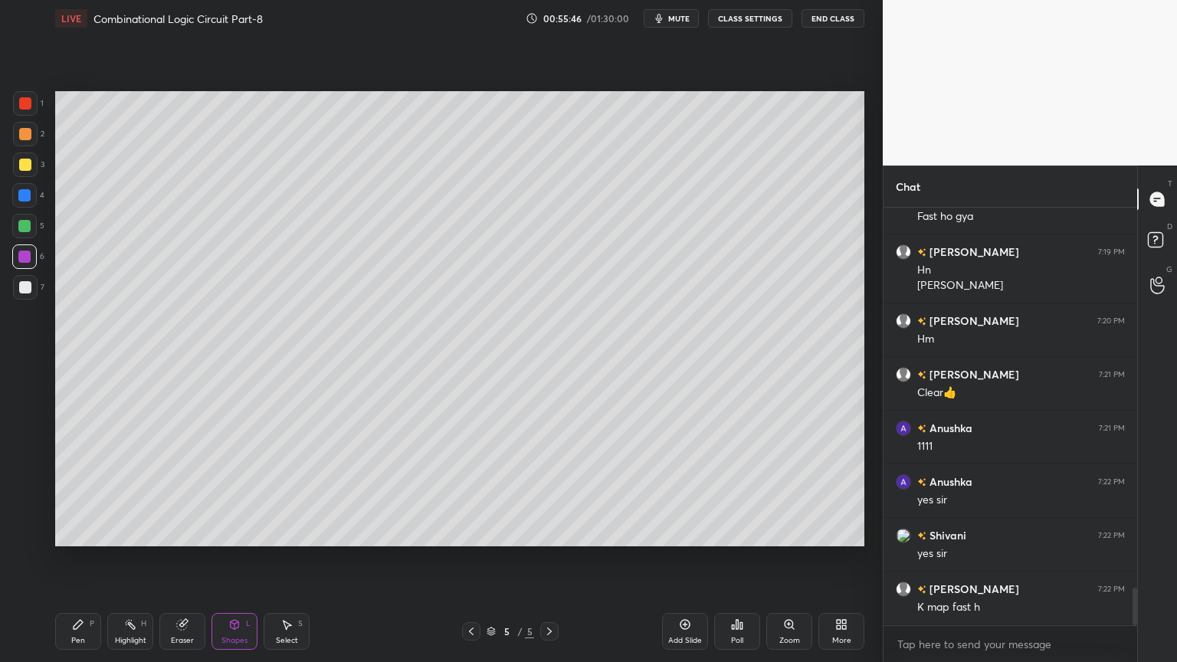
click at [80, 559] on div "Pen P" at bounding box center [78, 631] width 46 height 37
click at [690, 559] on div "Add Slide" at bounding box center [685, 631] width 46 height 37
click at [795, 559] on div "Zoom" at bounding box center [789, 631] width 46 height 37
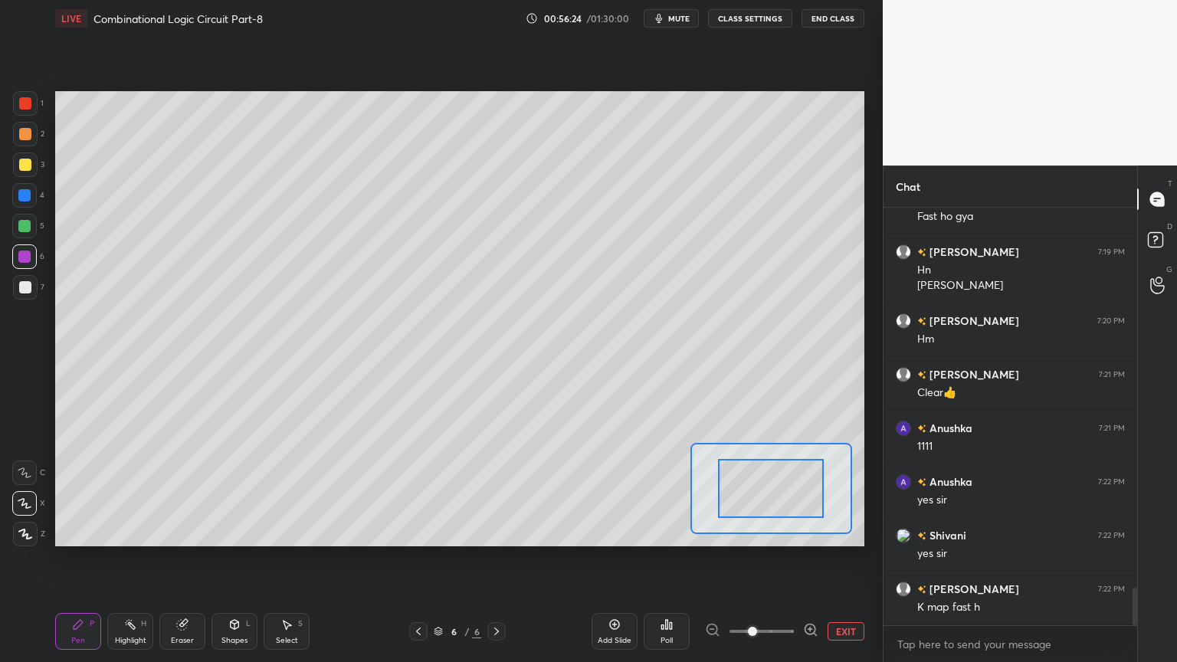
click at [851, 559] on button "EXIT" at bounding box center [845, 631] width 37 height 18
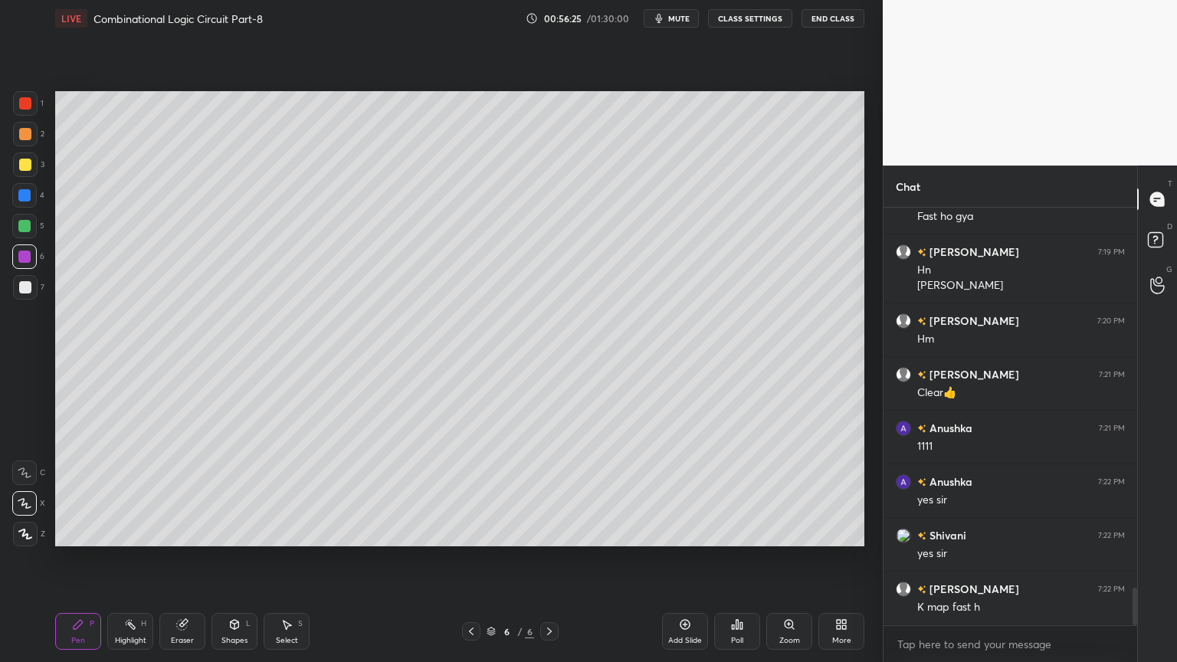
click at [842, 559] on div "More" at bounding box center [841, 631] width 46 height 37
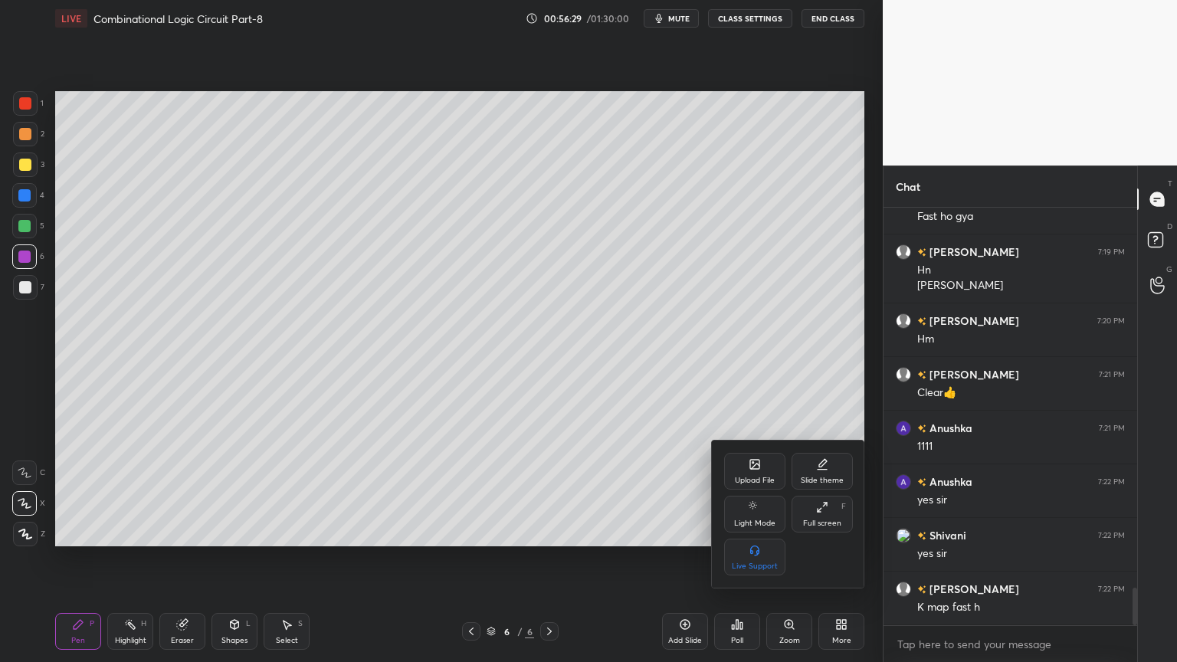
click at [752, 464] on icon at bounding box center [754, 464] width 9 height 9
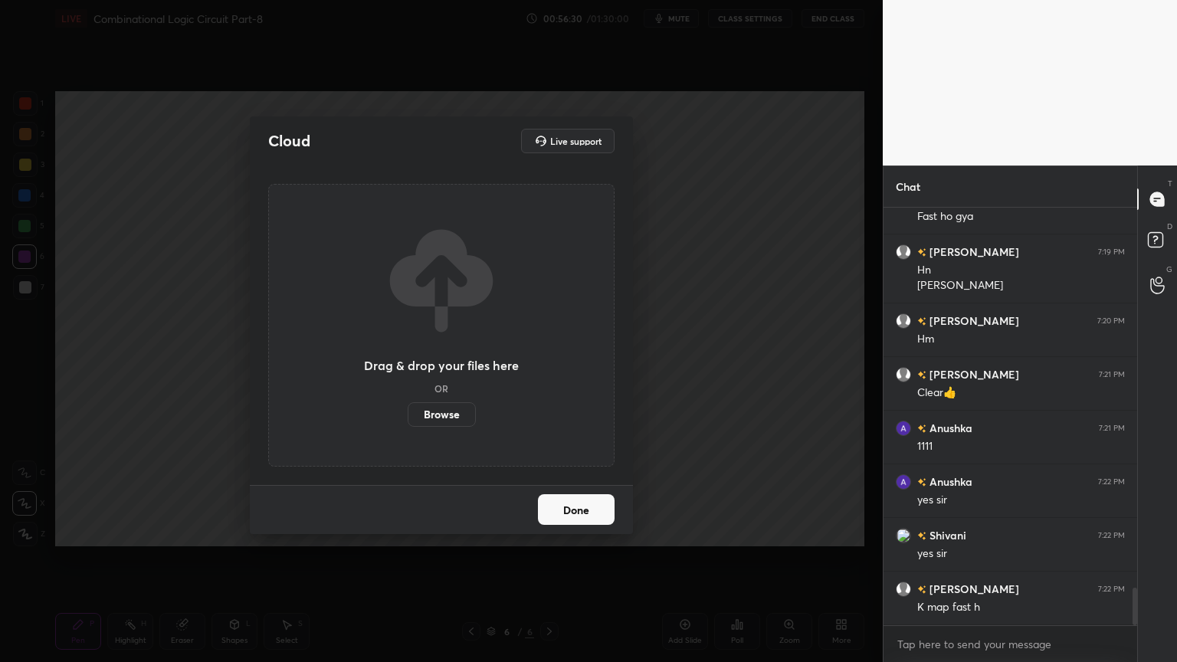
click at [454, 410] on label "Browse" at bounding box center [442, 414] width 68 height 25
click at [408, 410] on input "Browse" at bounding box center [408, 414] width 0 height 25
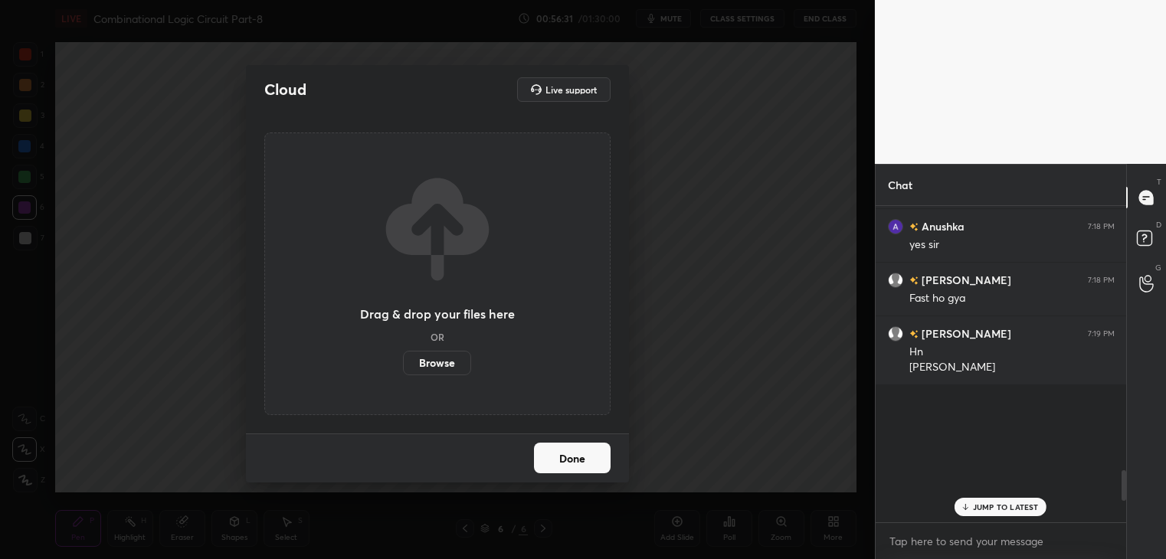
scroll to position [2786, 0]
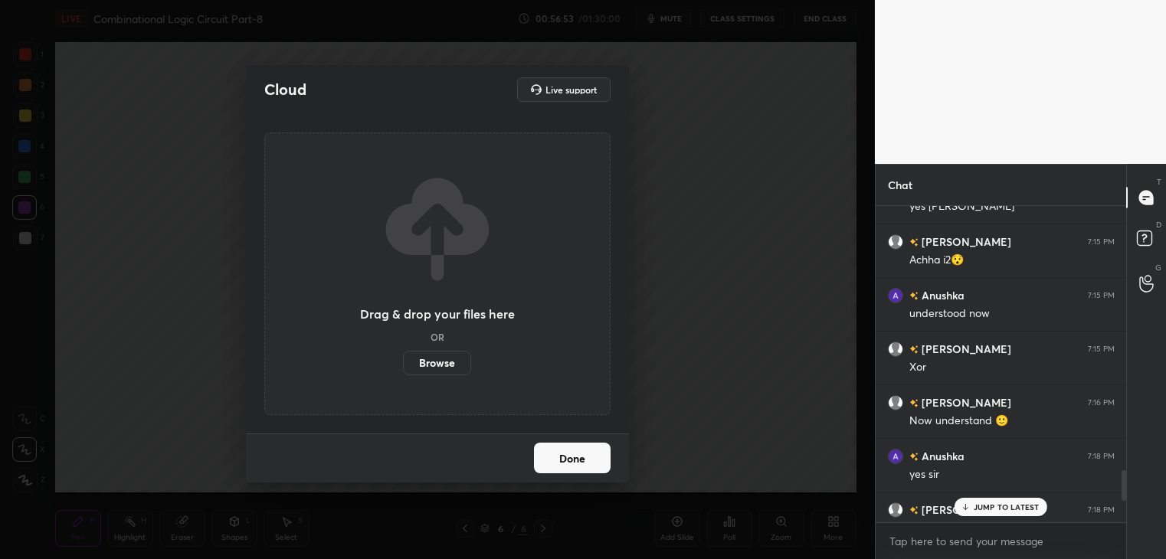
click at [451, 356] on label "Browse" at bounding box center [437, 363] width 68 height 25
click at [403, 356] on input "Browse" at bounding box center [403, 363] width 0 height 25
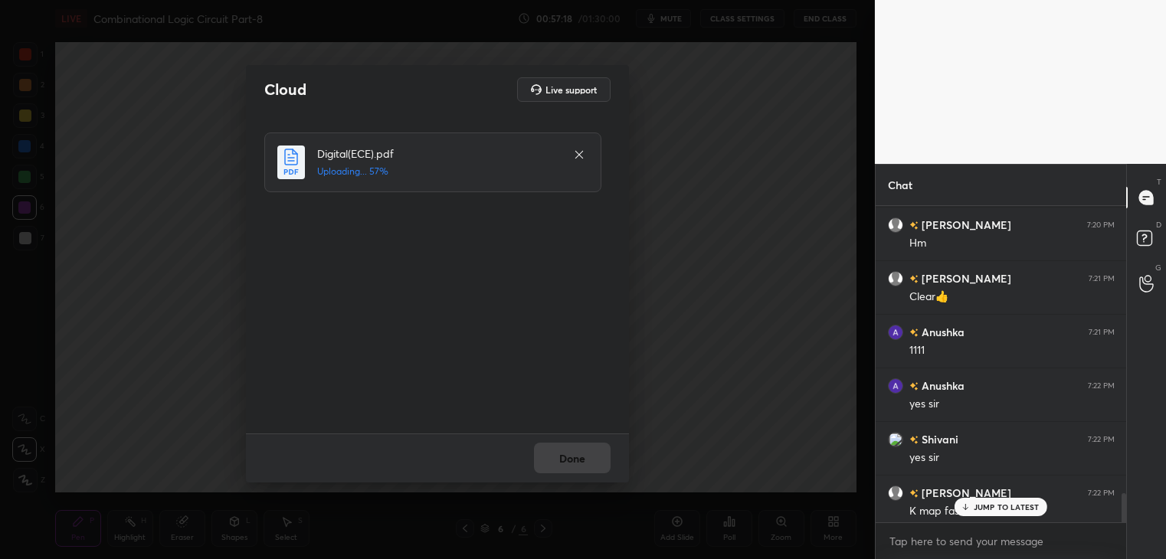
scroll to position [3200, 0]
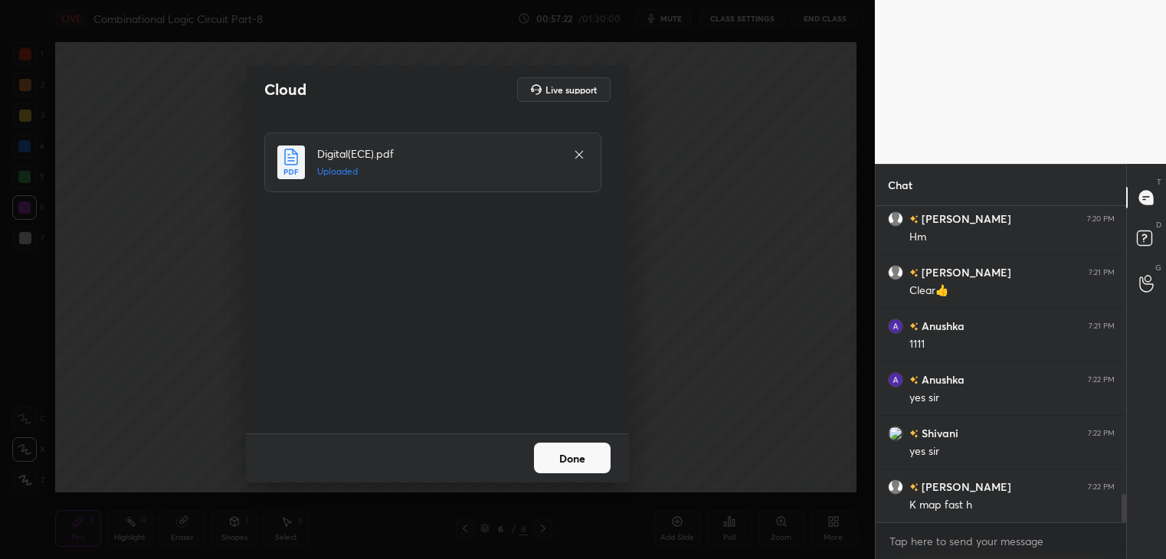
click at [576, 462] on button "Done" at bounding box center [572, 458] width 77 height 31
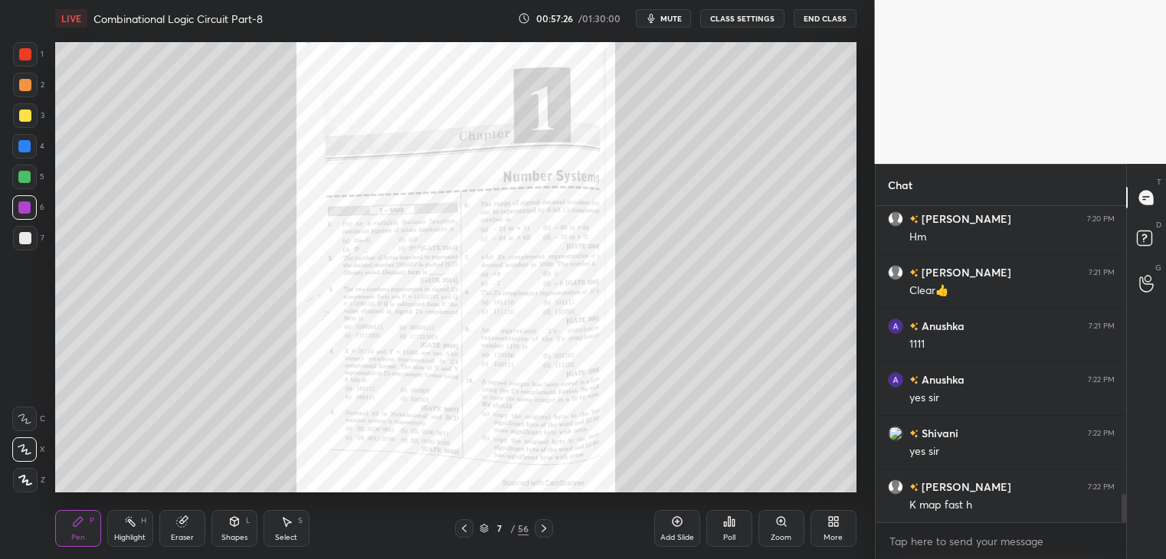
click at [542, 522] on div at bounding box center [544, 528] width 18 height 18
click at [543, 521] on div at bounding box center [544, 528] width 18 height 18
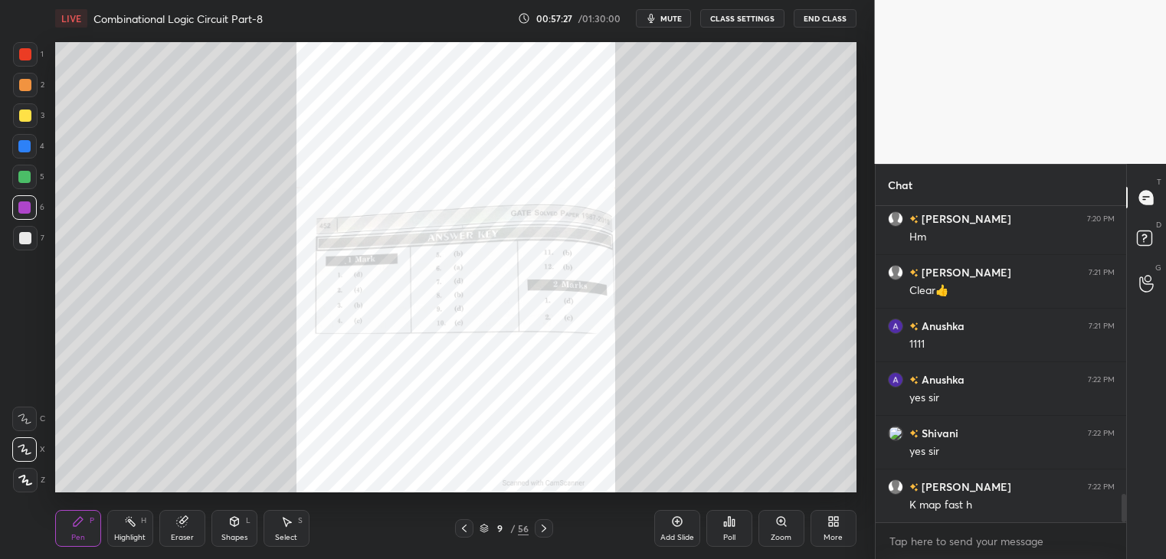
click at [545, 521] on div at bounding box center [544, 528] width 18 height 18
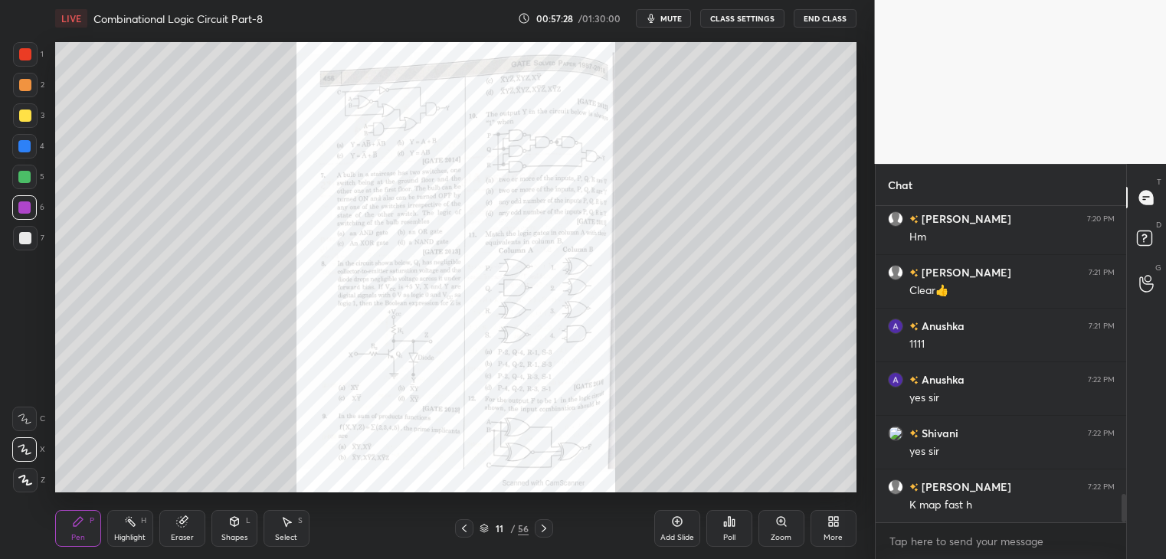
click at [542, 529] on icon at bounding box center [544, 529] width 12 height 12
click at [542, 528] on icon at bounding box center [544, 529] width 12 height 12
click at [541, 527] on icon at bounding box center [544, 529] width 12 height 12
click at [536, 528] on div at bounding box center [544, 528] width 18 height 18
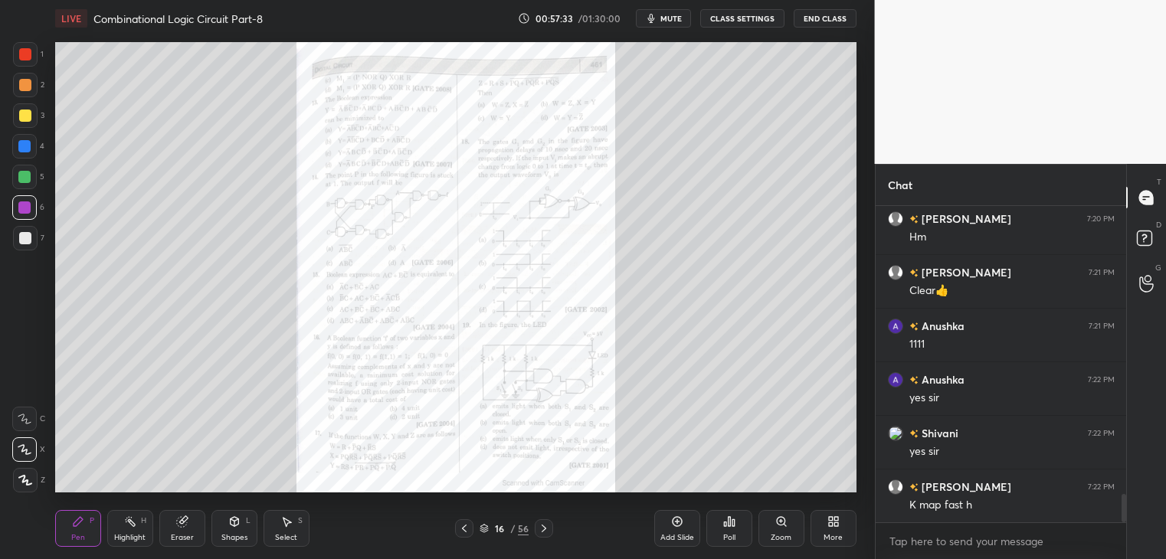
click at [536, 527] on div at bounding box center [544, 528] width 18 height 18
click at [542, 525] on icon at bounding box center [544, 529] width 12 height 12
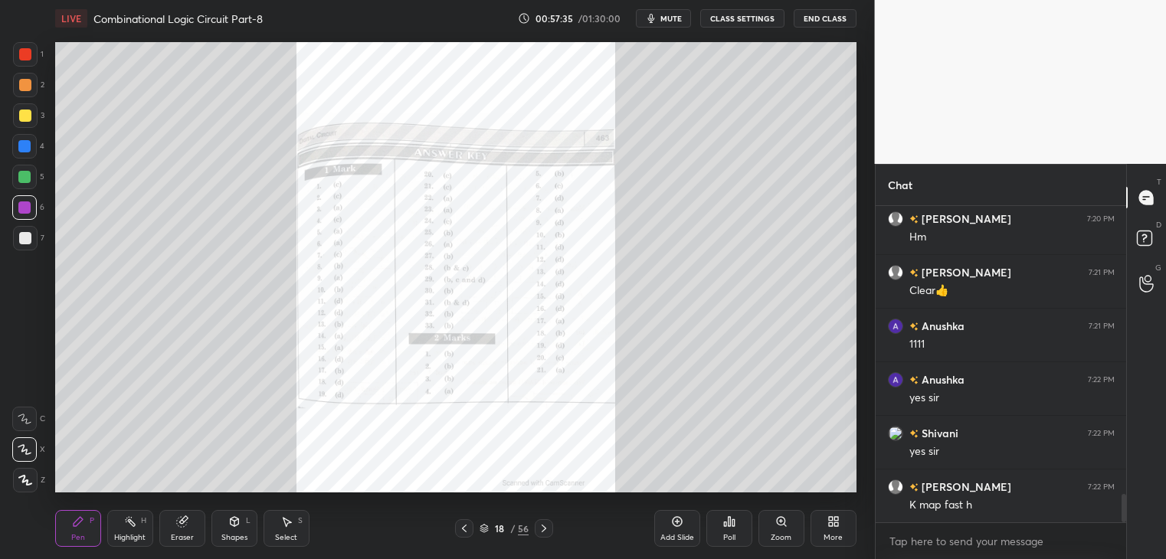
click at [540, 526] on icon at bounding box center [544, 529] width 12 height 12
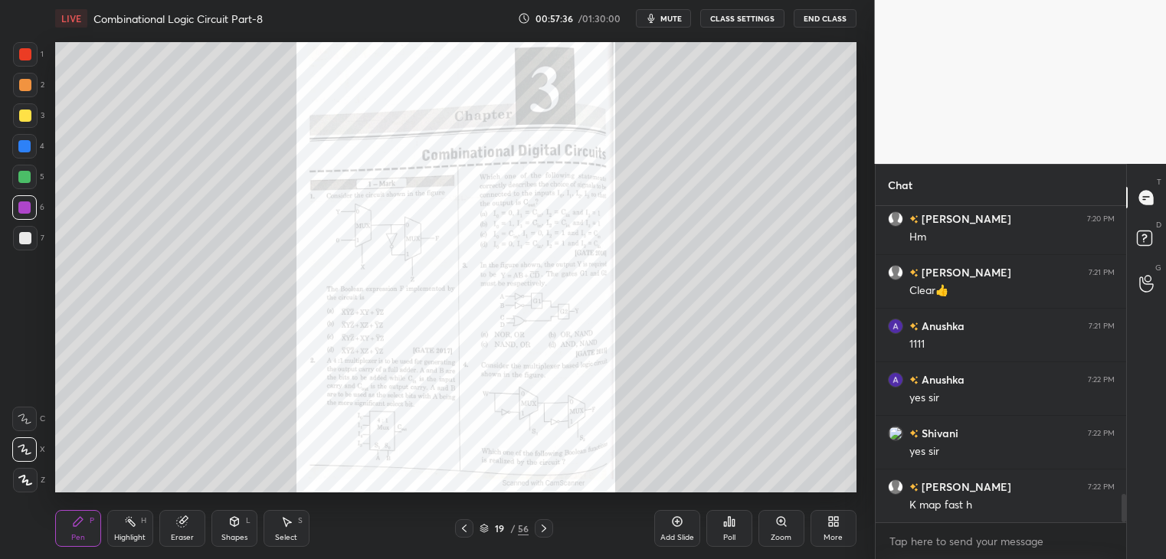
click at [541, 526] on icon at bounding box center [544, 529] width 12 height 12
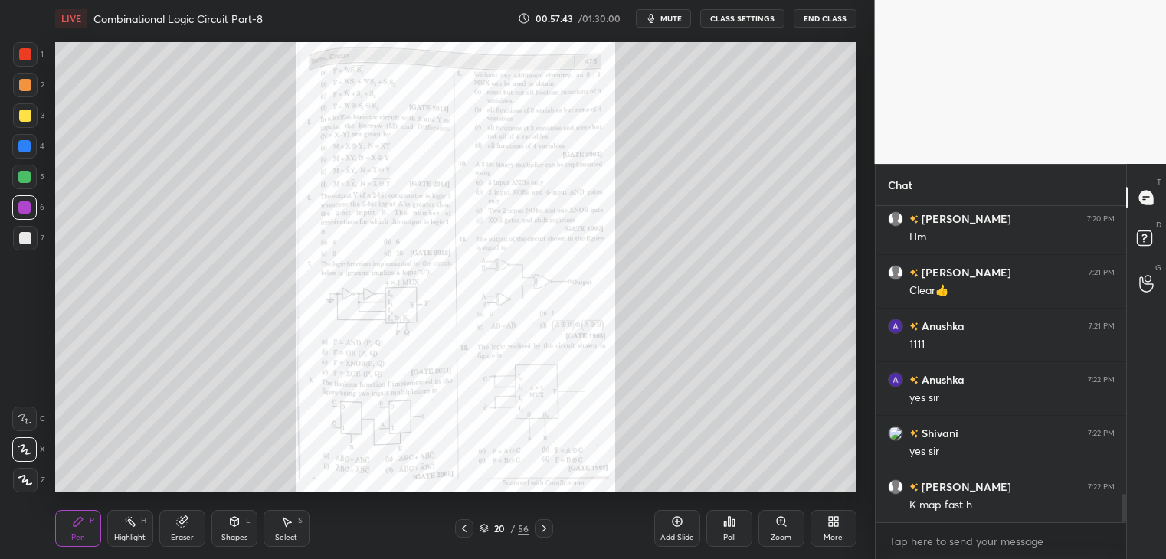
click at [784, 525] on icon at bounding box center [785, 525] width 2 height 2
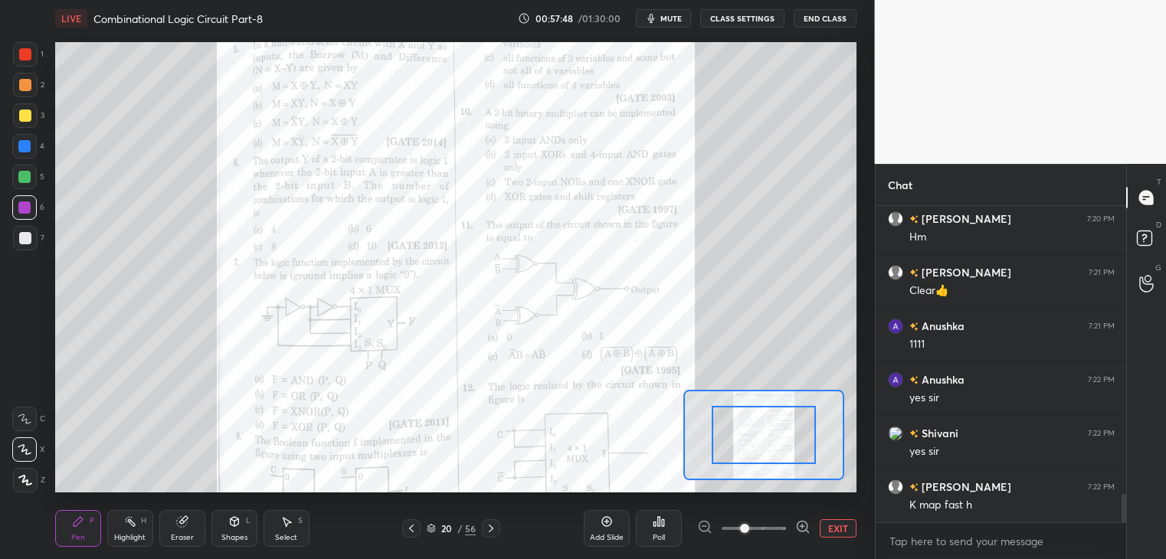
click at [805, 523] on icon at bounding box center [802, 526] width 15 height 15
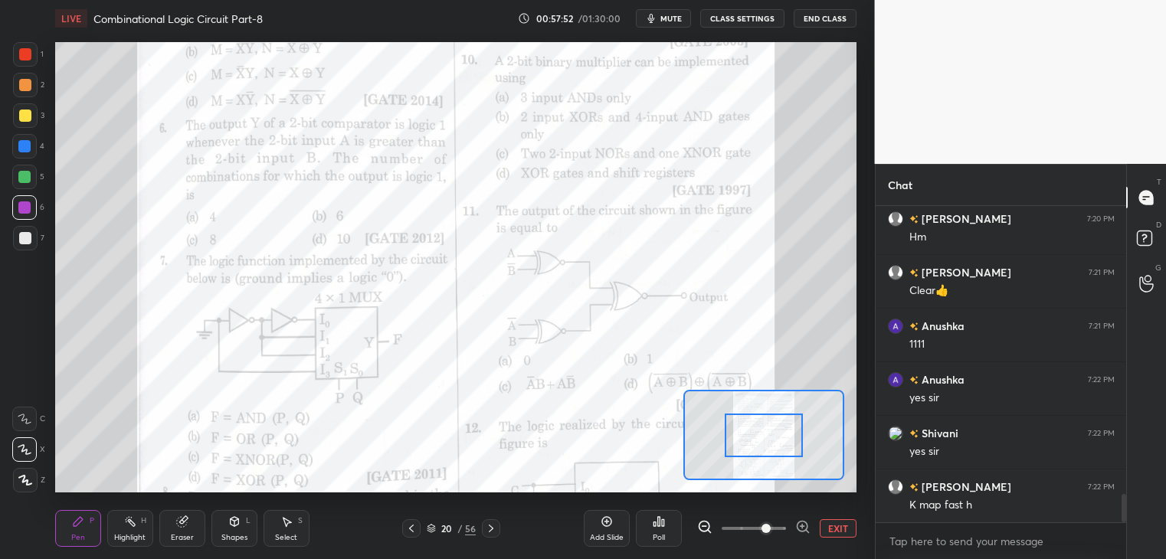
click at [31, 59] on div at bounding box center [25, 54] width 25 height 25
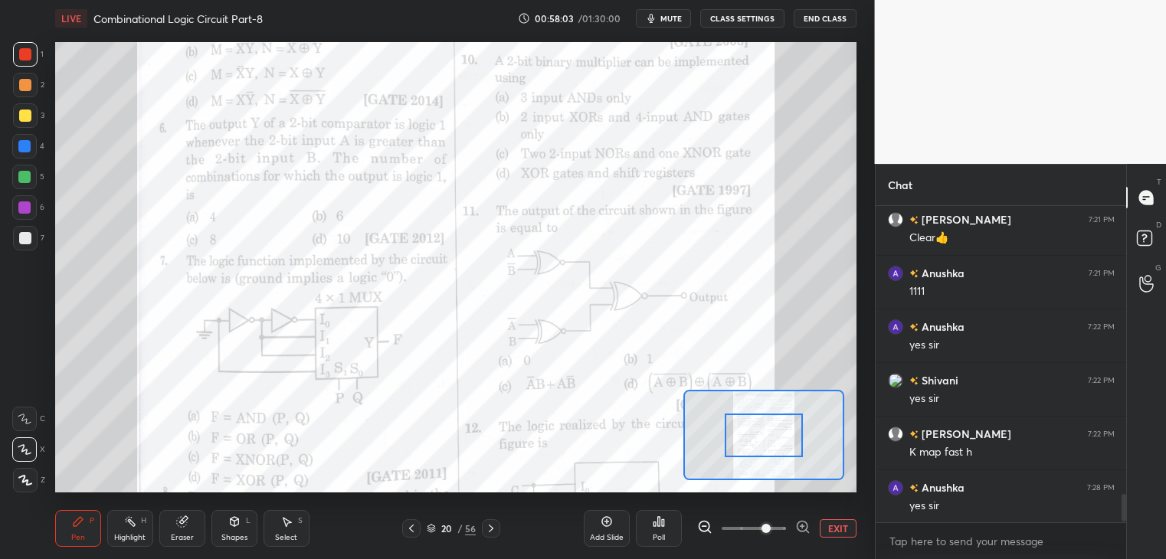
scroll to position [3307, 0]
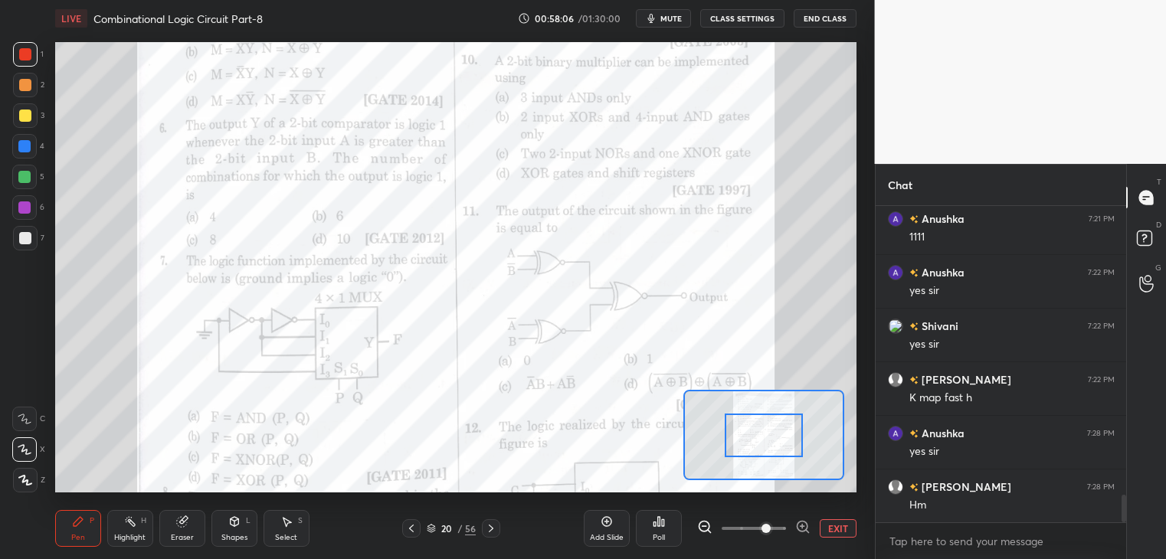
click at [34, 406] on div "C" at bounding box center [28, 416] width 33 height 31
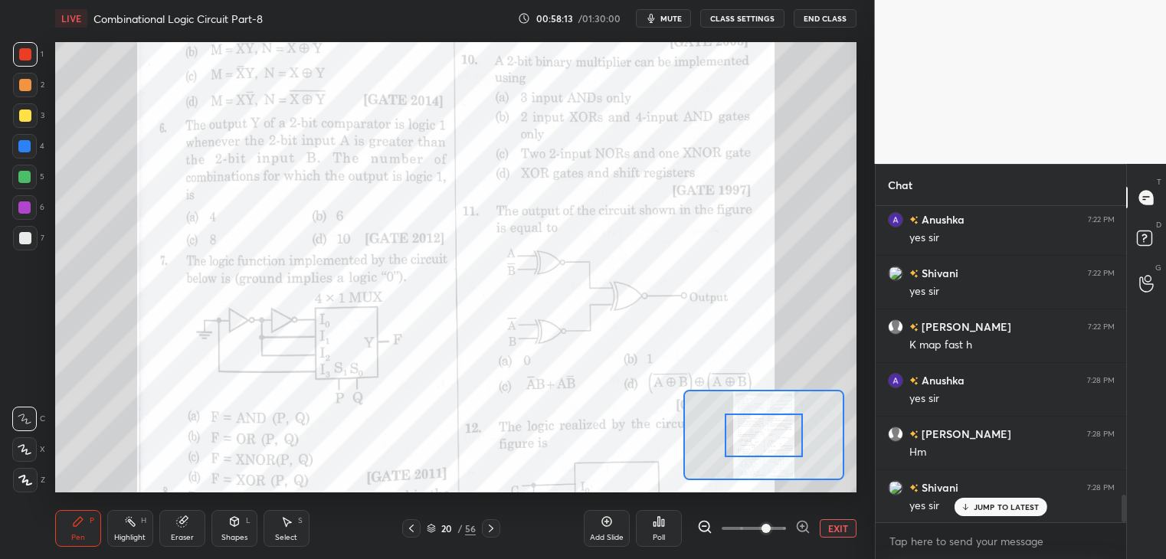
click at [995, 502] on div "JUMP TO LATEST" at bounding box center [1001, 507] width 92 height 18
click at [189, 527] on div "Eraser" at bounding box center [182, 528] width 46 height 37
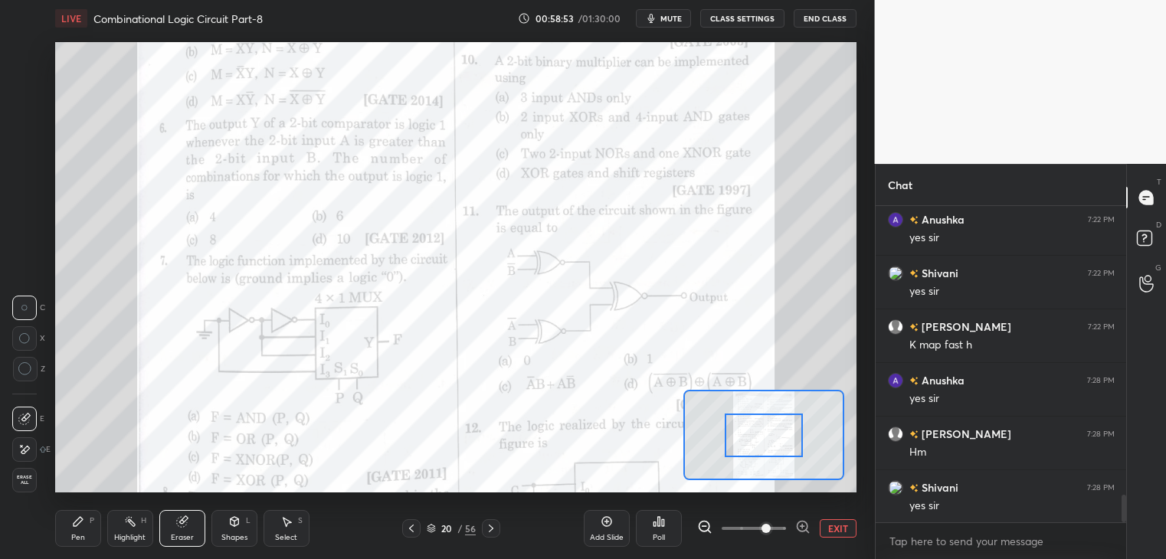
click at [85, 532] on div "Pen P" at bounding box center [78, 528] width 46 height 37
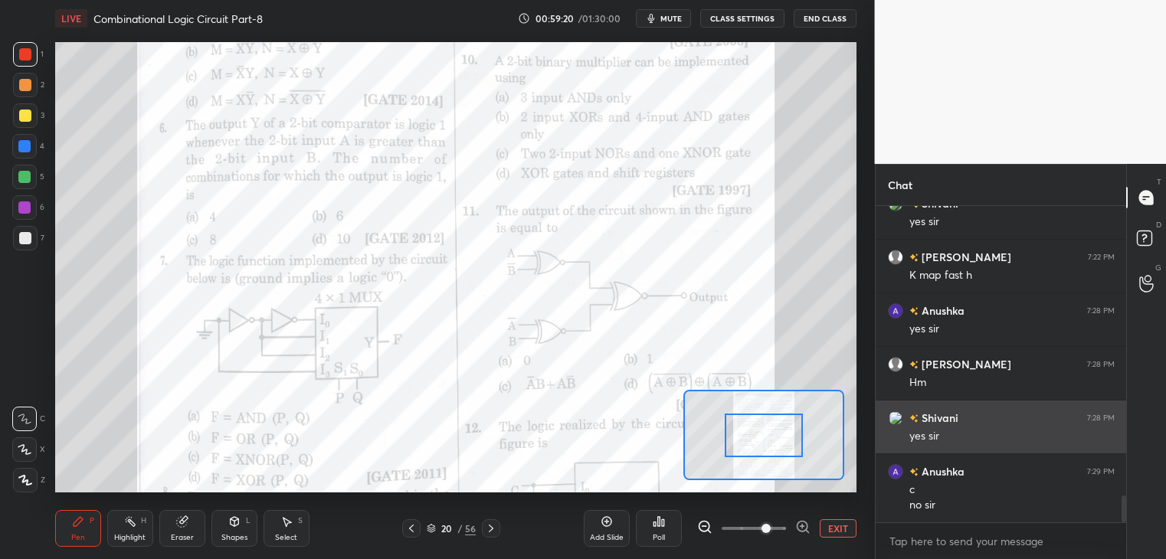
scroll to position [3445, 0]
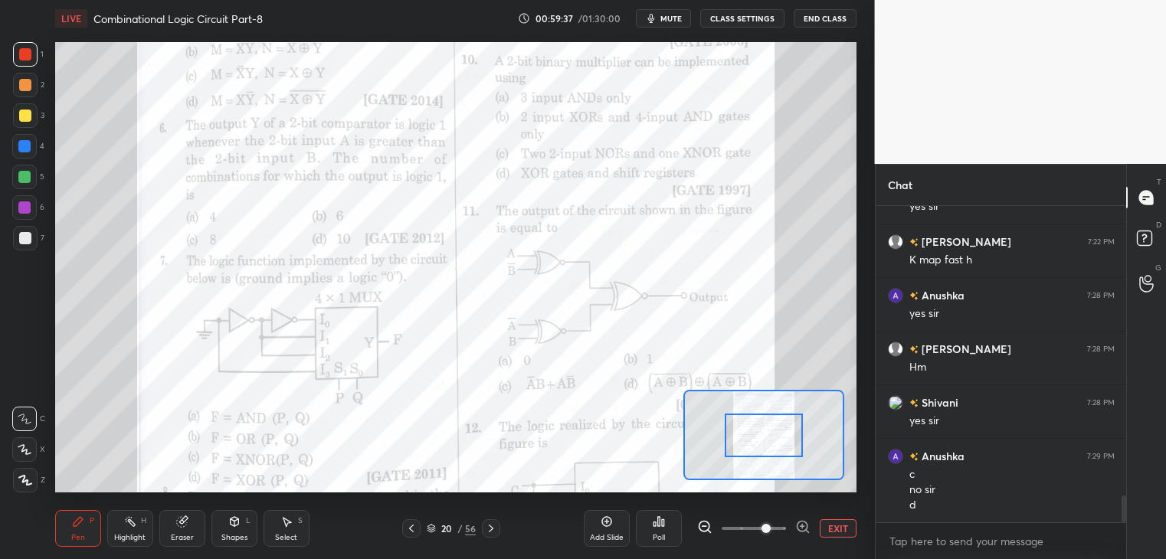
click at [839, 526] on button "EXIT" at bounding box center [838, 528] width 37 height 18
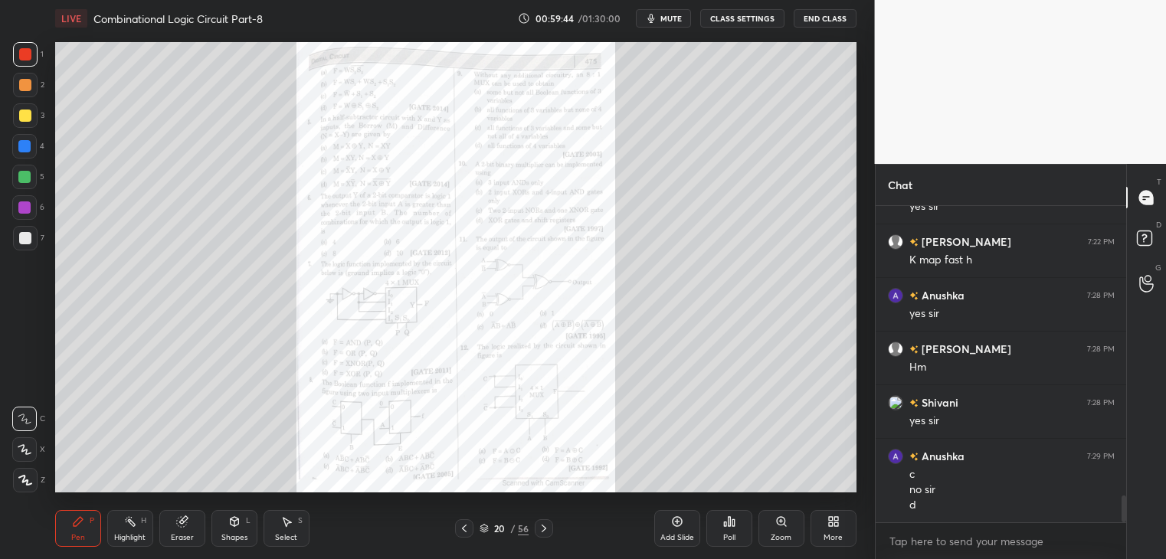
click at [782, 530] on div "Zoom" at bounding box center [782, 528] width 46 height 37
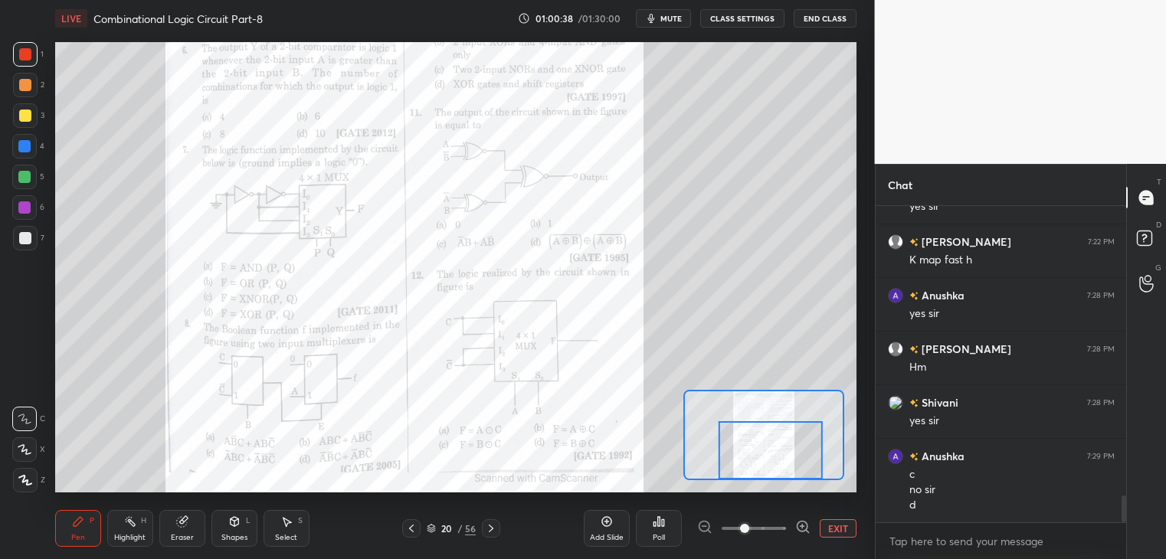
click at [34, 115] on div at bounding box center [25, 115] width 25 height 25
click at [30, 93] on div at bounding box center [25, 85] width 25 height 25
click at [178, 540] on div "Eraser" at bounding box center [182, 538] width 23 height 8
click at [79, 526] on icon at bounding box center [78, 522] width 12 height 12
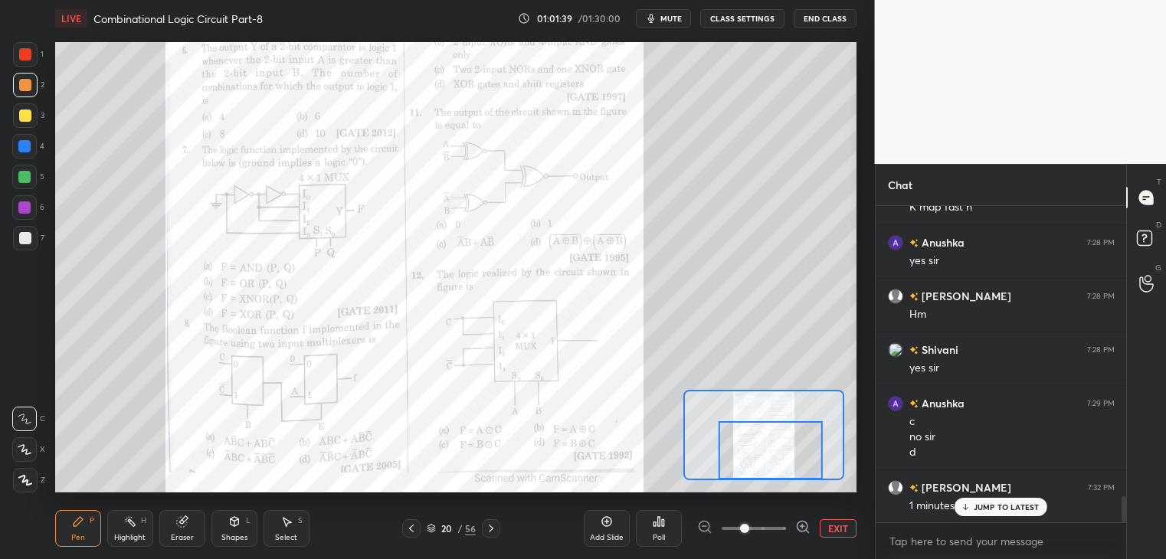
click at [990, 506] on p "JUMP TO LATEST" at bounding box center [1007, 507] width 66 height 9
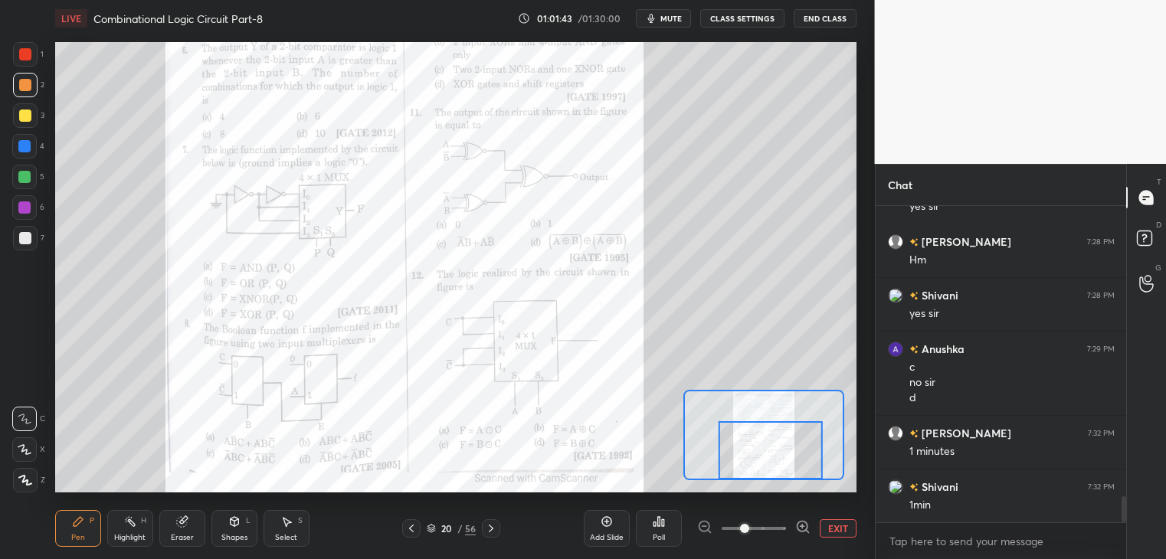
click at [38, 60] on div "1" at bounding box center [28, 54] width 31 height 25
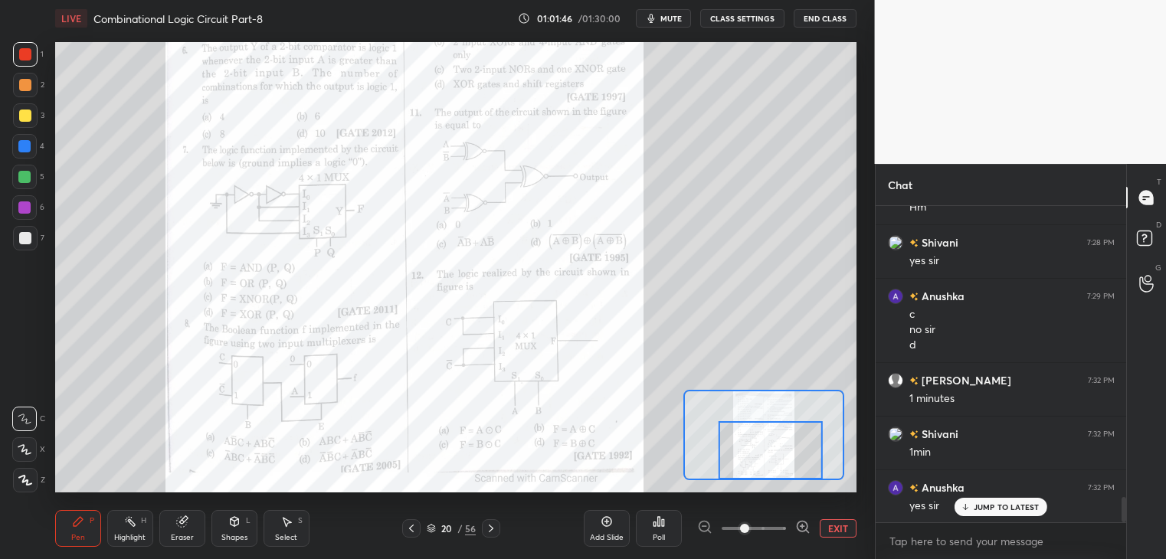
click at [25, 439] on div at bounding box center [24, 449] width 25 height 25
click at [43, 415] on div "C" at bounding box center [28, 419] width 33 height 25
click at [490, 528] on icon at bounding box center [491, 529] width 12 height 12
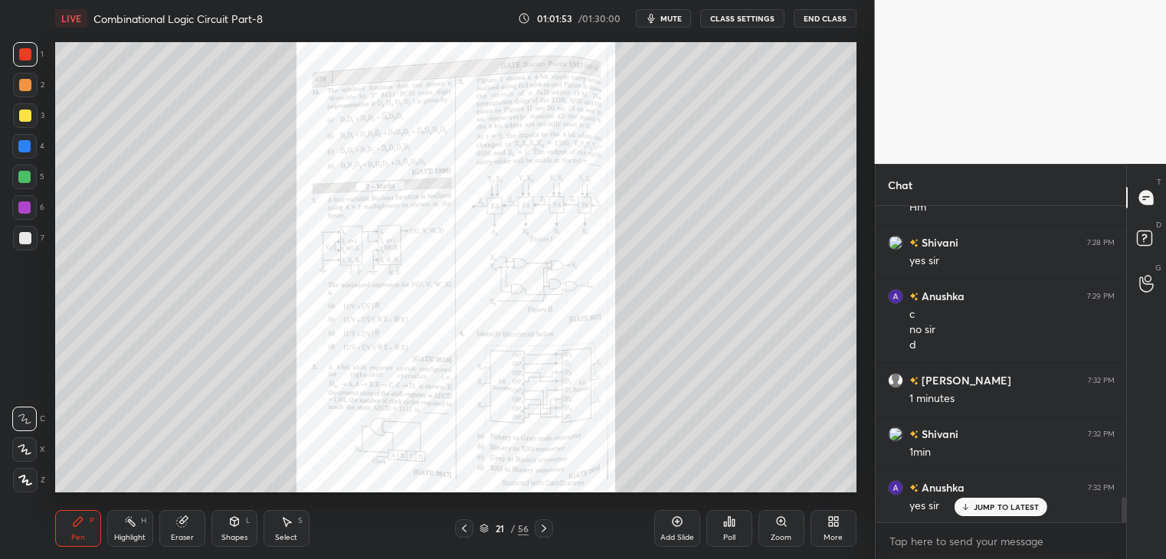
click at [463, 528] on icon at bounding box center [464, 529] width 5 height 8
click at [466, 529] on icon at bounding box center [464, 529] width 12 height 12
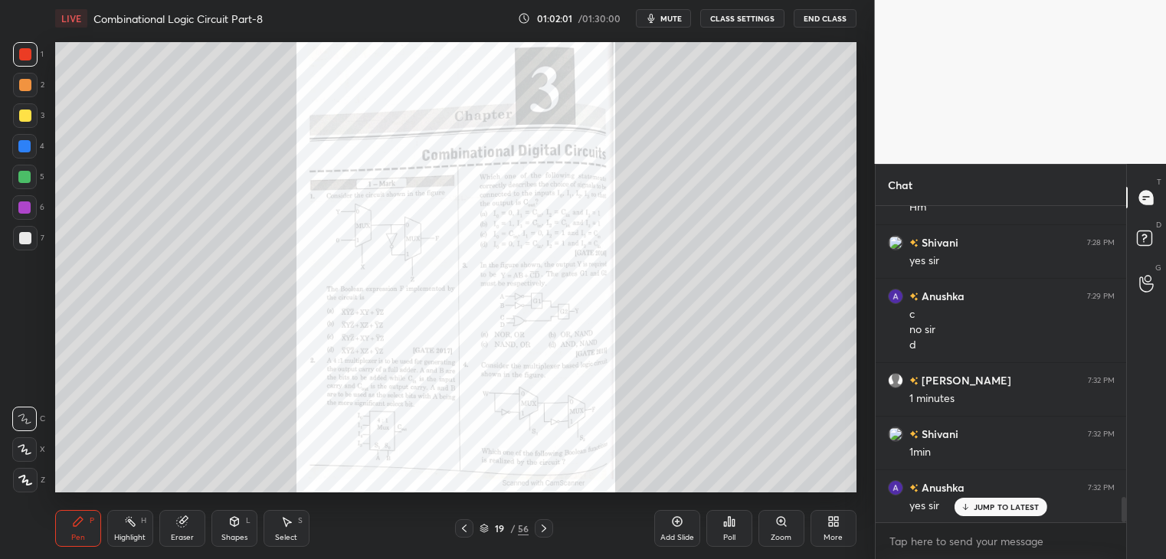
click at [785, 530] on div "Zoom" at bounding box center [782, 528] width 46 height 37
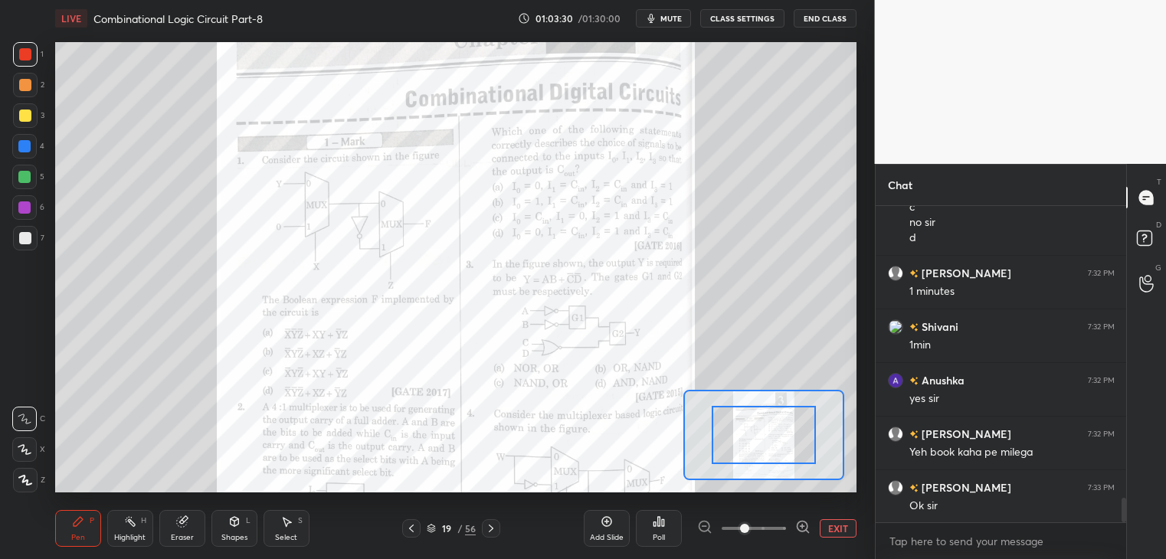
scroll to position [3767, 0]
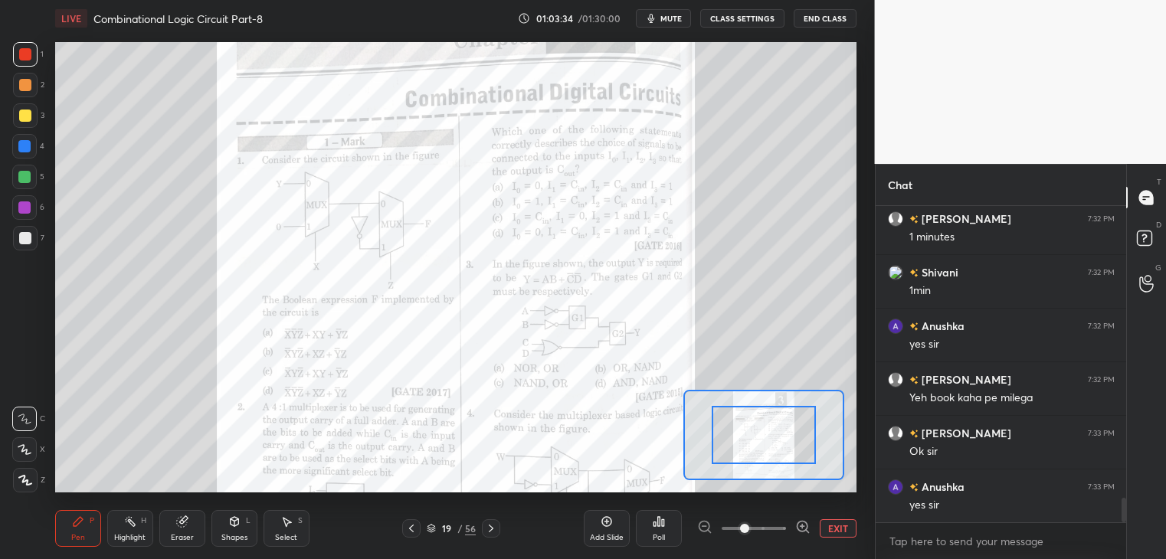
click at [32, 182] on div at bounding box center [24, 177] width 25 height 25
click at [188, 516] on div "Eraser" at bounding box center [182, 528] width 46 height 37
click at [84, 525] on icon at bounding box center [78, 522] width 12 height 12
click at [180, 529] on div "Eraser" at bounding box center [182, 528] width 46 height 37
click at [71, 531] on div "Pen P" at bounding box center [78, 528] width 46 height 37
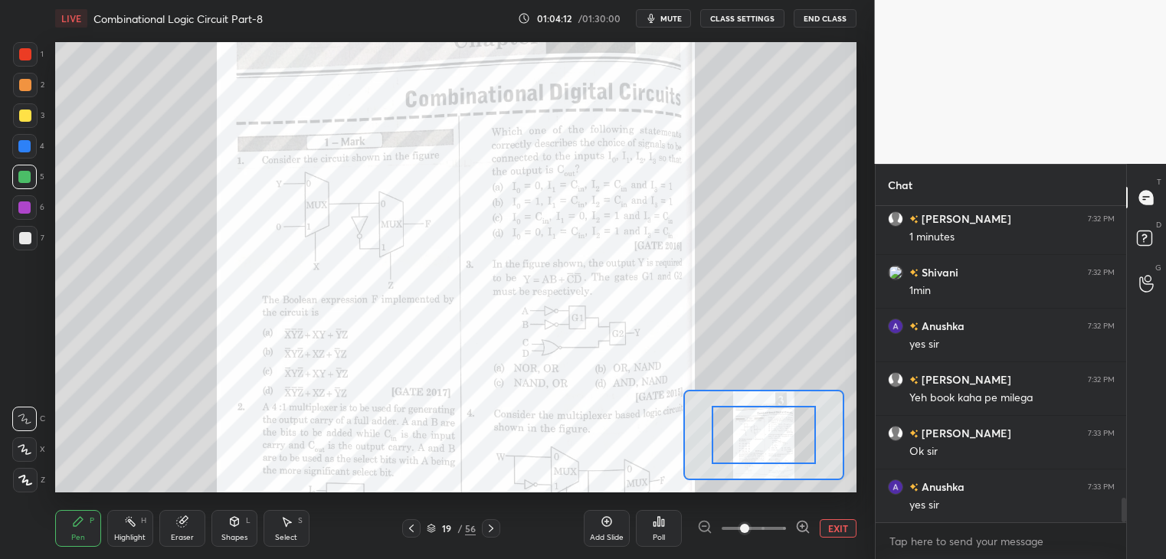
click at [28, 65] on div at bounding box center [25, 54] width 25 height 25
click at [25, 211] on div at bounding box center [24, 208] width 12 height 12
click at [187, 531] on div "Eraser" at bounding box center [182, 528] width 46 height 37
click at [80, 525] on icon at bounding box center [78, 522] width 12 height 12
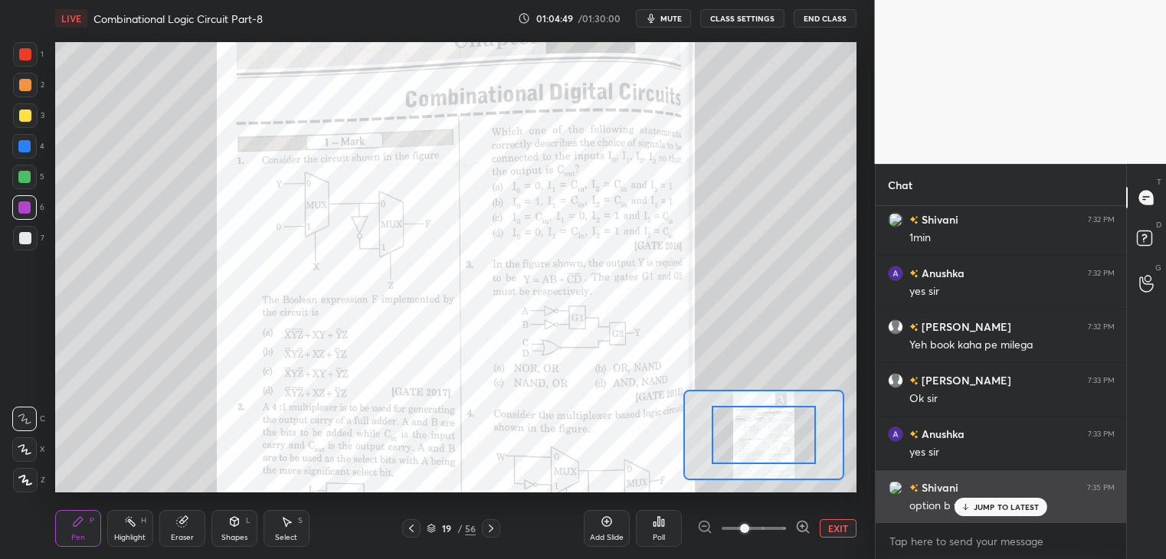
click at [980, 503] on p "JUMP TO LATEST" at bounding box center [1007, 507] width 66 height 9
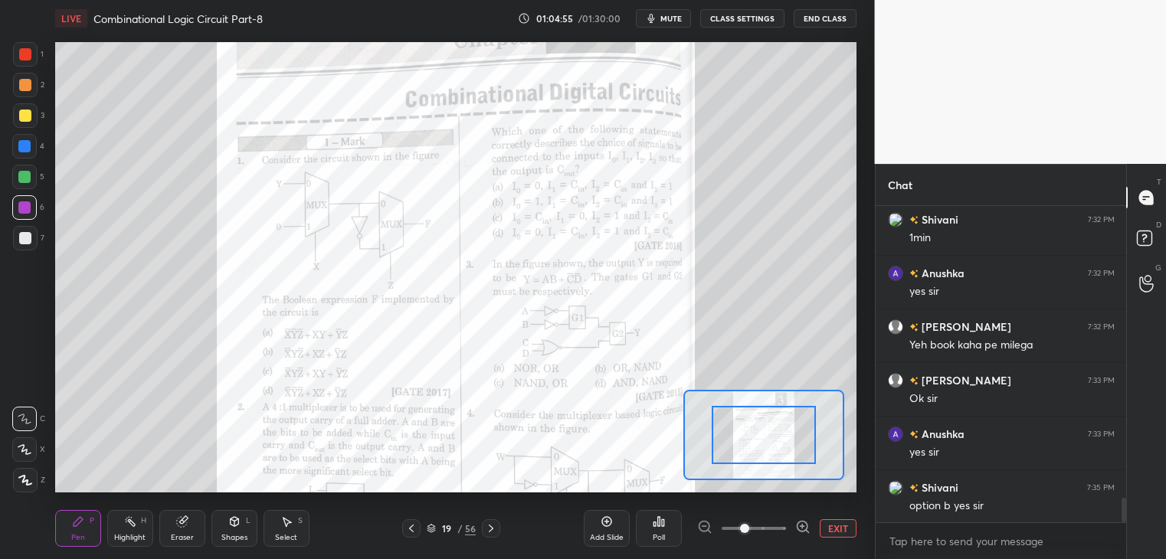
click at [849, 526] on button "EXIT" at bounding box center [838, 528] width 37 height 18
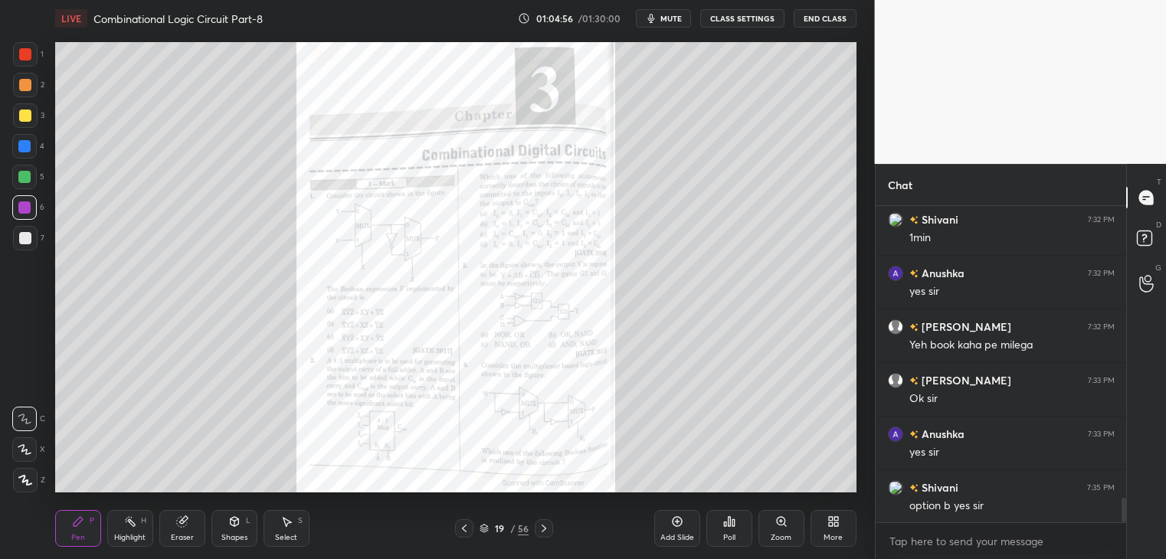
click at [543, 528] on icon at bounding box center [544, 529] width 12 height 12
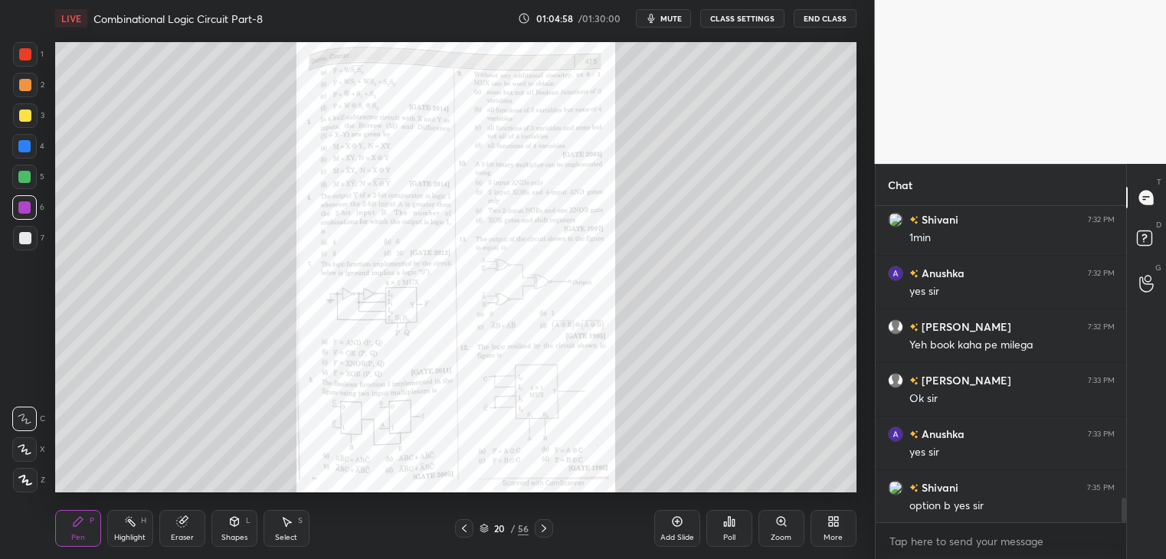
click at [544, 527] on icon at bounding box center [544, 529] width 5 height 8
click at [543, 529] on icon at bounding box center [544, 529] width 12 height 12
click at [542, 530] on icon at bounding box center [544, 529] width 12 height 12
click at [795, 530] on div "Zoom" at bounding box center [782, 528] width 46 height 37
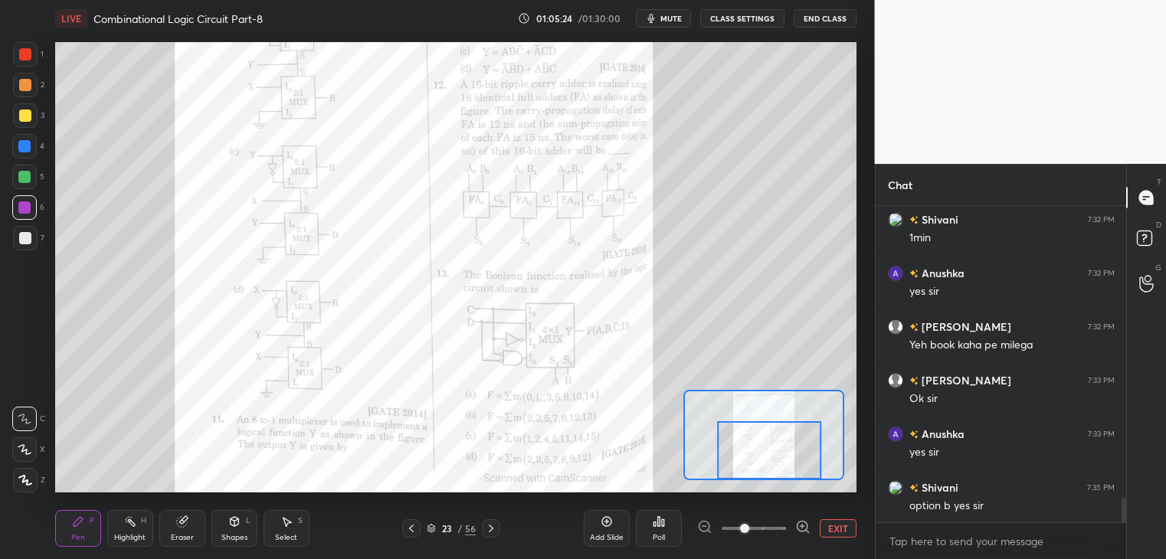
click at [21, 211] on div at bounding box center [24, 208] width 12 height 12
click at [238, 529] on div "Shapes L" at bounding box center [234, 528] width 46 height 37
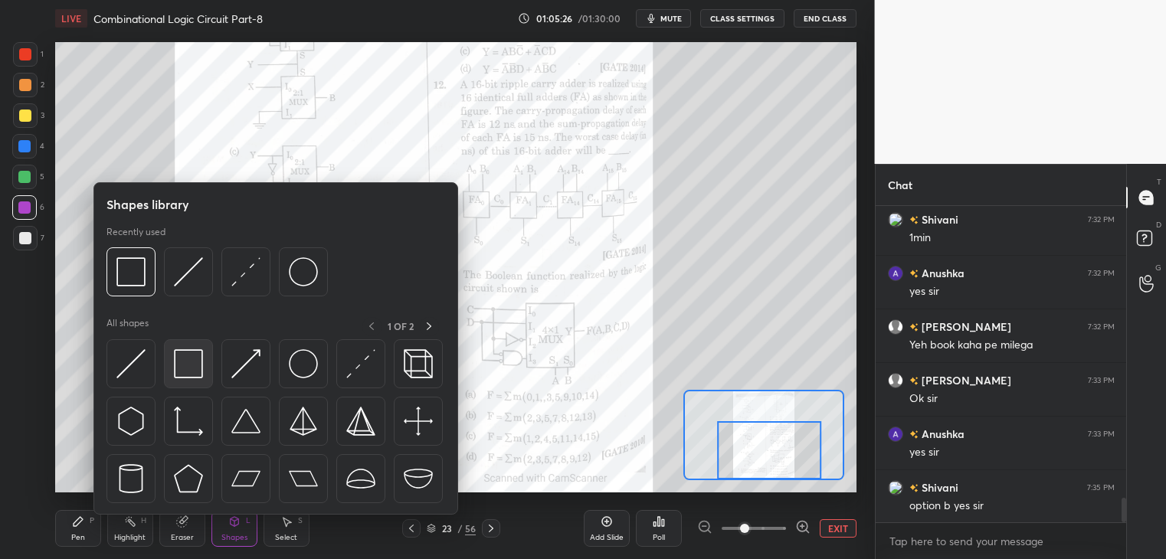
click at [184, 361] on img at bounding box center [188, 363] width 29 height 29
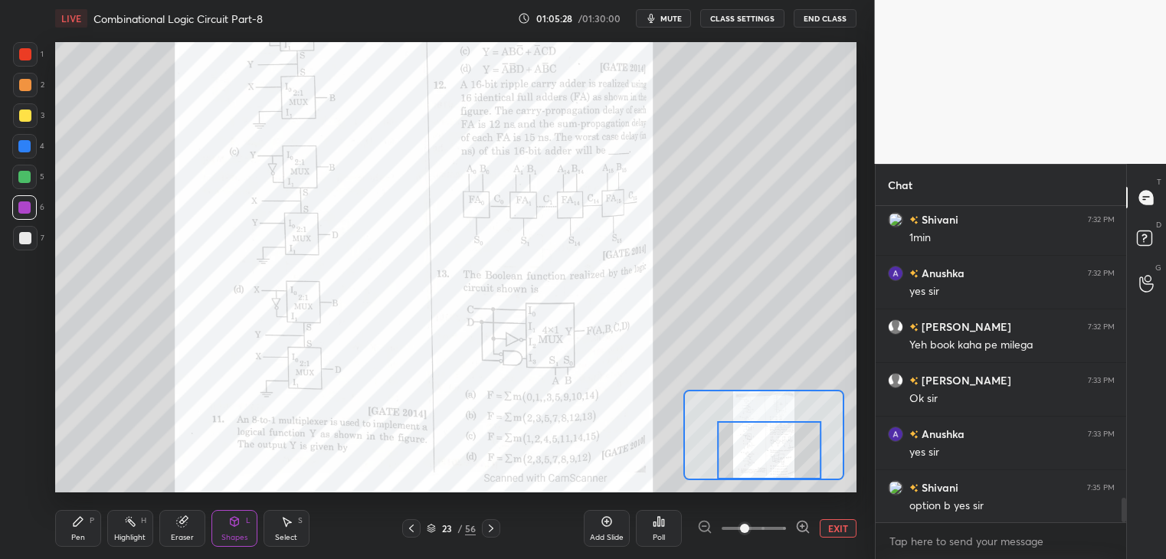
scroll to position [3874, 0]
click at [231, 531] on div "Shapes L" at bounding box center [234, 528] width 46 height 37
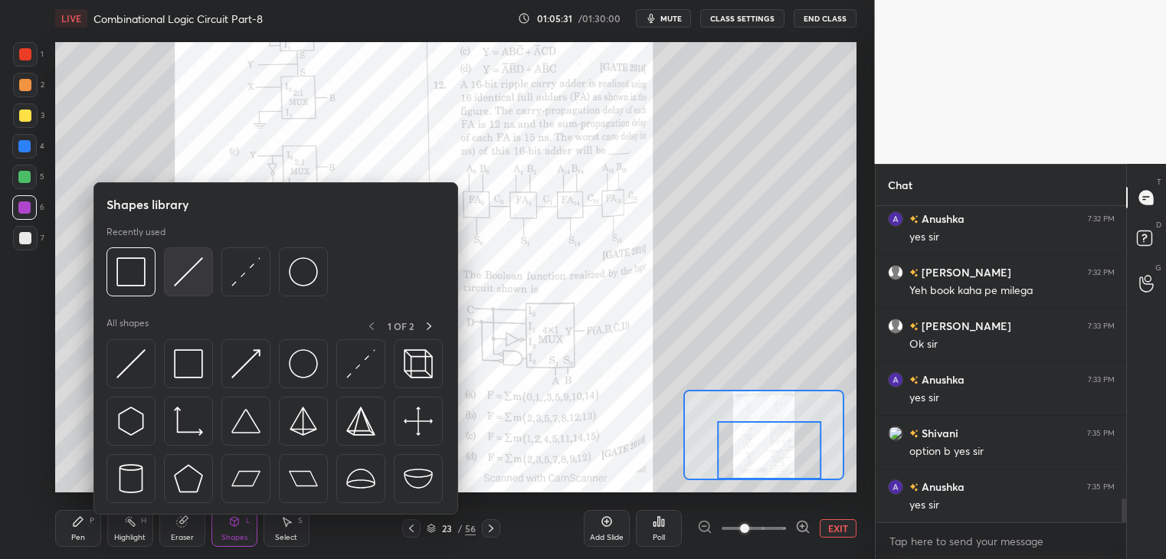
click at [187, 274] on img at bounding box center [188, 271] width 29 height 29
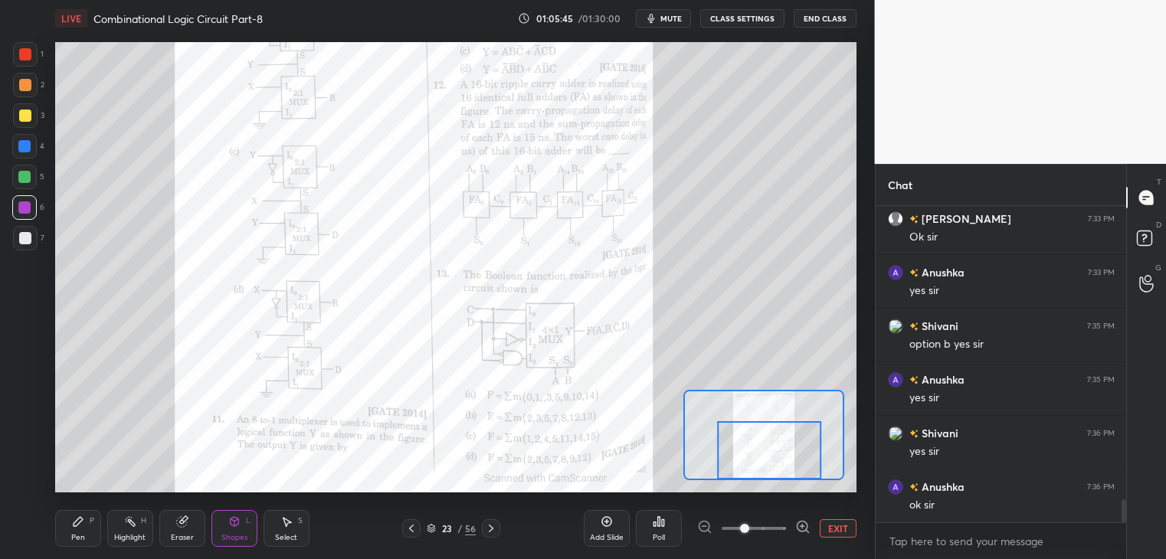
scroll to position [4034, 0]
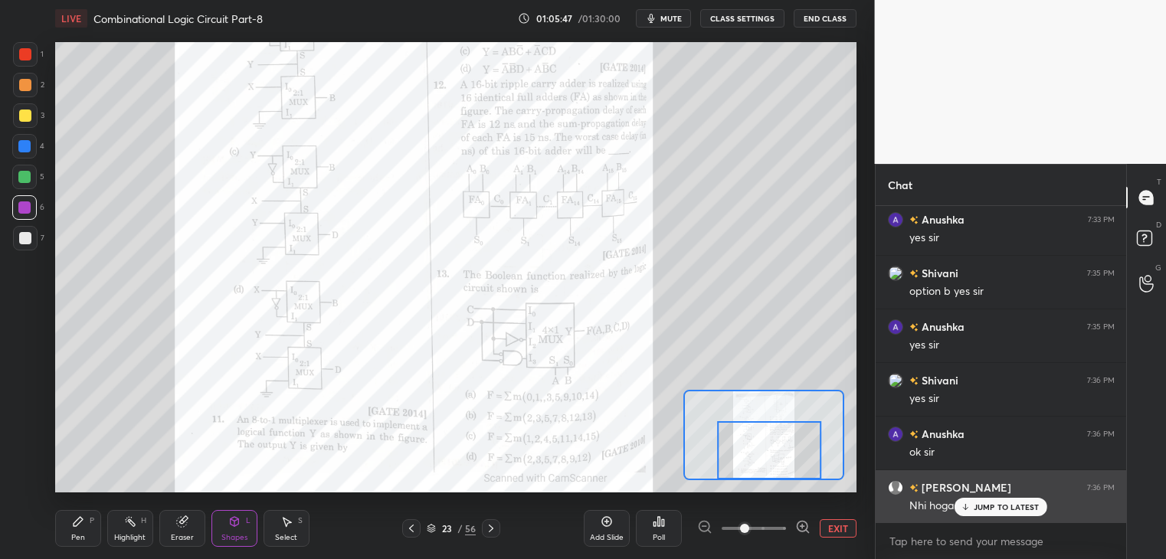
click at [996, 505] on p "JUMP TO LATEST" at bounding box center [1007, 507] width 66 height 9
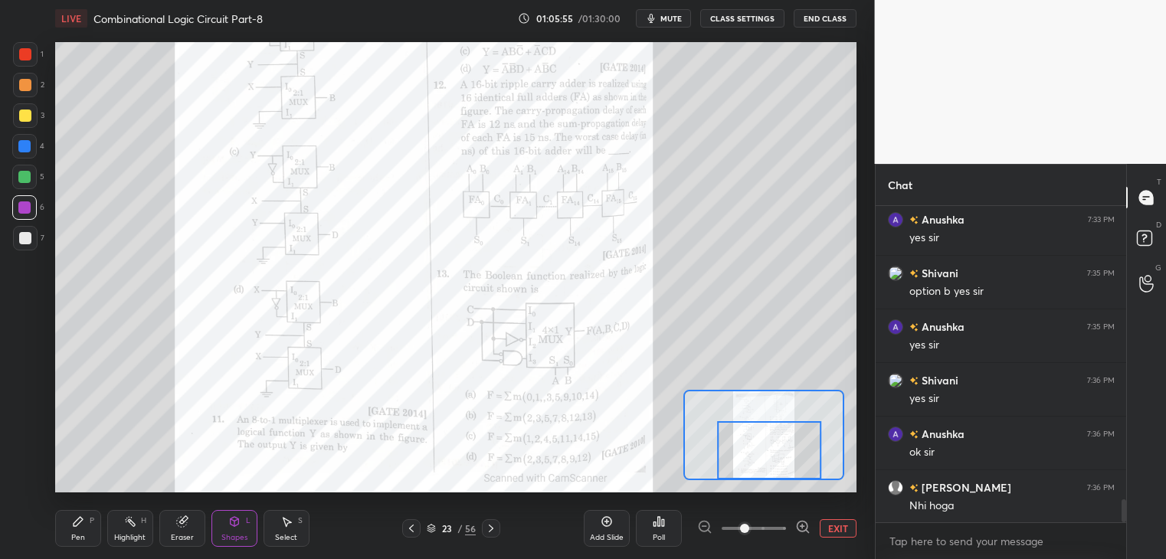
click at [78, 536] on div "Pen" at bounding box center [78, 538] width 14 height 8
click at [28, 238] on div at bounding box center [25, 238] width 12 height 12
click at [126, 535] on div "Highlight" at bounding box center [129, 538] width 31 height 8
click at [28, 182] on div at bounding box center [24, 177] width 12 height 12
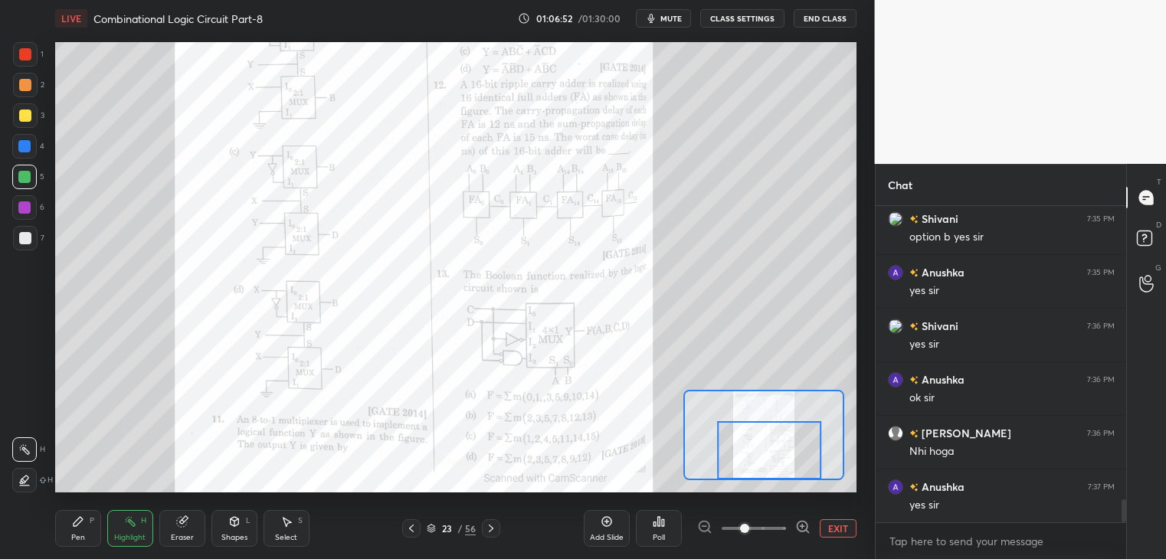
click at [76, 542] on div "Pen" at bounding box center [78, 538] width 14 height 8
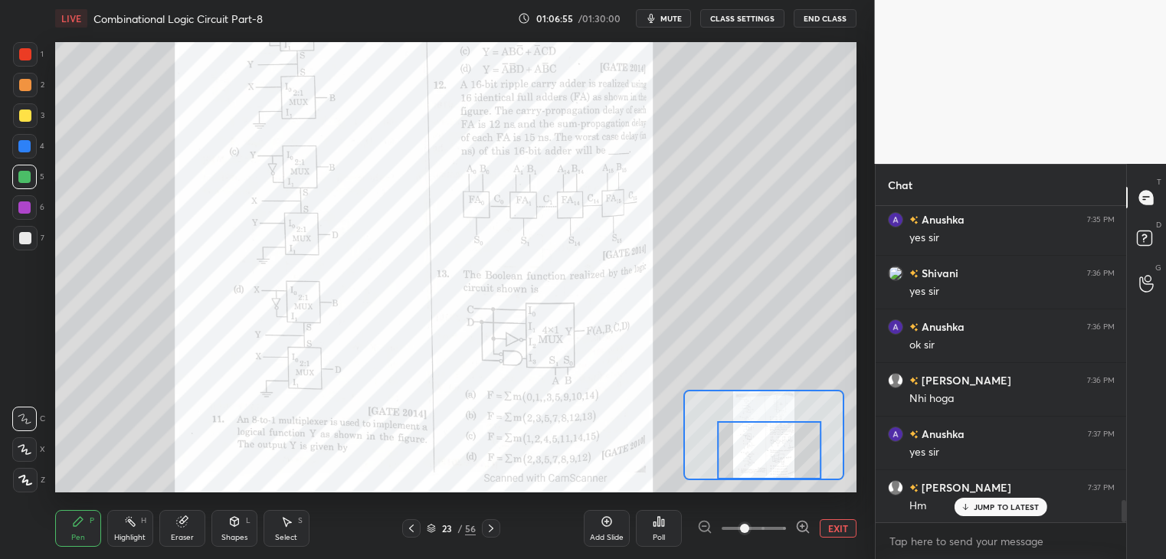
click at [28, 255] on div "7" at bounding box center [28, 241] width 31 height 31
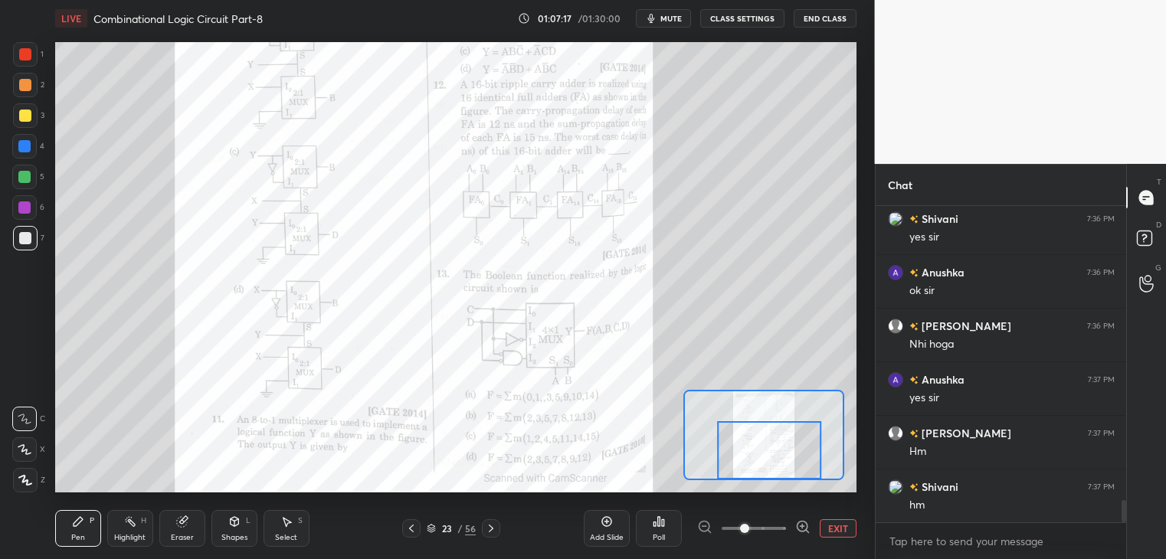
click at [30, 176] on div at bounding box center [24, 177] width 12 height 12
click at [34, 239] on div at bounding box center [25, 238] width 25 height 25
click at [787, 349] on p "Undo" at bounding box center [786, 352] width 23 height 12
click at [821, 362] on p "Undo" at bounding box center [821, 365] width 23 height 12
click at [806, 369] on p "Undo" at bounding box center [799, 375] width 23 height 12
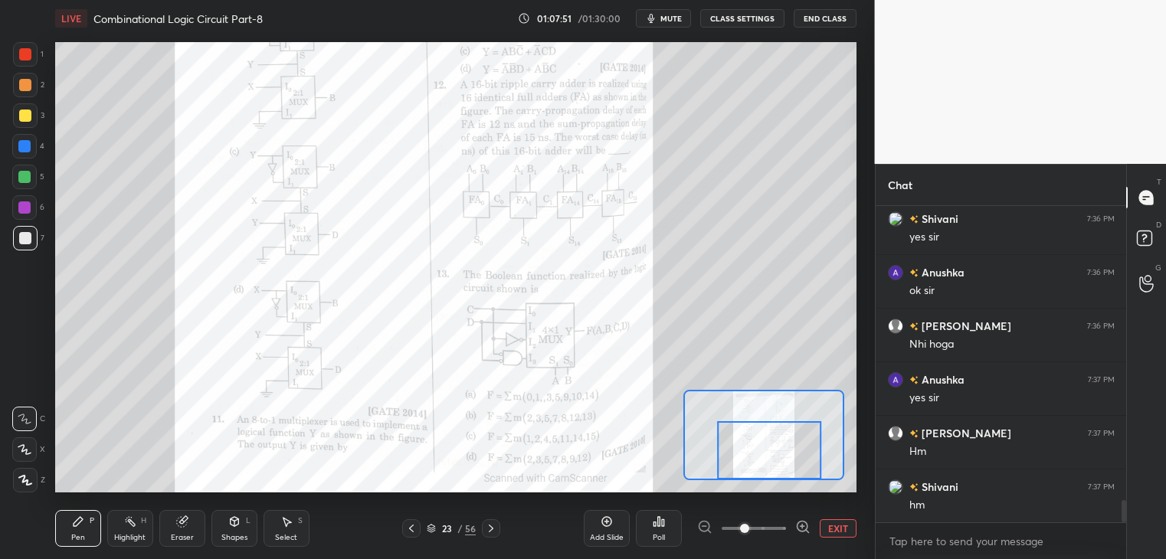
click at [28, 120] on div at bounding box center [25, 116] width 12 height 12
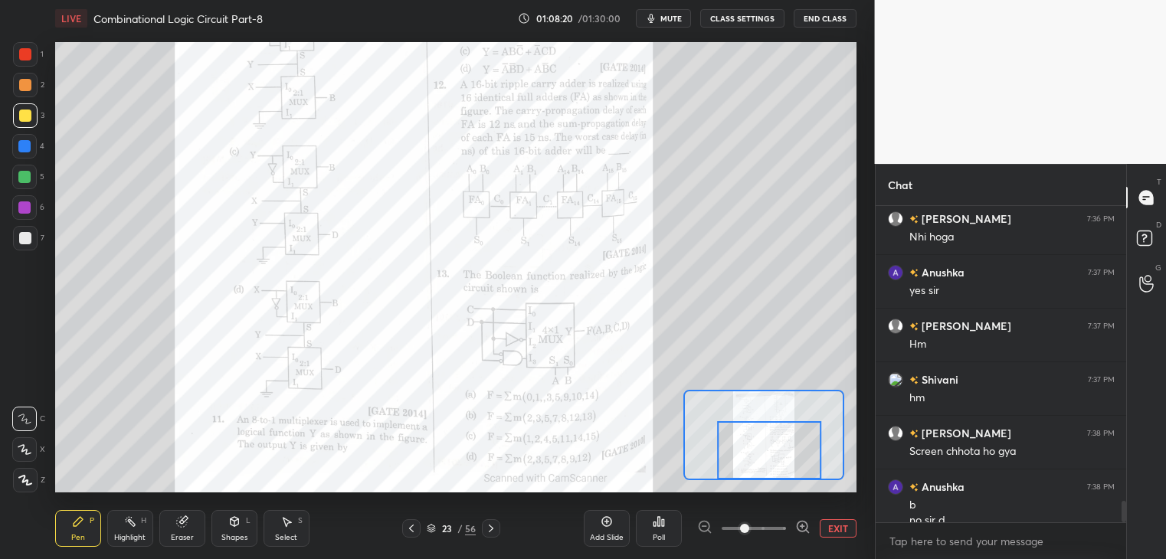
scroll to position [4318, 0]
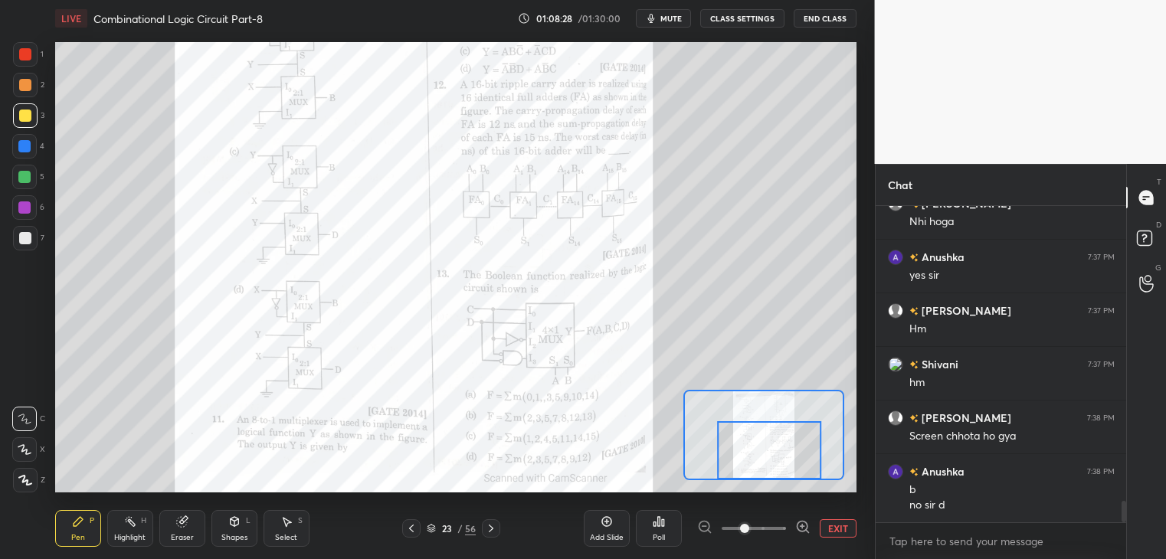
click at [33, 50] on div at bounding box center [25, 54] width 25 height 25
click at [181, 532] on div "Eraser" at bounding box center [182, 528] width 46 height 37
click at [98, 530] on div "Pen P" at bounding box center [78, 528] width 46 height 37
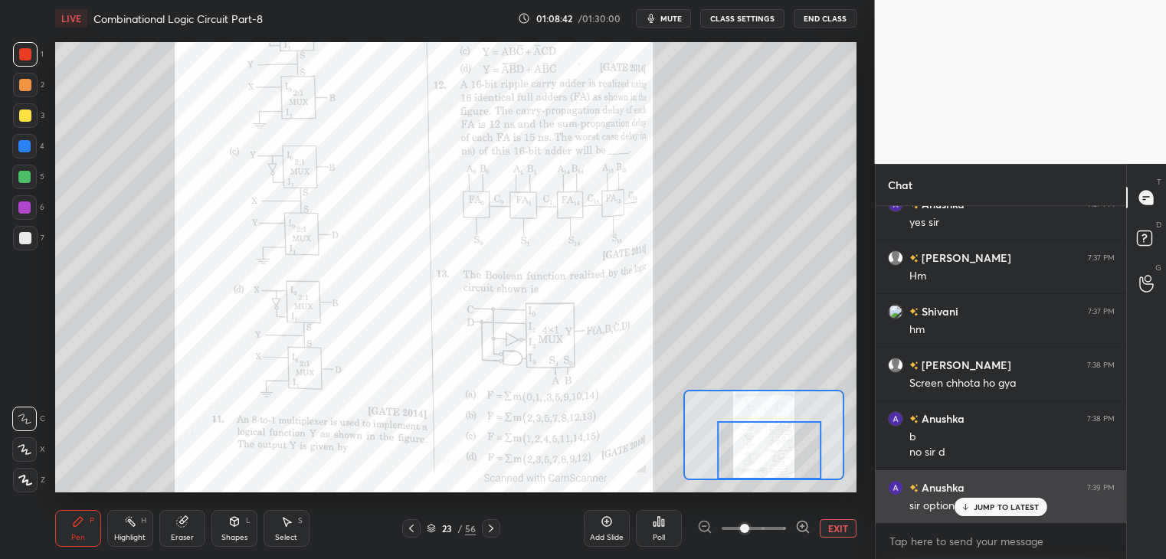
click at [1000, 506] on p "JUMP TO LATEST" at bounding box center [1007, 507] width 66 height 9
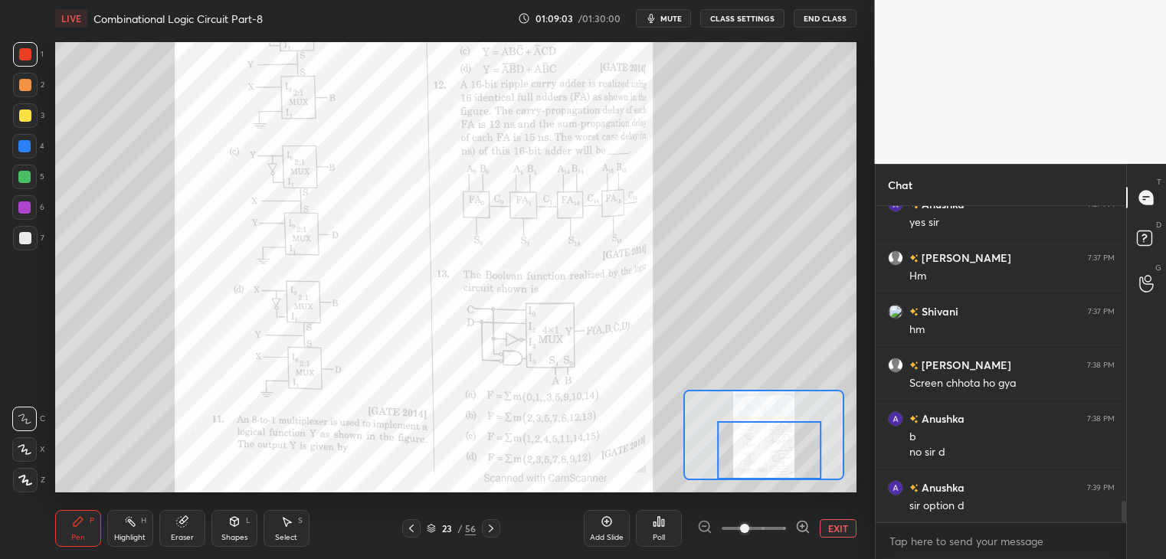
click at [842, 531] on button "EXIT" at bounding box center [838, 528] width 37 height 18
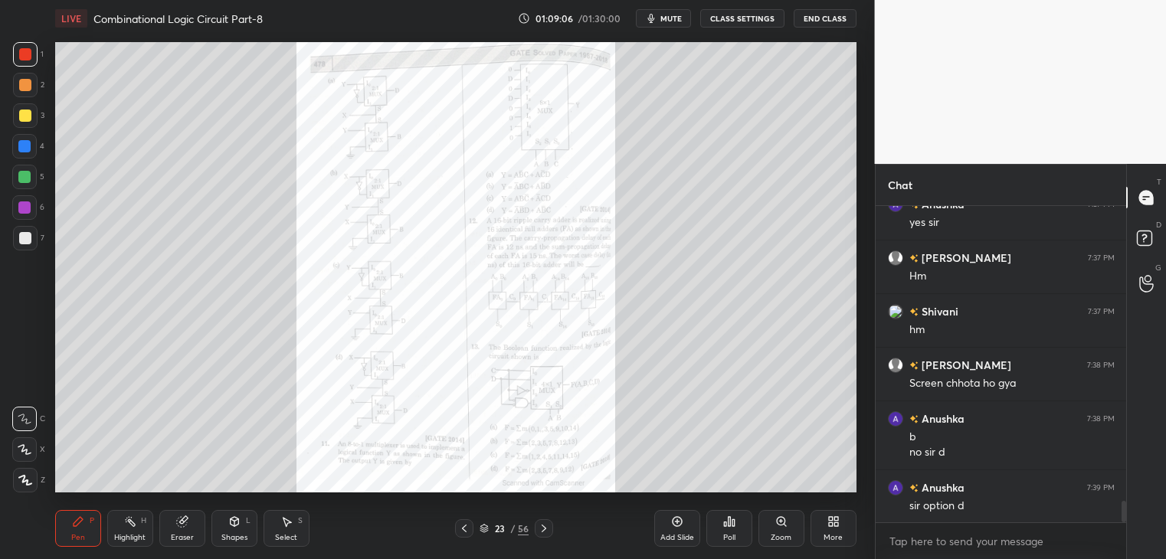
click at [546, 531] on icon at bounding box center [544, 529] width 12 height 12
click at [545, 531] on icon at bounding box center [544, 529] width 12 height 12
click at [463, 527] on icon at bounding box center [464, 529] width 12 height 12
click at [466, 529] on icon at bounding box center [464, 529] width 12 height 12
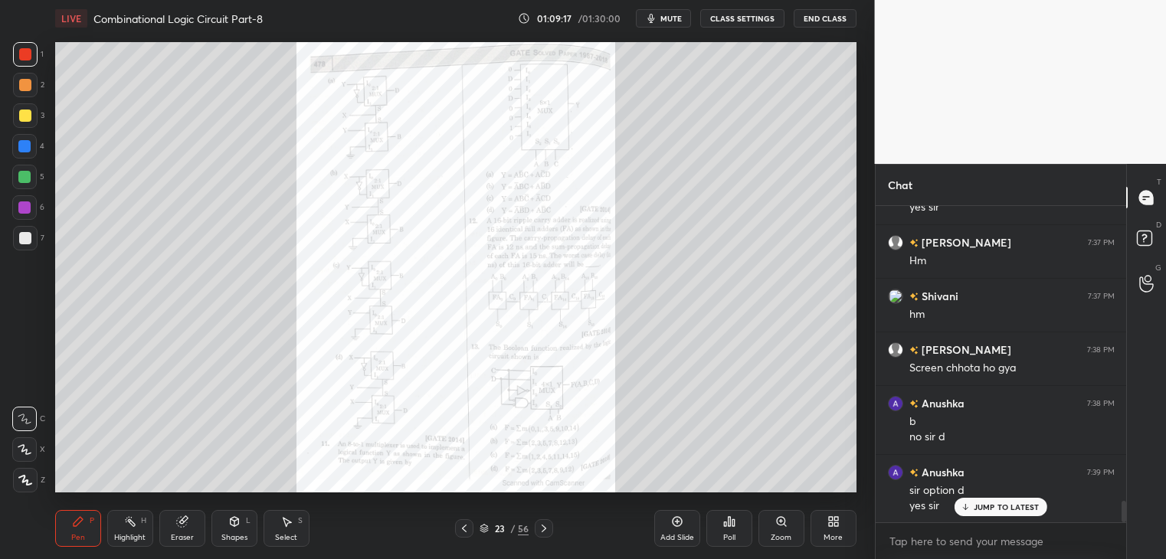
click at [466, 529] on icon at bounding box center [464, 529] width 12 height 12
click at [467, 531] on icon at bounding box center [464, 529] width 12 height 12
click at [467, 532] on icon at bounding box center [464, 529] width 12 height 12
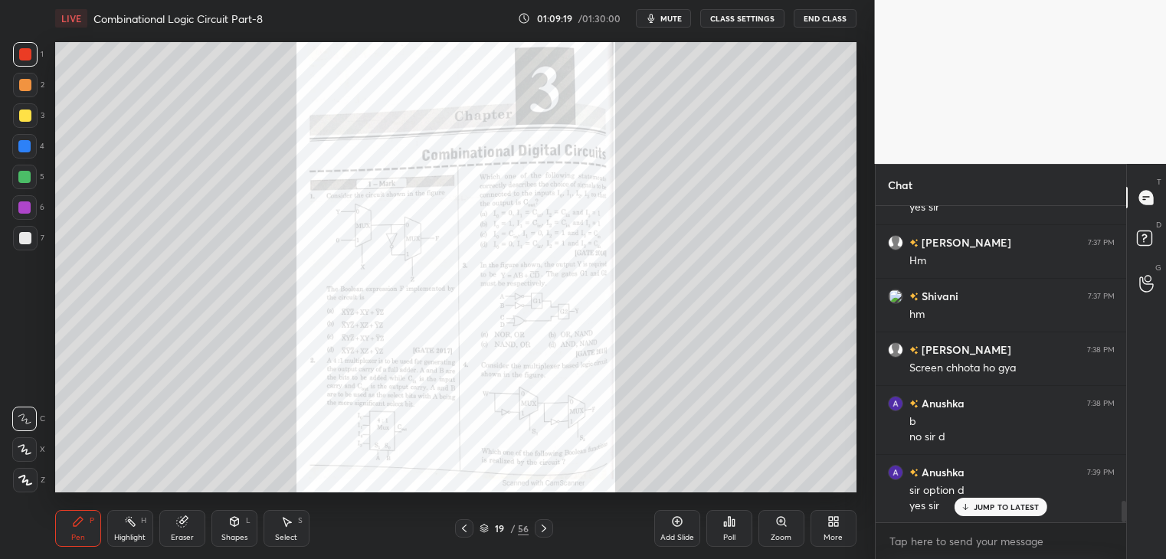
click at [466, 533] on icon at bounding box center [464, 529] width 12 height 12
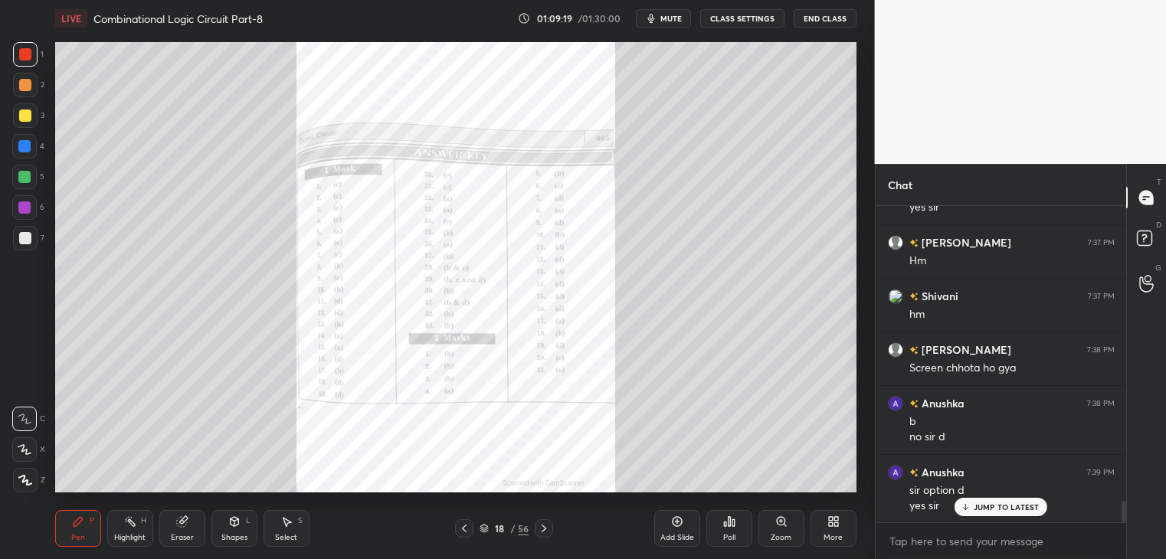
click at [466, 533] on icon at bounding box center [464, 529] width 12 height 12
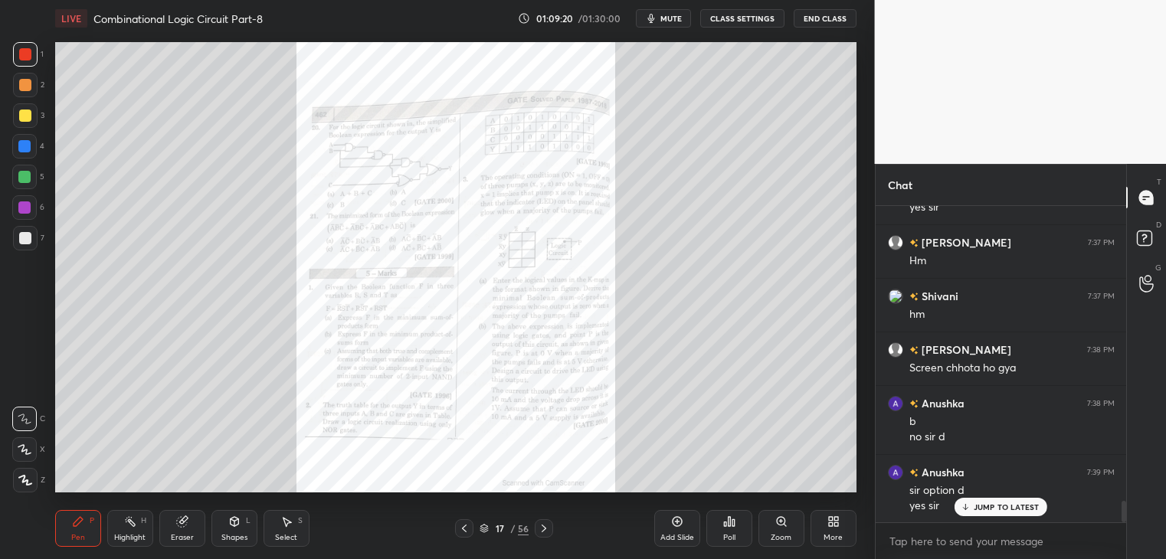
click at [466, 534] on icon at bounding box center [464, 529] width 12 height 12
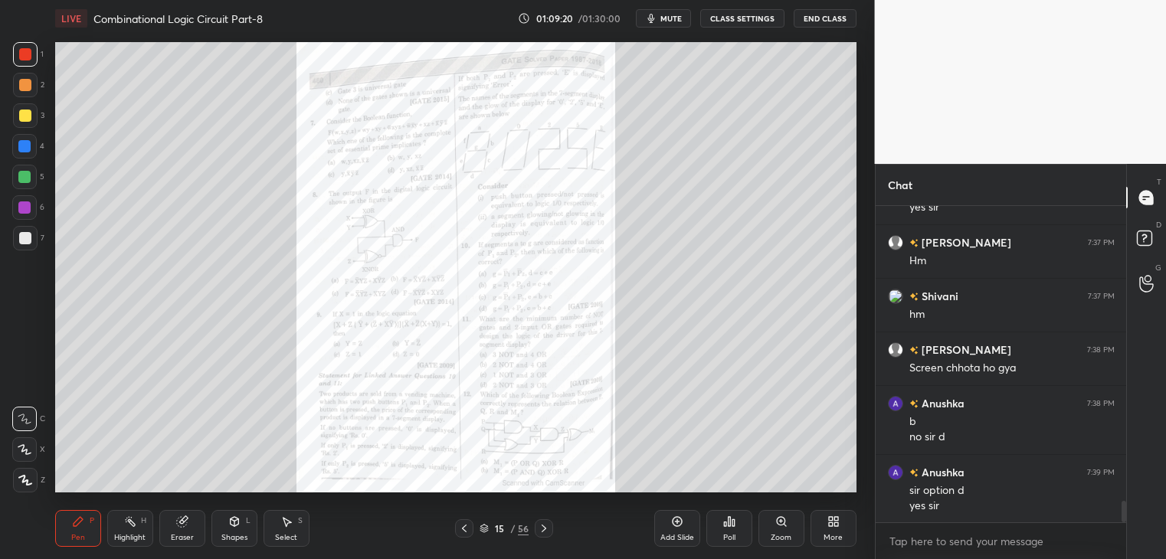
scroll to position [4441, 0]
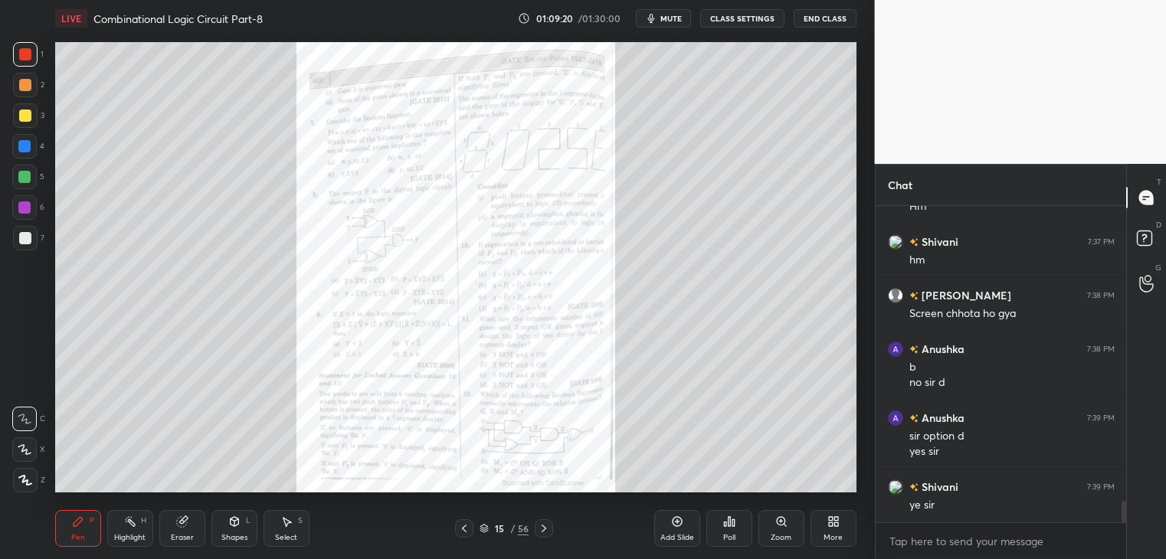
click at [466, 534] on icon at bounding box center [464, 529] width 12 height 12
click at [467, 535] on div at bounding box center [464, 528] width 18 height 18
click at [467, 536] on div at bounding box center [464, 528] width 18 height 18
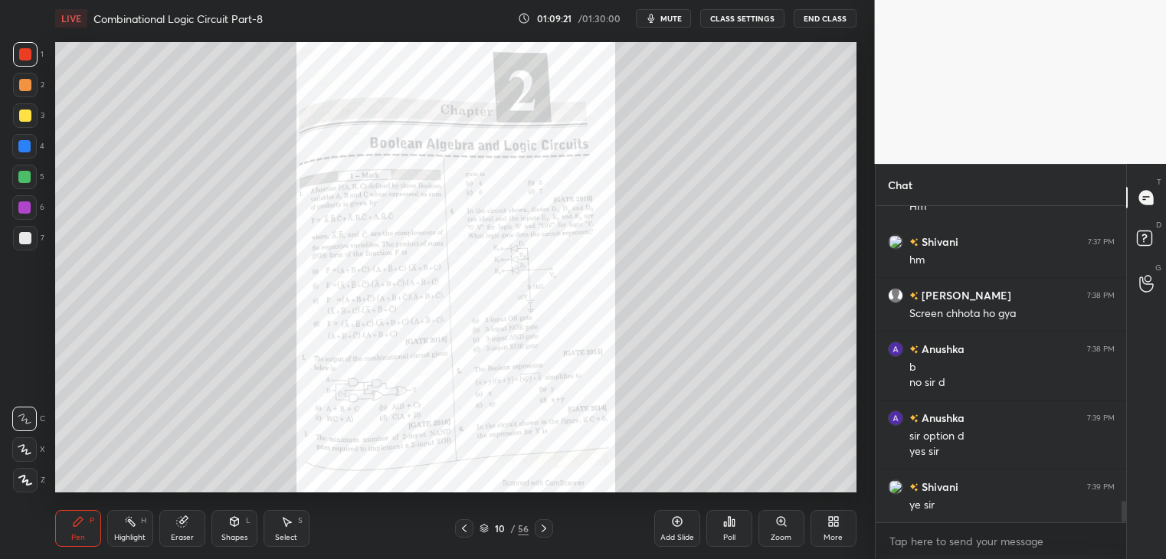
click at [467, 537] on div at bounding box center [464, 528] width 18 height 18
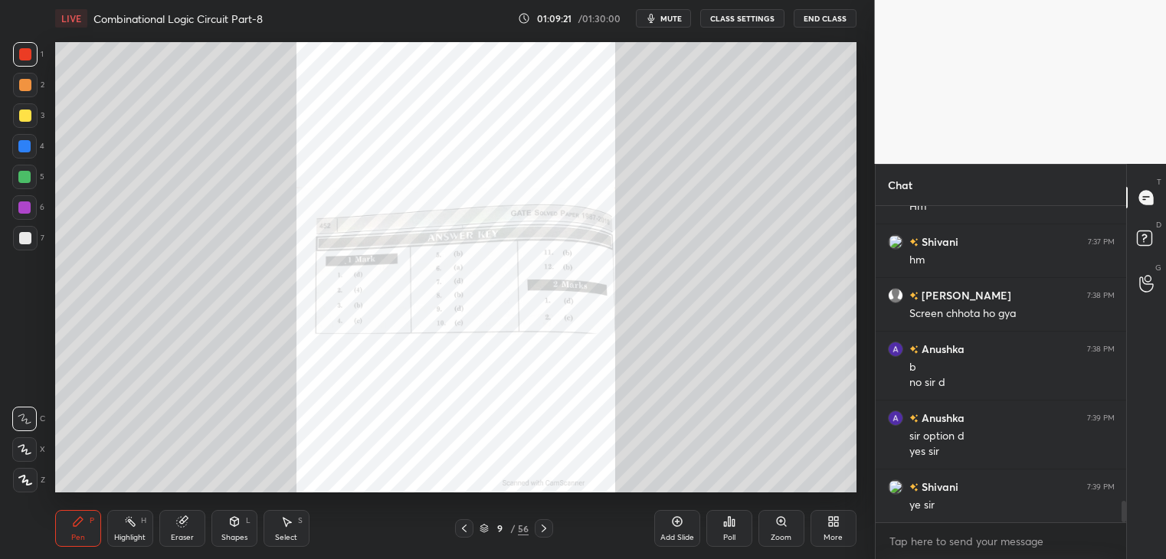
click at [467, 539] on div "Pen P Highlight H Eraser Shapes L Select S 9 / 56 Add Slide Poll Zoom More" at bounding box center [455, 528] width 801 height 61
click at [469, 537] on div at bounding box center [464, 528] width 18 height 18
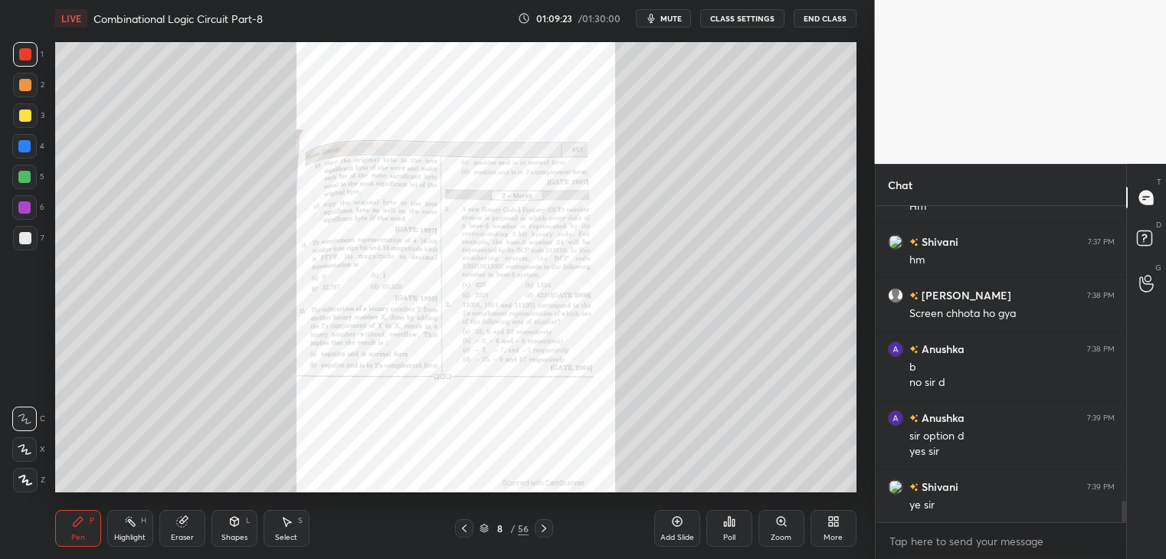
scroll to position [4494, 0]
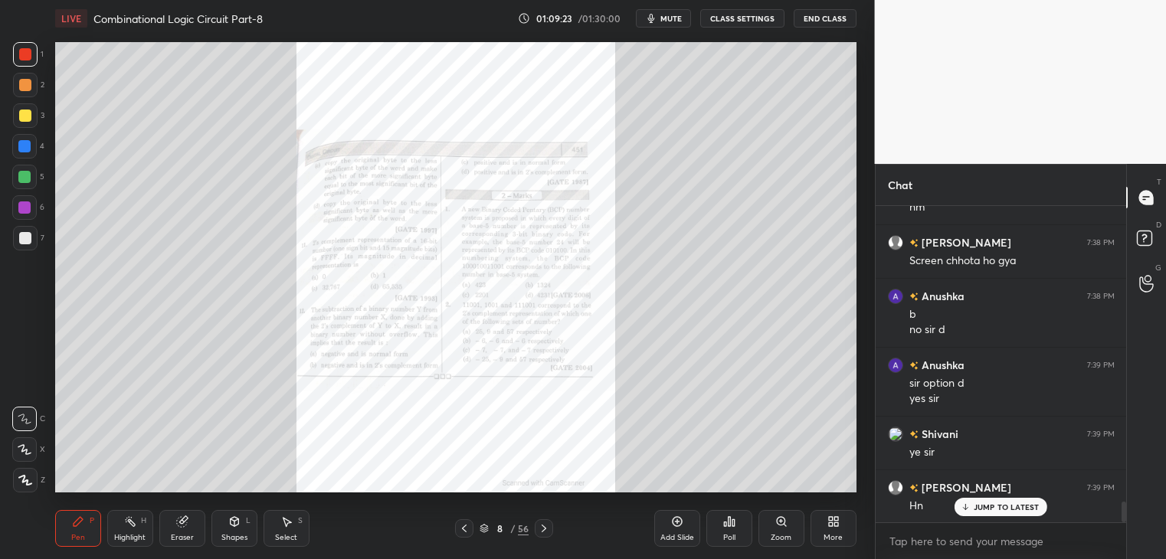
click at [471, 534] on div at bounding box center [464, 528] width 18 height 18
click at [472, 533] on div at bounding box center [464, 528] width 18 height 18
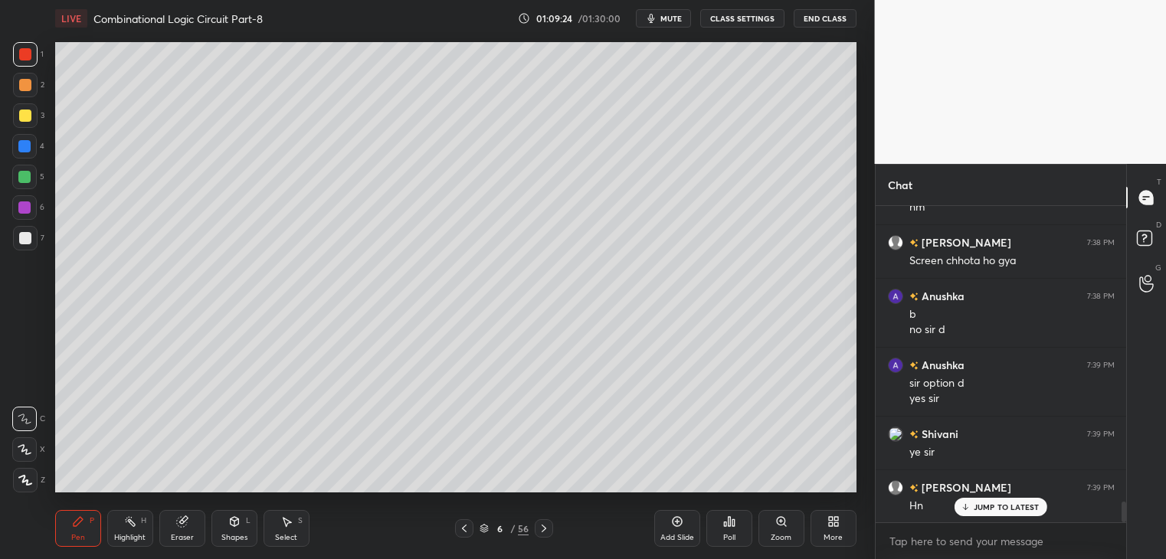
click at [470, 533] on div at bounding box center [464, 528] width 18 height 18
click at [544, 530] on icon at bounding box center [544, 529] width 5 height 8
click at [467, 529] on icon at bounding box center [464, 529] width 12 height 12
click at [544, 533] on icon at bounding box center [544, 529] width 12 height 12
click at [38, 120] on div "3" at bounding box center [28, 115] width 31 height 25
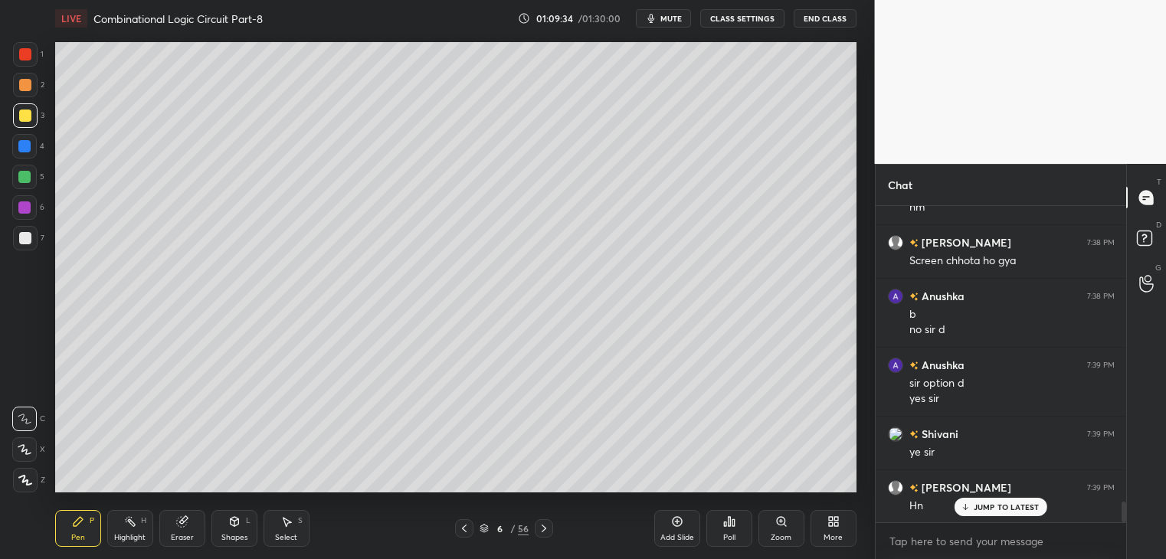
click at [25, 445] on icon at bounding box center [24, 449] width 12 height 9
click at [553, 316] on p "Undo" at bounding box center [549, 315] width 23 height 12
click at [585, 331] on button "Undo" at bounding box center [587, 324] width 44 height 18
click at [185, 535] on div "Eraser" at bounding box center [182, 538] width 23 height 8
click at [66, 540] on div "Pen P" at bounding box center [78, 528] width 46 height 37
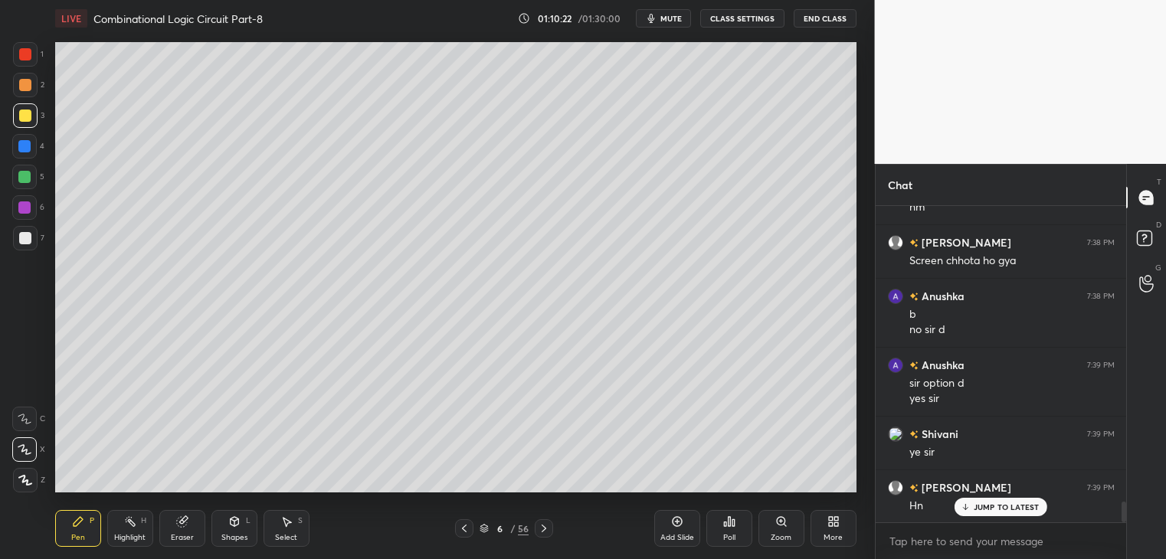
click at [28, 210] on div at bounding box center [24, 208] width 12 height 12
click at [192, 525] on div "Eraser" at bounding box center [182, 528] width 46 height 37
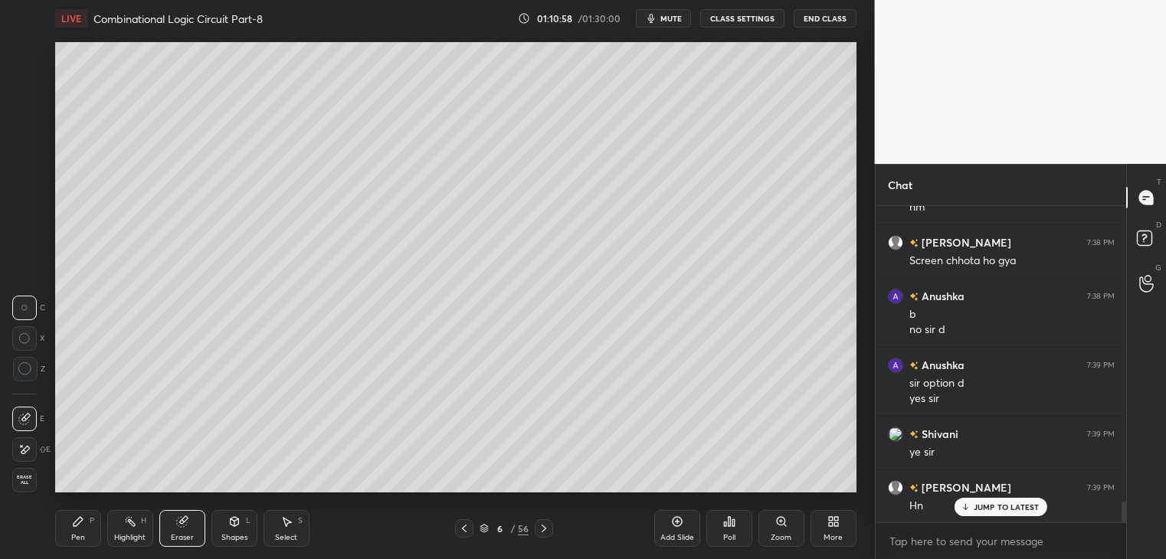
click at [89, 527] on div "Pen P" at bounding box center [78, 528] width 46 height 37
click at [544, 533] on icon at bounding box center [544, 529] width 12 height 12
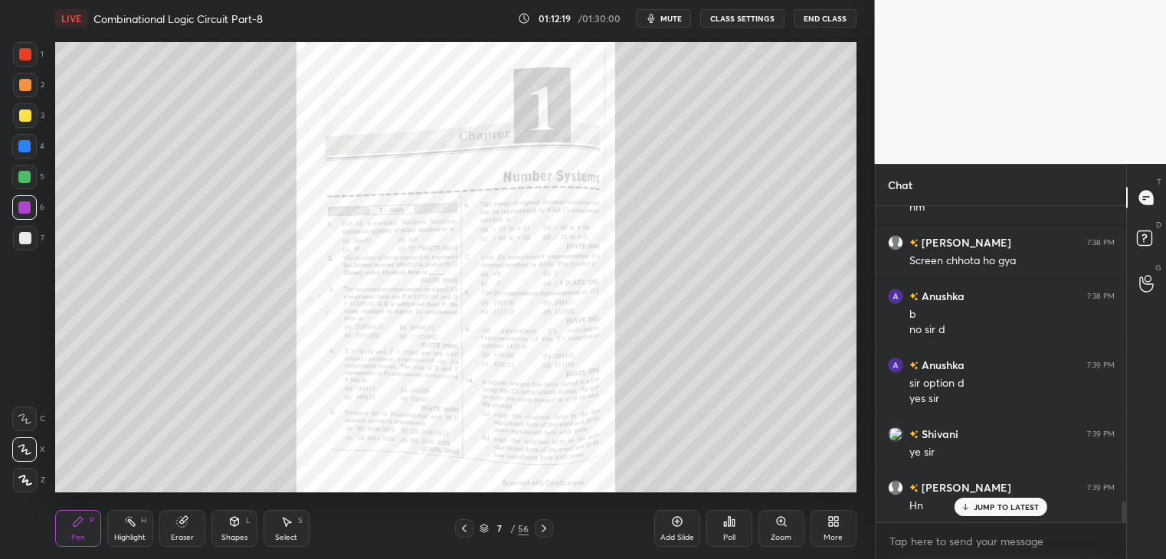
click at [471, 525] on div at bounding box center [464, 528] width 18 height 18
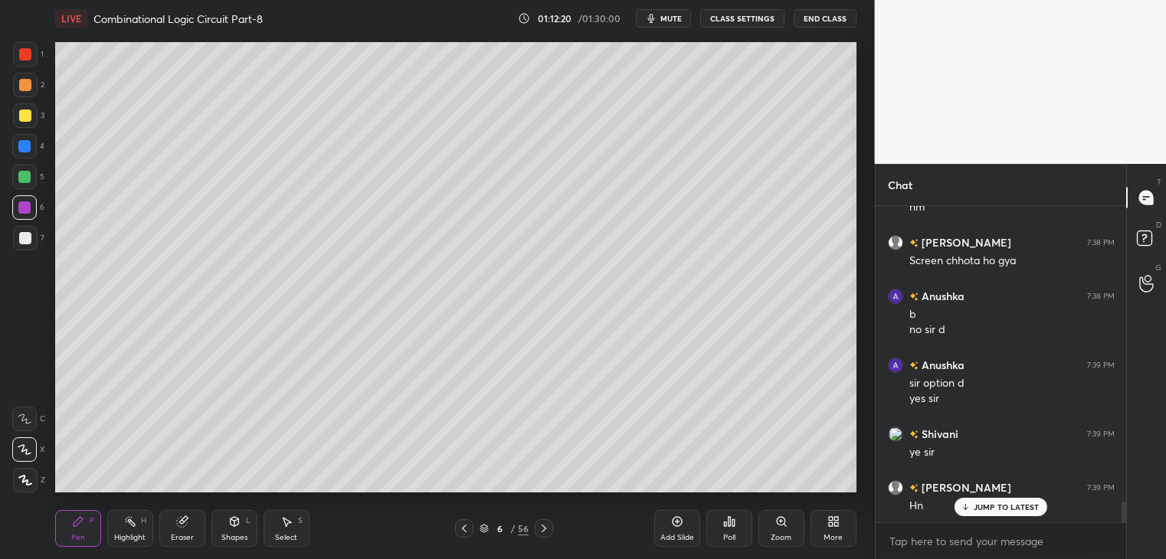
click at [683, 526] on div "Add Slide" at bounding box center [677, 528] width 46 height 37
click at [38, 152] on div "4" at bounding box center [28, 146] width 32 height 25
click at [28, 408] on div at bounding box center [24, 419] width 25 height 25
click at [236, 534] on div "Shapes" at bounding box center [234, 538] width 26 height 8
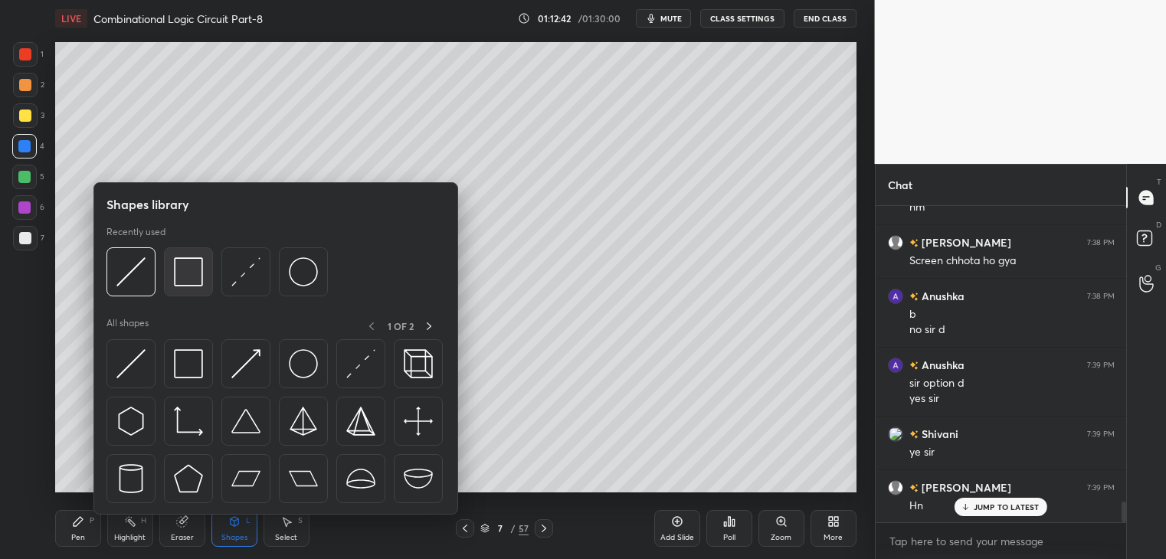
click at [195, 284] on img at bounding box center [188, 271] width 29 height 29
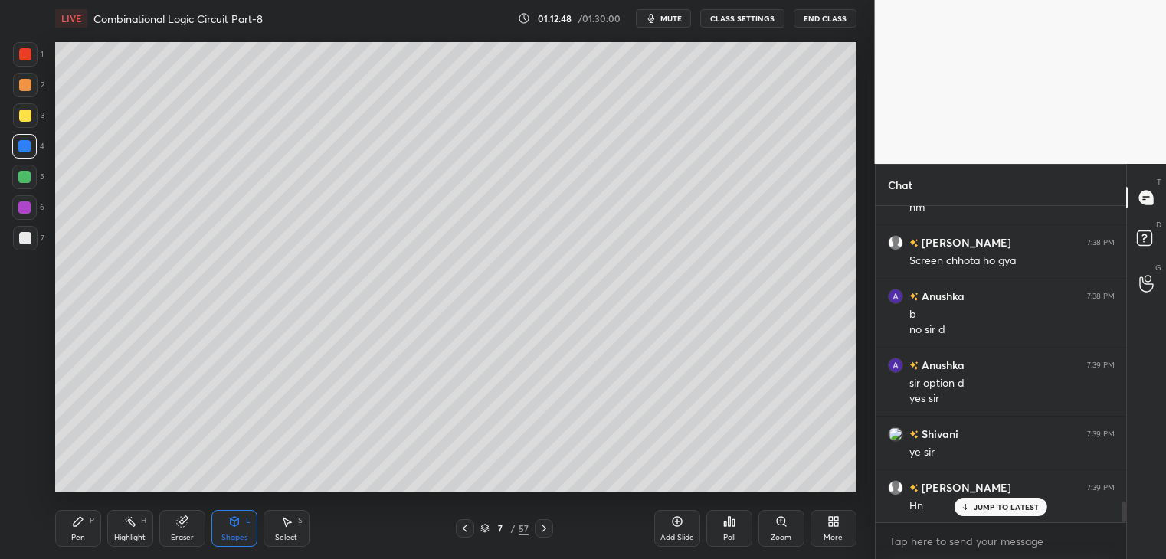
click at [86, 531] on div "Pen P" at bounding box center [78, 528] width 46 height 37
click at [681, 25] on button "mute" at bounding box center [663, 18] width 55 height 18
click at [680, 13] on span "unmute" at bounding box center [669, 18] width 33 height 11
click at [175, 537] on div "Eraser" at bounding box center [182, 538] width 23 height 8
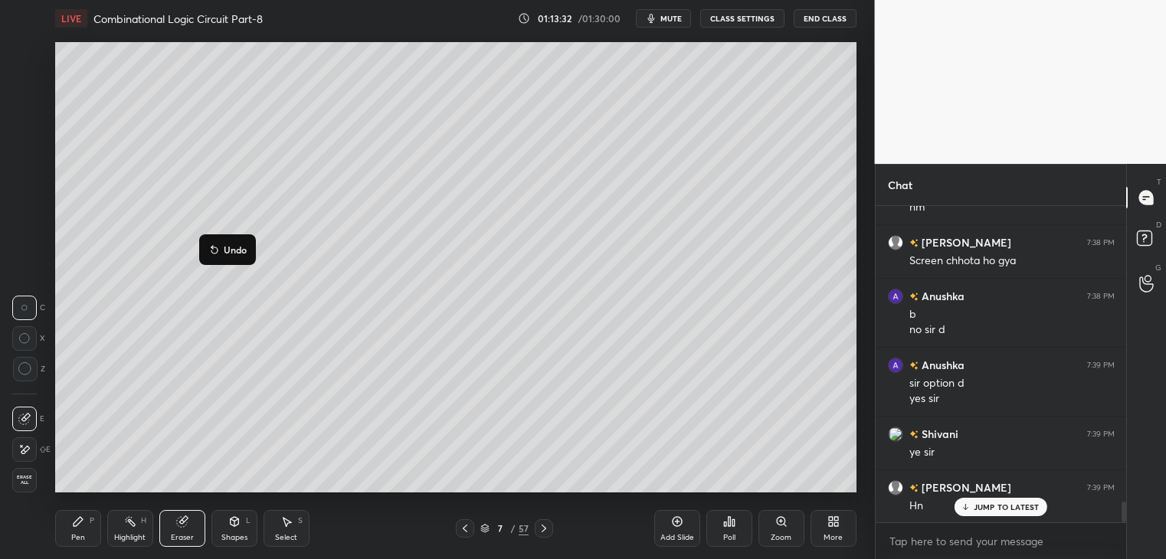
click at [236, 251] on p "Undo" at bounding box center [235, 250] width 23 height 12
click at [72, 529] on div "Pen P" at bounding box center [78, 528] width 46 height 37
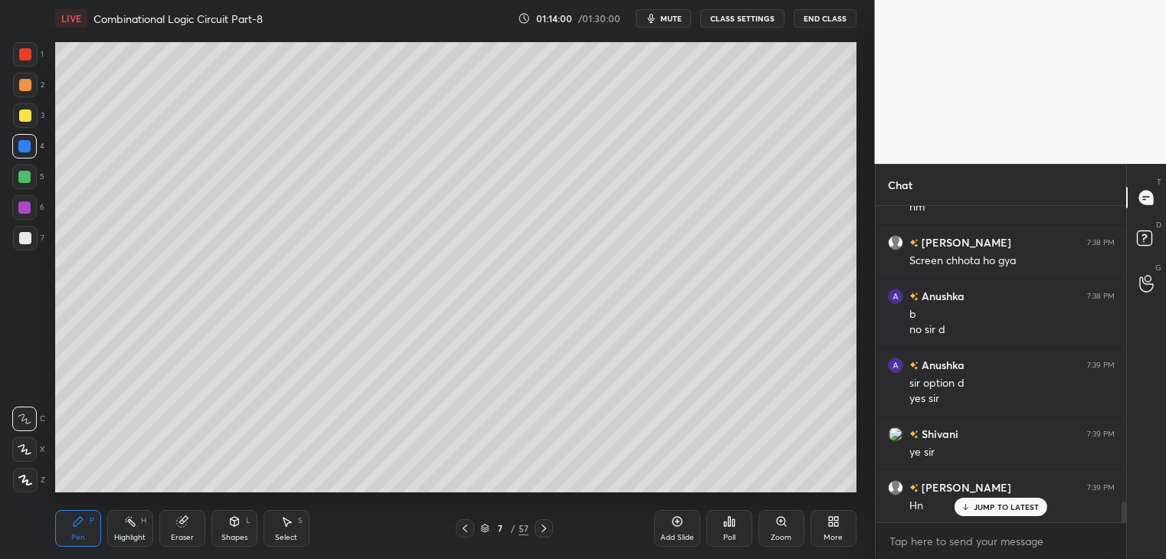
click at [182, 535] on div "Eraser" at bounding box center [182, 538] width 23 height 8
click at [63, 527] on div "Pen P" at bounding box center [78, 528] width 46 height 37
click at [461, 531] on icon at bounding box center [465, 529] width 12 height 12
click at [19, 235] on div at bounding box center [25, 238] width 12 height 12
click at [129, 532] on div "Highlight H" at bounding box center [130, 528] width 46 height 37
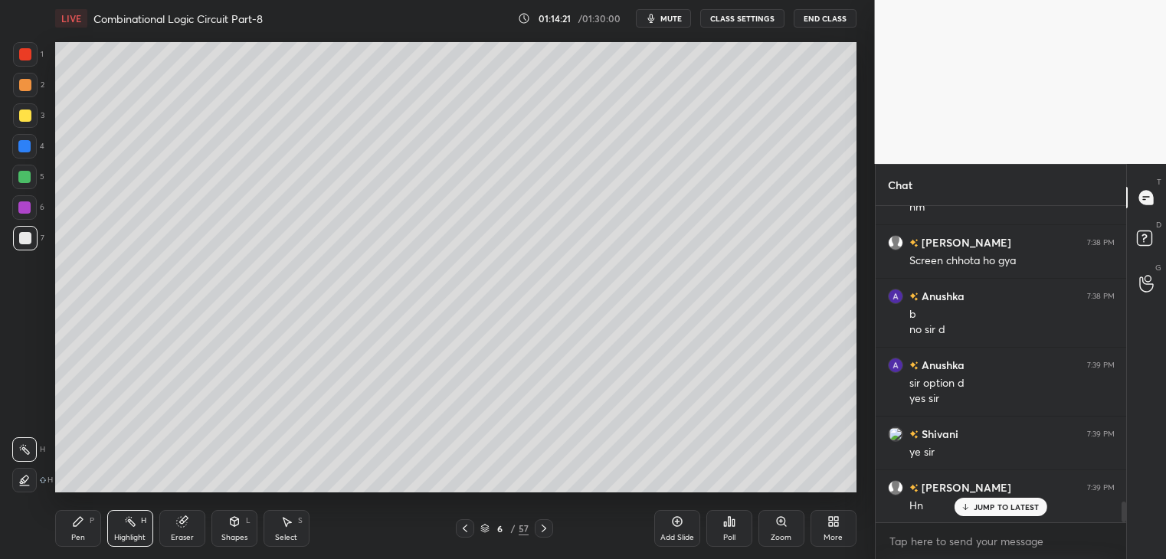
click at [53, 530] on div "LIVE Combinational Logic Circuit Part-8 01:14:21 / 01:30:00 mute CLASS SETTINGS…" at bounding box center [456, 279] width 814 height 559
click at [77, 533] on div "Pen P" at bounding box center [78, 528] width 46 height 37
click at [546, 528] on icon at bounding box center [544, 529] width 12 height 12
click at [31, 179] on div at bounding box center [24, 177] width 25 height 25
click at [251, 257] on p "Undo" at bounding box center [258, 257] width 23 height 12
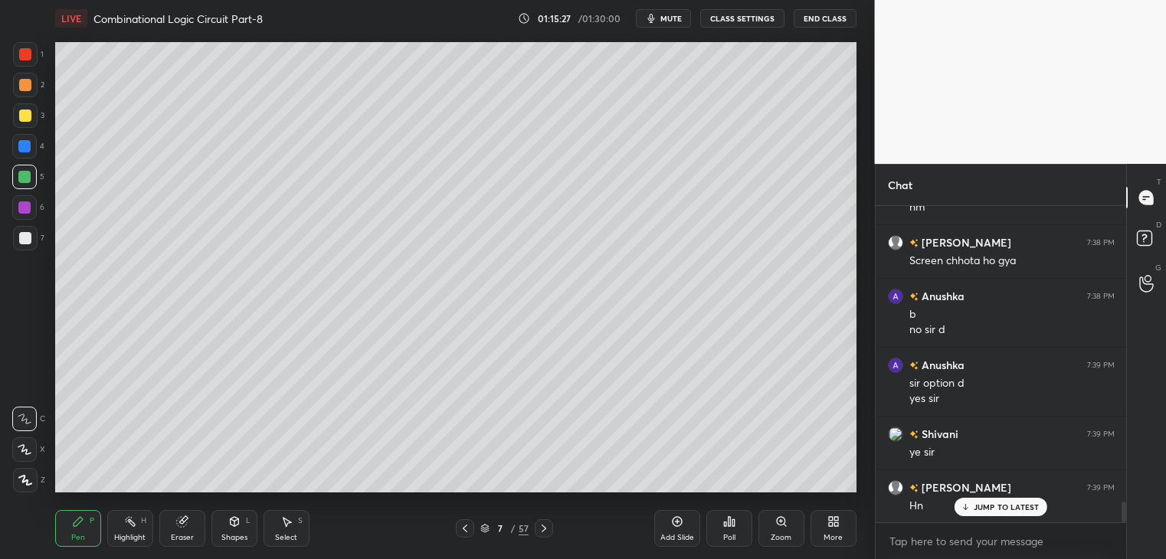
click at [31, 240] on div at bounding box center [25, 238] width 12 height 12
click at [26, 146] on div at bounding box center [24, 146] width 12 height 12
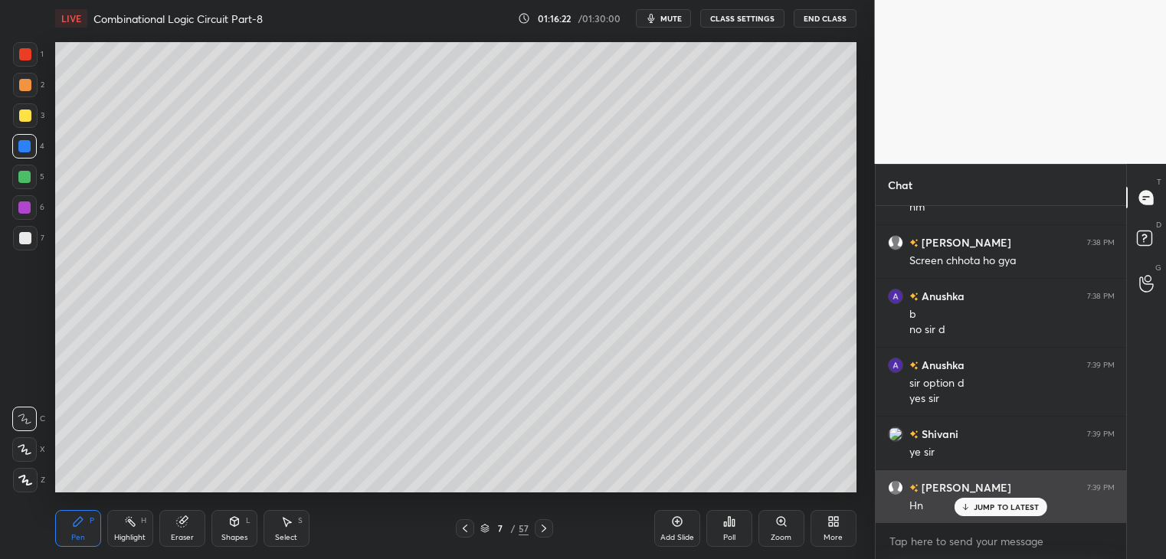
click at [985, 503] on p "JUMP TO LATEST" at bounding box center [1007, 507] width 66 height 9
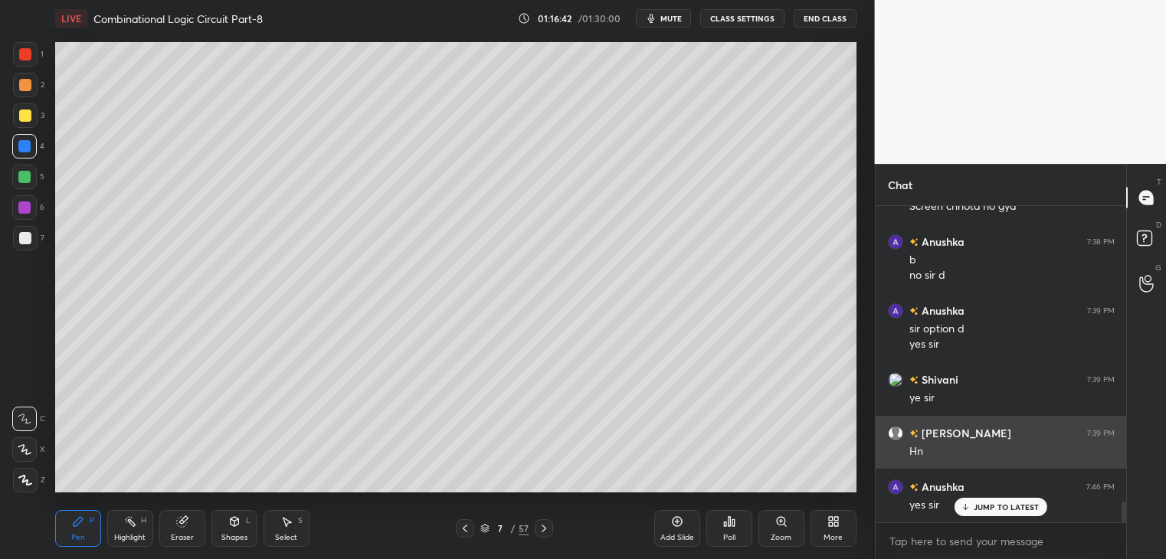
scroll to position [4601, 0]
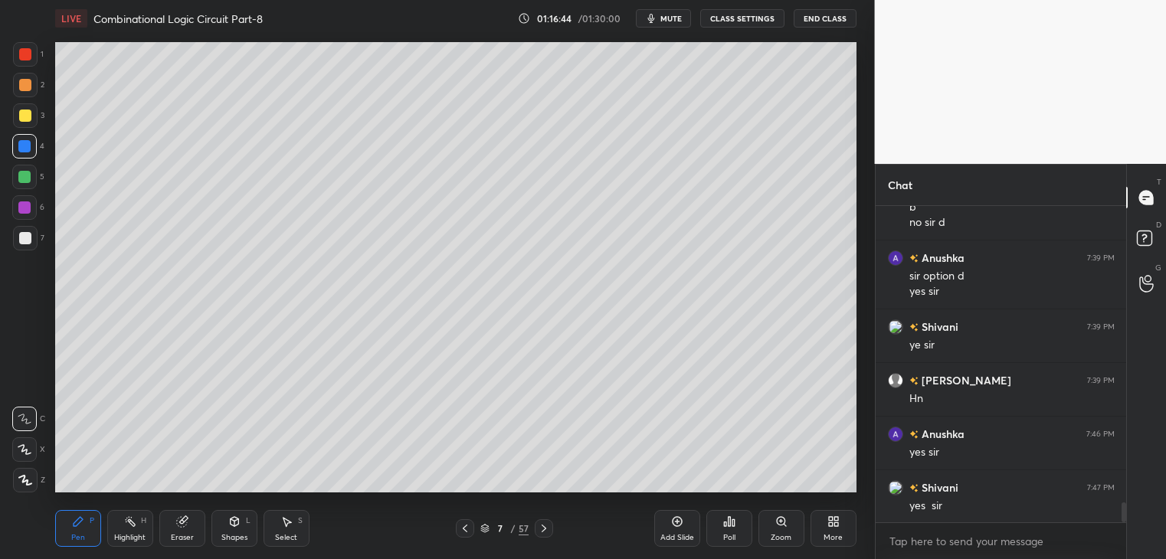
click at [987, 552] on div "[PERSON_NAME] explain kijie" at bounding box center [1011, 559] width 205 height 15
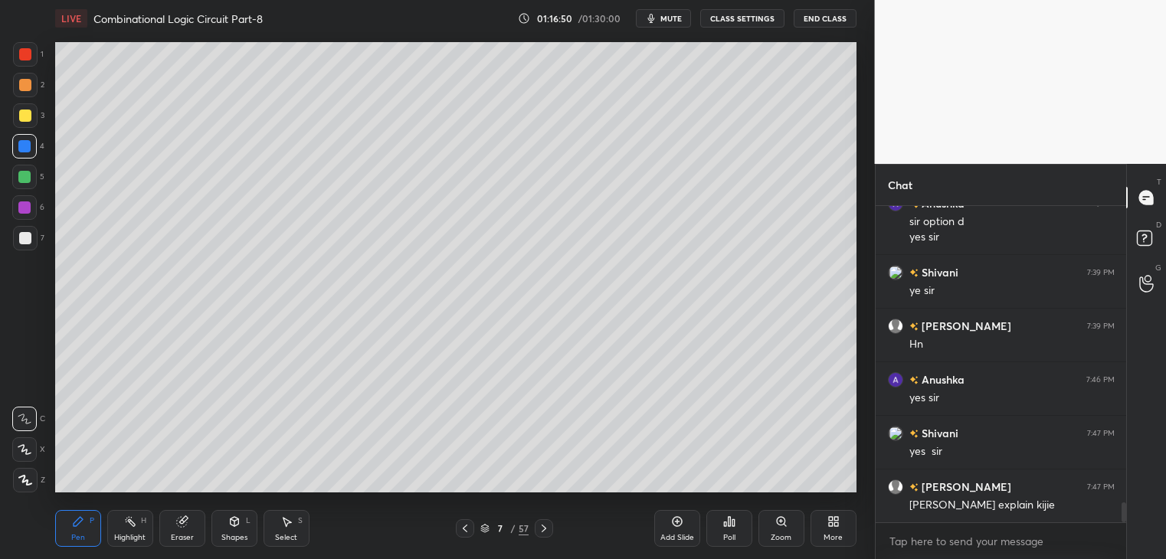
click at [187, 529] on div "Eraser" at bounding box center [182, 528] width 46 height 37
click at [459, 530] on icon at bounding box center [465, 529] width 12 height 12
click at [141, 537] on div "Highlight" at bounding box center [129, 538] width 31 height 8
click at [31, 240] on div at bounding box center [25, 238] width 12 height 12
click at [29, 122] on div at bounding box center [25, 115] width 25 height 25
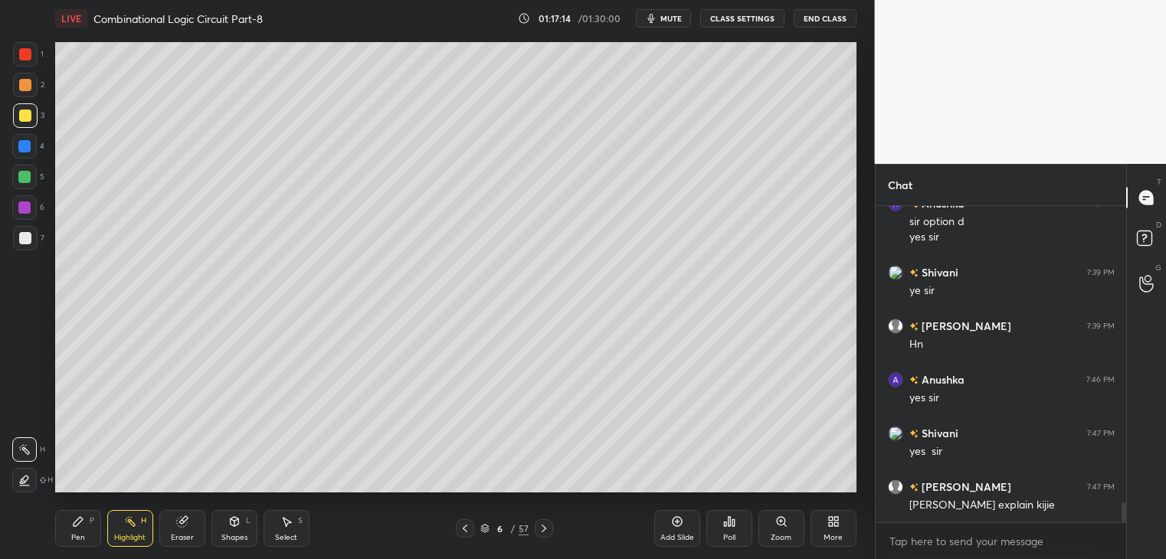
click at [539, 531] on icon at bounding box center [544, 529] width 12 height 12
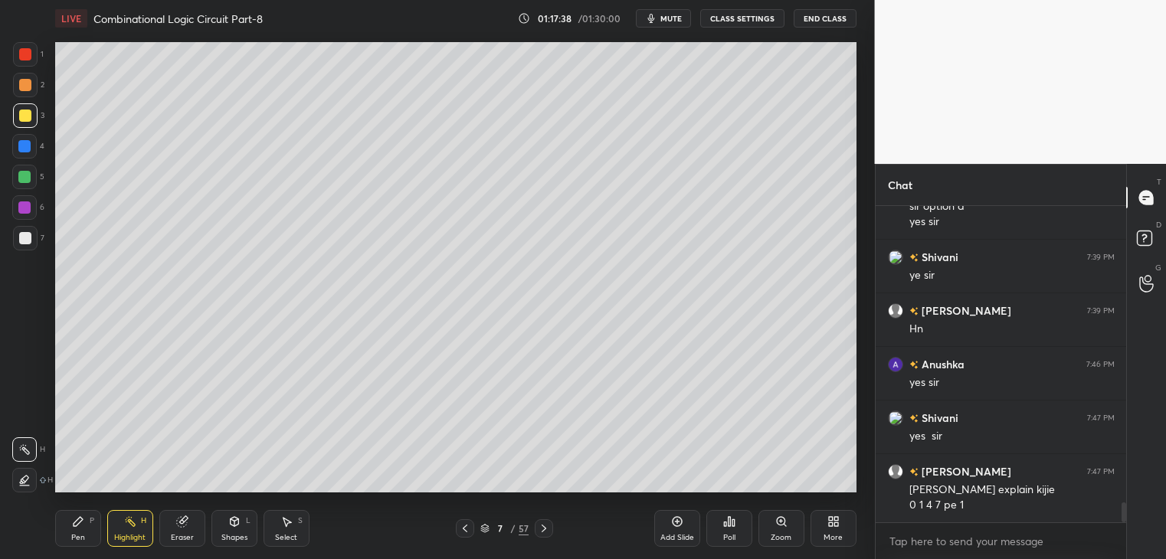
click at [465, 531] on icon at bounding box center [465, 529] width 12 height 12
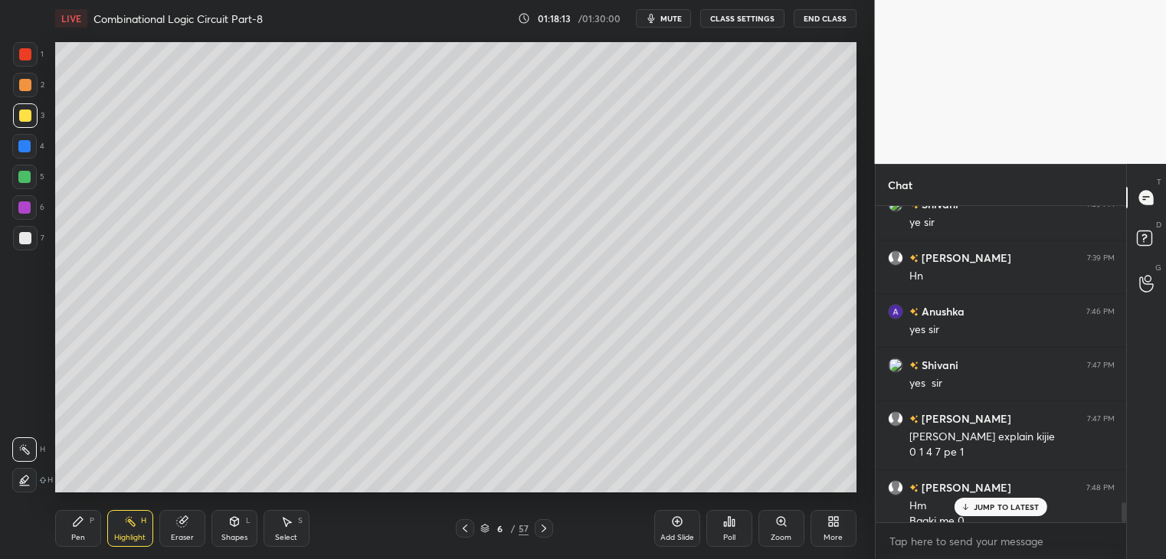
scroll to position [4739, 0]
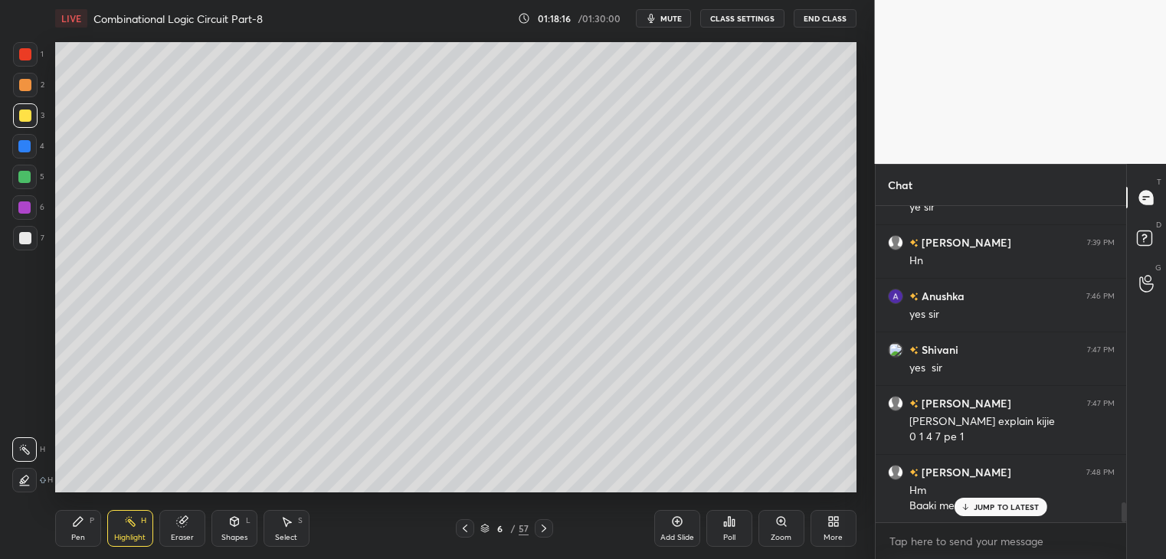
click at [987, 502] on div "JUMP TO LATEST" at bounding box center [1001, 507] width 92 height 18
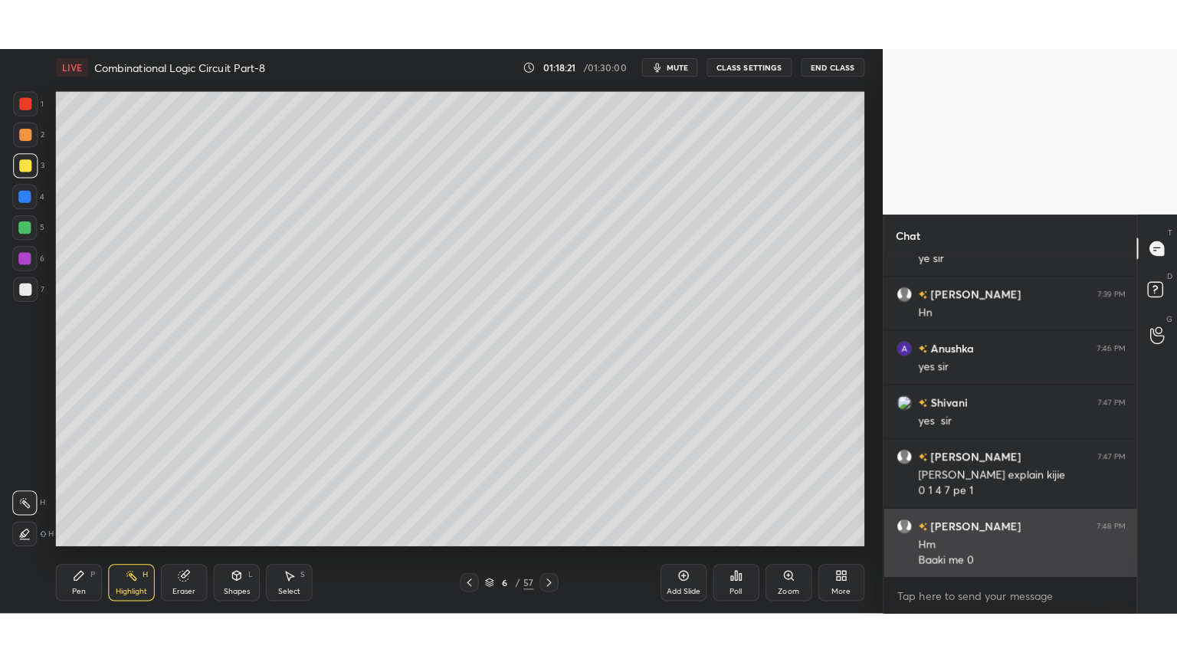
scroll to position [4793, 0]
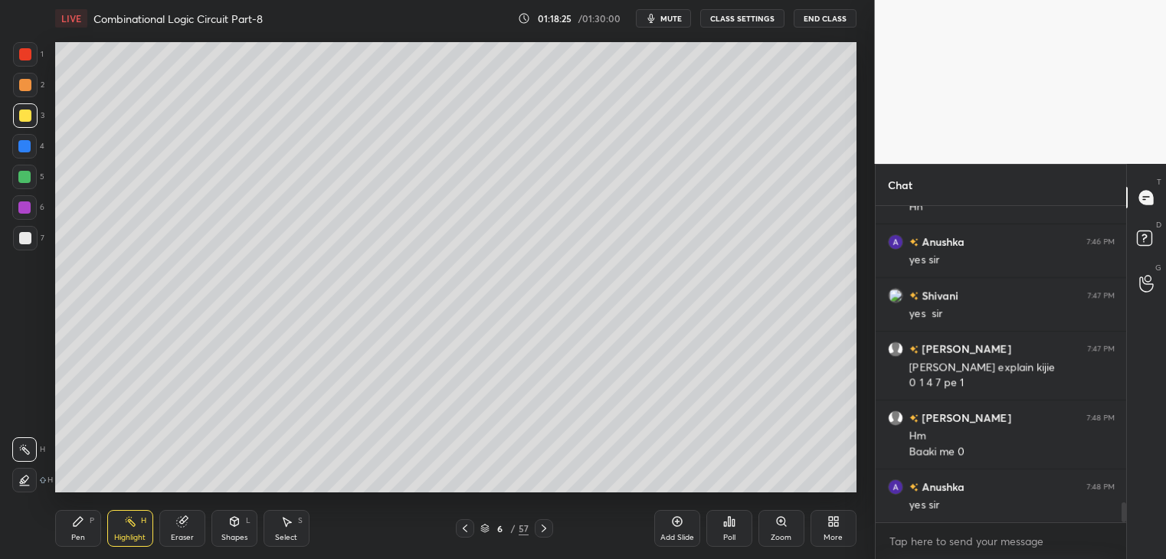
click at [840, 531] on div "More" at bounding box center [834, 528] width 46 height 37
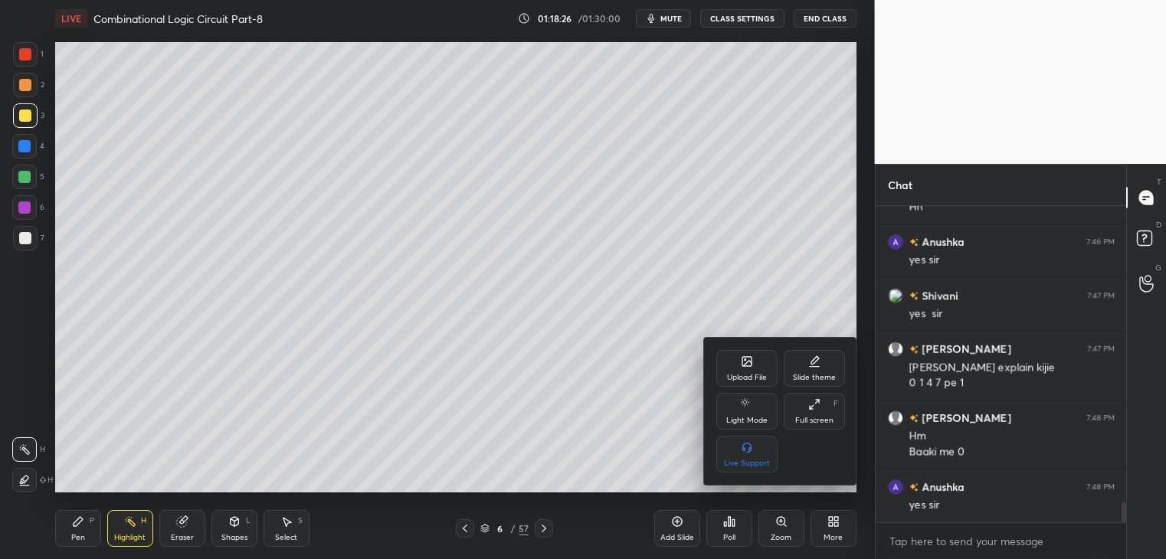
click at [821, 407] on div "Full screen F" at bounding box center [814, 411] width 61 height 37
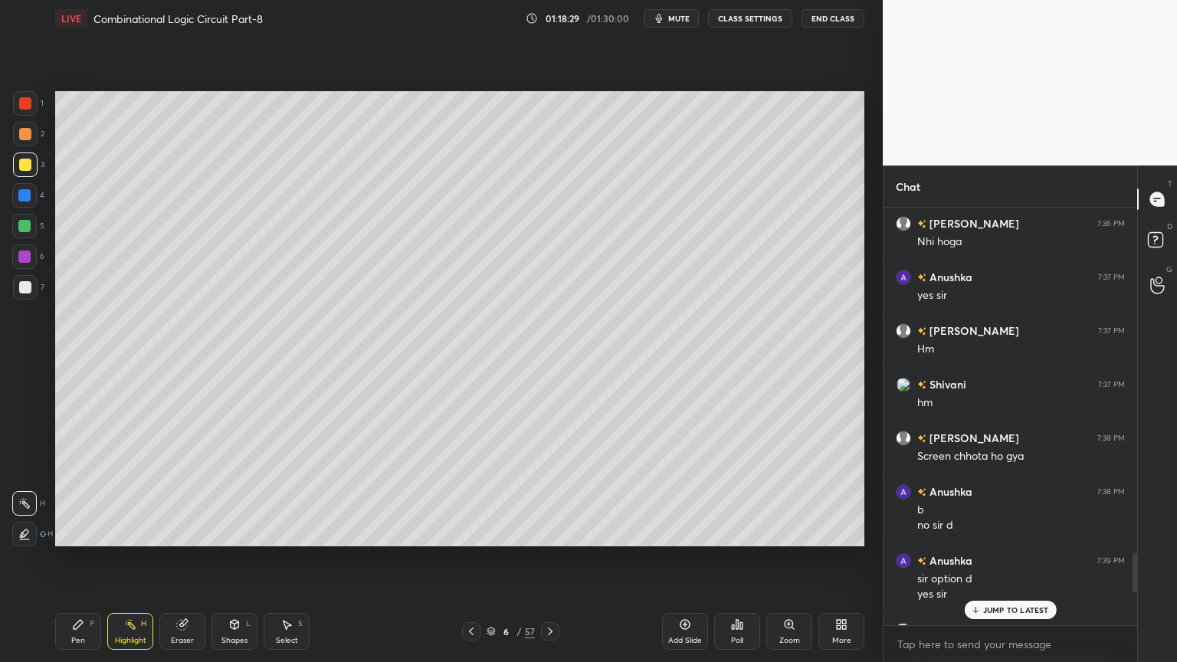
scroll to position [3894, 0]
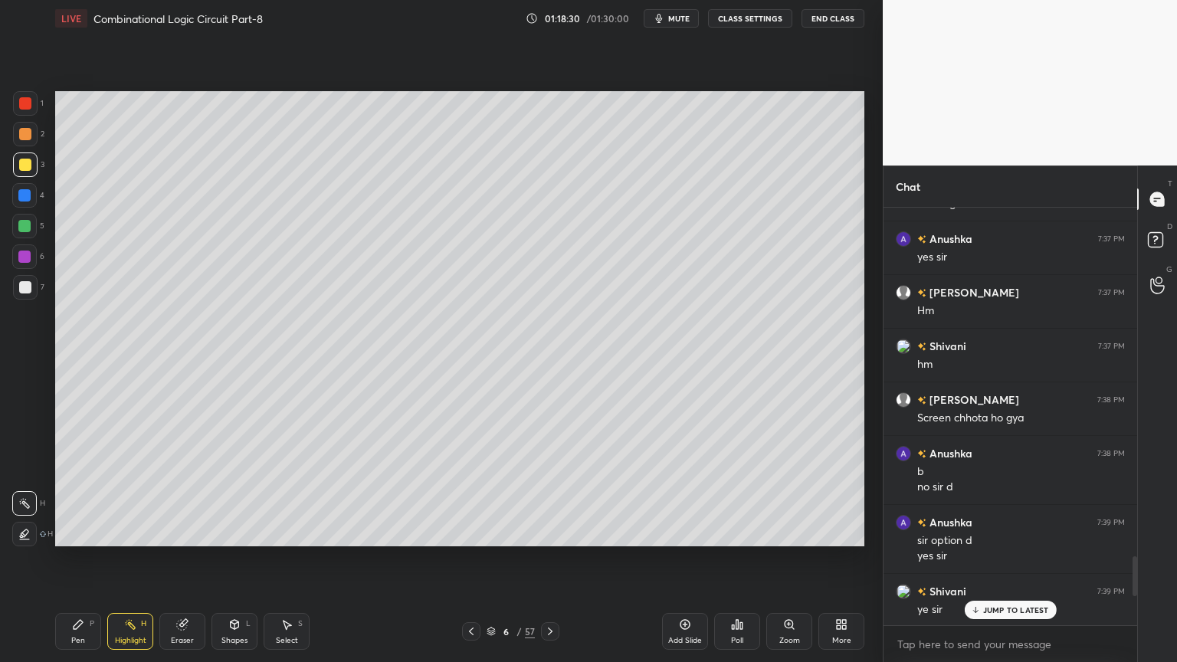
click at [1006, 559] on p "JUMP TO LATEST" at bounding box center [1016, 609] width 66 height 9
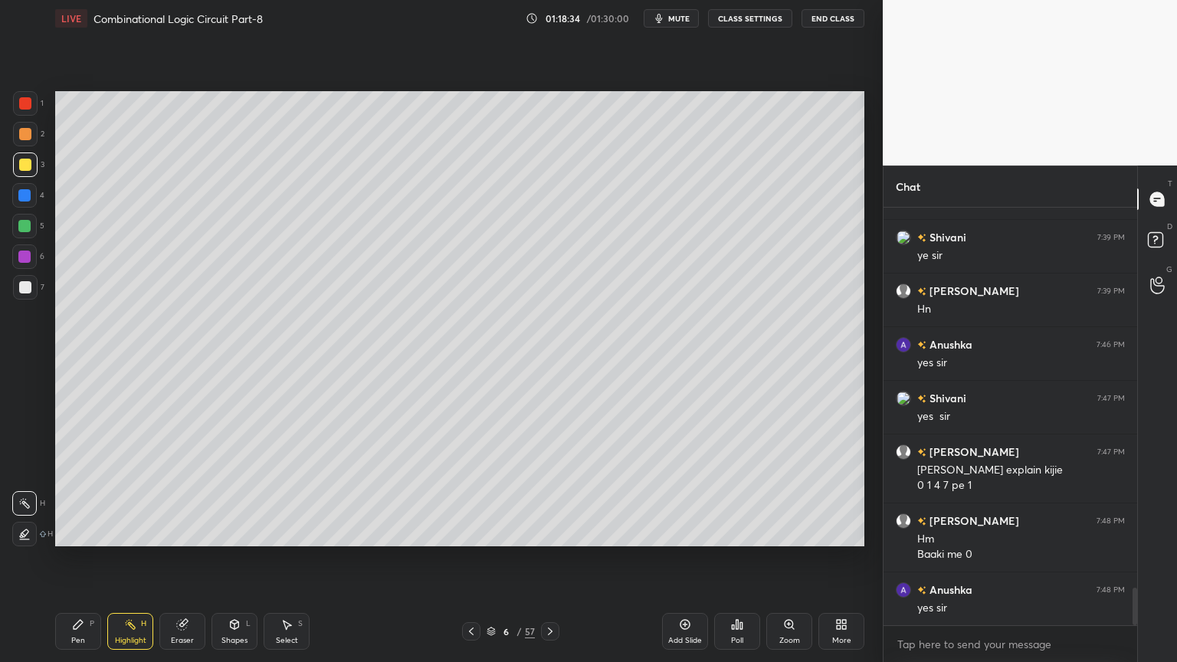
click at [552, 559] on icon at bounding box center [550, 632] width 5 height 8
click at [549, 559] on icon at bounding box center [550, 631] width 12 height 12
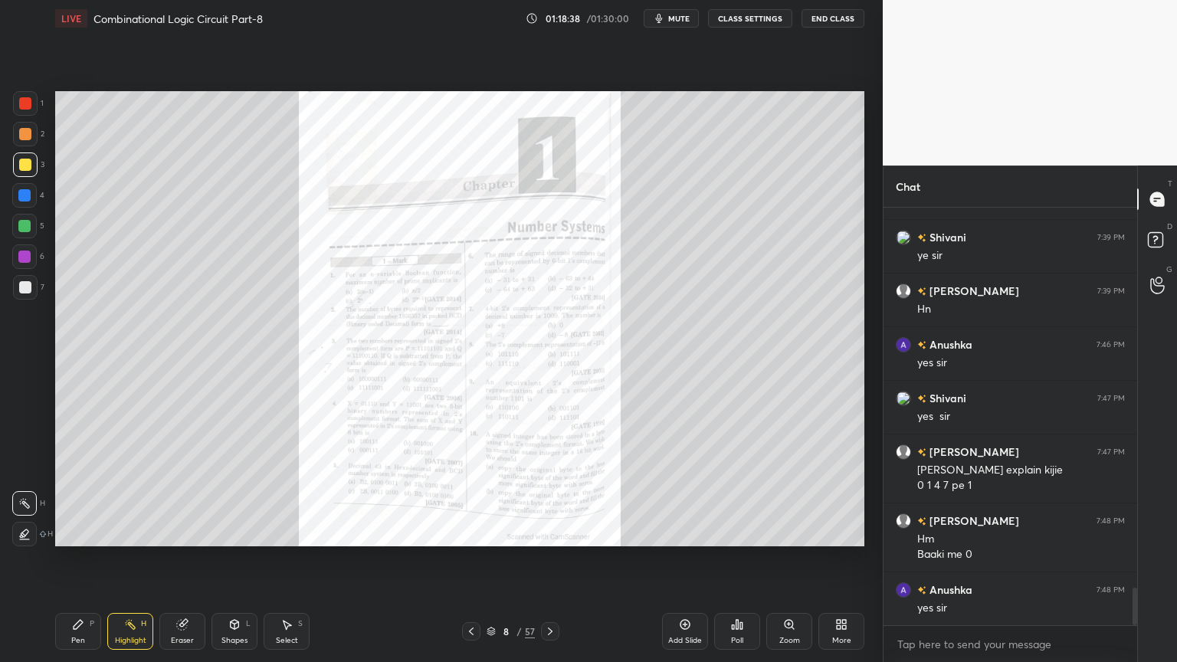
click at [496, 559] on div "8 / 57" at bounding box center [511, 631] width 48 height 14
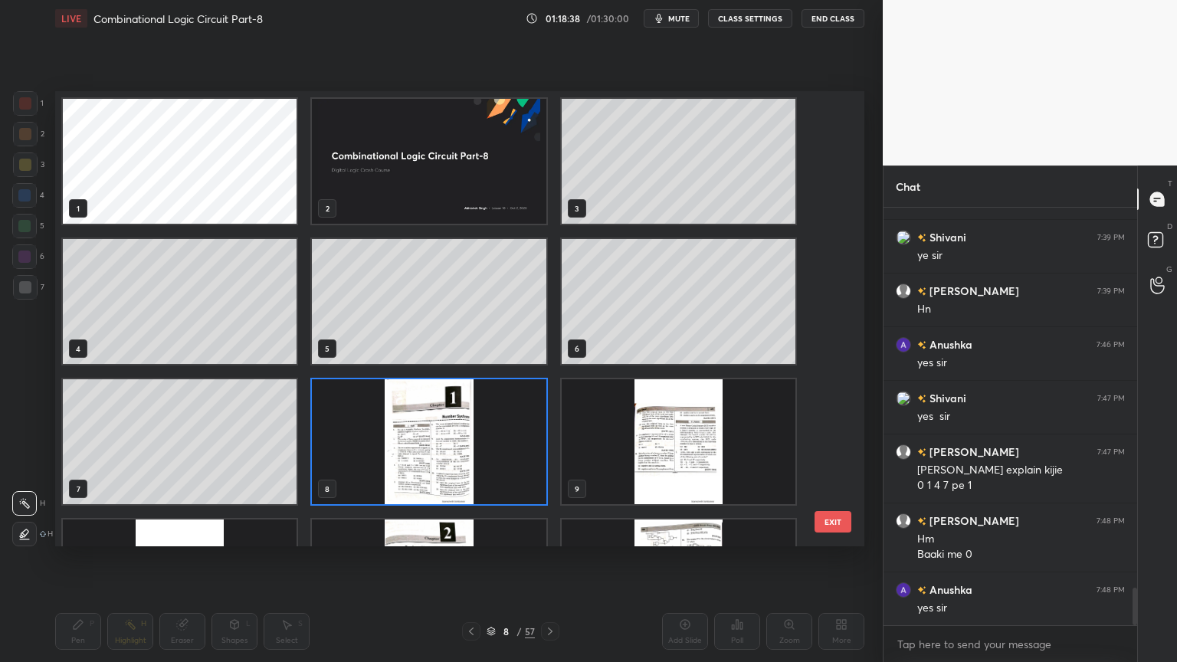
scroll to position [451, 801]
click at [468, 559] on div at bounding box center [471, 631] width 18 height 18
click at [505, 559] on div "8" at bounding box center [506, 631] width 15 height 9
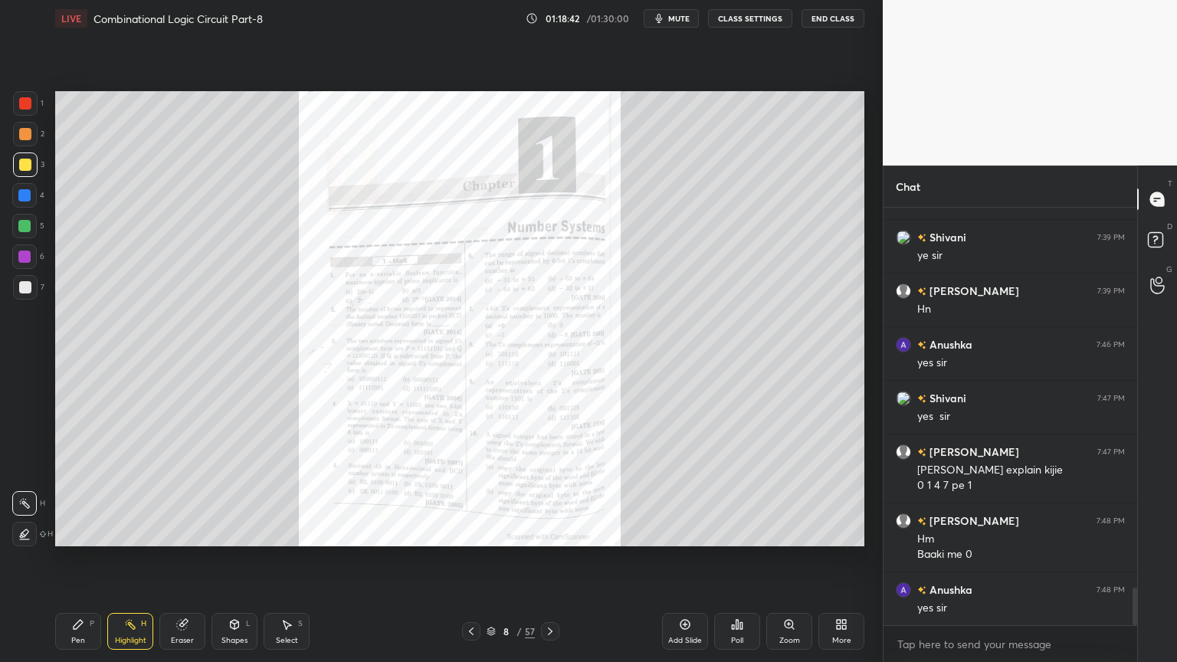
click at [471, 559] on icon at bounding box center [471, 631] width 12 height 12
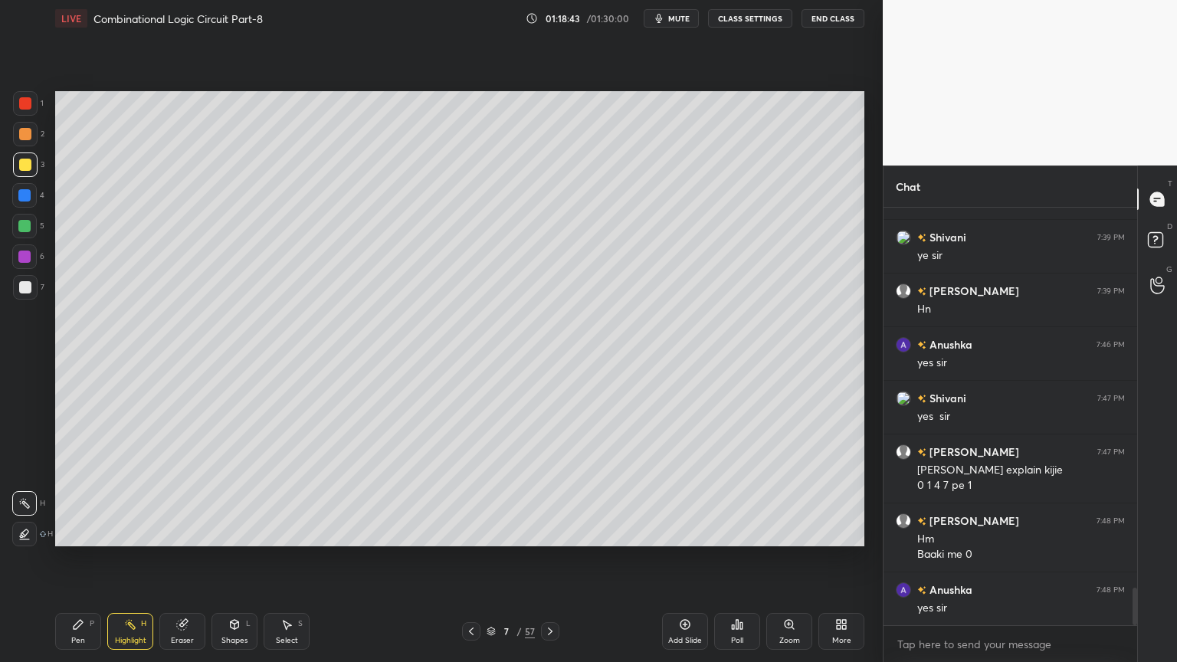
click at [682, 559] on icon at bounding box center [685, 624] width 12 height 12
click at [470, 559] on icon at bounding box center [470, 631] width 12 height 12
click at [546, 559] on icon at bounding box center [550, 631] width 12 height 12
click at [29, 231] on div at bounding box center [24, 226] width 12 height 12
click at [78, 559] on div "Pen" at bounding box center [78, 641] width 14 height 8
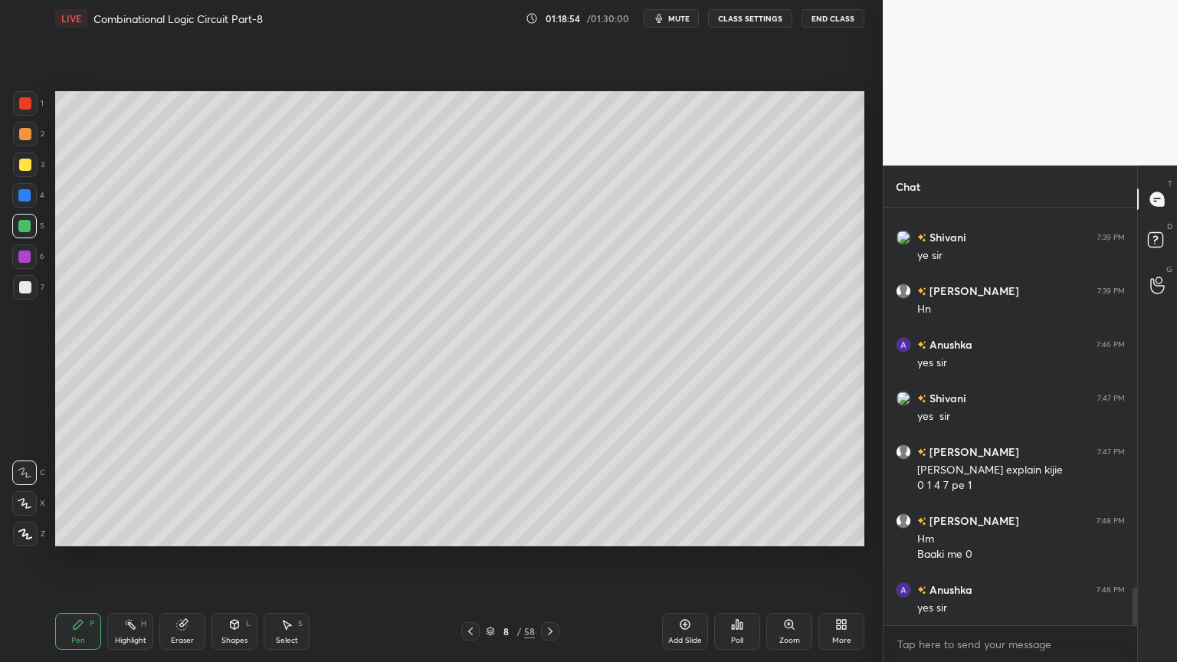
click at [22, 502] on icon at bounding box center [25, 503] width 14 height 11
click at [182, 559] on icon at bounding box center [182, 625] width 10 height 10
click at [80, 559] on div "Pen P" at bounding box center [78, 631] width 46 height 37
click at [30, 199] on div at bounding box center [24, 195] width 12 height 12
click at [31, 461] on div at bounding box center [24, 472] width 25 height 25
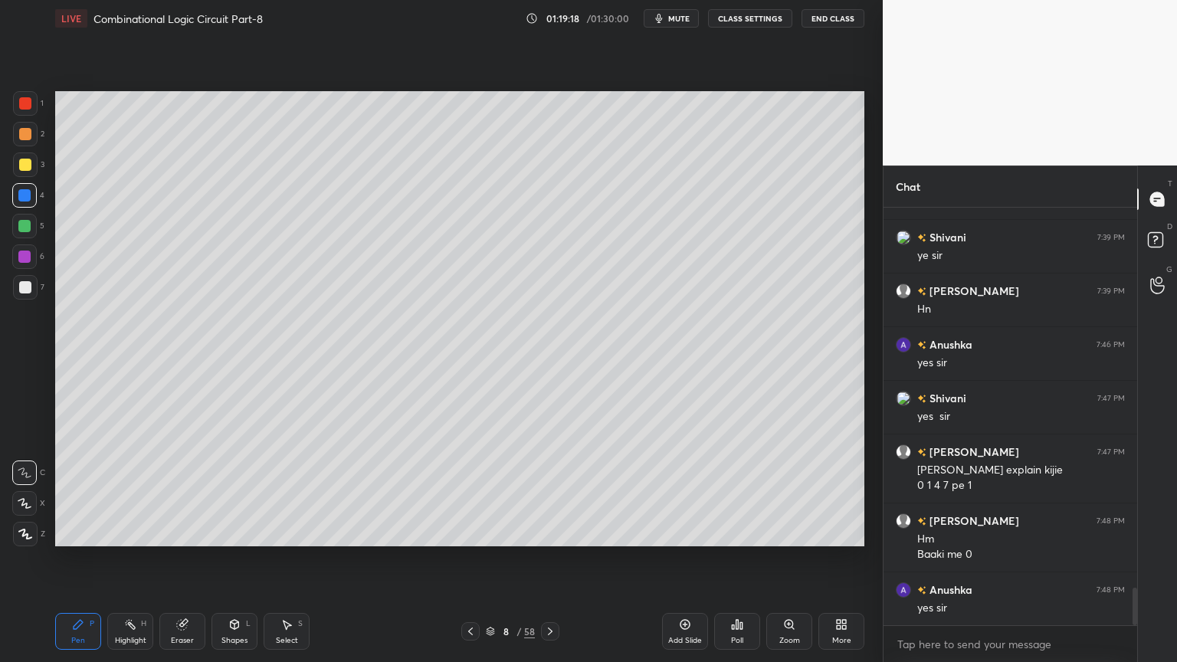
click at [235, 559] on div "Shapes L" at bounding box center [234, 631] width 46 height 37
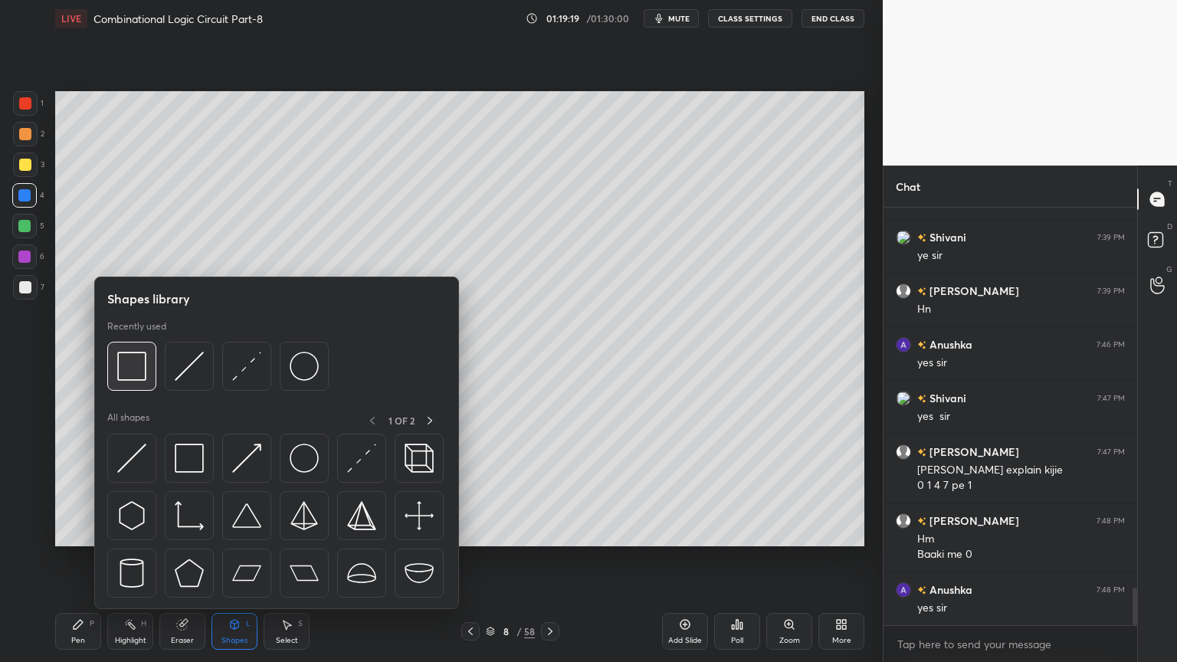
click at [132, 371] on img at bounding box center [131, 366] width 29 height 29
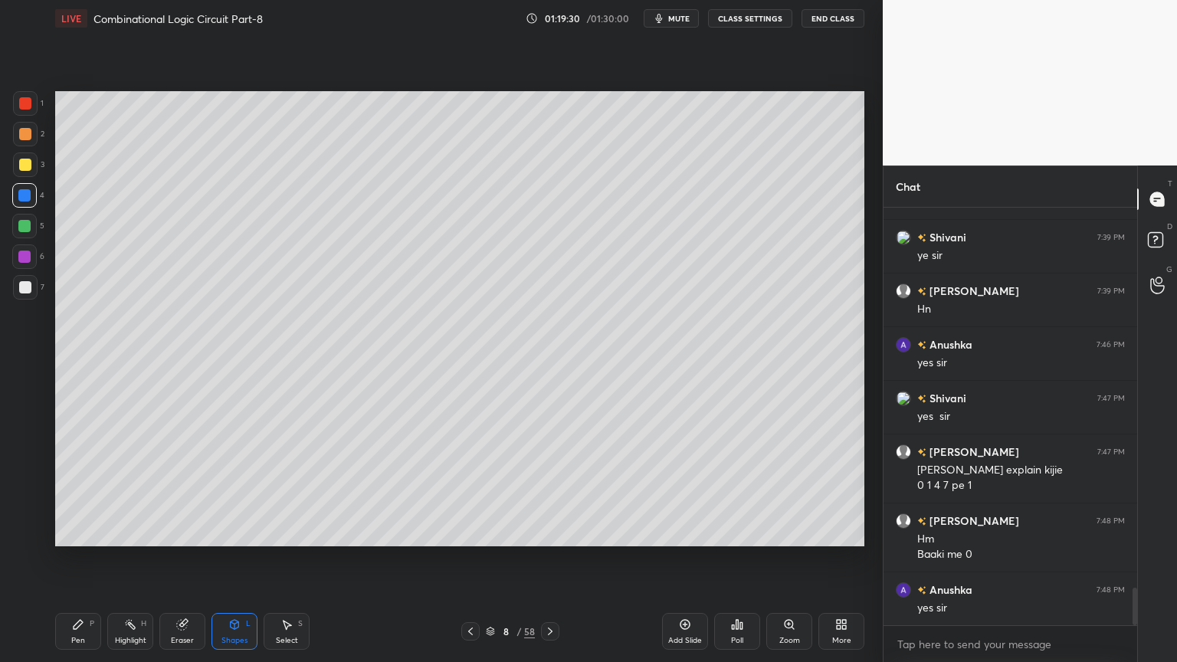
click at [245, 559] on div "Shapes L" at bounding box center [234, 631] width 46 height 37
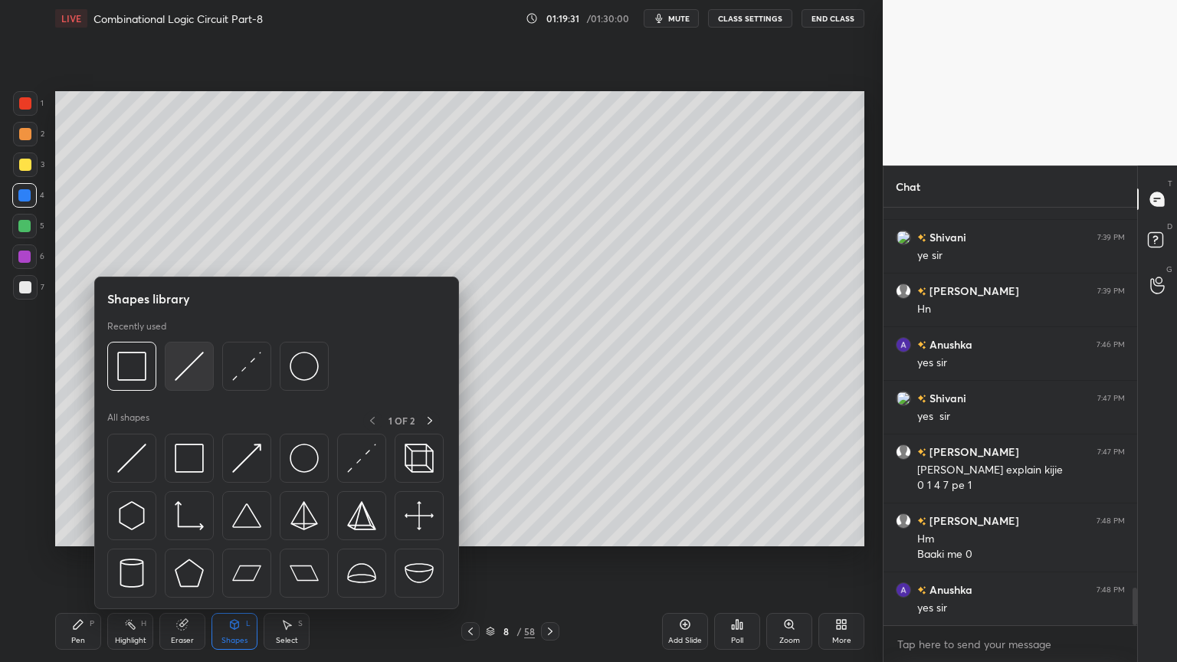
click at [195, 361] on img at bounding box center [189, 366] width 29 height 29
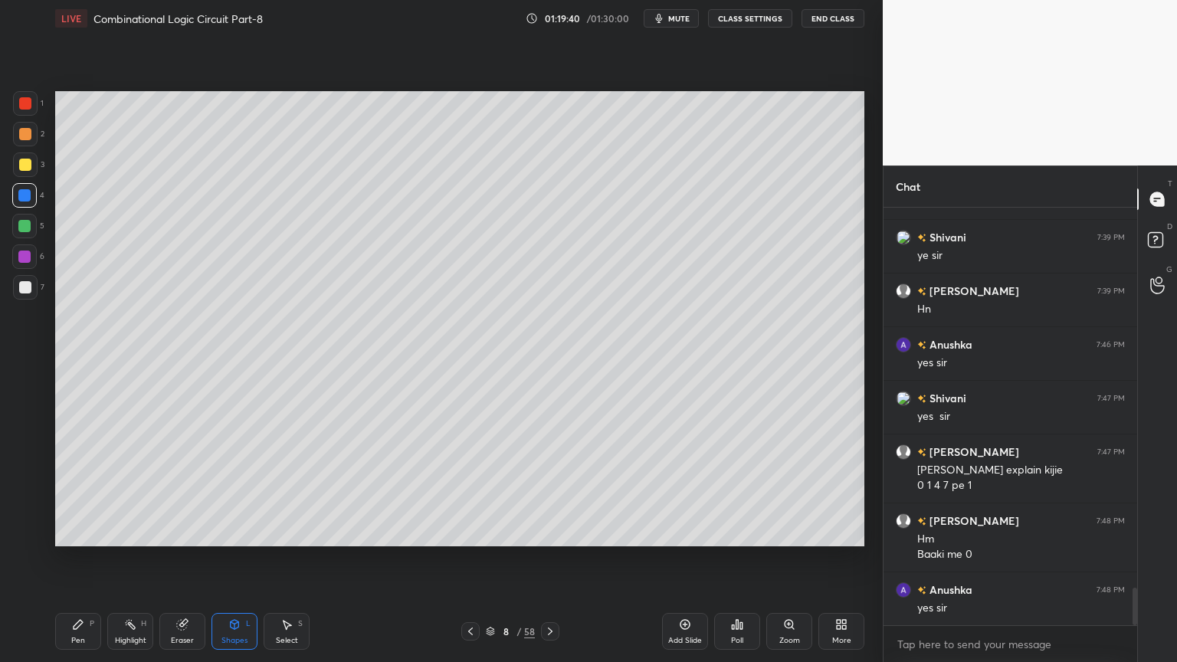
click at [78, 559] on icon at bounding box center [78, 624] width 12 height 12
click at [31, 277] on div at bounding box center [25, 287] width 25 height 25
click at [192, 559] on div "Eraser" at bounding box center [182, 641] width 23 height 8
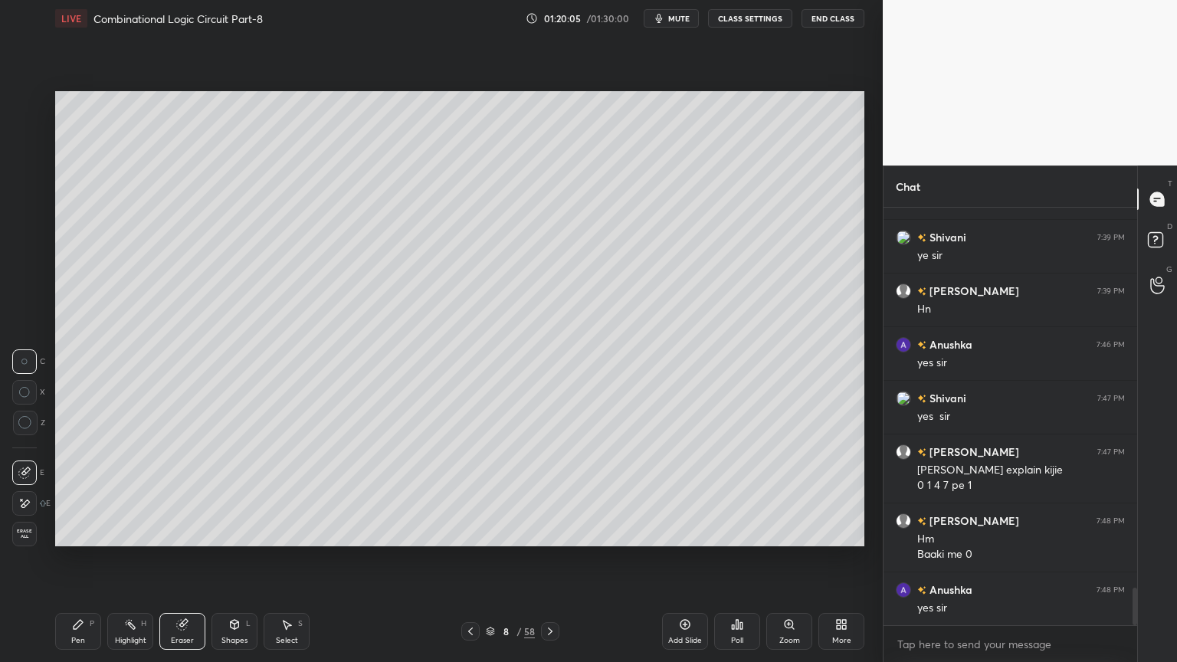
click at [74, 559] on div "Pen" at bounding box center [78, 641] width 14 height 8
click at [472, 559] on icon at bounding box center [470, 631] width 12 height 12
click at [475, 559] on div "Pen P Highlight H Eraser Shapes L Select S 7 / 58 Add Slide Poll Zoom More" at bounding box center [459, 631] width 809 height 61
click at [545, 559] on icon at bounding box center [550, 631] width 12 height 12
click at [31, 251] on div at bounding box center [24, 256] width 25 height 25
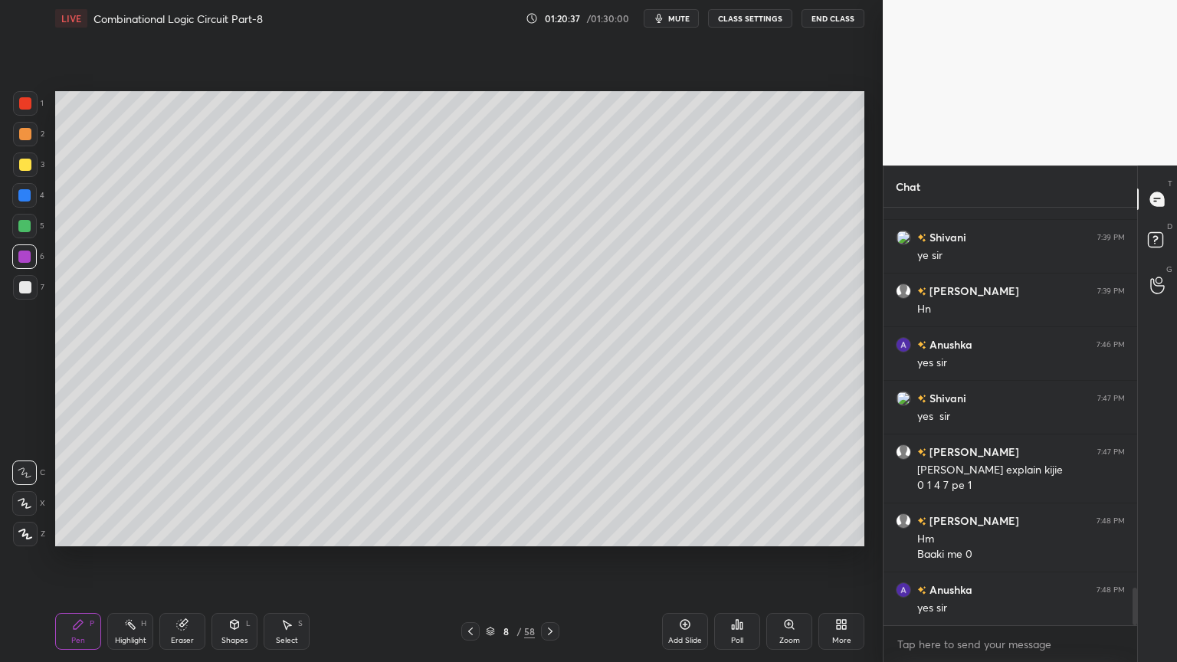
click at [236, 559] on div "Shapes" at bounding box center [234, 641] width 26 height 8
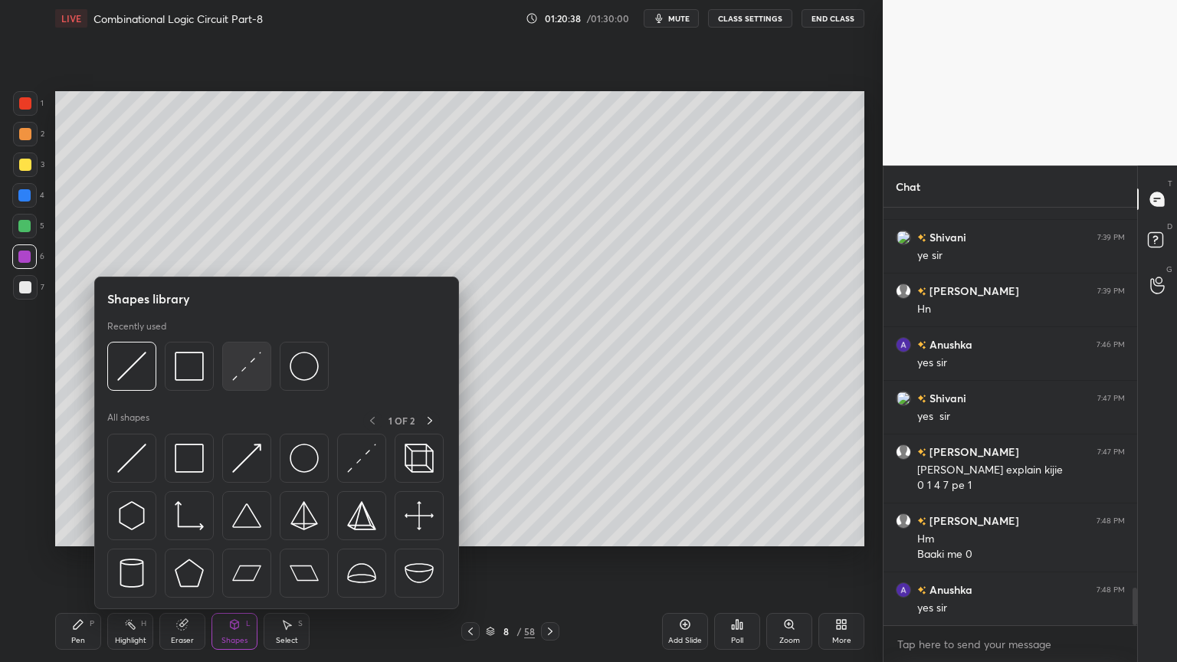
click at [242, 375] on img at bounding box center [246, 366] width 29 height 29
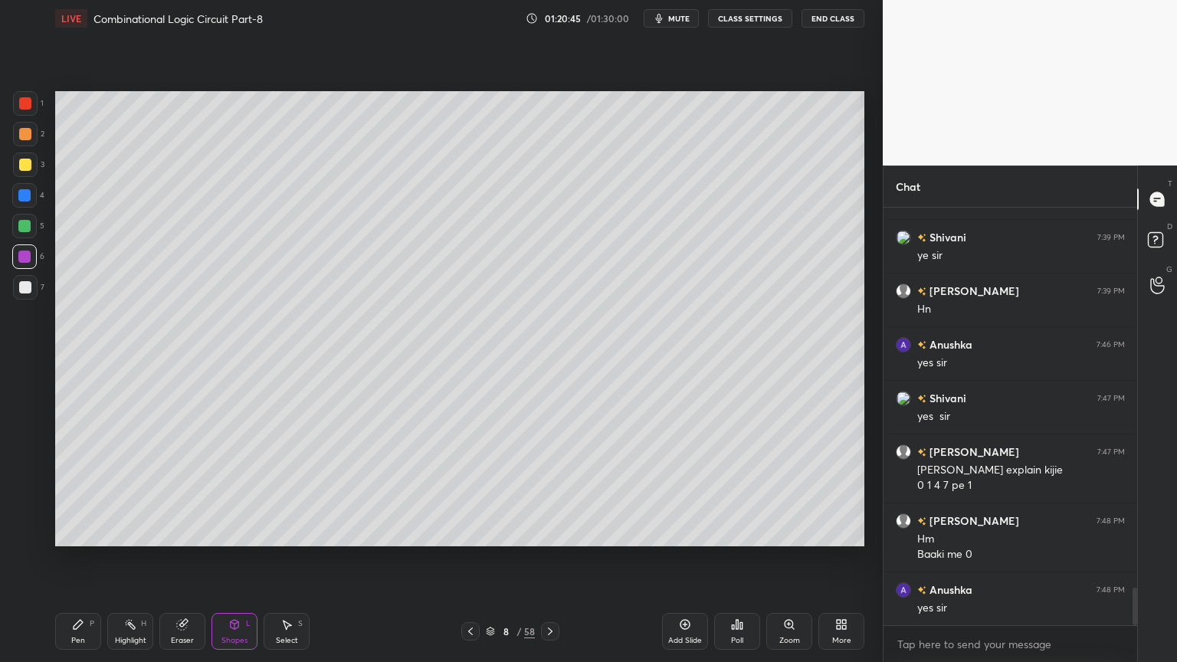
click at [74, 559] on icon at bounding box center [78, 624] width 12 height 12
click at [28, 496] on div at bounding box center [24, 503] width 25 height 25
click at [19, 466] on div at bounding box center [24, 472] width 25 height 25
click at [36, 170] on div at bounding box center [25, 164] width 25 height 25
click at [31, 279] on div at bounding box center [25, 287] width 25 height 25
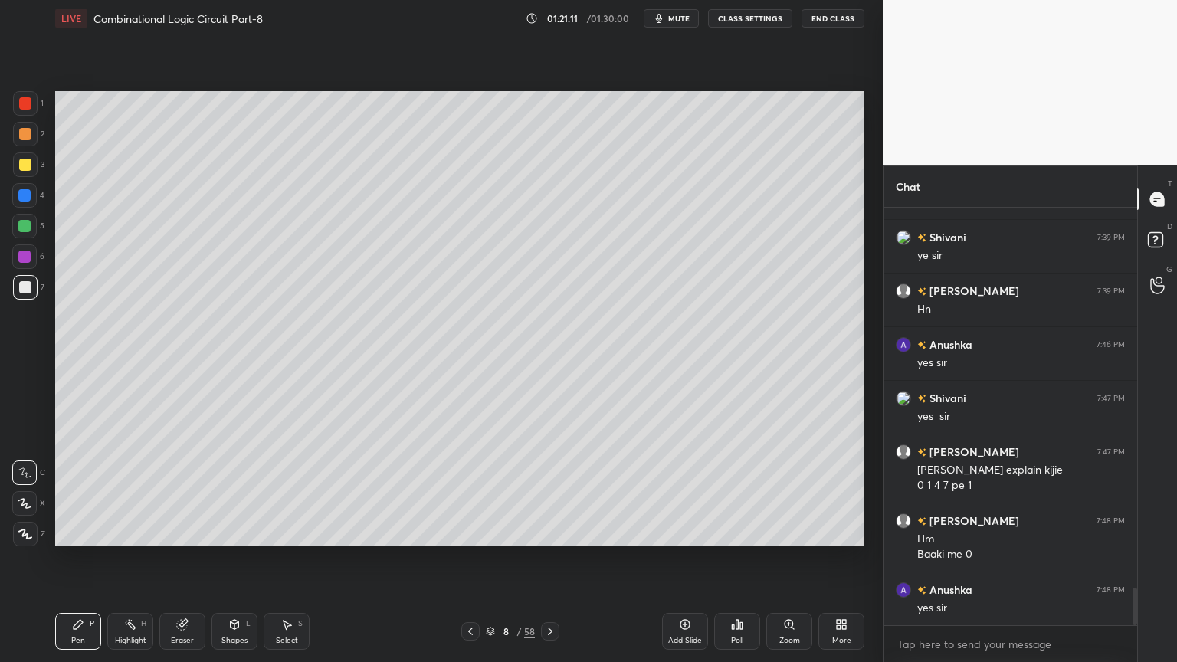
click at [231, 559] on div "Shapes L" at bounding box center [234, 631] width 46 height 37
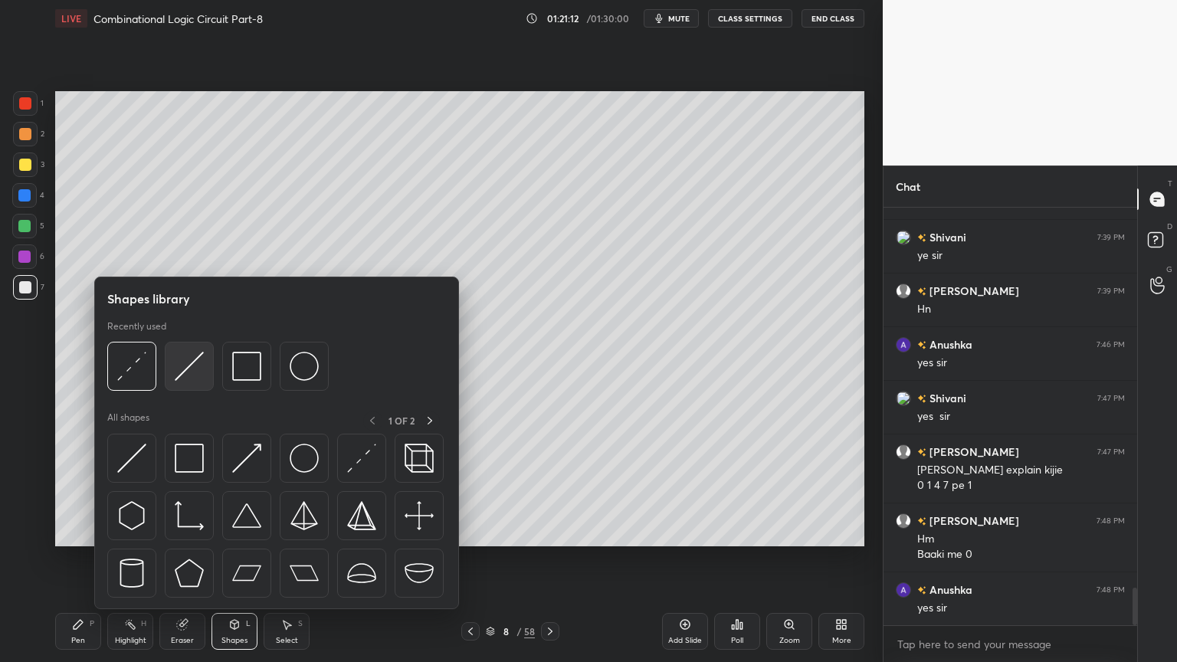
click at [191, 369] on img at bounding box center [189, 366] width 29 height 29
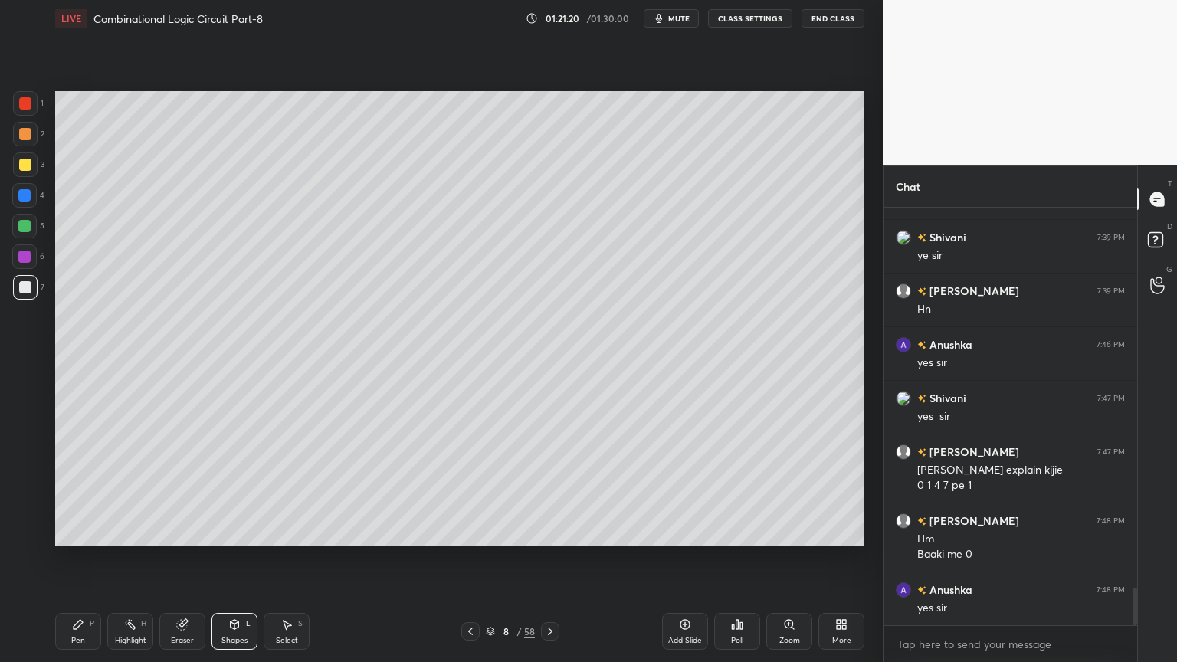
click at [86, 559] on div "Pen P" at bounding box center [78, 631] width 46 height 37
click at [131, 559] on rect at bounding box center [132, 626] width 8 height 8
click at [31, 136] on div at bounding box center [25, 134] width 25 height 25
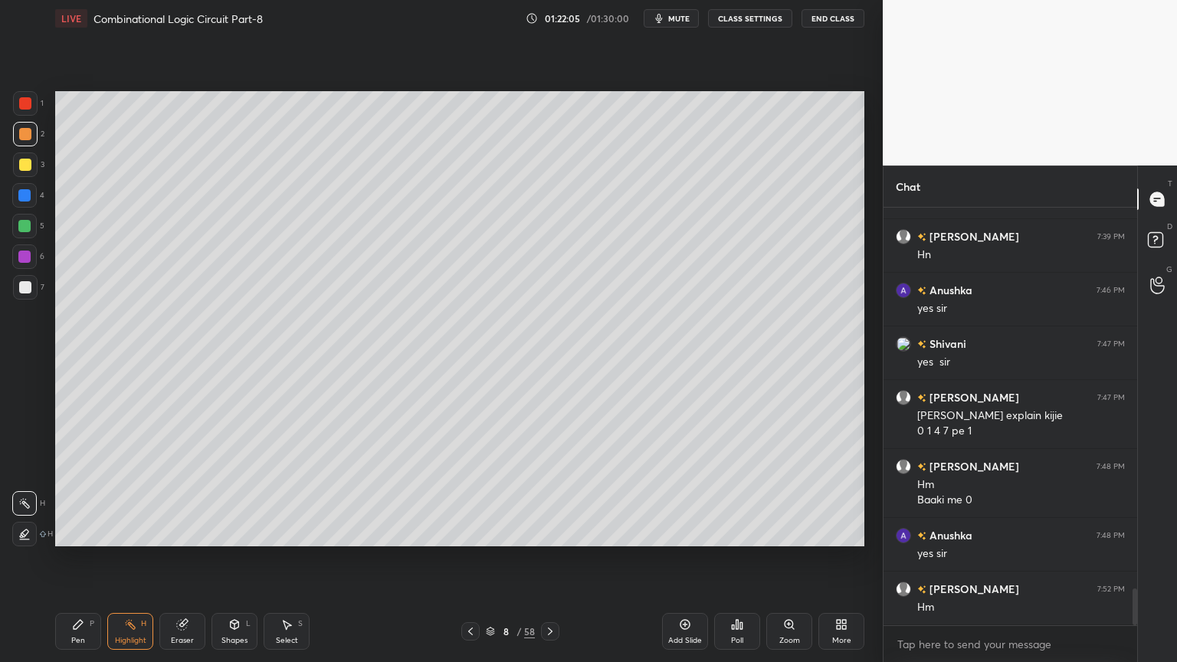
click at [32, 281] on div at bounding box center [25, 287] width 25 height 25
click at [74, 559] on icon at bounding box center [78, 624] width 9 height 9
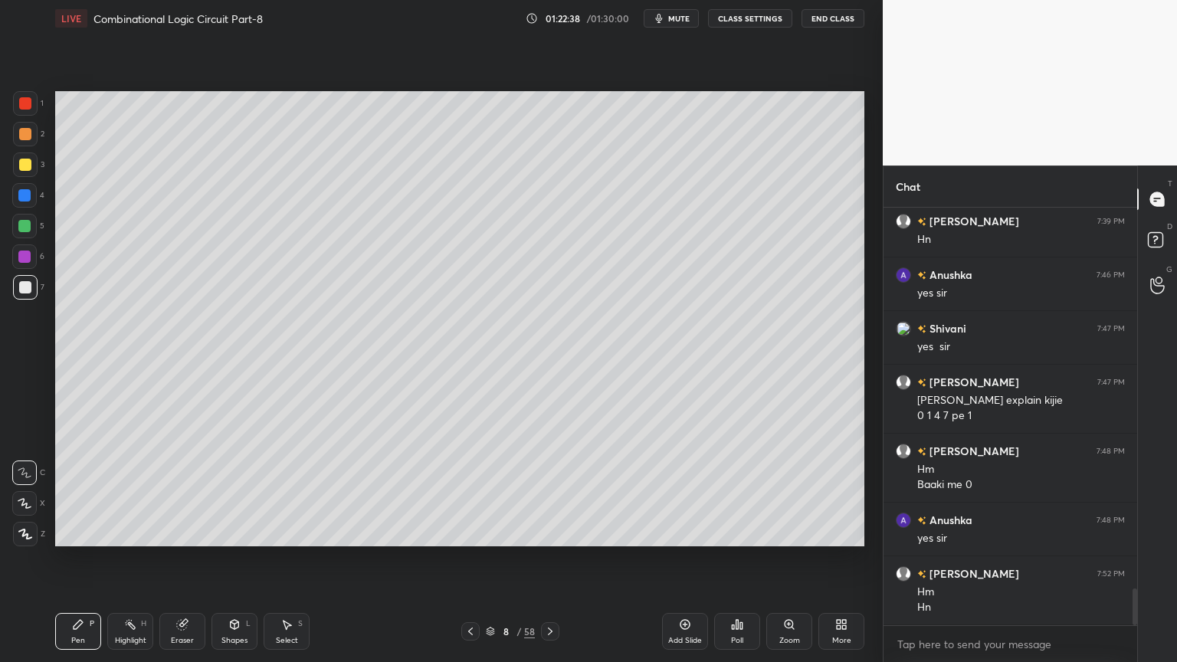
click at [31, 226] on div at bounding box center [24, 226] width 25 height 25
click at [19, 498] on icon at bounding box center [25, 503] width 14 height 11
click at [126, 559] on icon at bounding box center [130, 624] width 12 height 12
click at [82, 559] on div "Pen" at bounding box center [78, 641] width 14 height 8
click at [32, 292] on div at bounding box center [25, 287] width 25 height 25
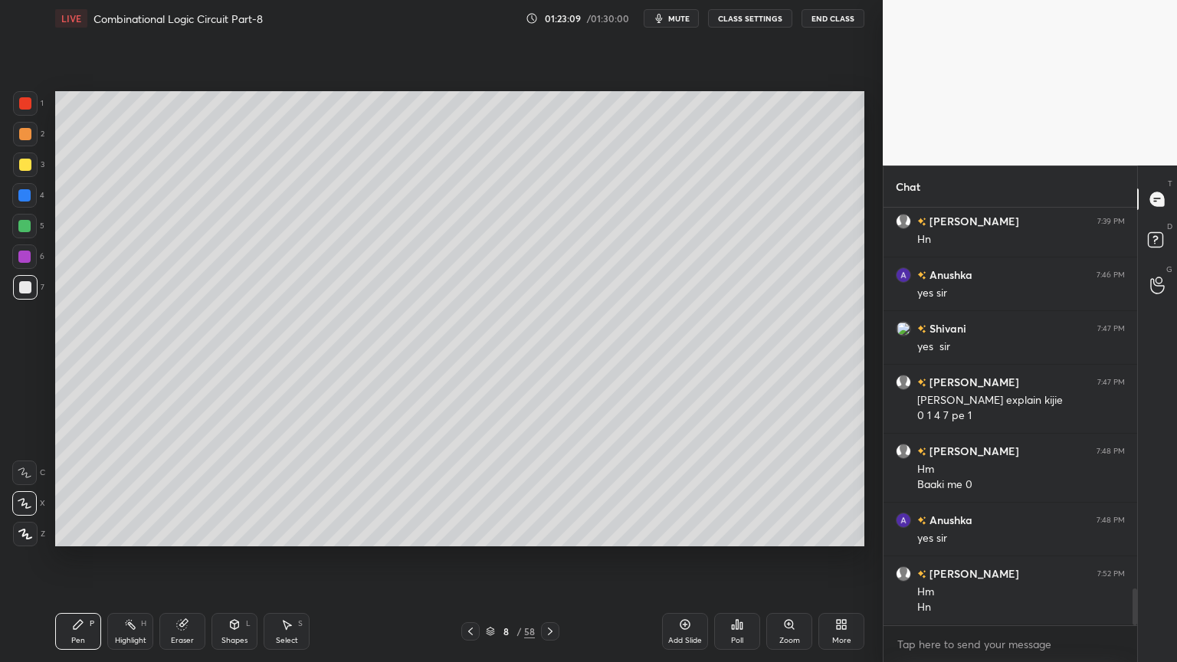
click at [31, 261] on div at bounding box center [24, 256] width 25 height 25
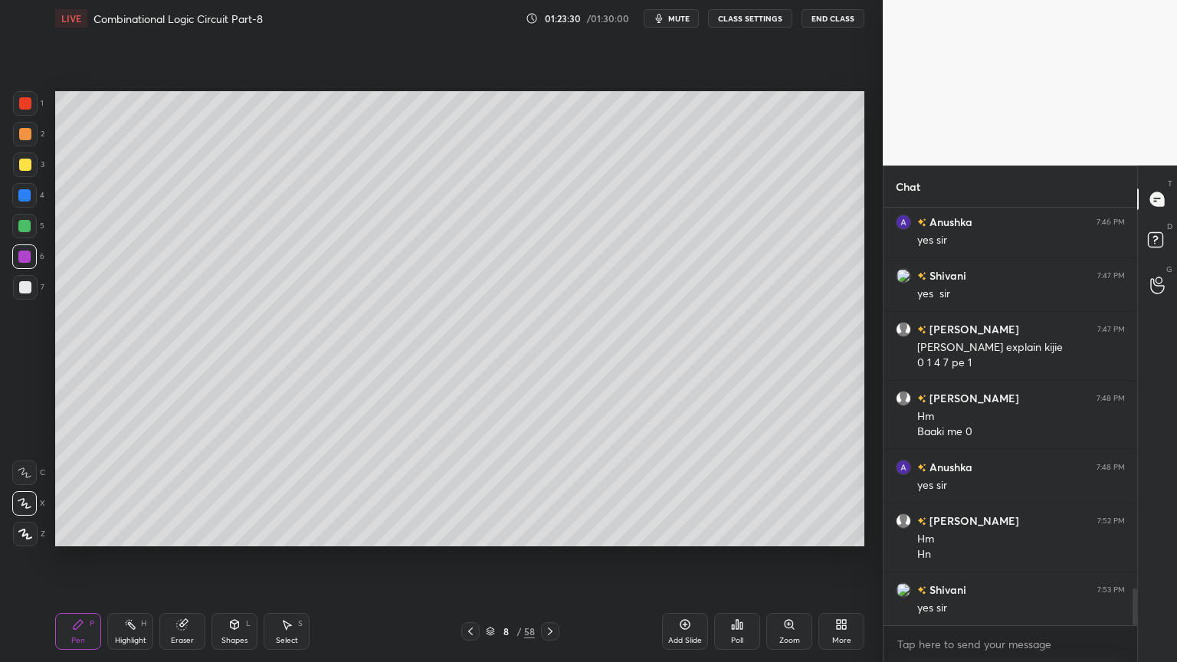
click at [187, 559] on div "Eraser" at bounding box center [182, 631] width 46 height 37
click at [74, 559] on icon at bounding box center [78, 624] width 9 height 9
click at [233, 559] on icon at bounding box center [234, 624] width 12 height 12
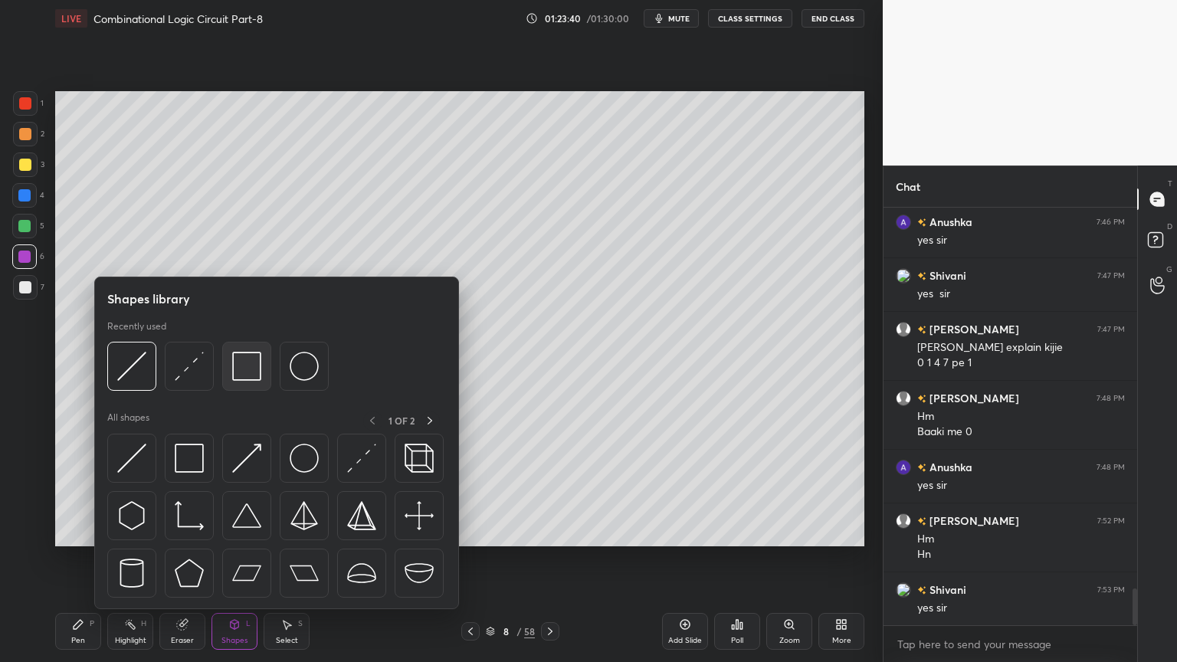
click at [254, 364] on img at bounding box center [246, 366] width 29 height 29
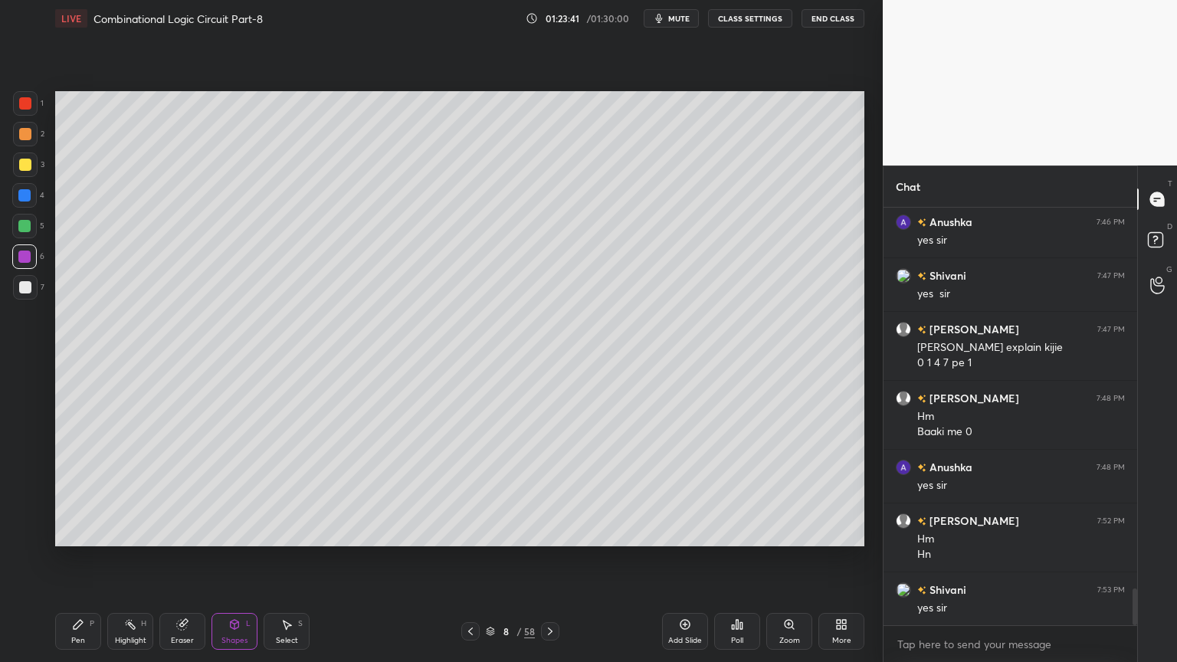
click at [21, 98] on div at bounding box center [25, 103] width 12 height 12
click at [31, 196] on div at bounding box center [24, 195] width 12 height 12
click at [75, 559] on div "Pen P" at bounding box center [78, 631] width 46 height 37
click at [20, 467] on icon at bounding box center [25, 472] width 14 height 11
click at [227, 559] on div "Shapes L" at bounding box center [234, 631] width 46 height 37
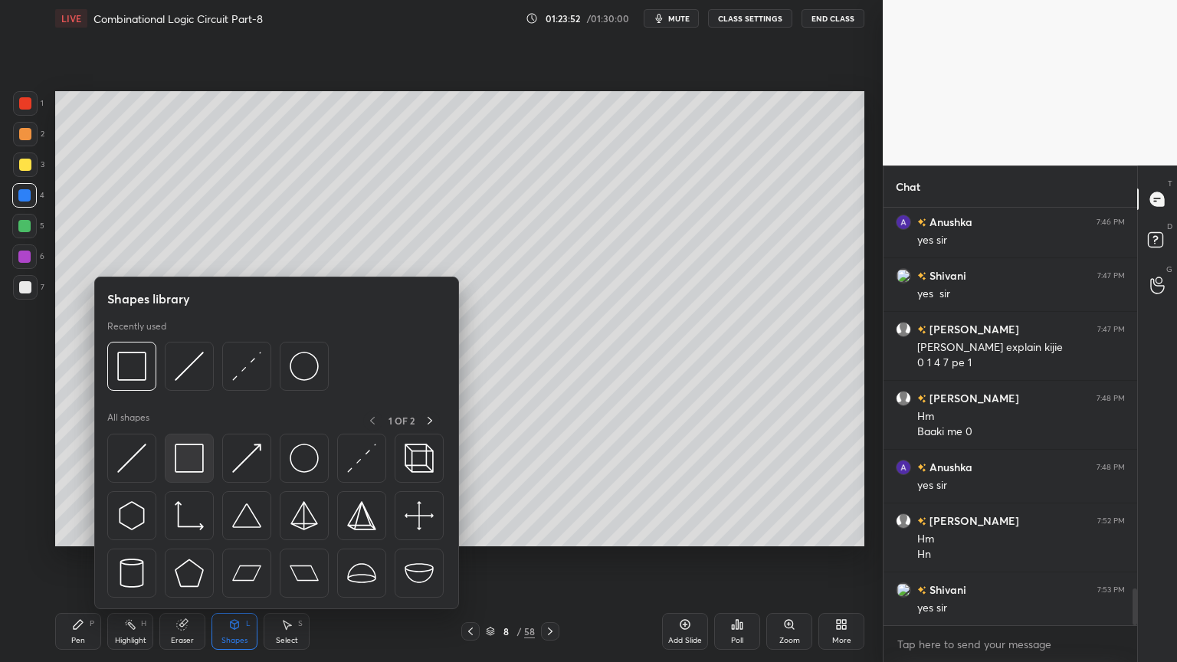
click at [190, 463] on img at bounding box center [189, 458] width 29 height 29
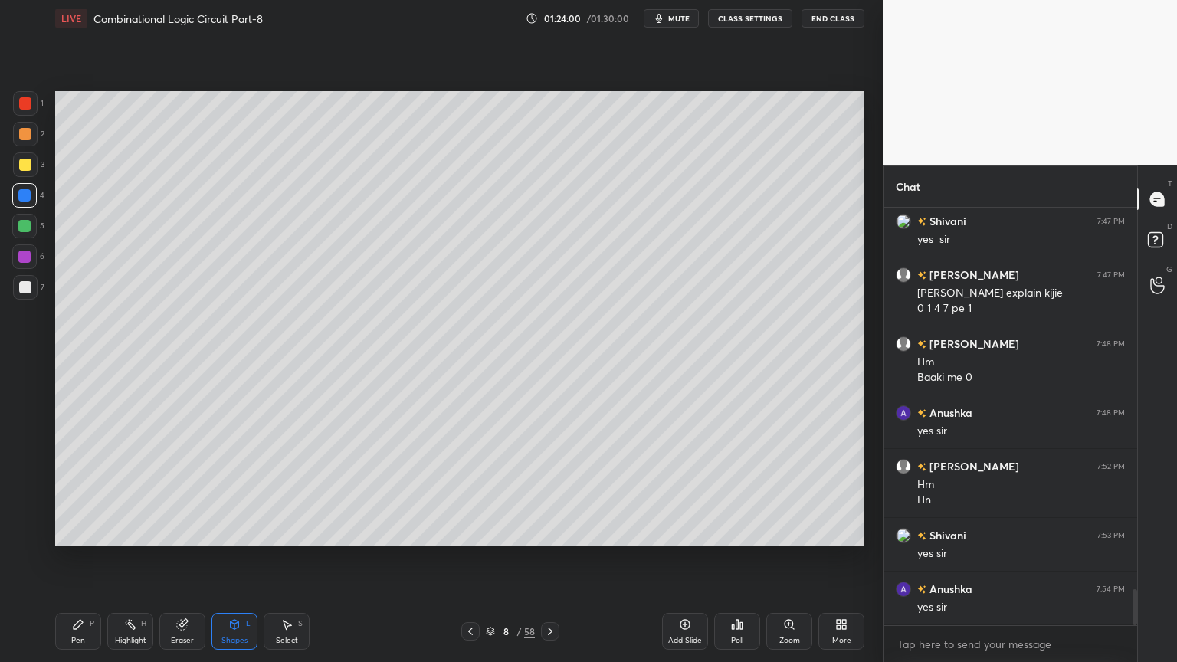
scroll to position [4478, 0]
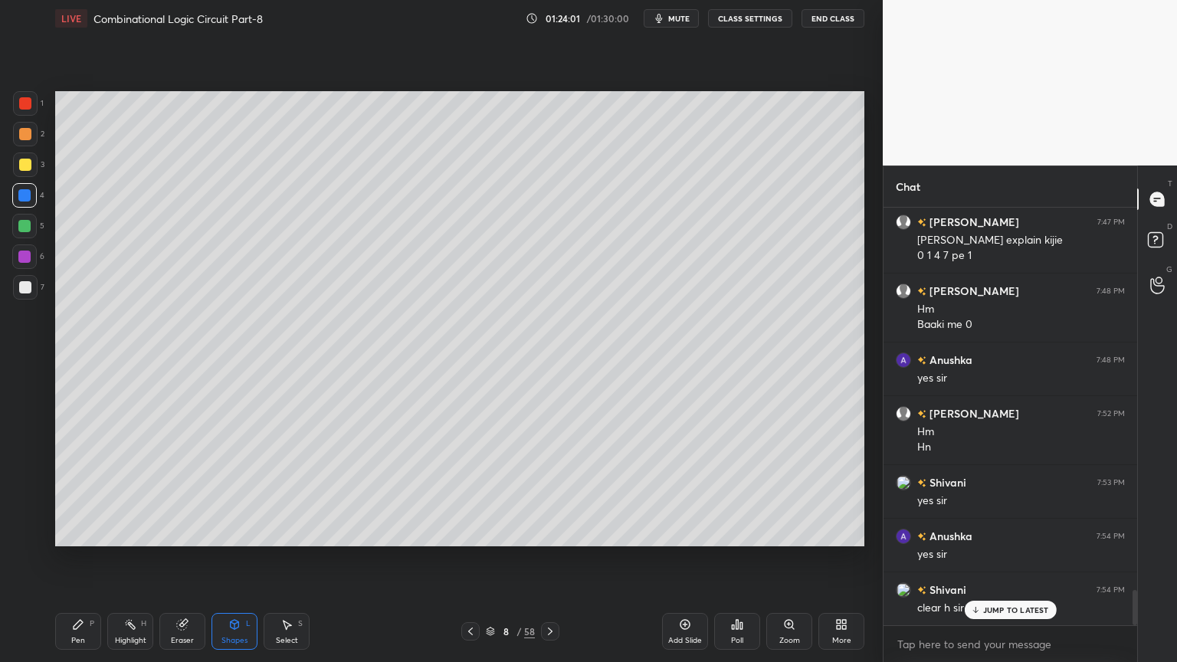
click at [86, 559] on div "Pen P" at bounding box center [78, 631] width 46 height 37
click at [183, 559] on icon at bounding box center [182, 625] width 10 height 10
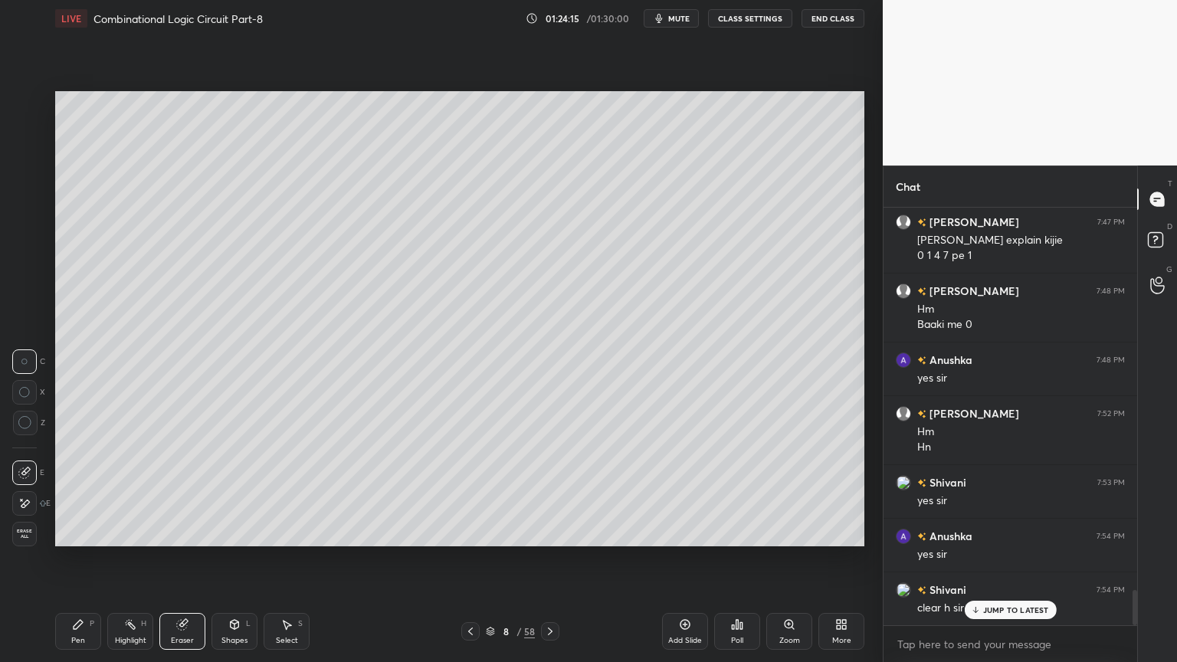
click at [77, 559] on icon at bounding box center [78, 624] width 12 height 12
click at [140, 559] on div "Highlight H" at bounding box center [130, 631] width 46 height 37
click at [178, 559] on icon at bounding box center [182, 625] width 10 height 10
click at [70, 559] on div "Pen P" at bounding box center [78, 631] width 46 height 37
click at [30, 287] on div at bounding box center [25, 287] width 12 height 12
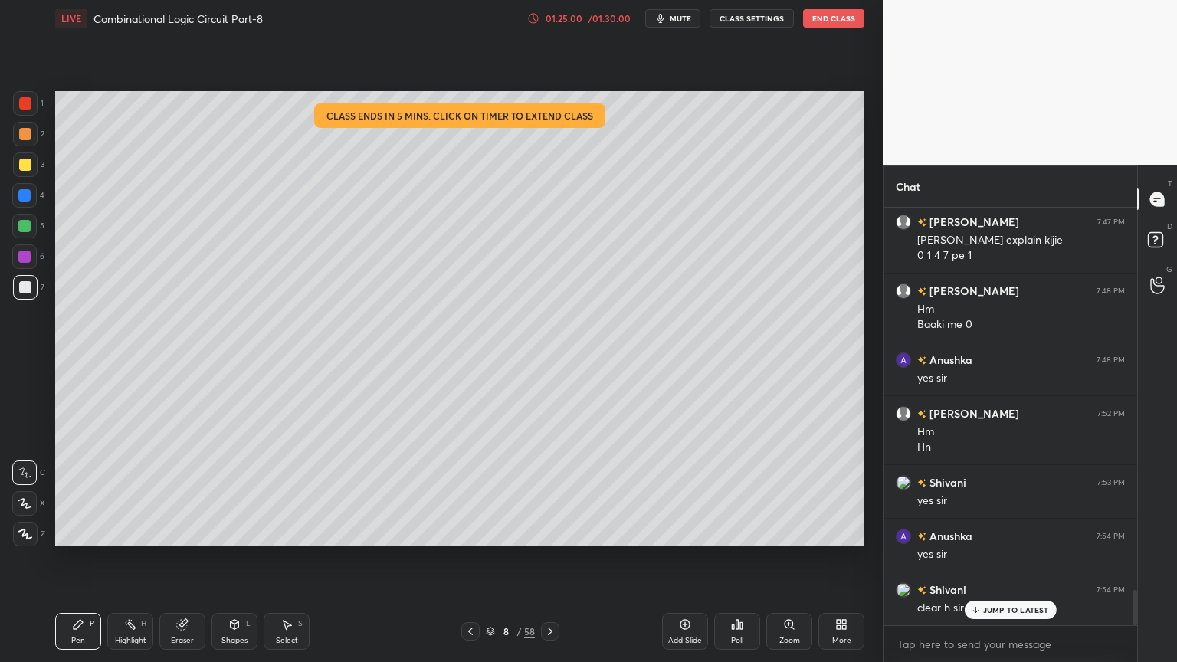
click at [34, 188] on div at bounding box center [24, 195] width 25 height 25
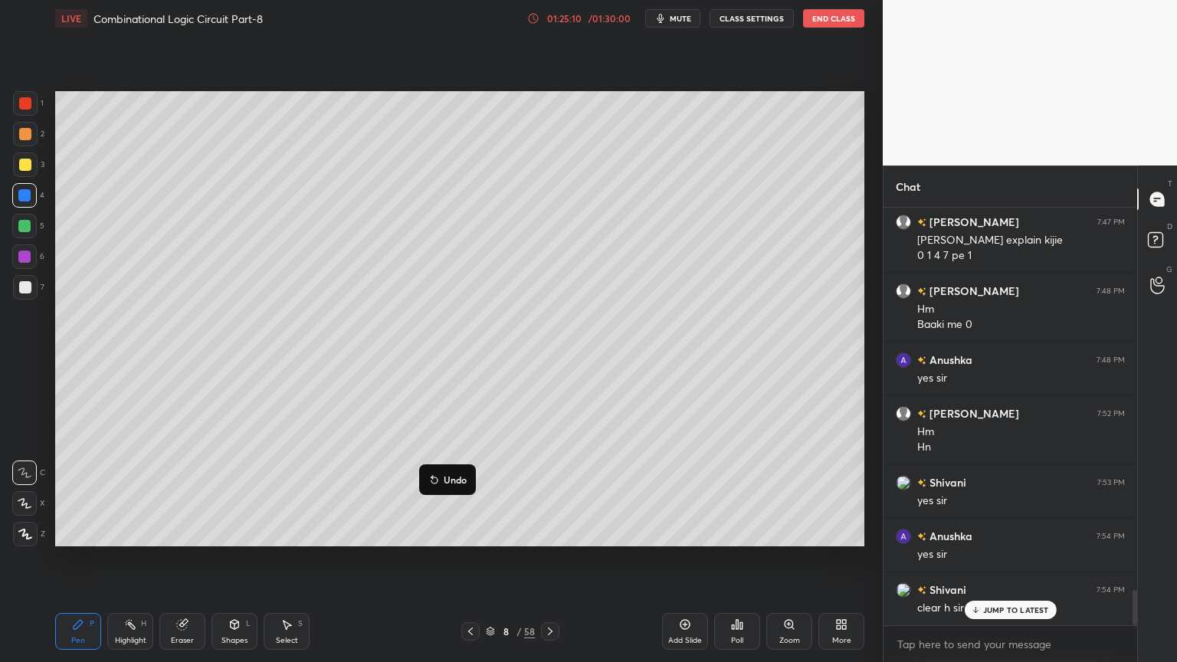
click at [460, 474] on p "Undo" at bounding box center [455, 480] width 23 height 12
click at [546, 439] on p "Undo" at bounding box center [550, 438] width 23 height 12
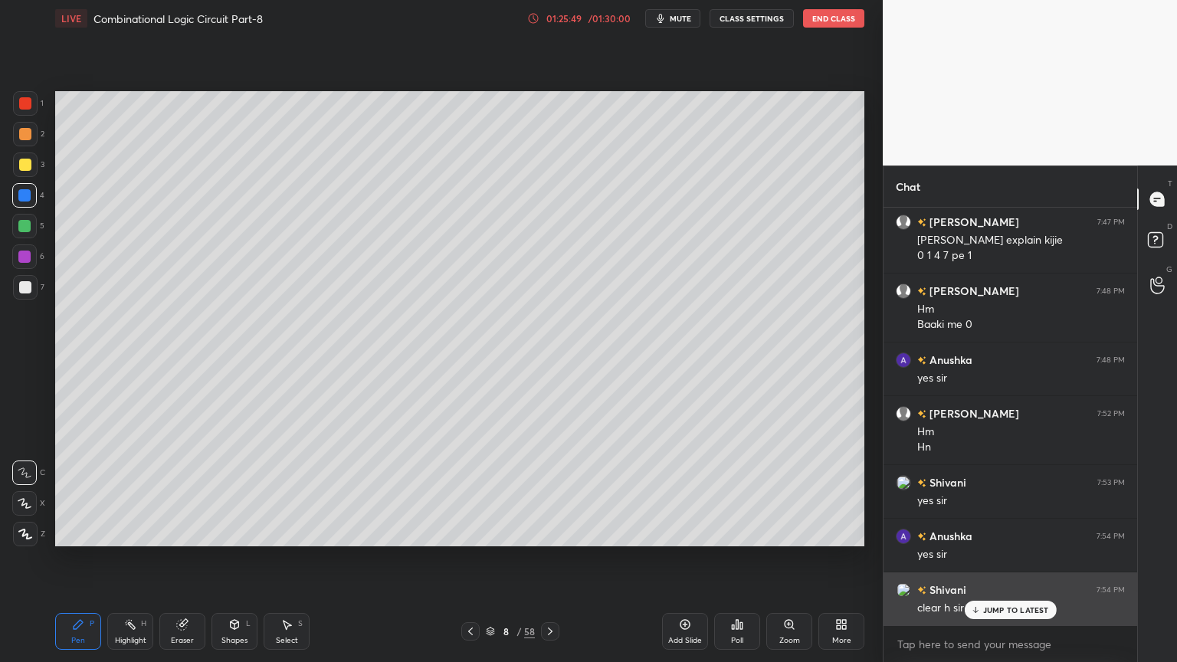
click at [1008, 559] on div "JUMP TO LATEST" at bounding box center [1010, 610] width 92 height 18
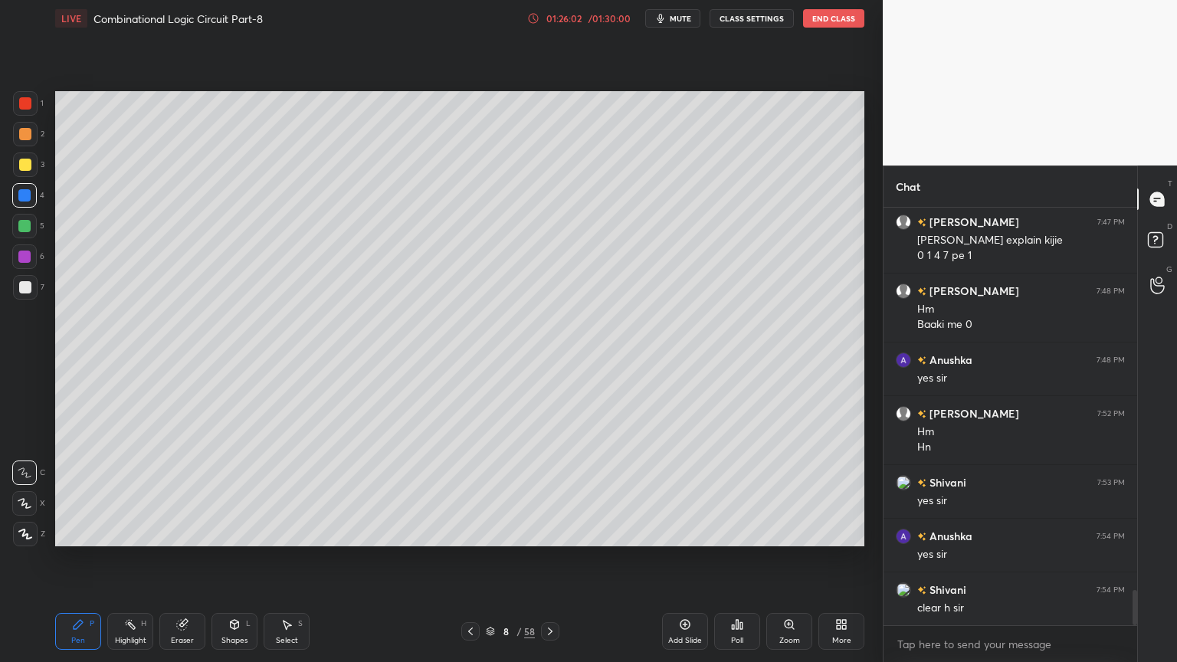
click at [34, 172] on div at bounding box center [25, 164] width 25 height 25
click at [239, 559] on icon at bounding box center [234, 624] width 12 height 12
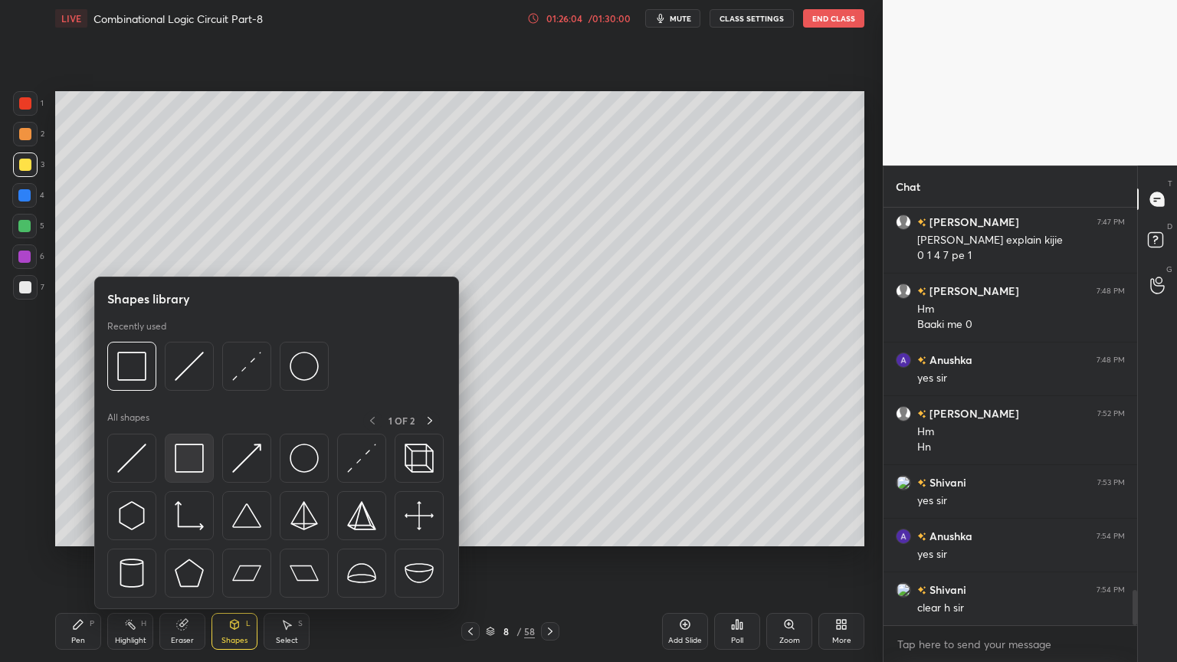
click at [190, 457] on img at bounding box center [189, 458] width 29 height 29
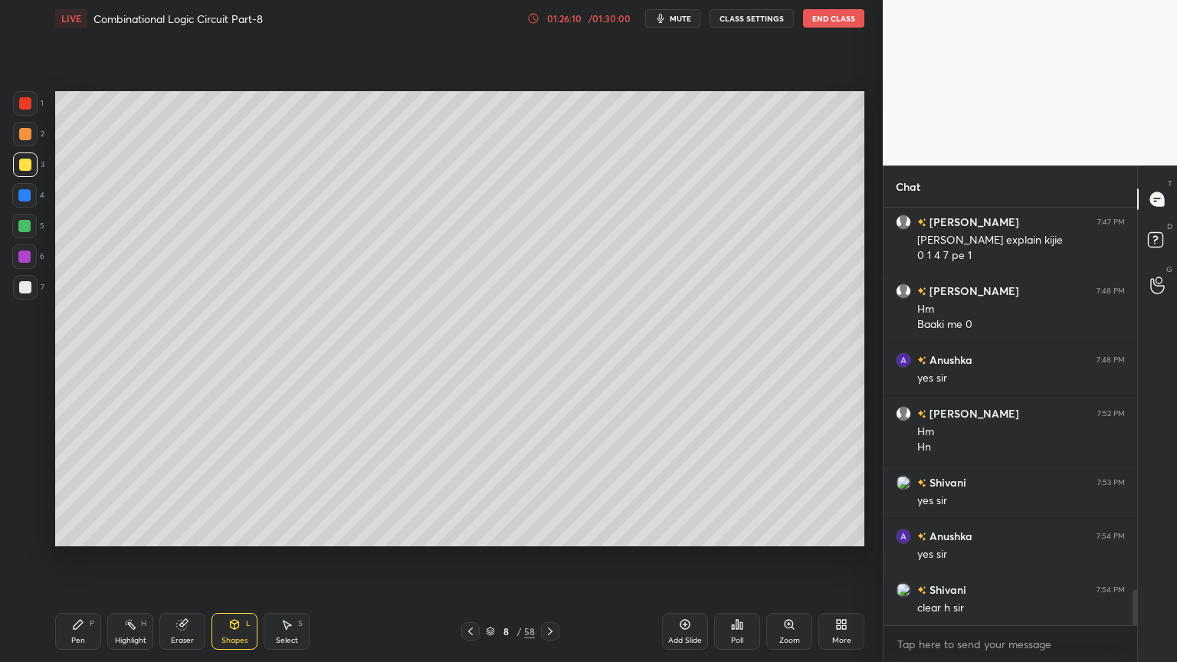
click at [232, 559] on icon at bounding box center [235, 624] width 8 height 9
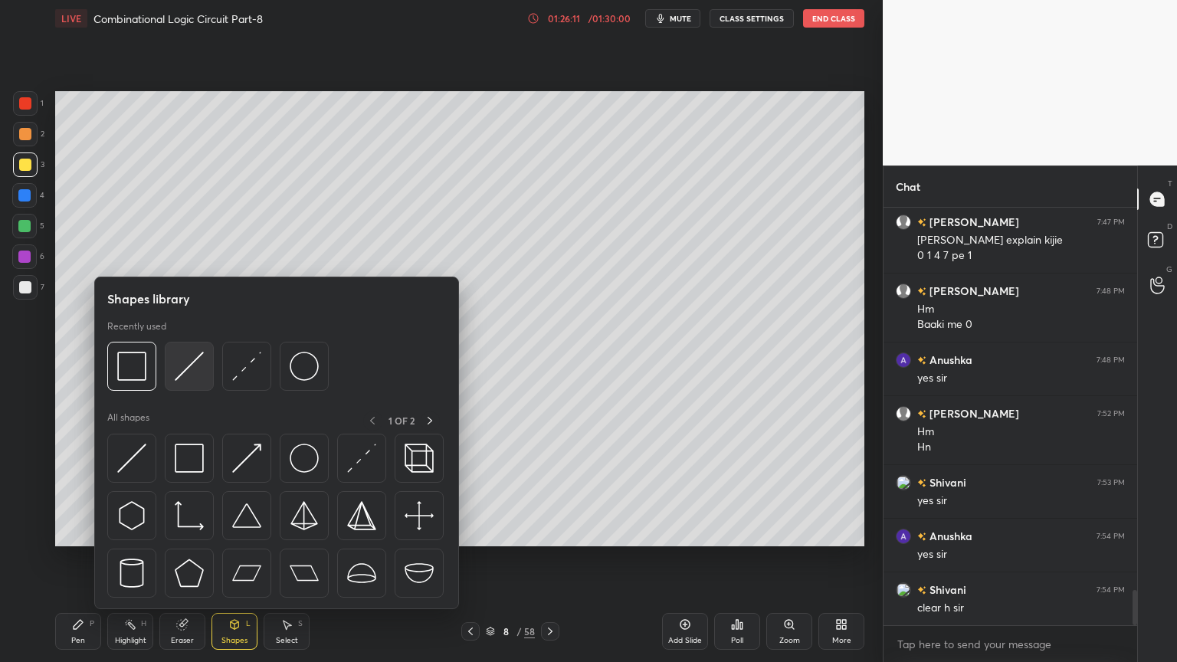
click at [186, 366] on img at bounding box center [189, 366] width 29 height 29
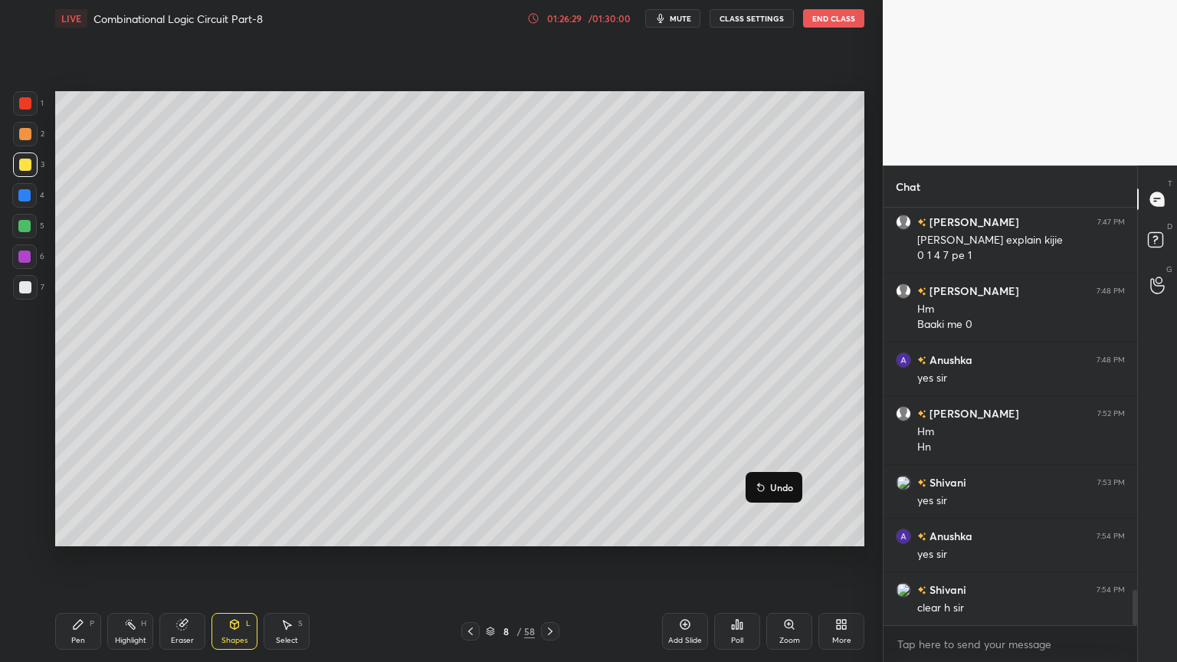
click at [782, 487] on p "Undo" at bounding box center [781, 487] width 23 height 12
click at [771, 493] on p "Undo" at bounding box center [776, 496] width 23 height 12
click at [771, 500] on p "Undo" at bounding box center [776, 503] width 23 height 12
click at [806, 505] on p "Undo" at bounding box center [809, 509] width 23 height 12
click at [787, 518] on p "Undo" at bounding box center [789, 520] width 23 height 12
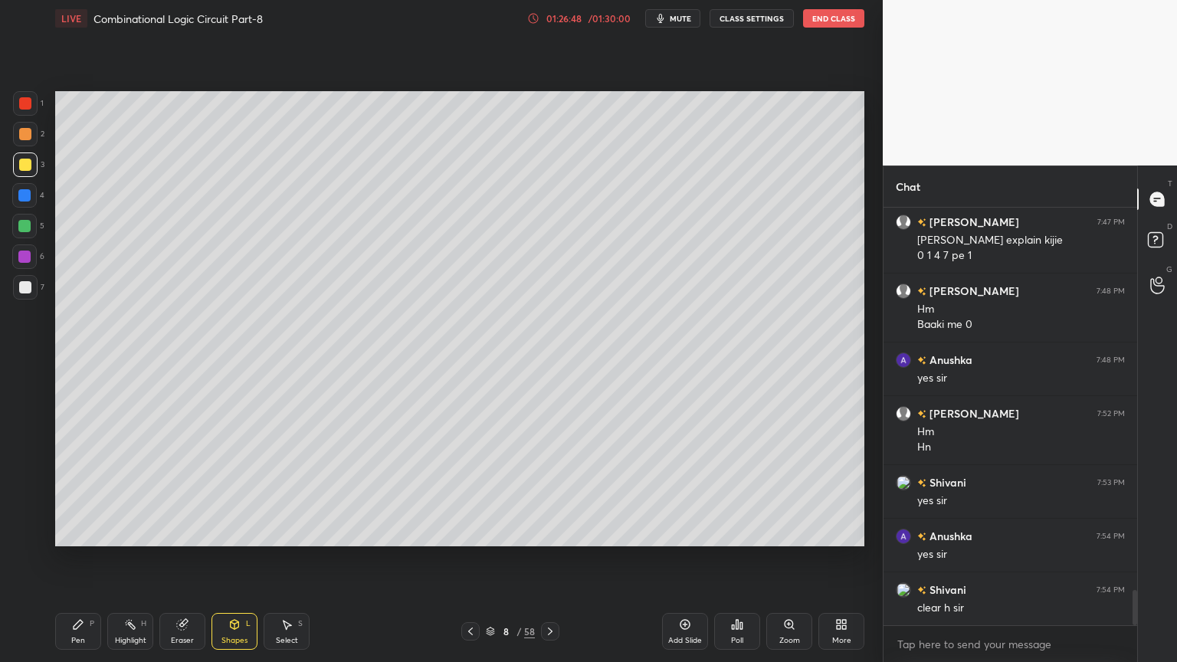
click at [77, 559] on div "Pen P" at bounding box center [78, 631] width 46 height 37
click at [28, 261] on div at bounding box center [24, 257] width 12 height 12
click at [125, 559] on icon at bounding box center [130, 624] width 12 height 12
click at [77, 559] on div "Pen P" at bounding box center [78, 631] width 46 height 37
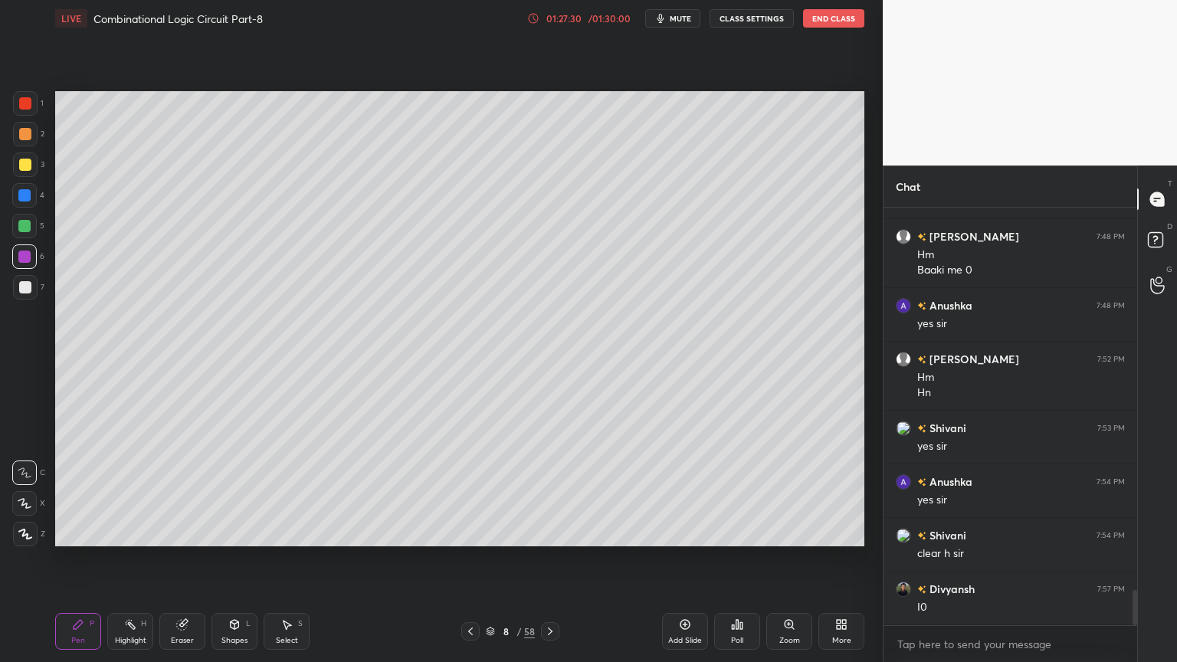
click at [141, 559] on div "H" at bounding box center [143, 624] width 5 height 8
click at [77, 559] on div "Pen" at bounding box center [78, 641] width 14 height 8
click at [135, 559] on icon at bounding box center [130, 624] width 12 height 12
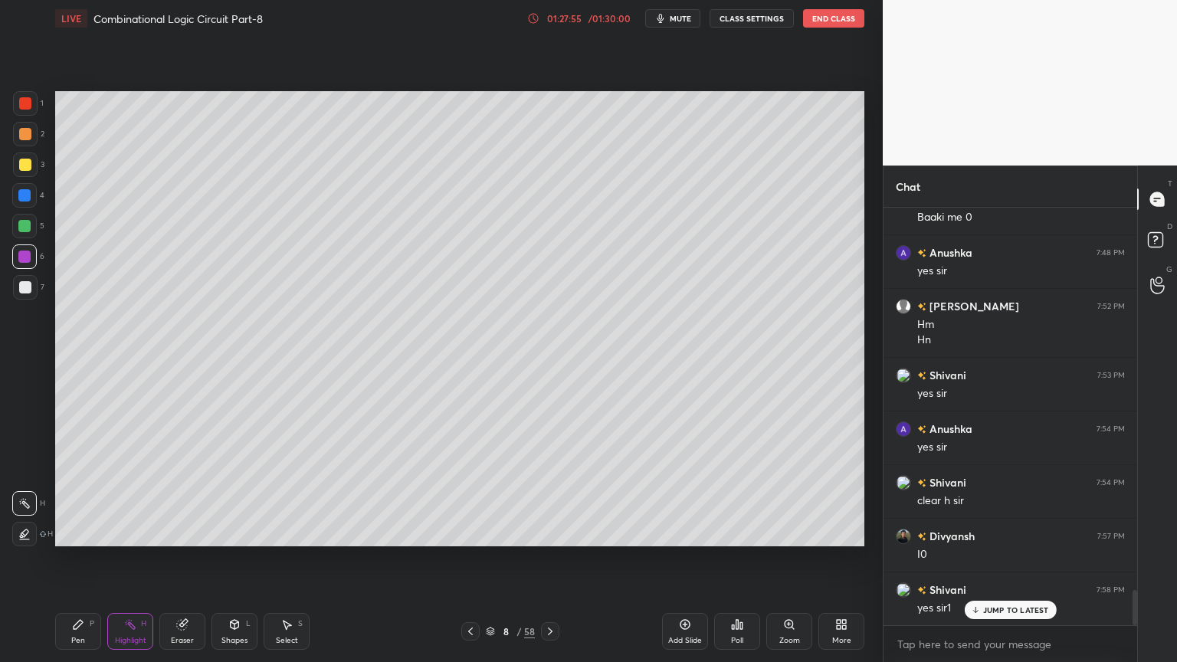
click at [75, 559] on icon at bounding box center [78, 624] width 9 height 9
click at [133, 559] on rect at bounding box center [132, 626] width 8 height 8
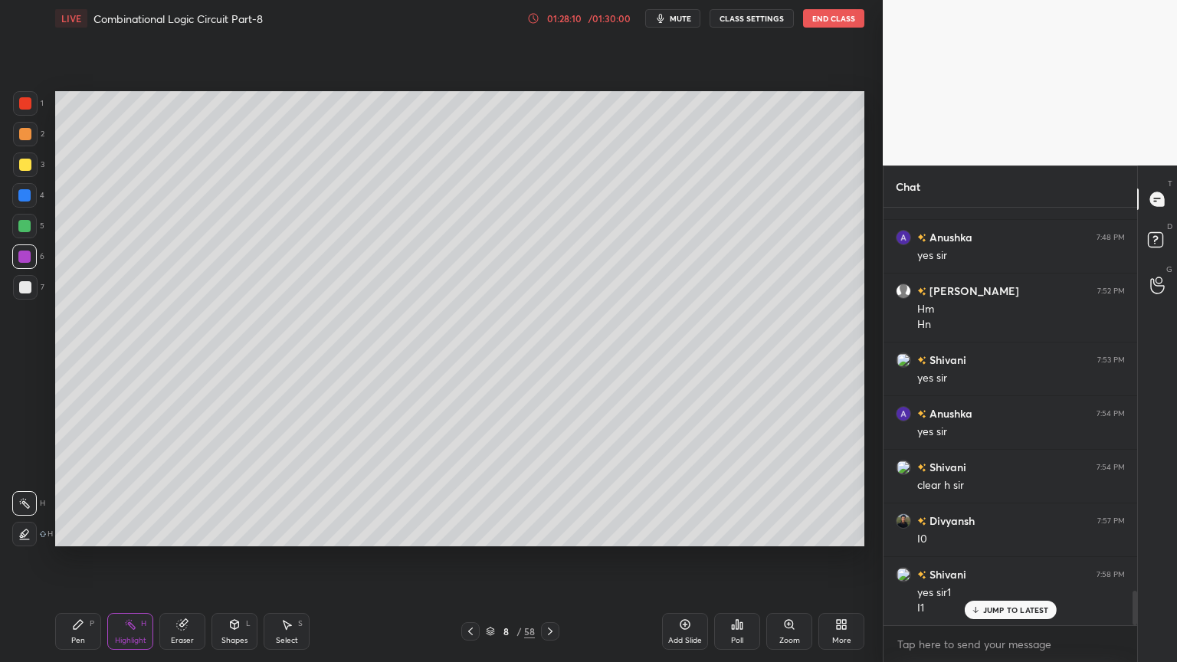
click at [77, 559] on icon at bounding box center [78, 624] width 9 height 9
click at [139, 559] on div "Highlight H" at bounding box center [130, 631] width 46 height 37
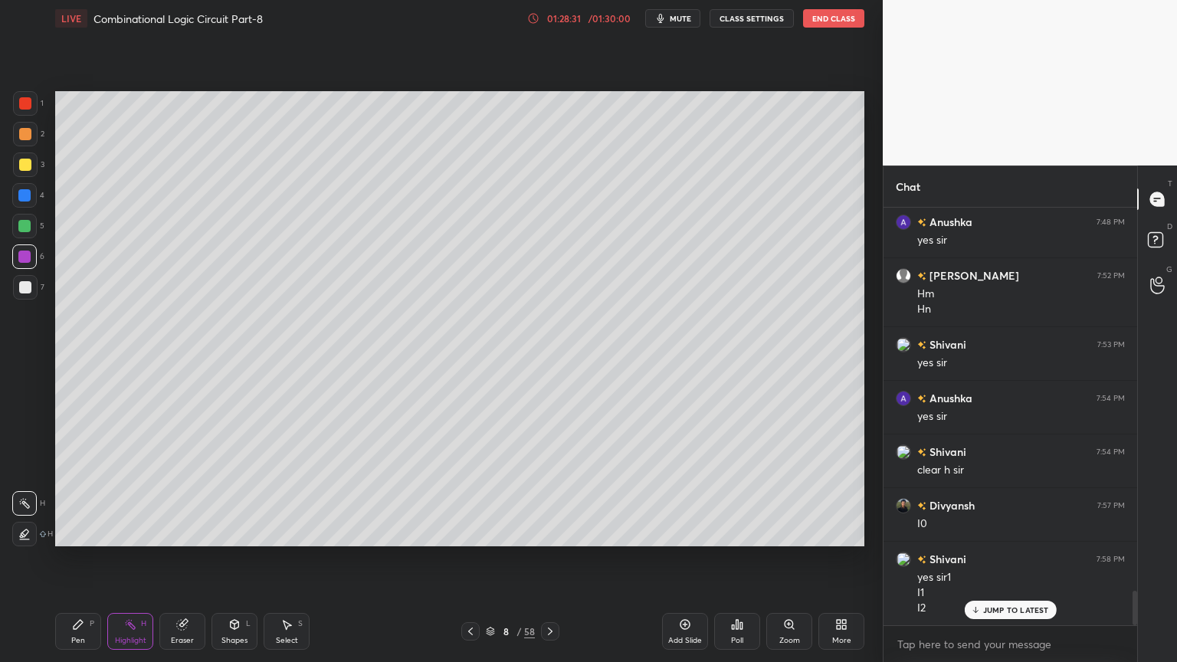
click at [81, 559] on div "Pen P" at bounding box center [78, 631] width 46 height 37
click at [34, 107] on div at bounding box center [25, 103] width 25 height 25
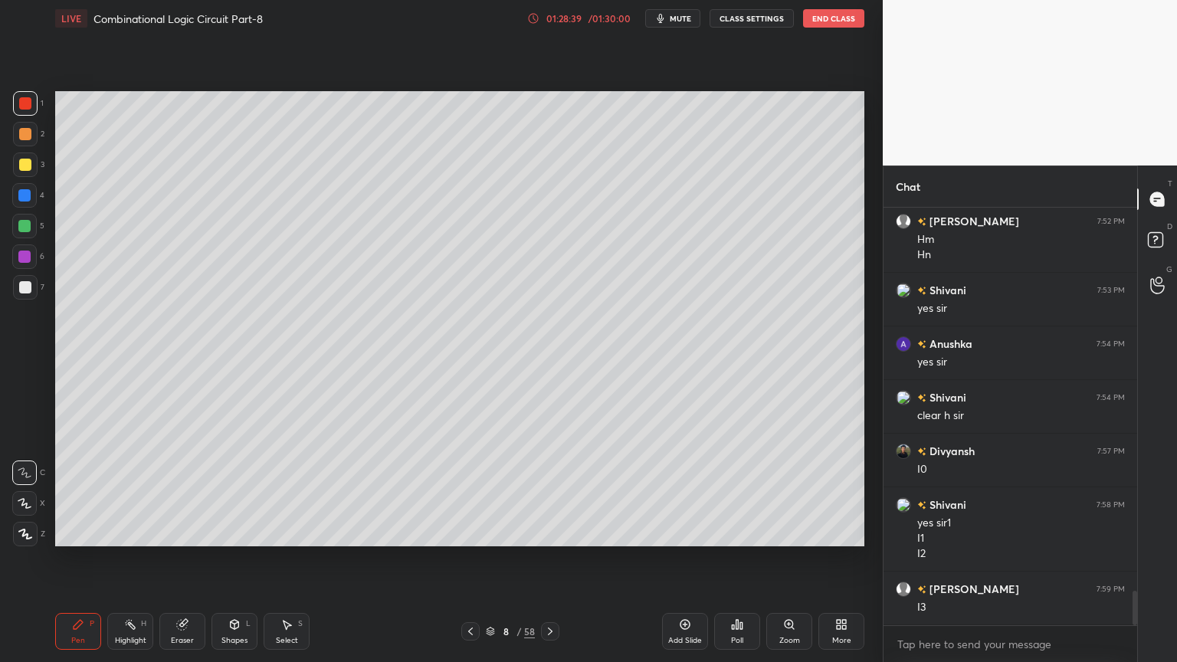
scroll to position [4723, 0]
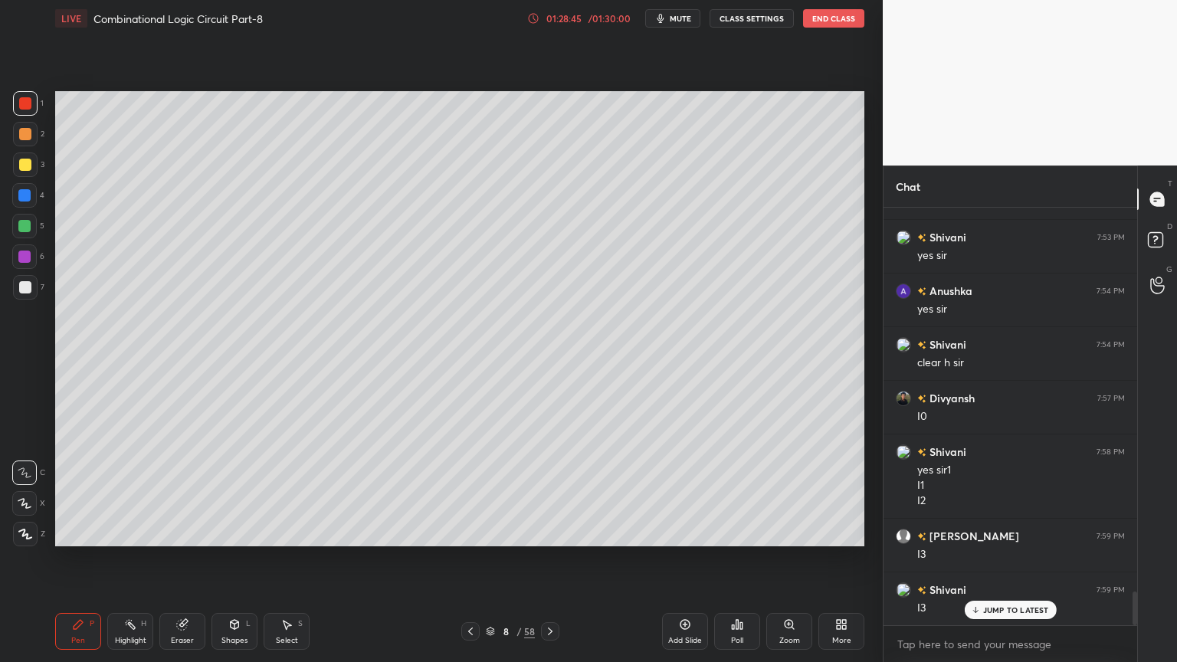
click at [131, 559] on div "Highlight H" at bounding box center [130, 631] width 46 height 37
click at [477, 559] on div at bounding box center [470, 631] width 18 height 18
click at [483, 559] on div "7 / 58" at bounding box center [510, 631] width 98 height 18
click at [472, 559] on icon at bounding box center [470, 632] width 5 height 8
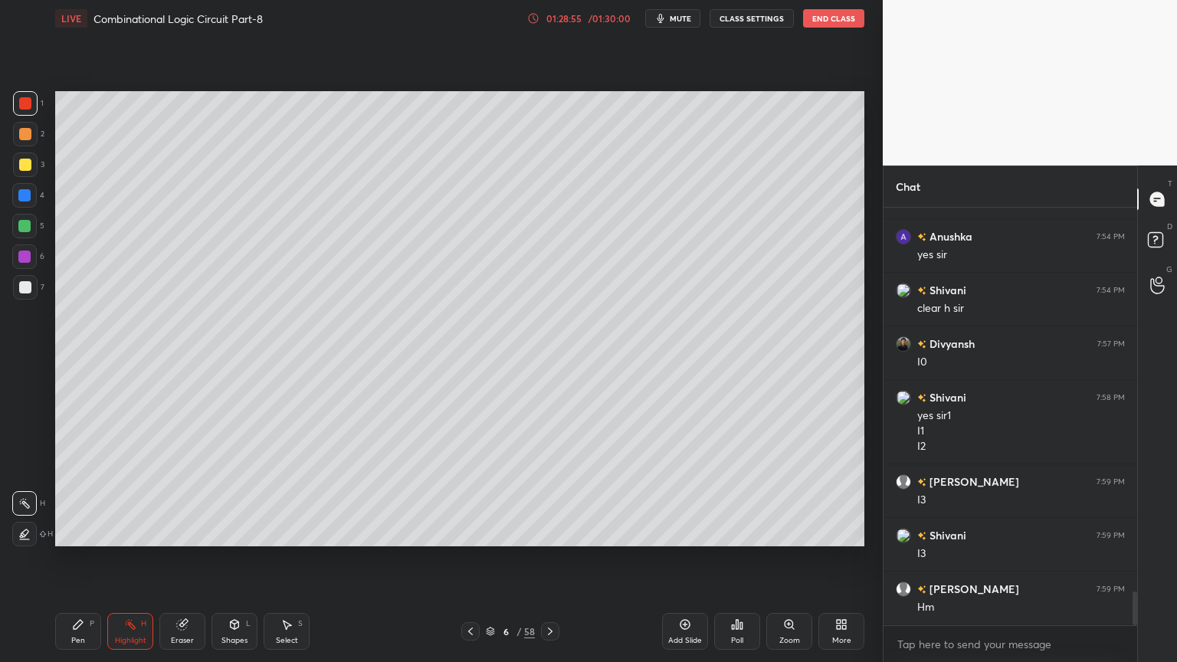
scroll to position [4830, 0]
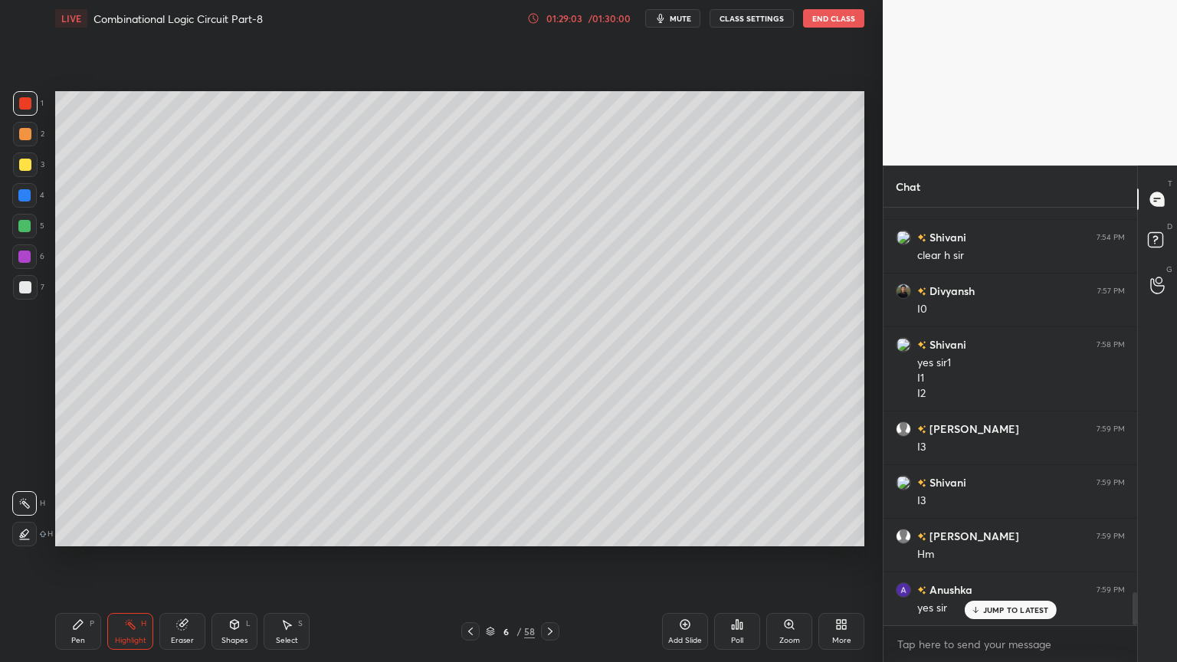
click at [76, 559] on div "Pen P" at bounding box center [78, 631] width 46 height 37
click at [182, 559] on div "Eraser" at bounding box center [182, 631] width 46 height 37
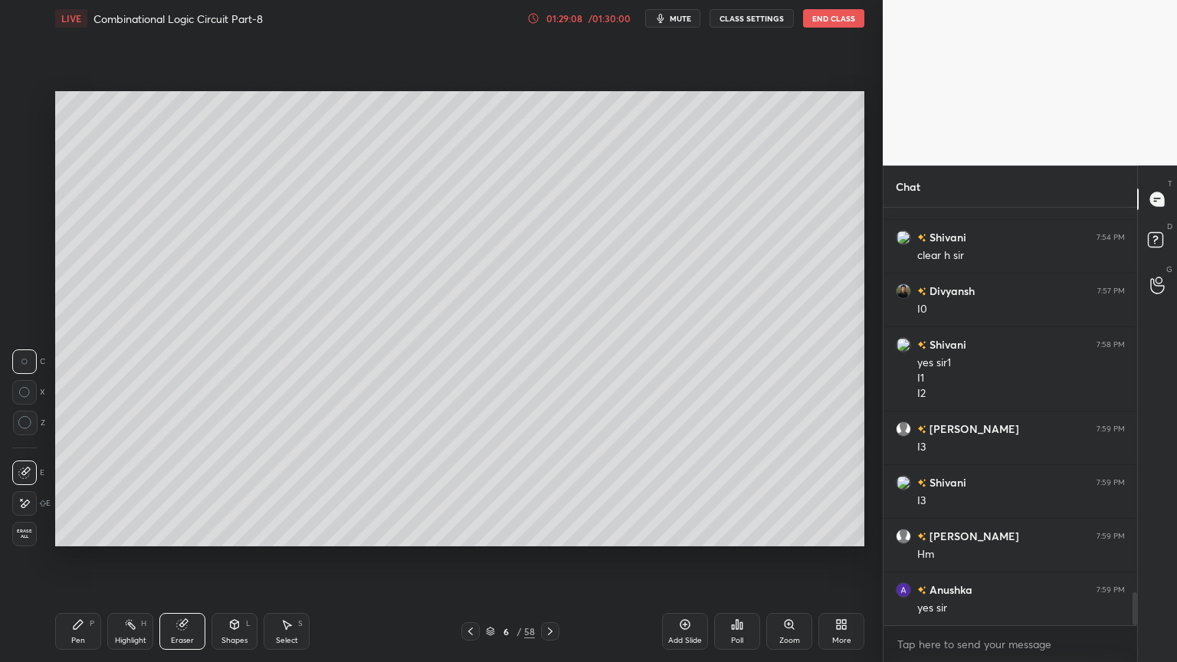
scroll to position [4884, 0]
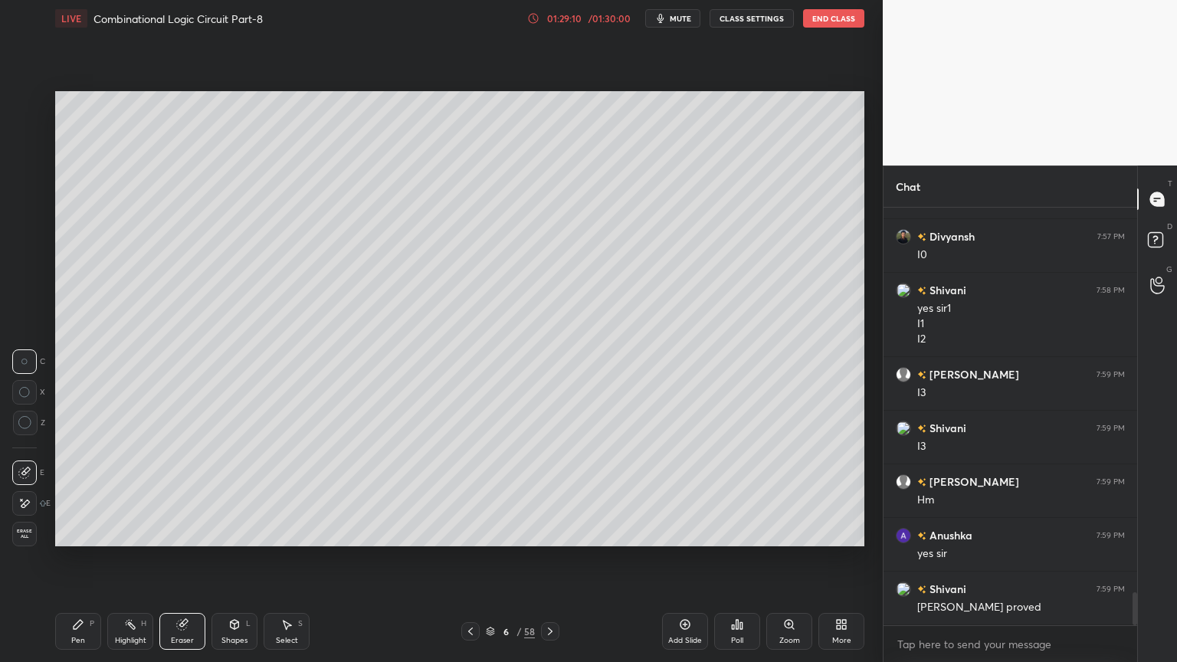
click at [80, 559] on div "Pen" at bounding box center [78, 641] width 14 height 8
click at [34, 260] on div at bounding box center [24, 256] width 25 height 25
click at [555, 559] on icon at bounding box center [550, 631] width 12 height 12
click at [552, 559] on icon at bounding box center [550, 631] width 12 height 12
click at [126, 559] on div "Highlight" at bounding box center [130, 641] width 31 height 8
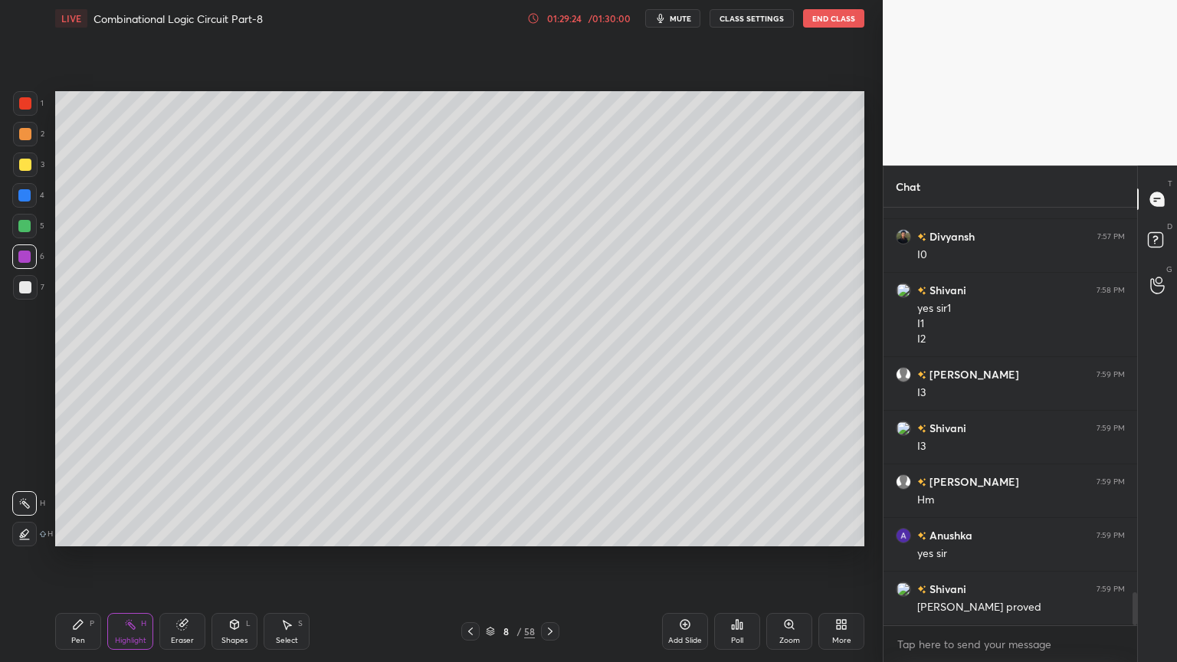
click at [25, 228] on div at bounding box center [24, 226] width 12 height 12
click at [28, 172] on div at bounding box center [25, 164] width 25 height 25
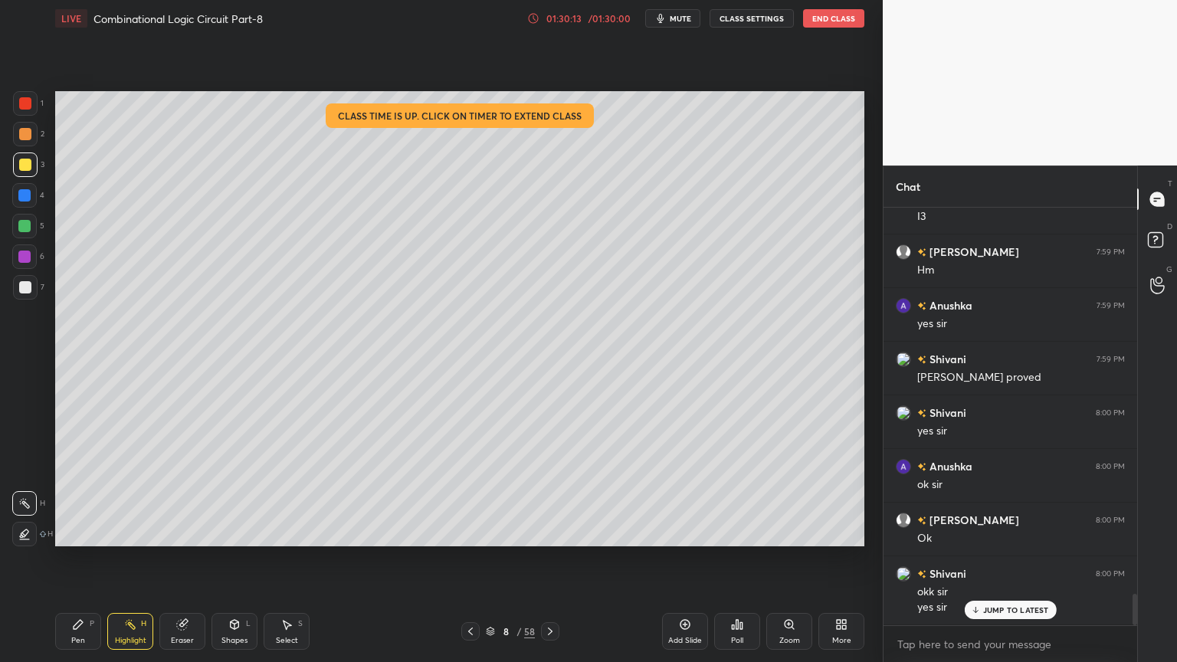
scroll to position [5167, 0]
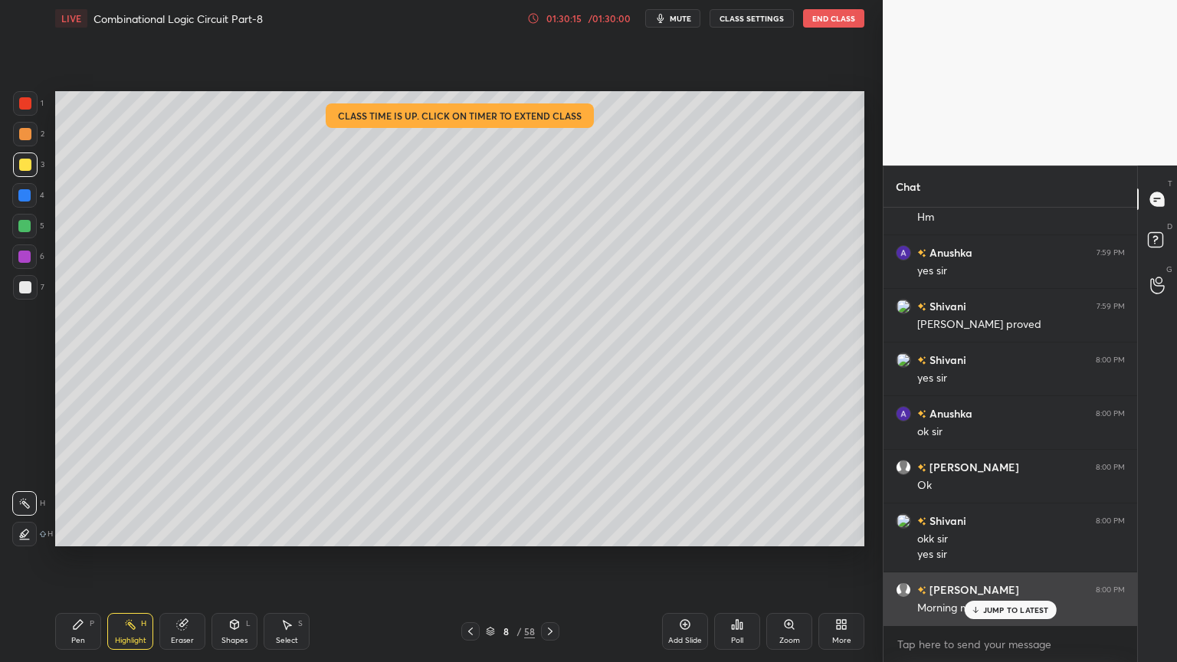
click at [999, 559] on p "JUMP TO LATEST" at bounding box center [1016, 609] width 66 height 9
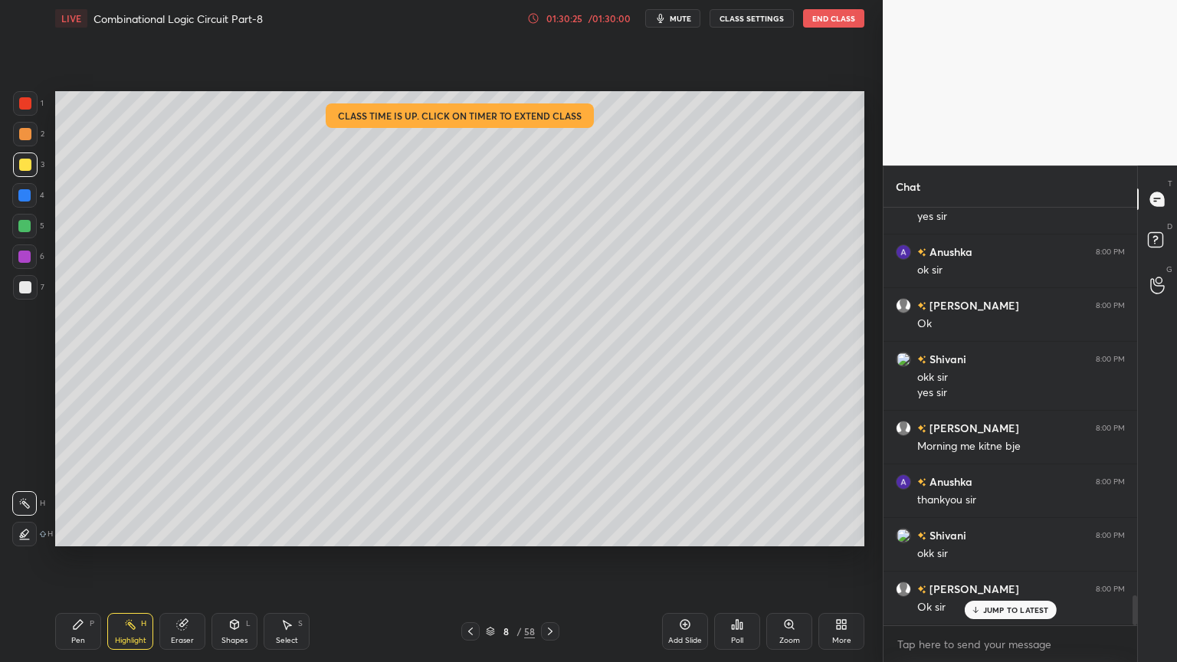
scroll to position [5382, 0]
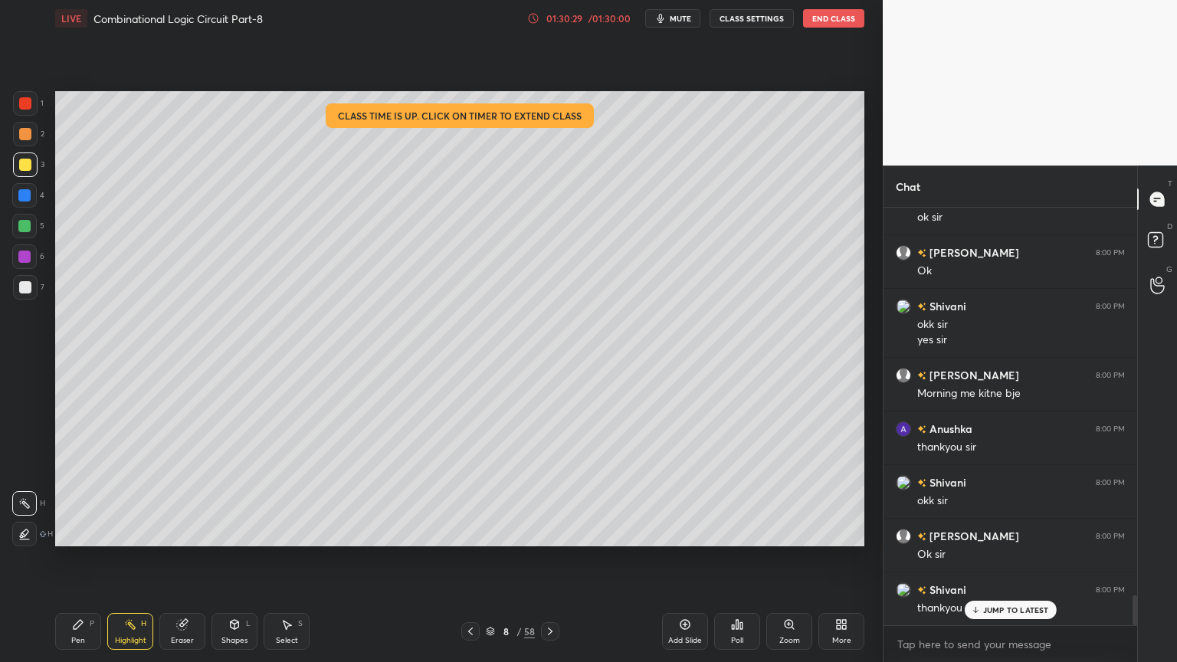
click at [843, 20] on button "End Class" at bounding box center [833, 18] width 61 height 18
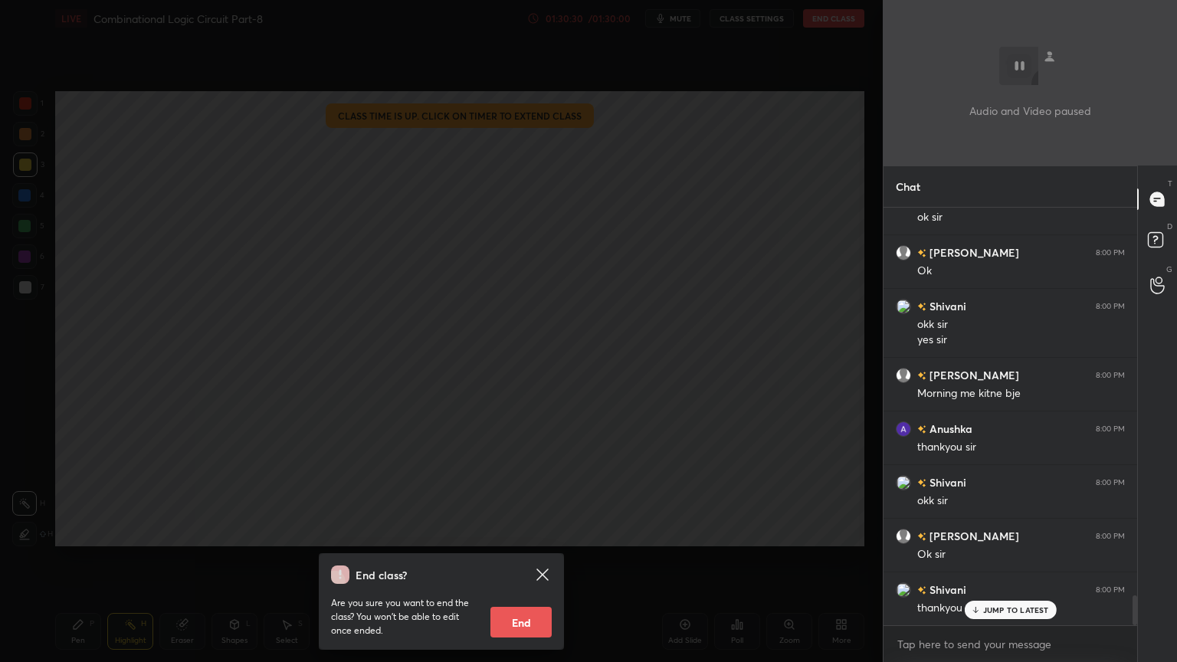
click at [529, 559] on button "End" at bounding box center [520, 622] width 61 height 31
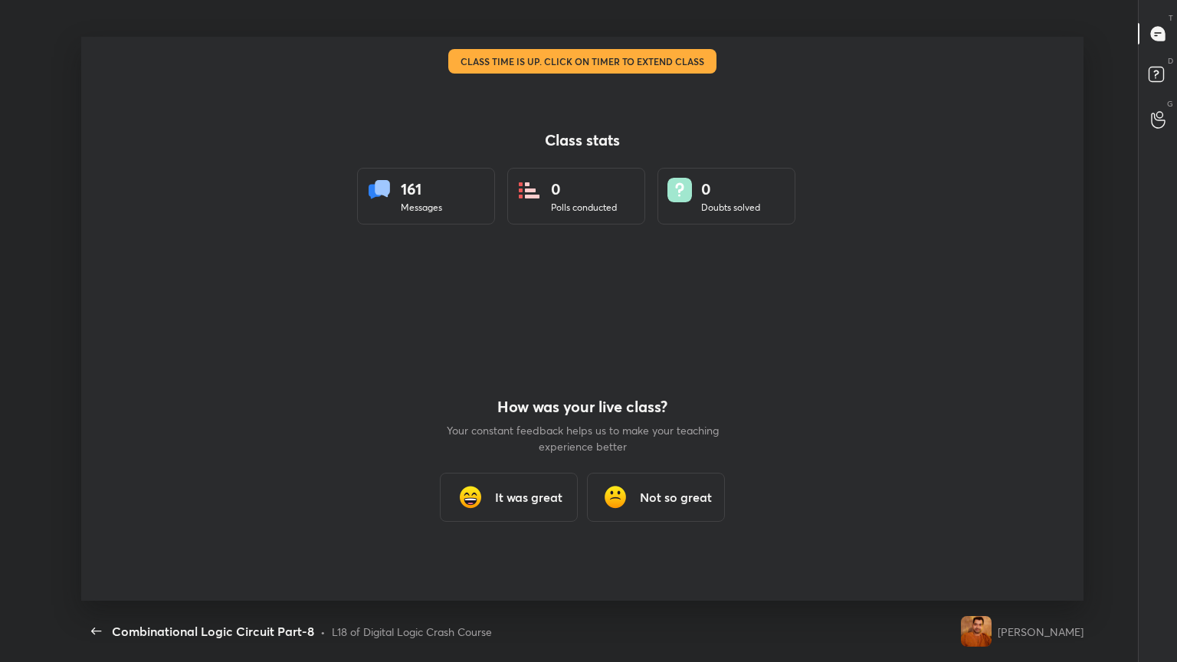
scroll to position [0, 0]
click at [526, 499] on h3 "It was great" at bounding box center [528, 497] width 67 height 18
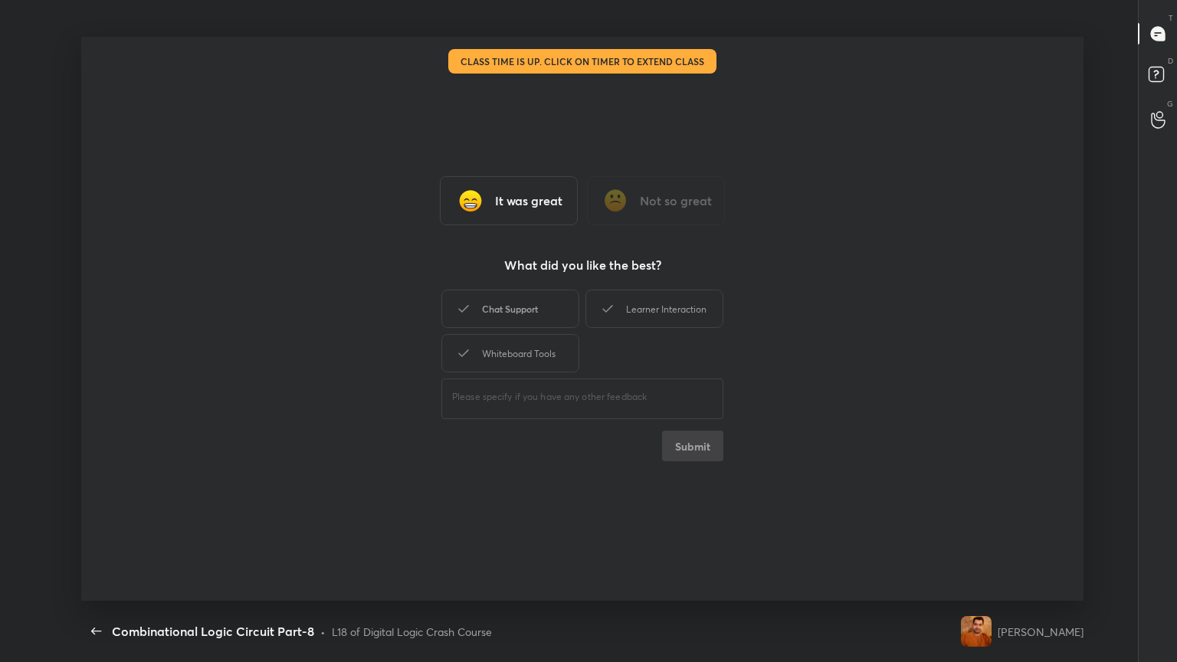
click at [524, 310] on div "Chat Support" at bounding box center [510, 309] width 138 height 38
click at [524, 348] on div "Whiteboard Tools" at bounding box center [510, 353] width 138 height 38
click at [655, 309] on div "Learner Interaction" at bounding box center [654, 309] width 138 height 38
click at [693, 437] on button "Submit" at bounding box center [692, 446] width 61 height 31
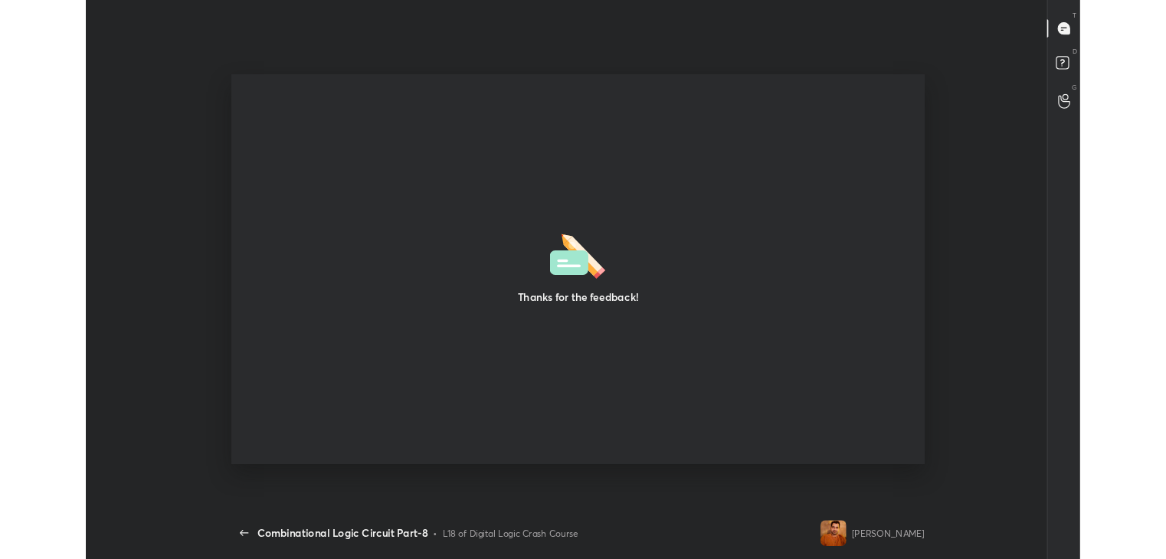
scroll to position [461, 1154]
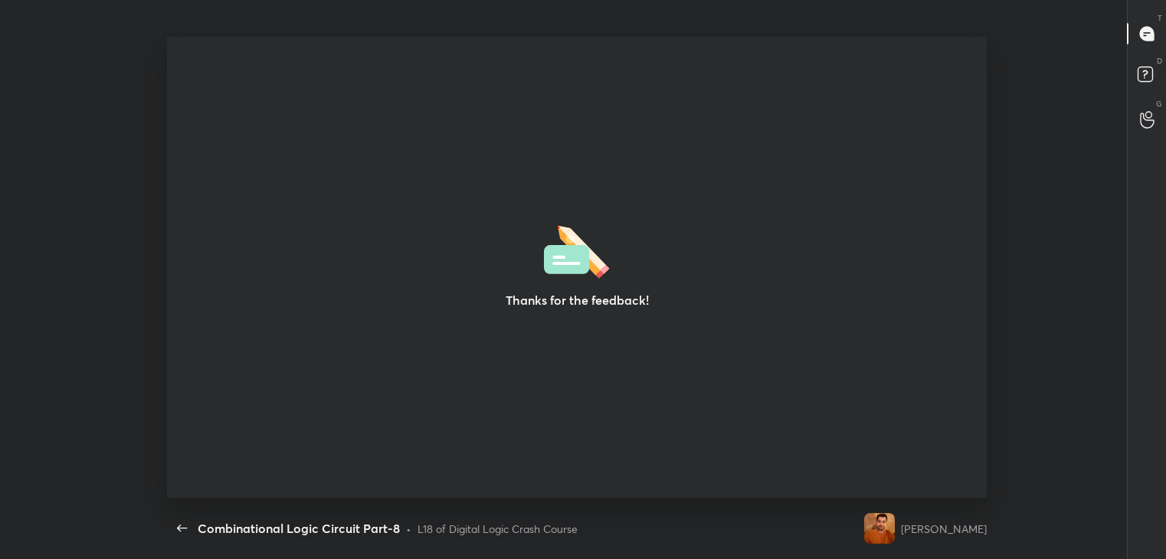
type textarea "x"
